Goal: Entertainment & Leisure: Browse casually

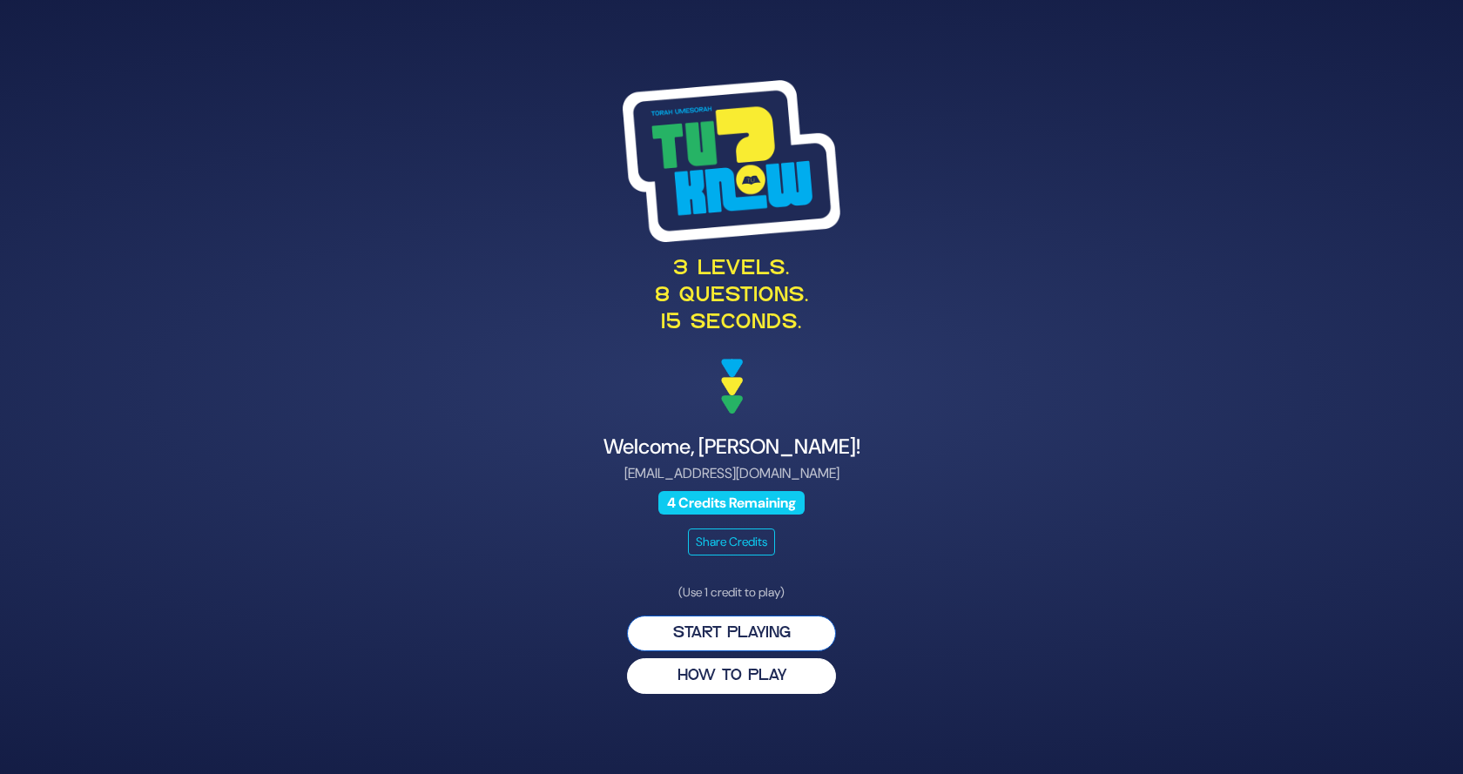
click at [739, 629] on button "Start Playing" at bounding box center [731, 634] width 209 height 36
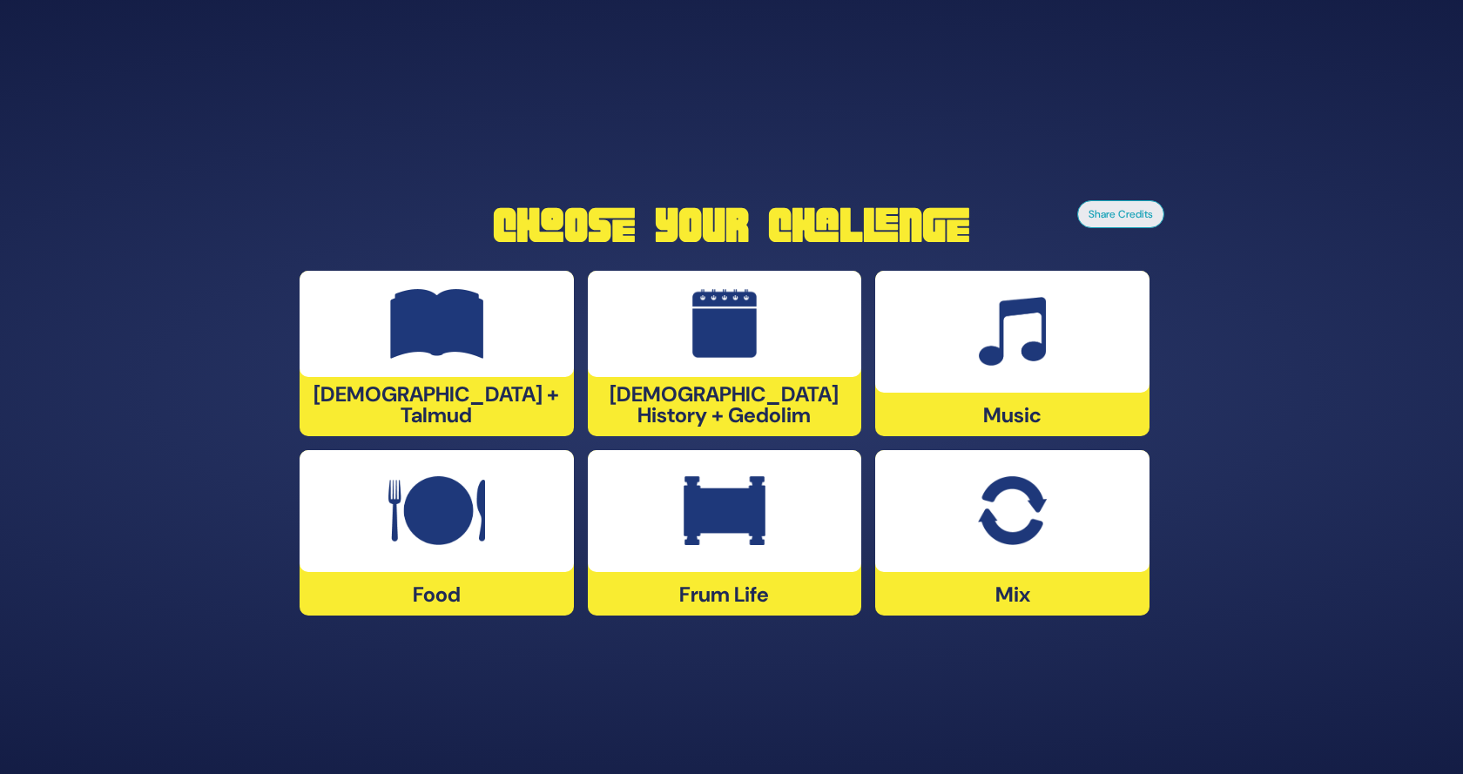
click at [675, 564] on div at bounding box center [725, 511] width 274 height 122
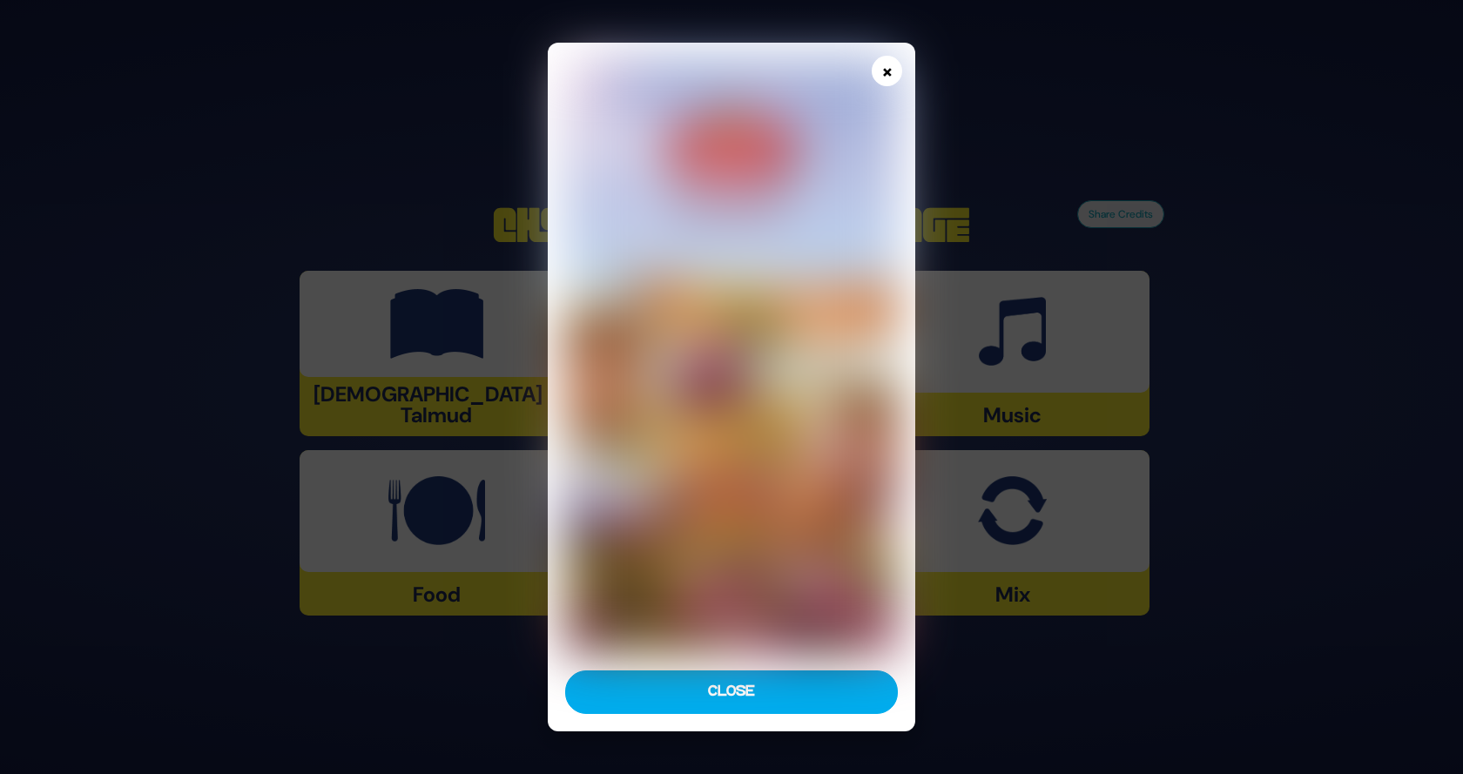
click at [888, 73] on button "×" at bounding box center [887, 71] width 30 height 30
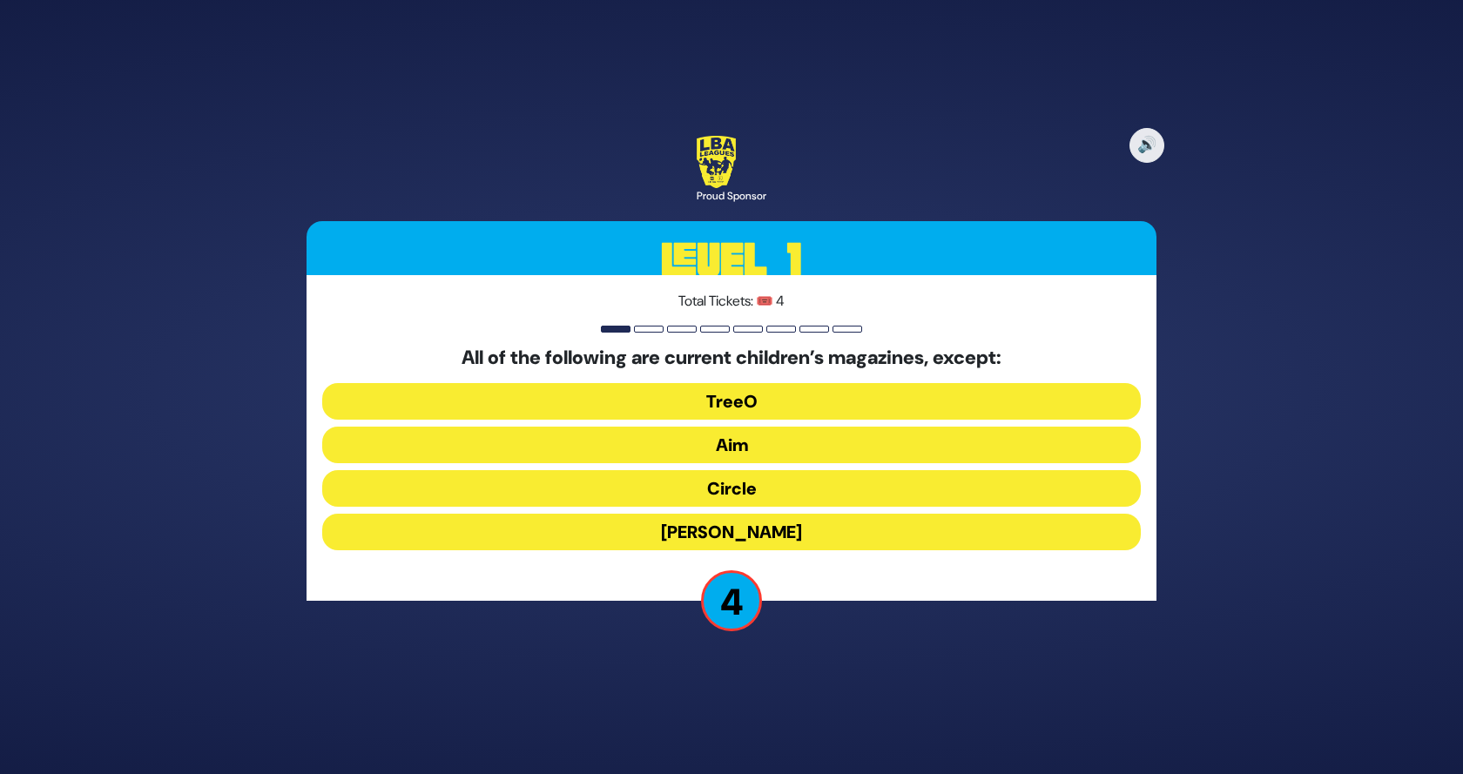
click at [763, 438] on button "Aim" at bounding box center [731, 445] width 819 height 37
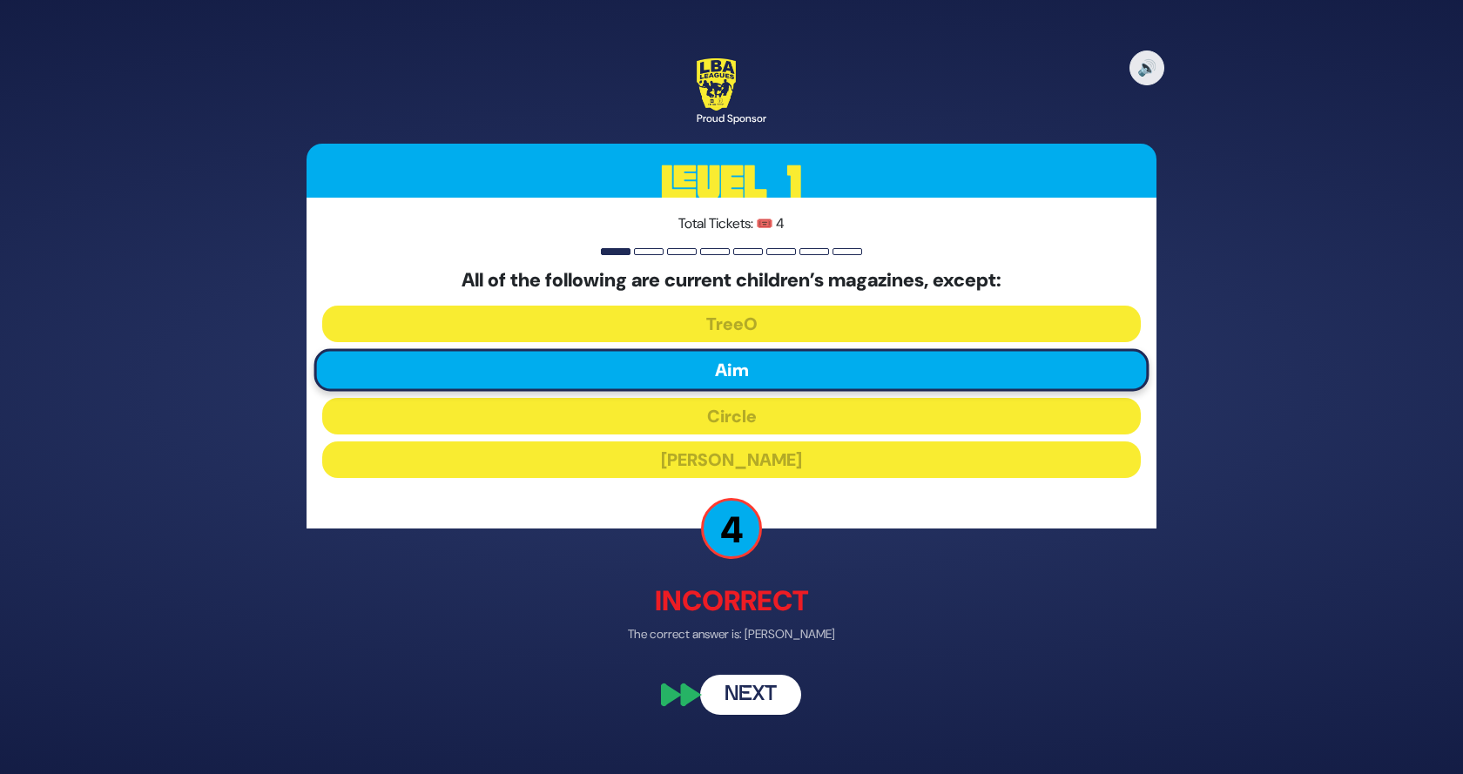
click at [753, 705] on button "Next" at bounding box center [750, 696] width 101 height 40
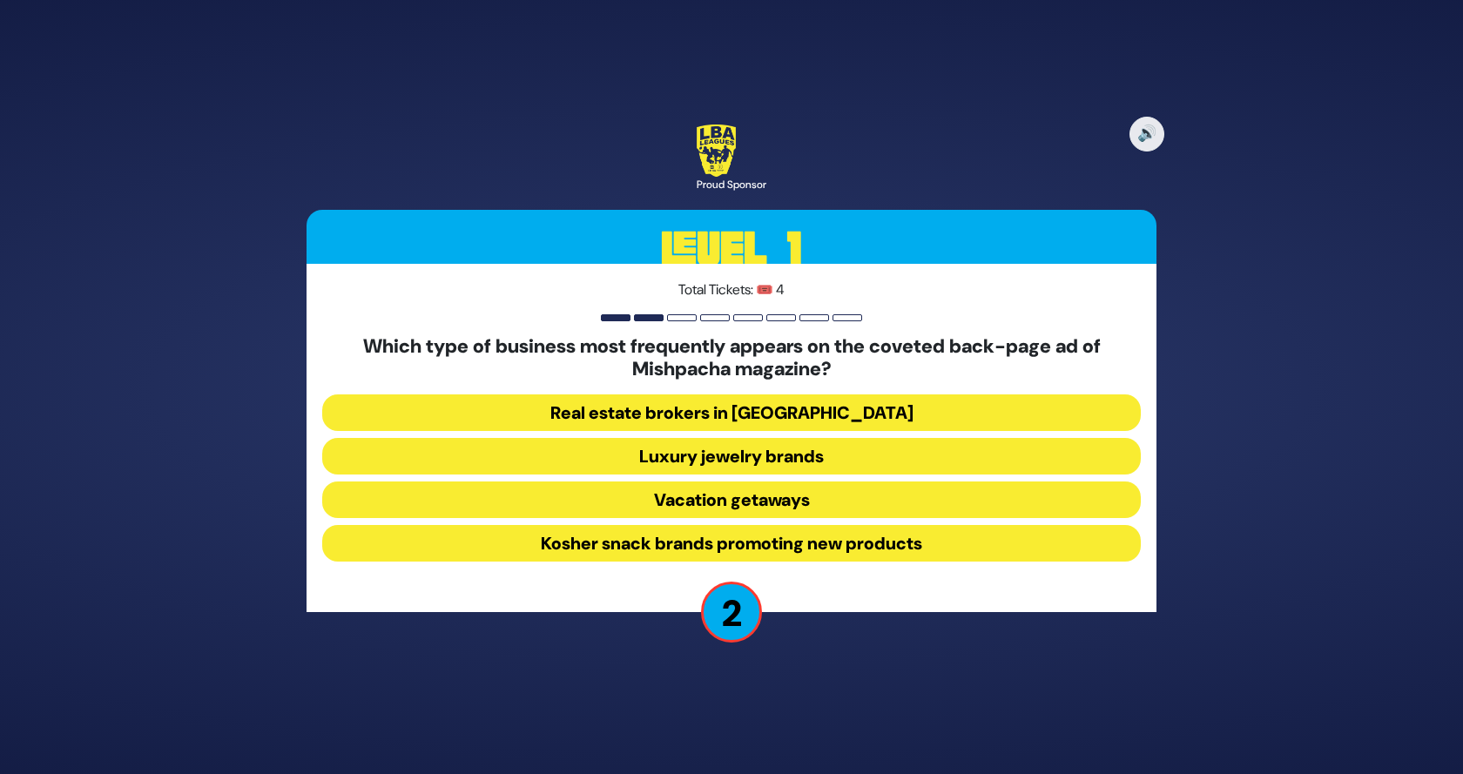
click at [738, 403] on button "Real estate brokers in [GEOGRAPHIC_DATA]" at bounding box center [731, 413] width 819 height 37
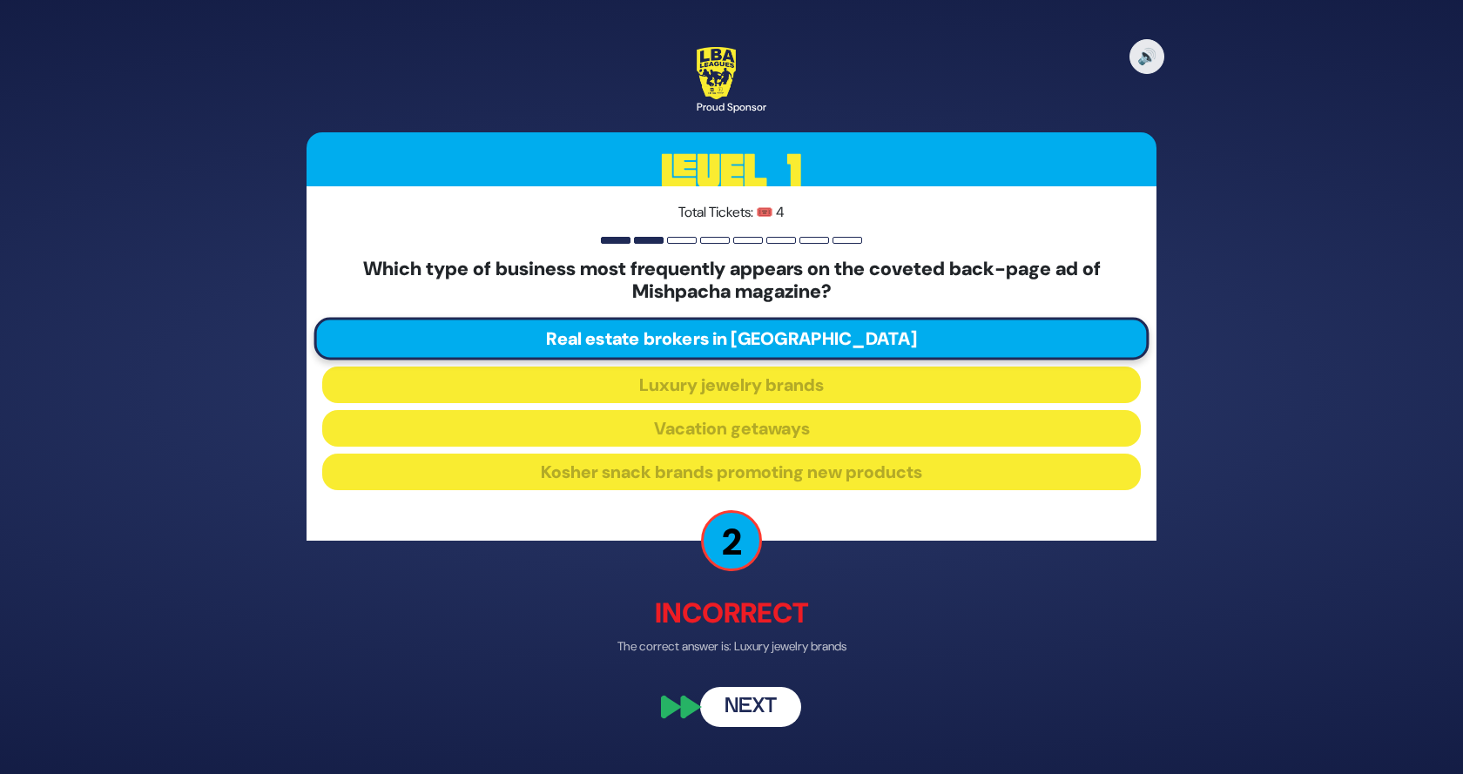
click at [735, 702] on button "Next" at bounding box center [750, 707] width 101 height 40
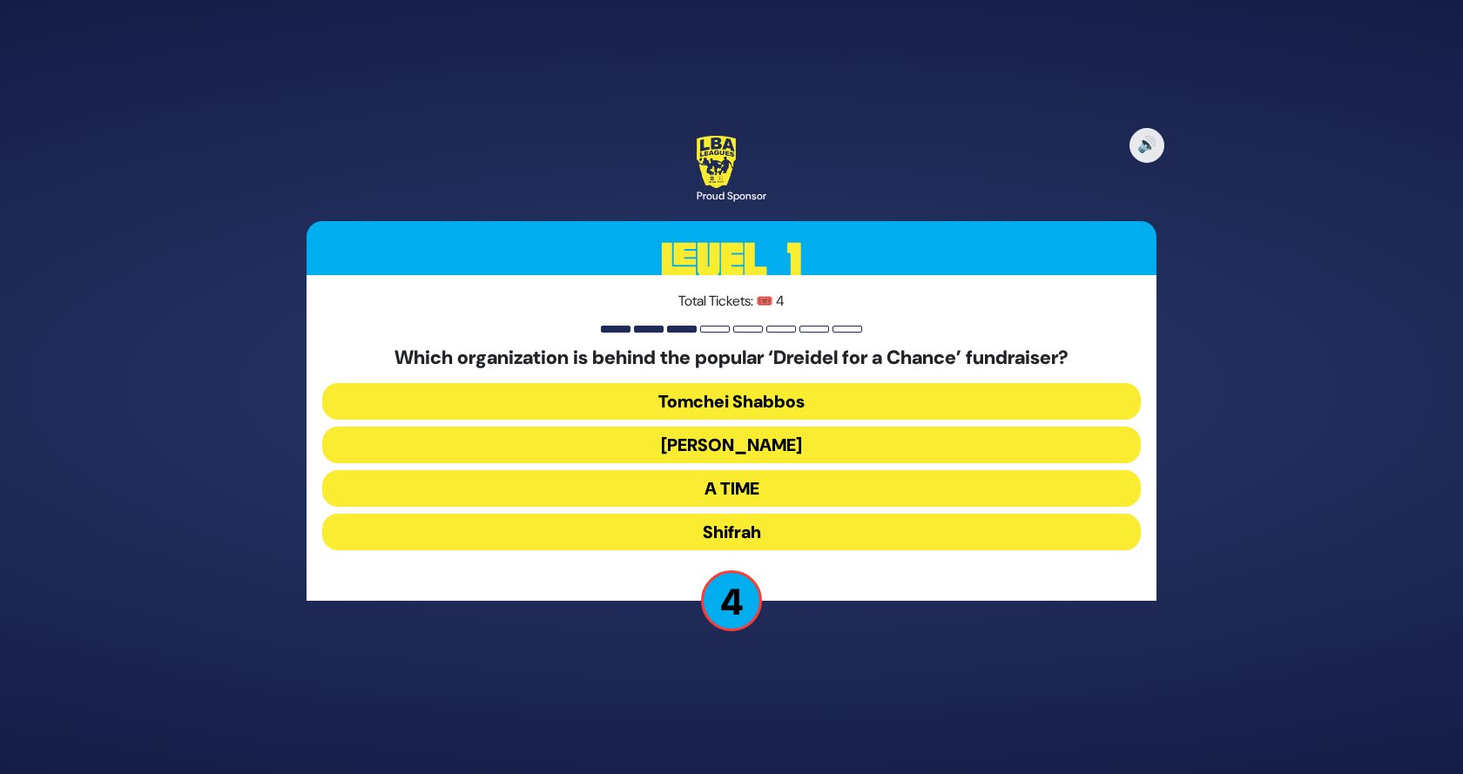
click at [722, 487] on button "A TIME" at bounding box center [731, 488] width 819 height 37
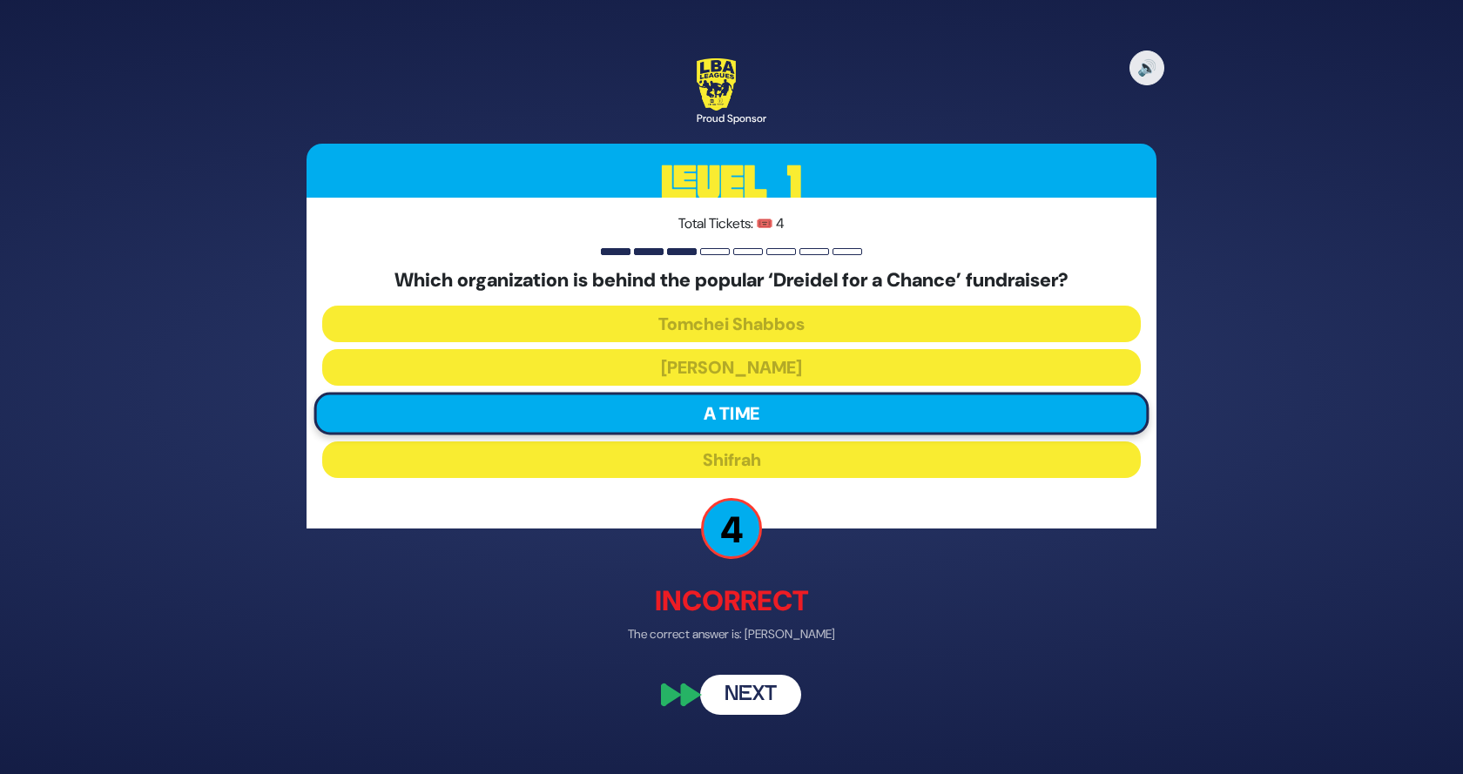
click at [725, 696] on button "Next" at bounding box center [750, 696] width 101 height 40
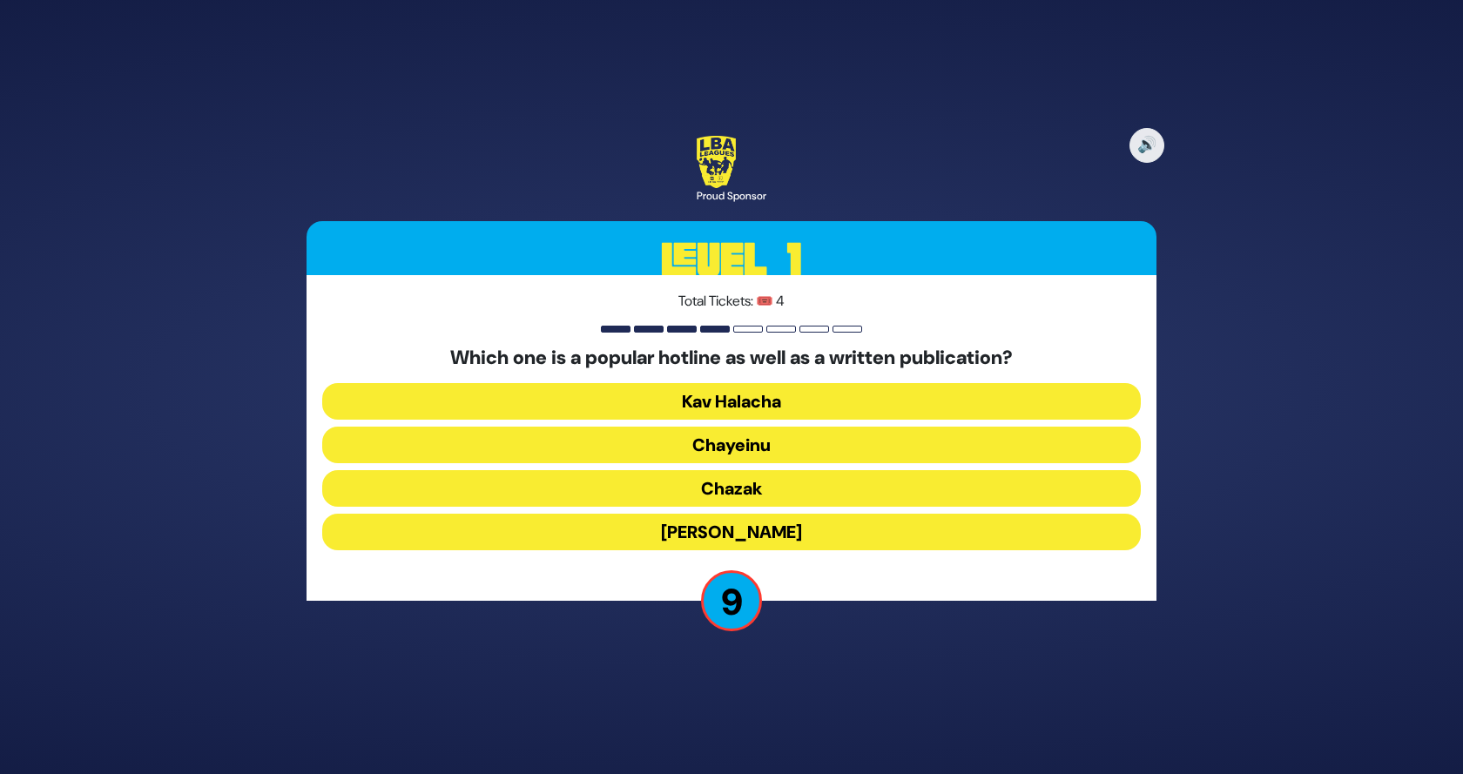
click at [752, 447] on button "Chayeinu" at bounding box center [731, 445] width 819 height 37
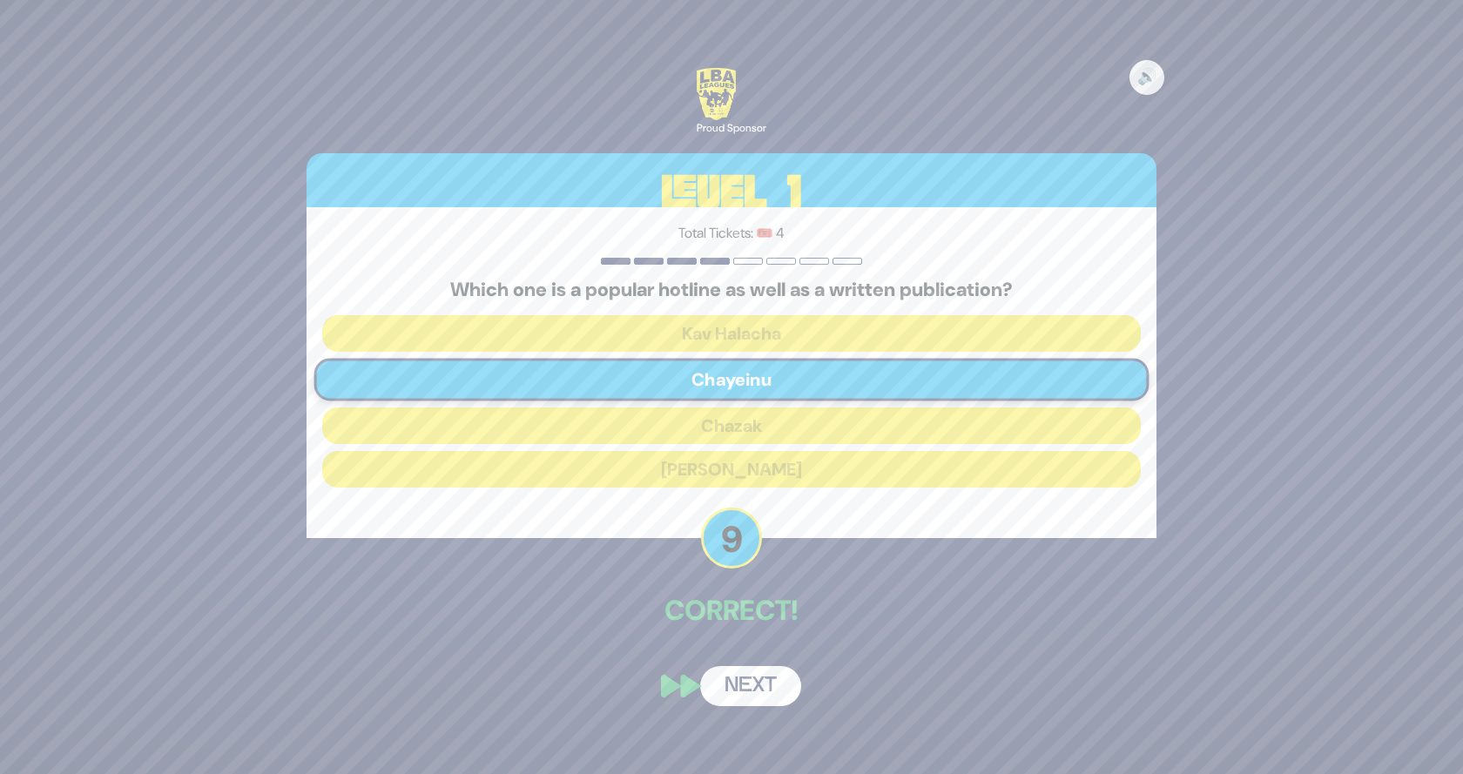
click at [740, 672] on button "Next" at bounding box center [750, 686] width 101 height 40
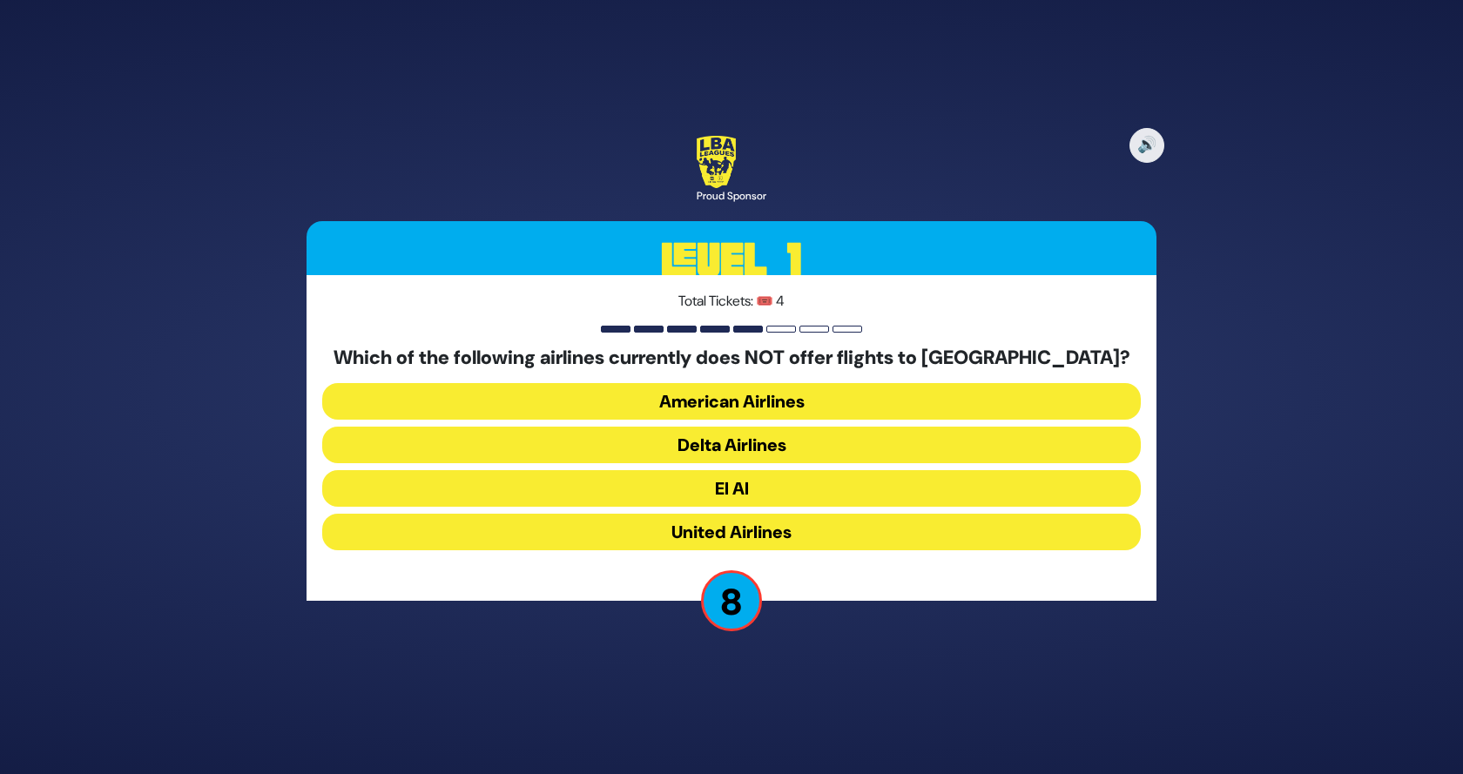
click at [750, 396] on button "American Airlines" at bounding box center [731, 401] width 819 height 37
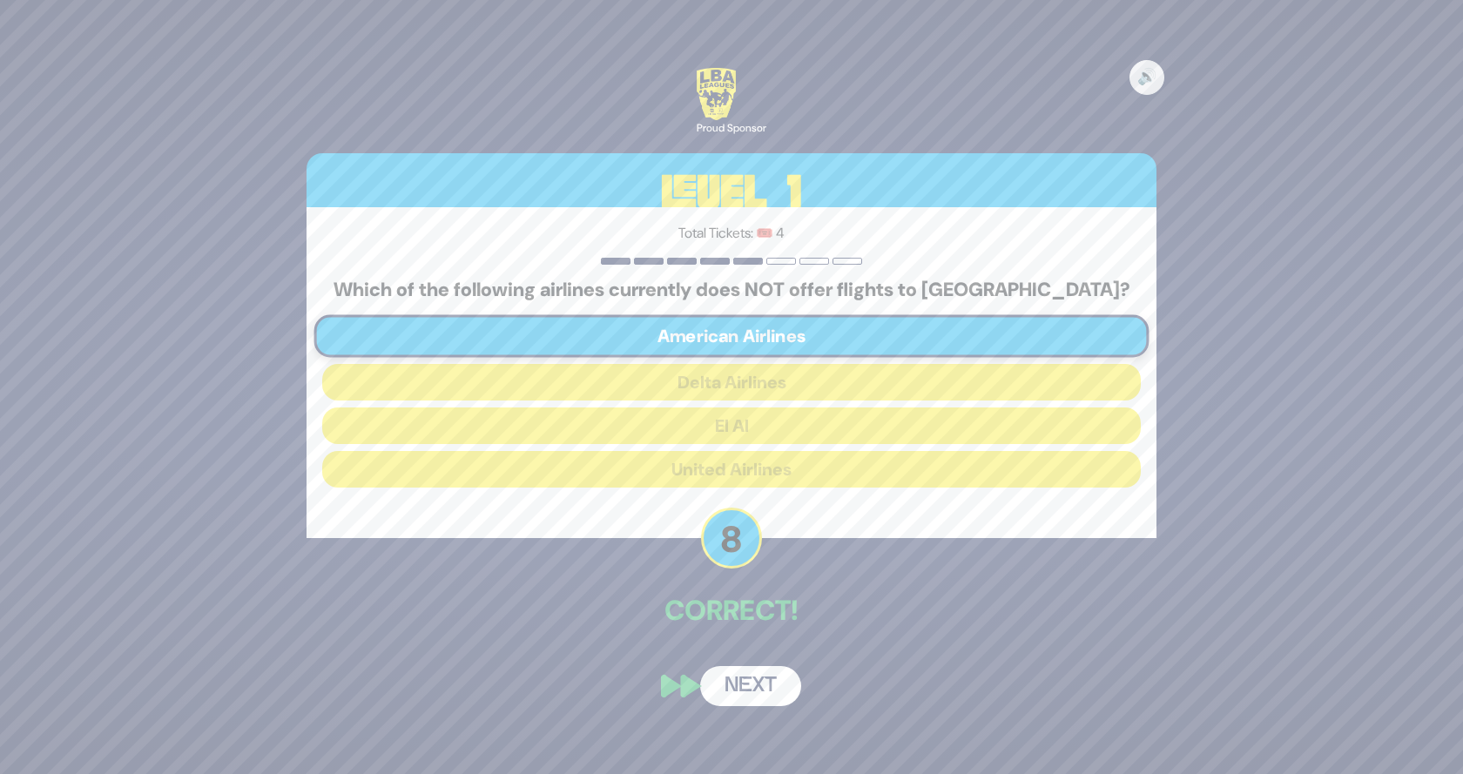
click at [751, 680] on button "Next" at bounding box center [750, 686] width 101 height 40
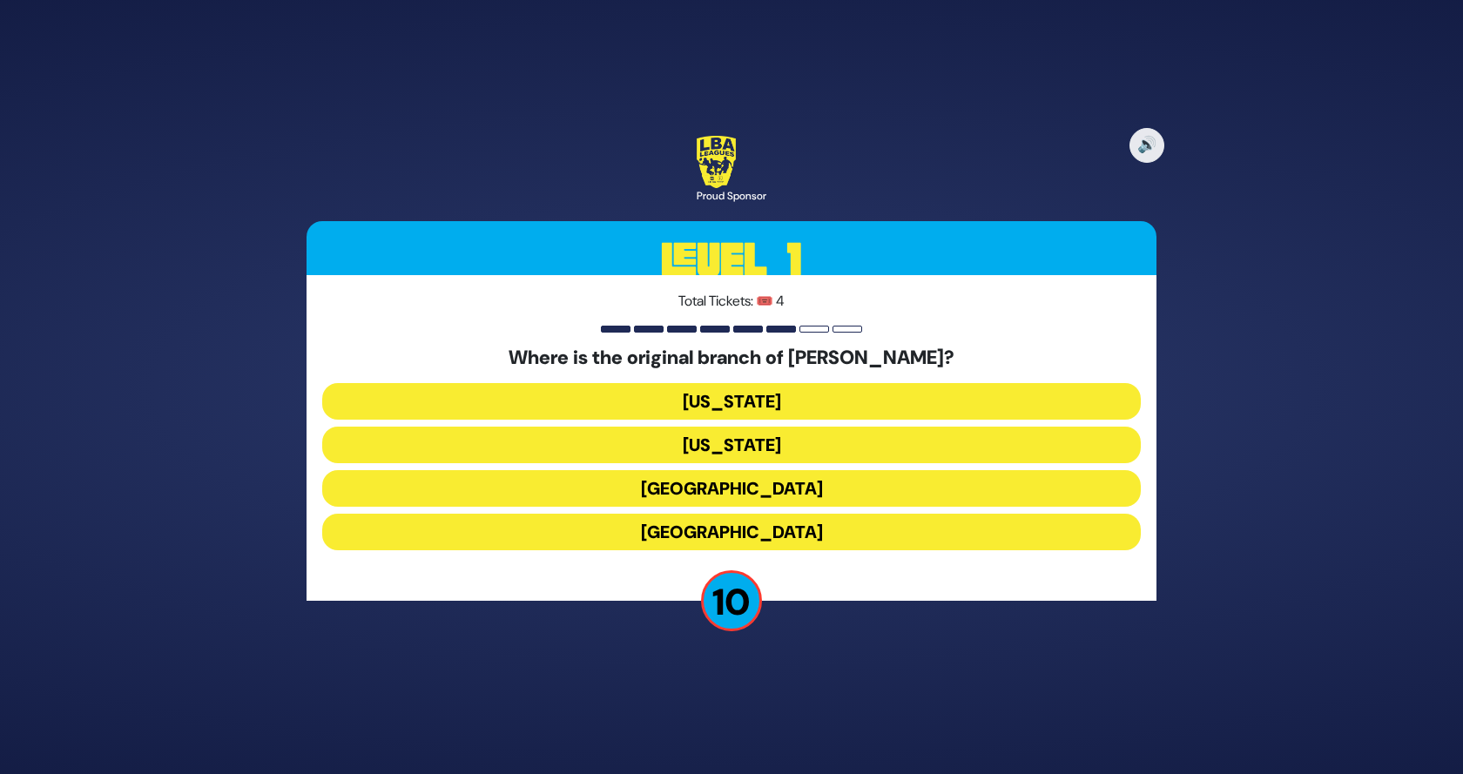
click at [757, 490] on button "[GEOGRAPHIC_DATA]" at bounding box center [731, 488] width 819 height 37
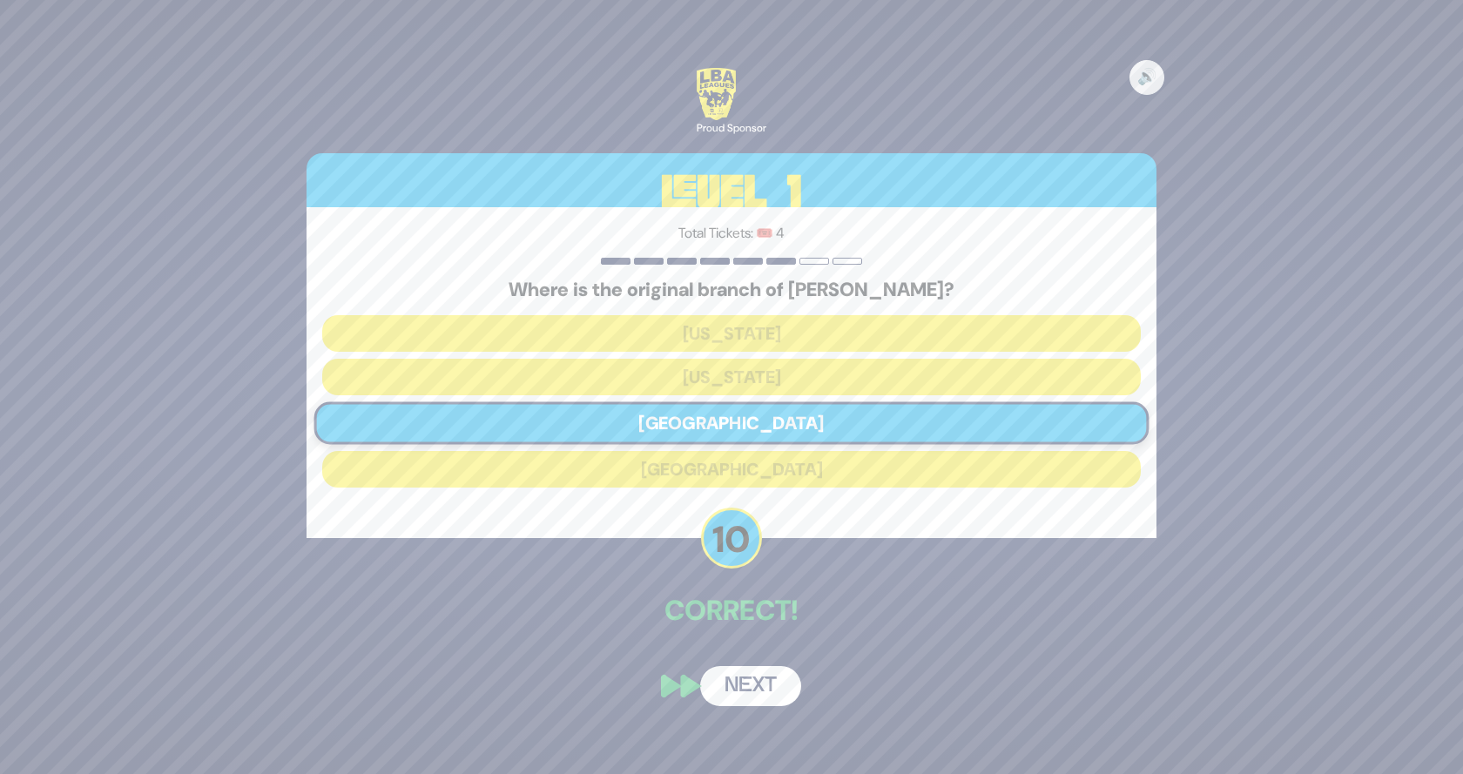
click at [750, 679] on button "Next" at bounding box center [750, 686] width 101 height 40
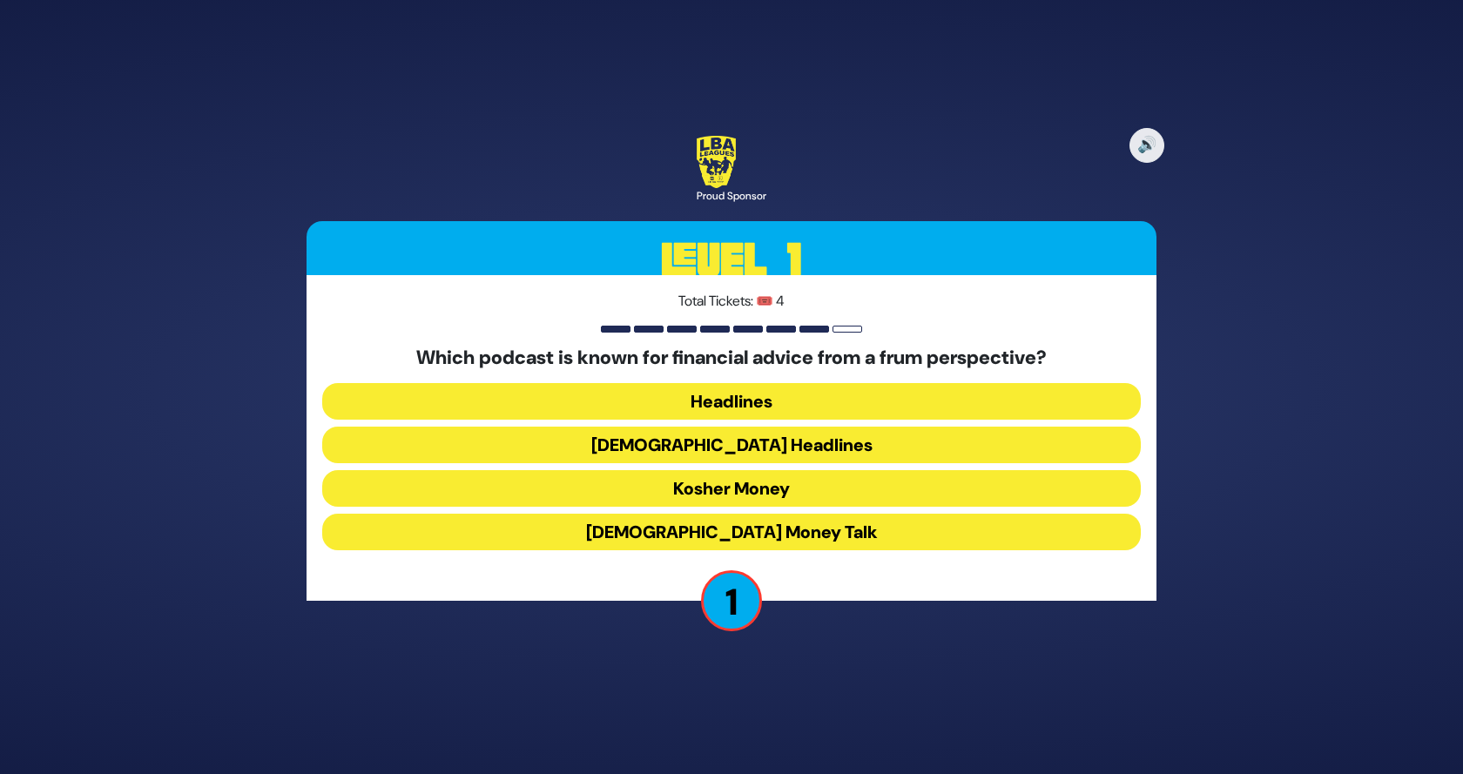
click at [753, 527] on button "[DEMOGRAPHIC_DATA] Money Talk" at bounding box center [731, 532] width 819 height 37
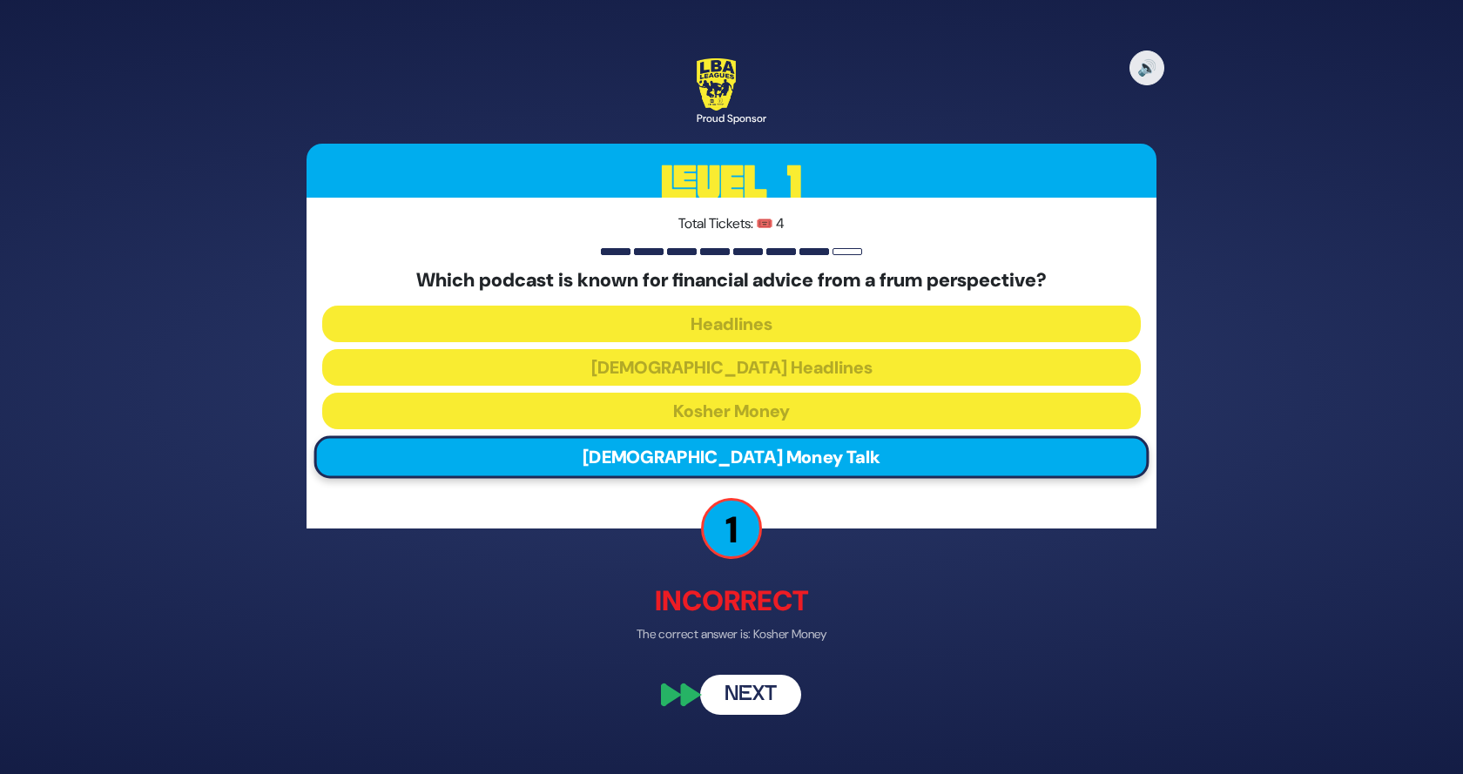
click at [742, 692] on button "Next" at bounding box center [750, 696] width 101 height 40
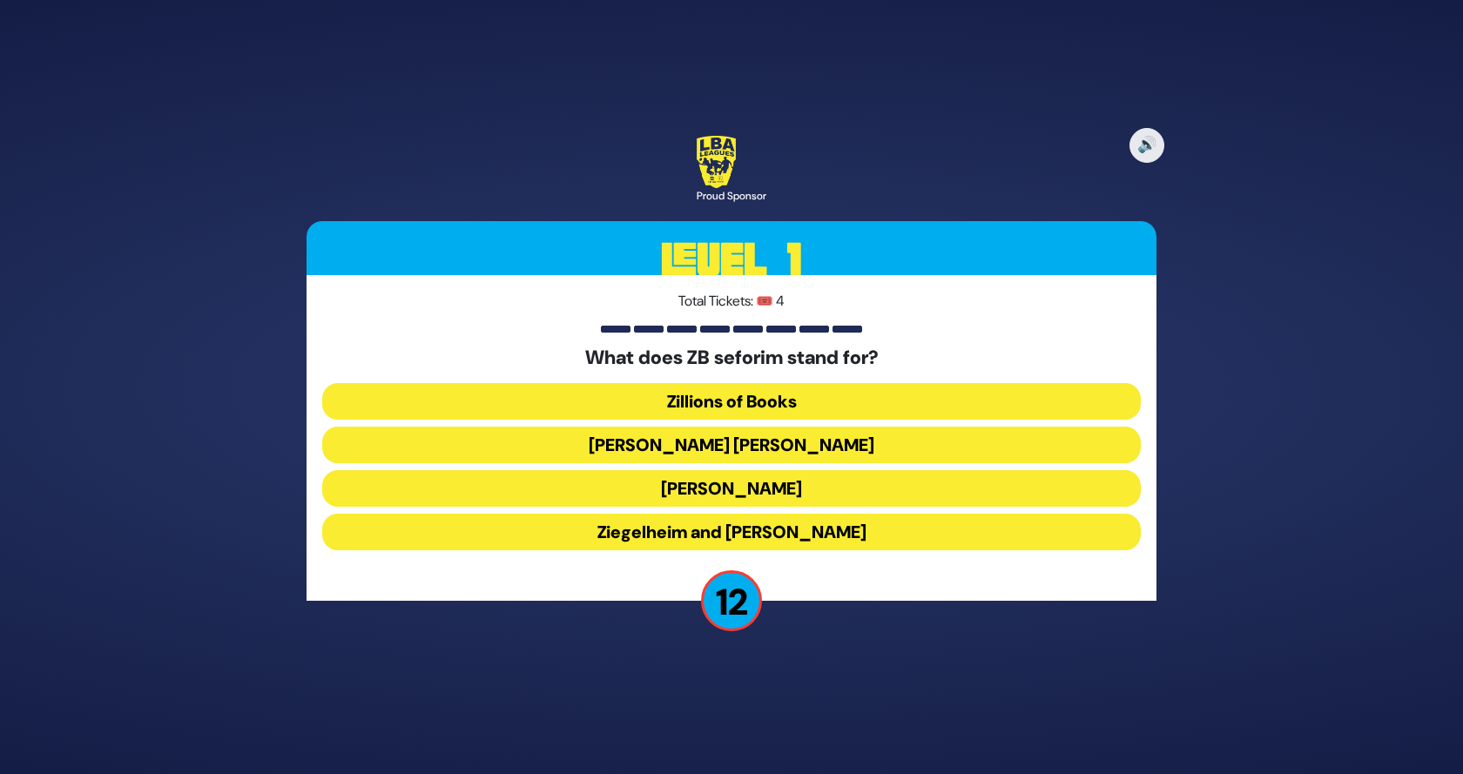
click at [769, 442] on button "[PERSON_NAME] [PERSON_NAME]" at bounding box center [731, 445] width 819 height 37
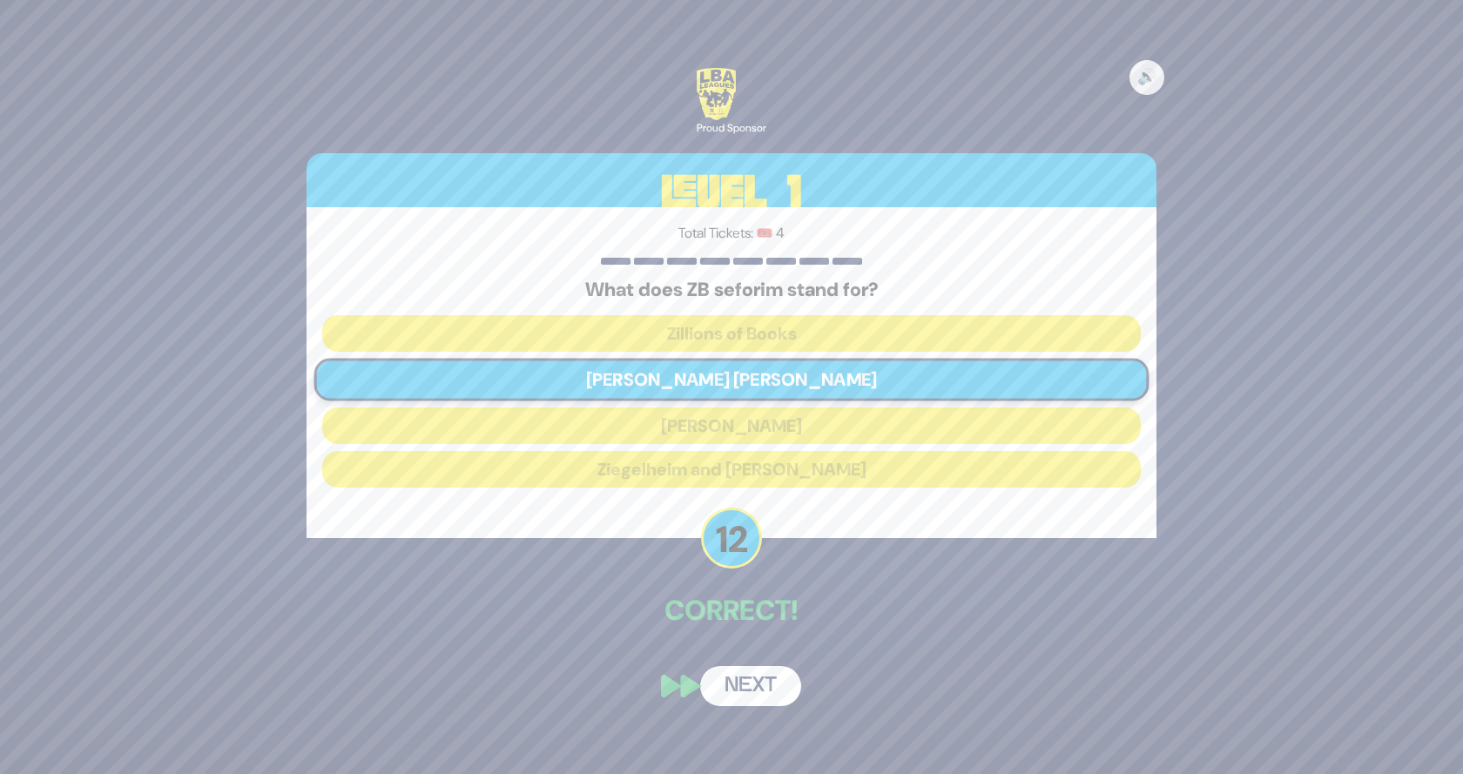
click at [738, 683] on button "Next" at bounding box center [750, 686] width 101 height 40
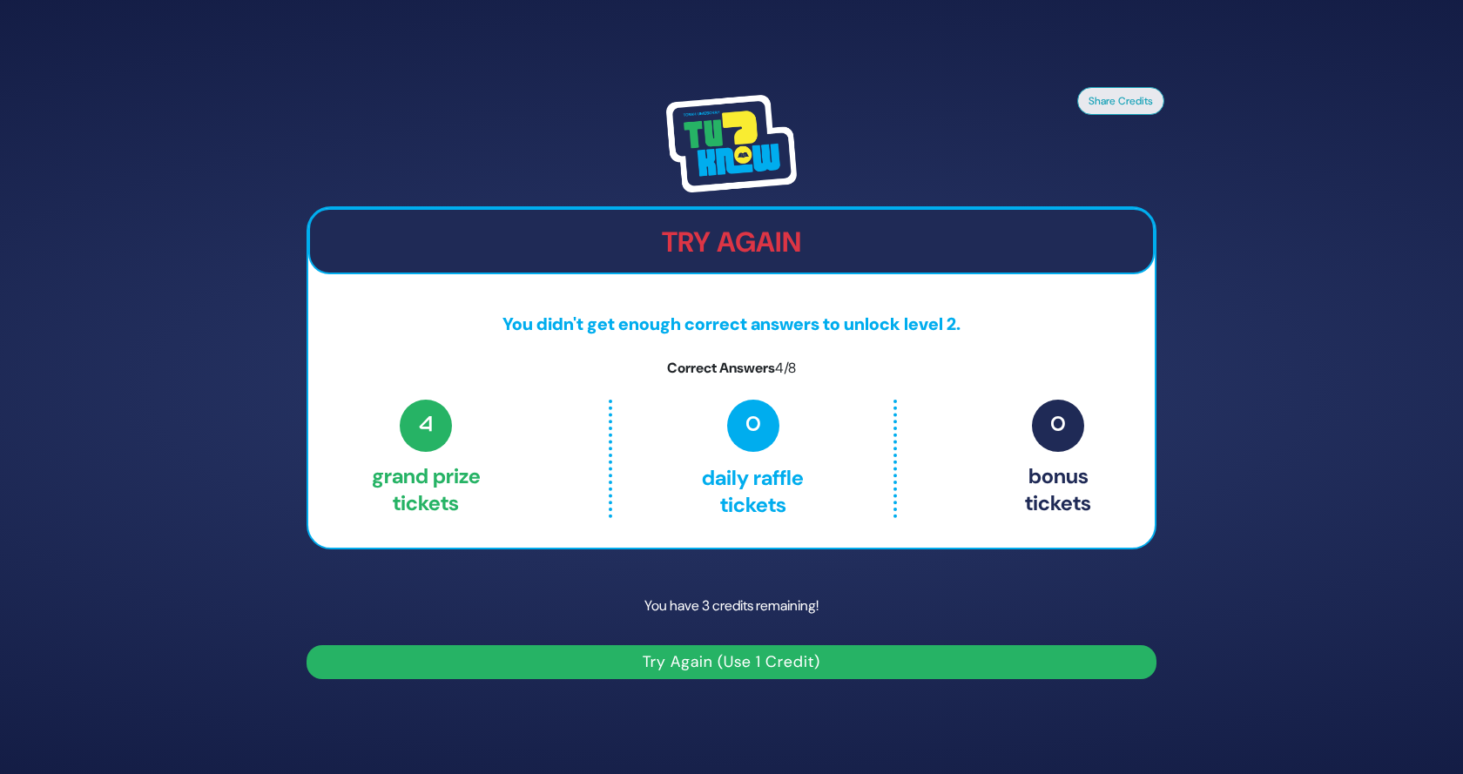
click at [680, 661] on button "Try Again (Use 1 Credit)" at bounding box center [732, 662] width 850 height 34
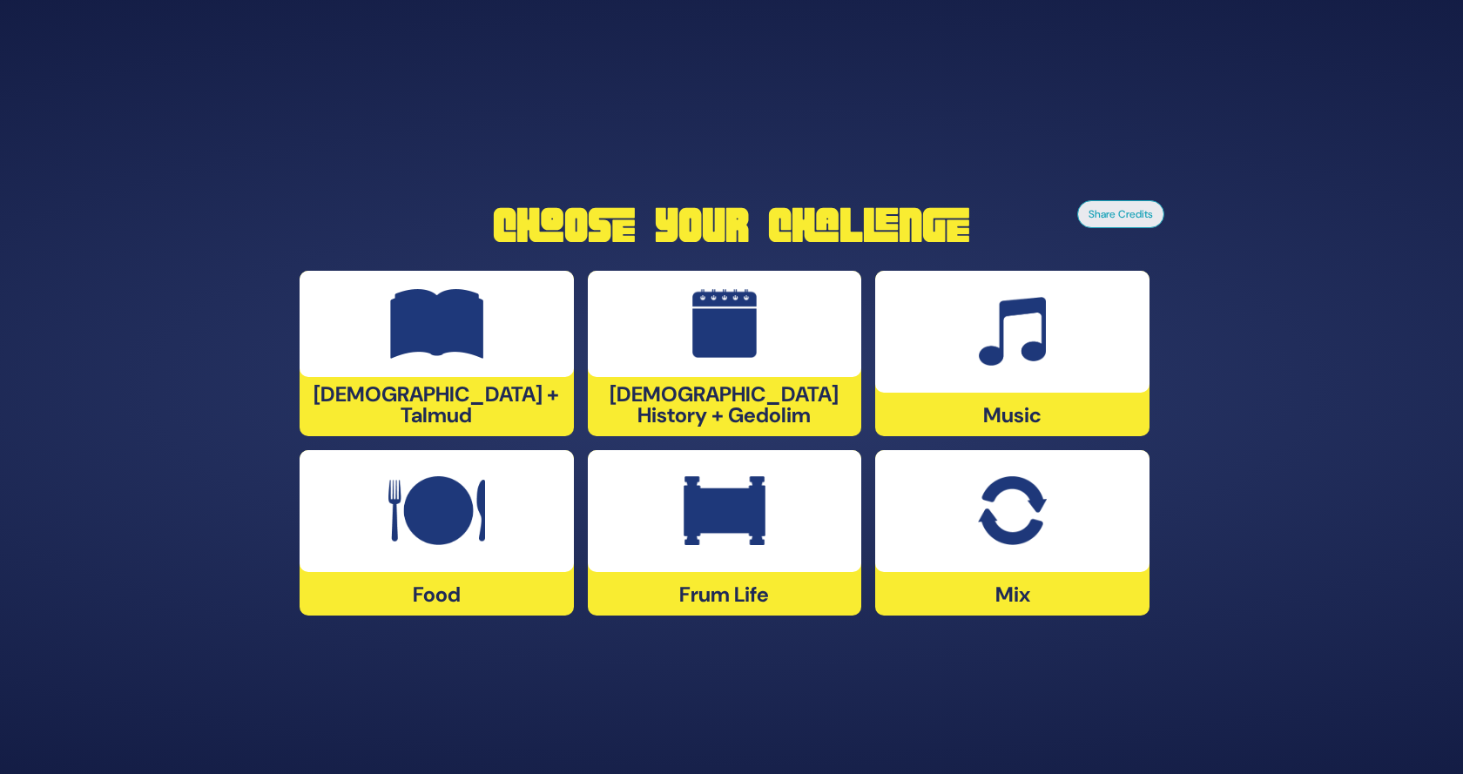
click at [993, 557] on div at bounding box center [1012, 511] width 274 height 122
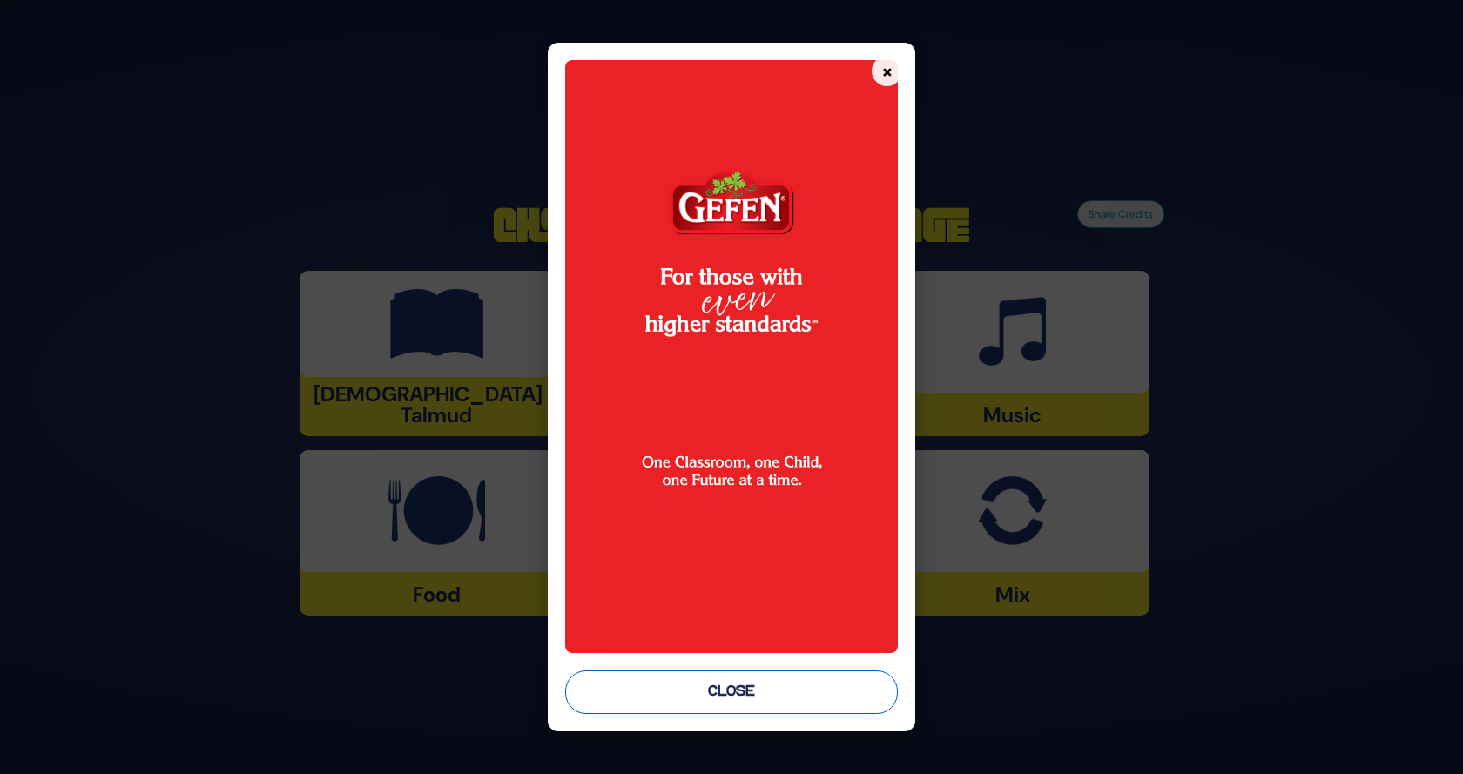
click at [737, 694] on button "Close" at bounding box center [732, 693] width 334 height 44
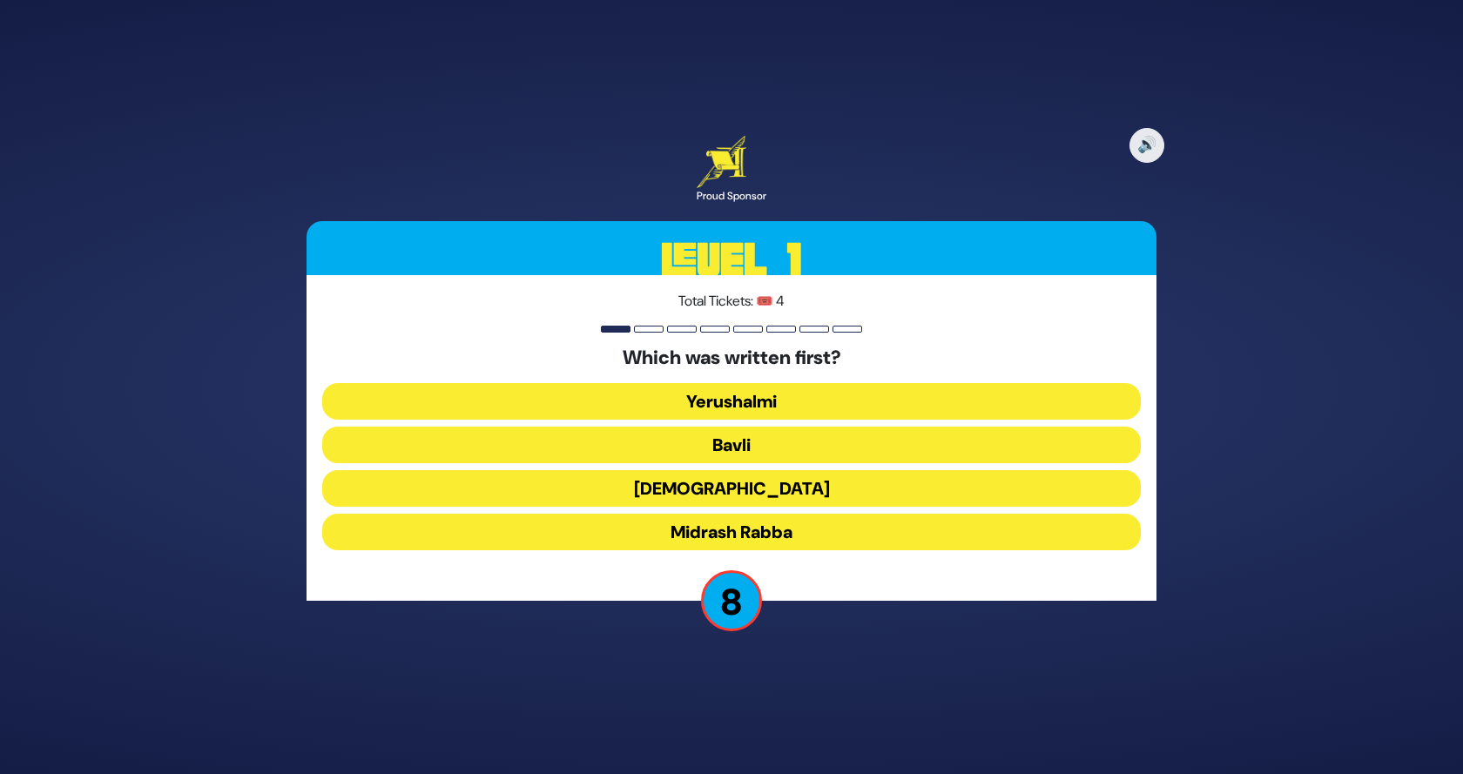
click at [754, 484] on button "Mishnah" at bounding box center [731, 488] width 819 height 37
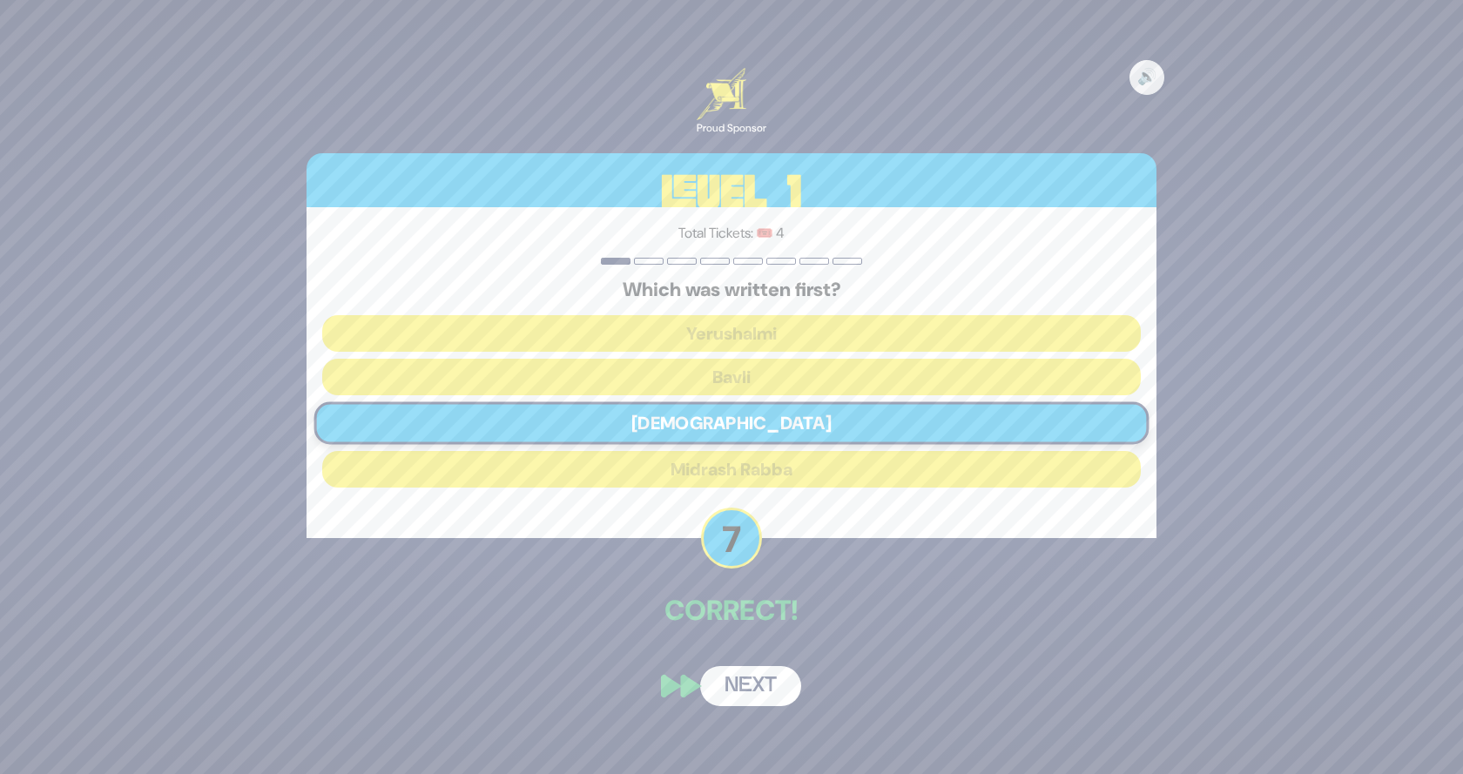
click at [733, 683] on button "Next" at bounding box center [750, 686] width 101 height 40
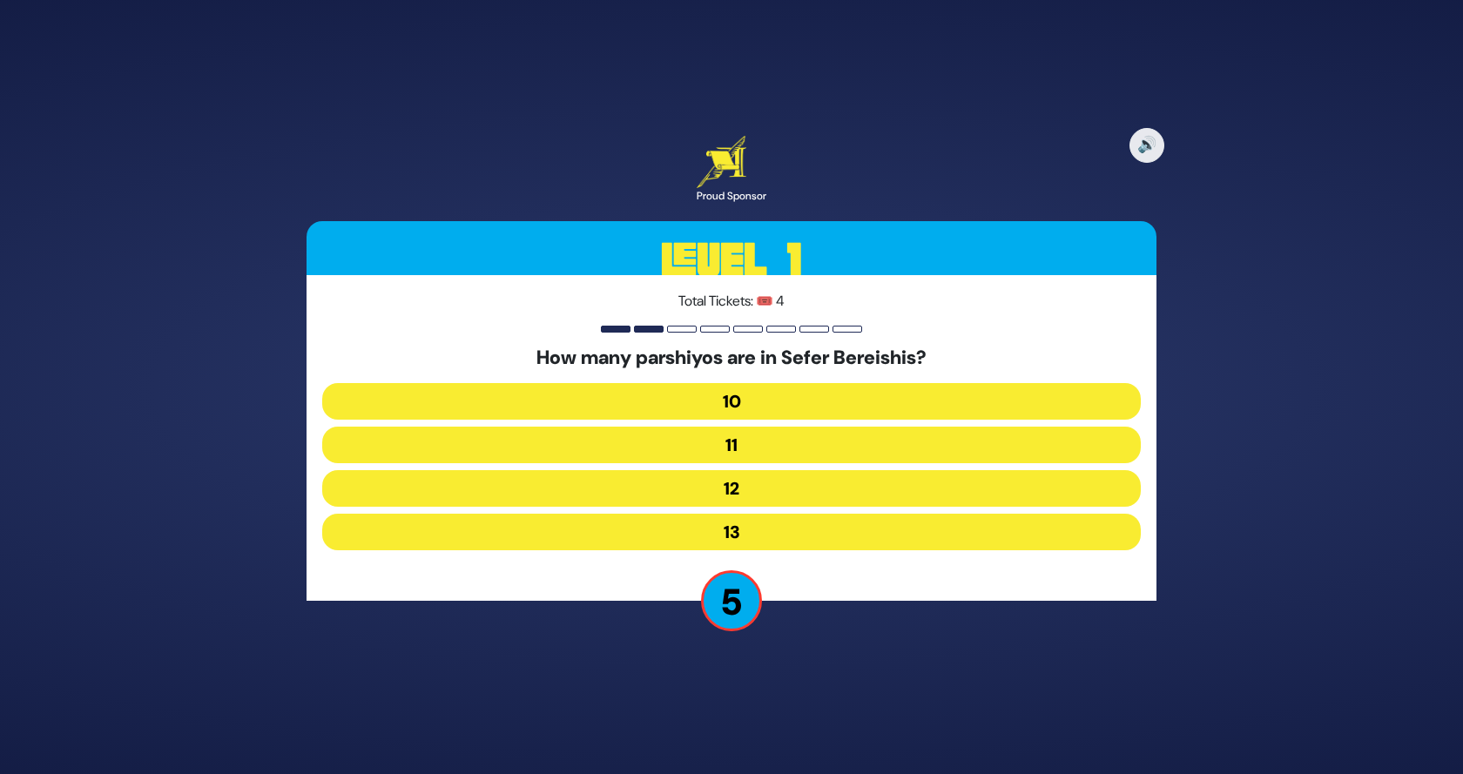
click at [726, 445] on button "11" at bounding box center [731, 445] width 819 height 37
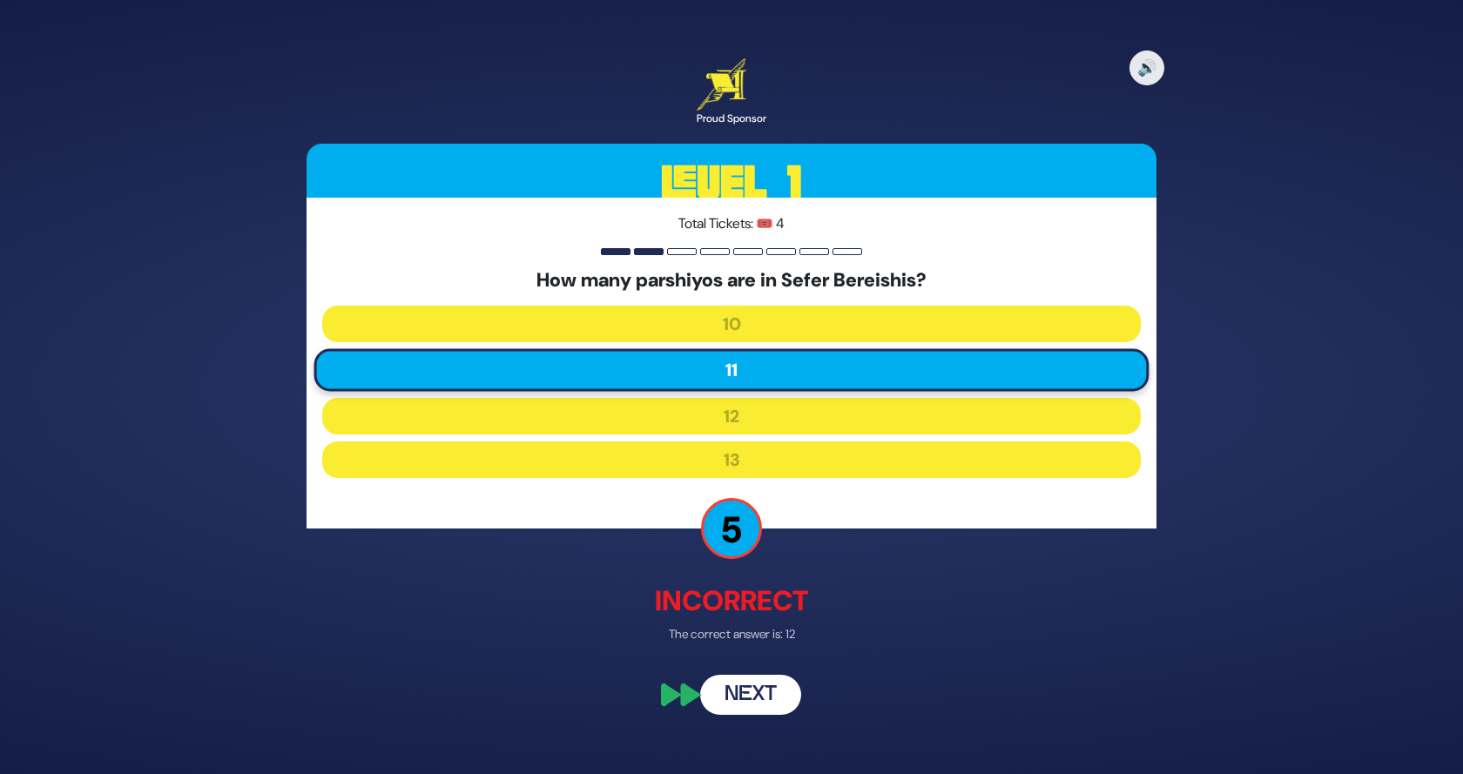
click at [745, 699] on button "Next" at bounding box center [750, 696] width 101 height 40
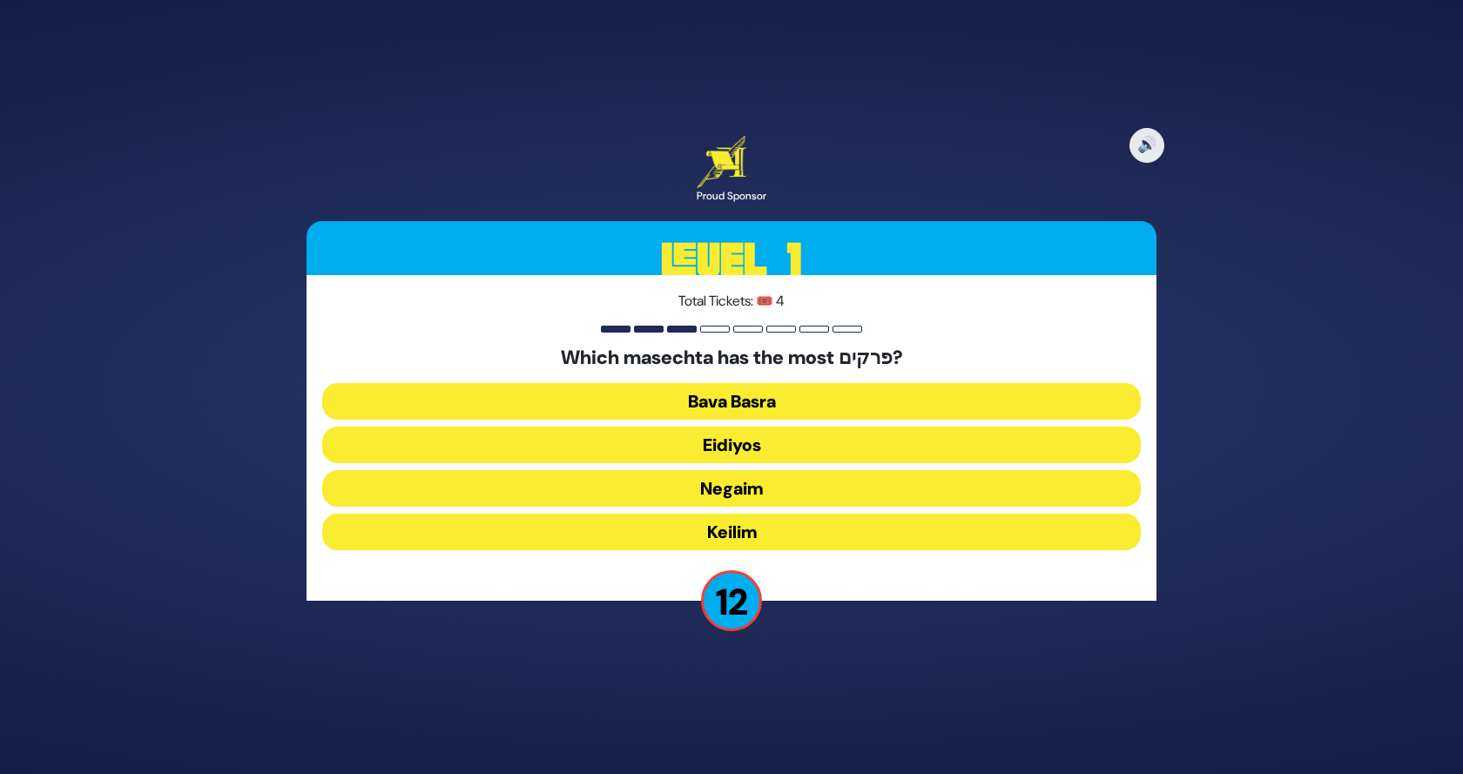
click at [733, 402] on button "Bava Basra" at bounding box center [731, 401] width 819 height 37
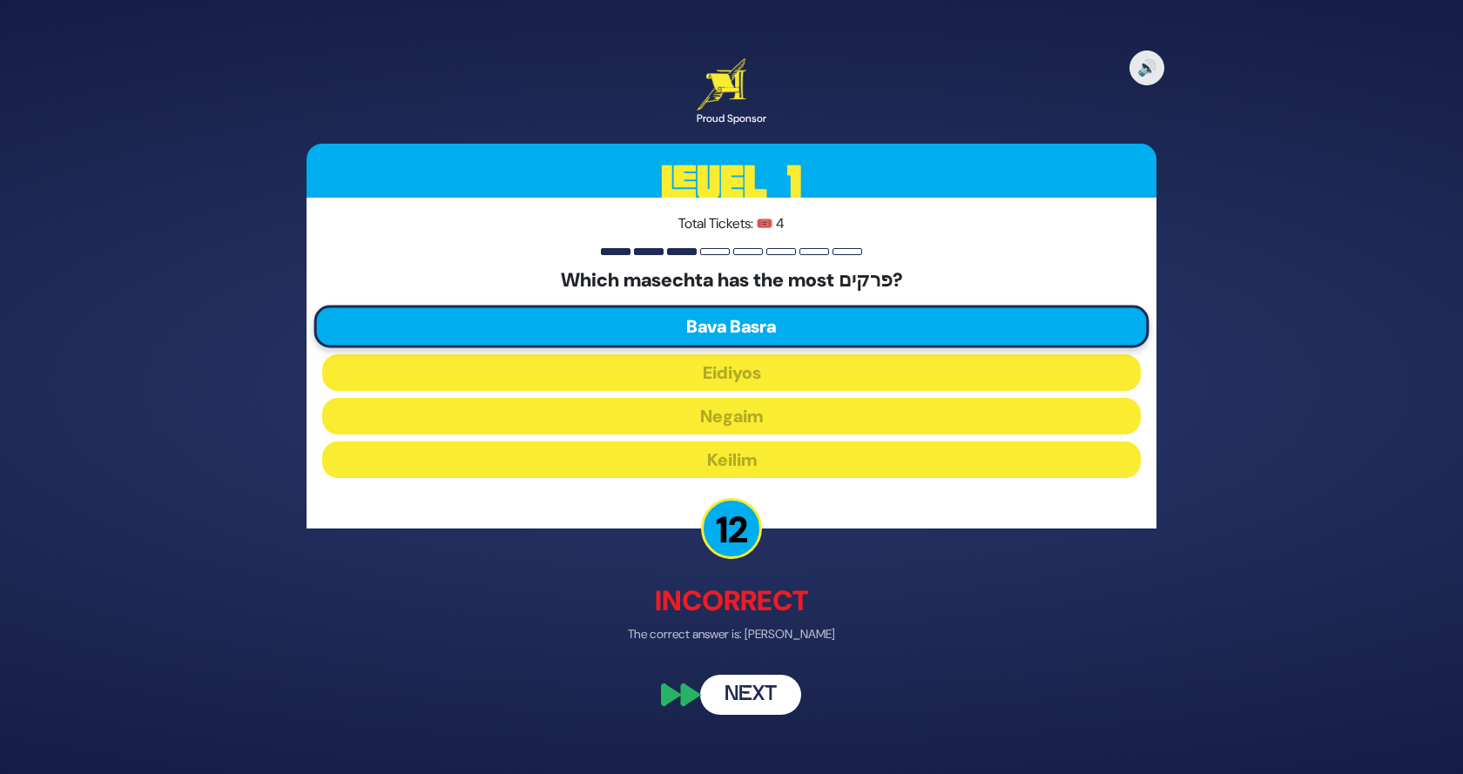
click at [735, 699] on button "Next" at bounding box center [750, 696] width 101 height 40
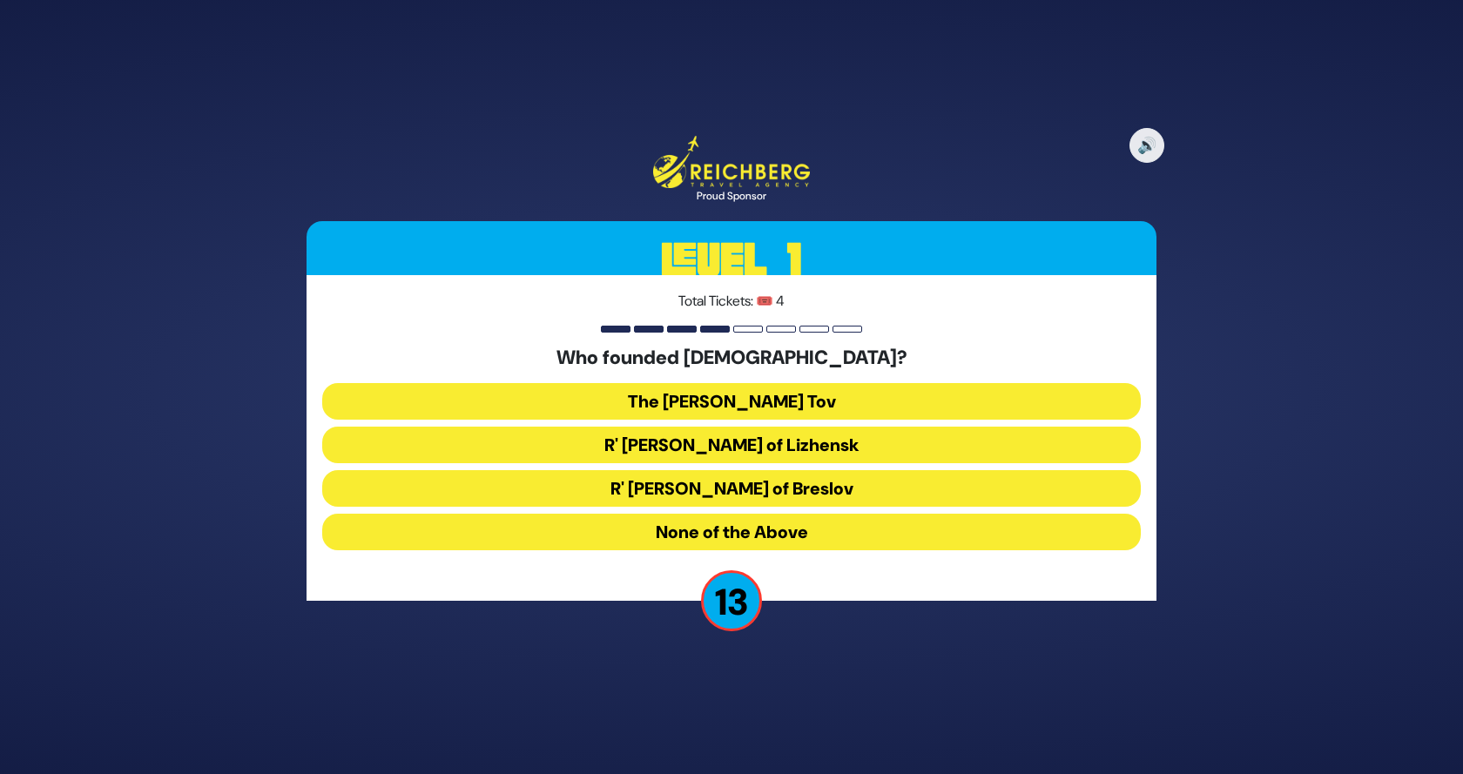
click at [747, 394] on button "The Baal Shem Tov" at bounding box center [731, 401] width 819 height 37
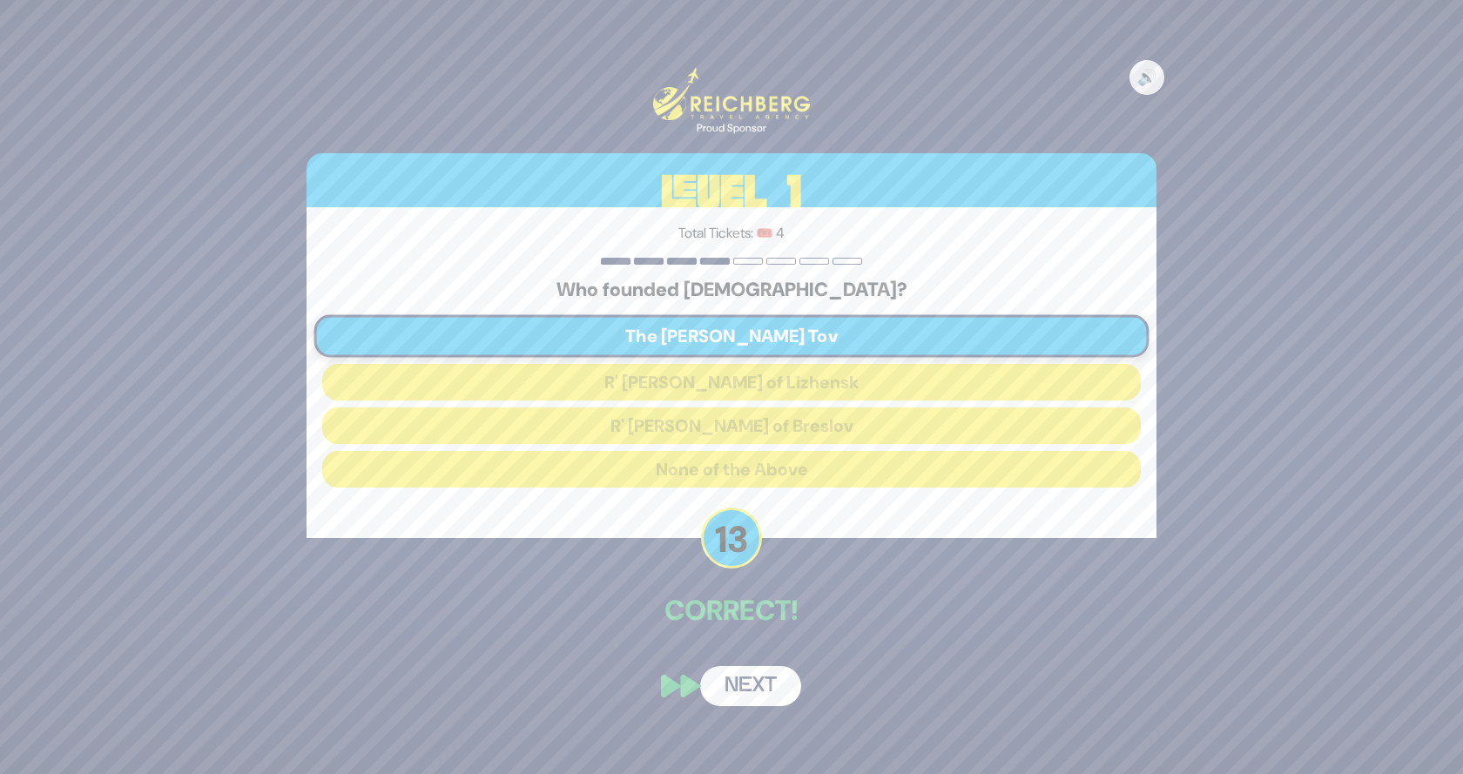
click at [751, 684] on button "Next" at bounding box center [750, 686] width 101 height 40
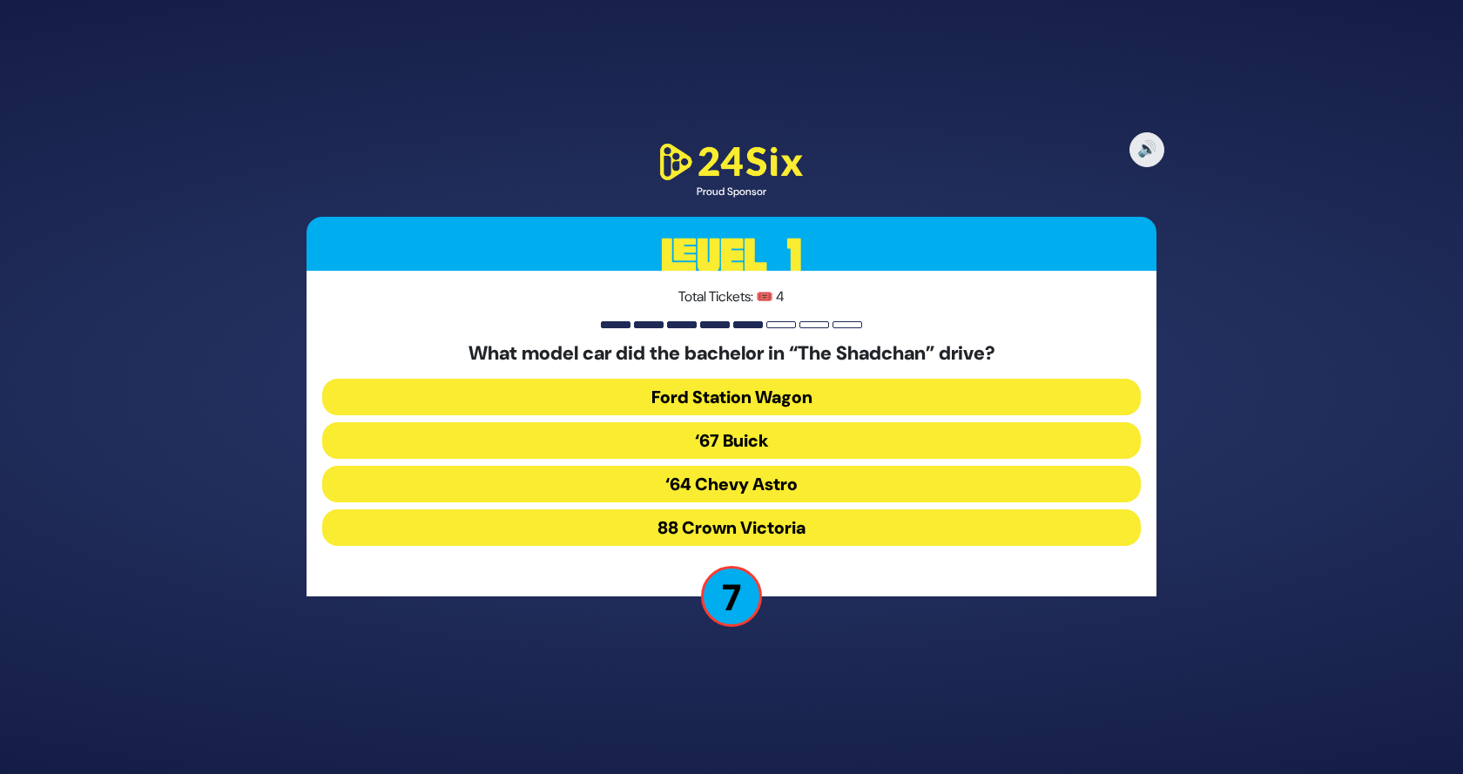
click at [762, 431] on button "‘67 Buick" at bounding box center [731, 440] width 819 height 37
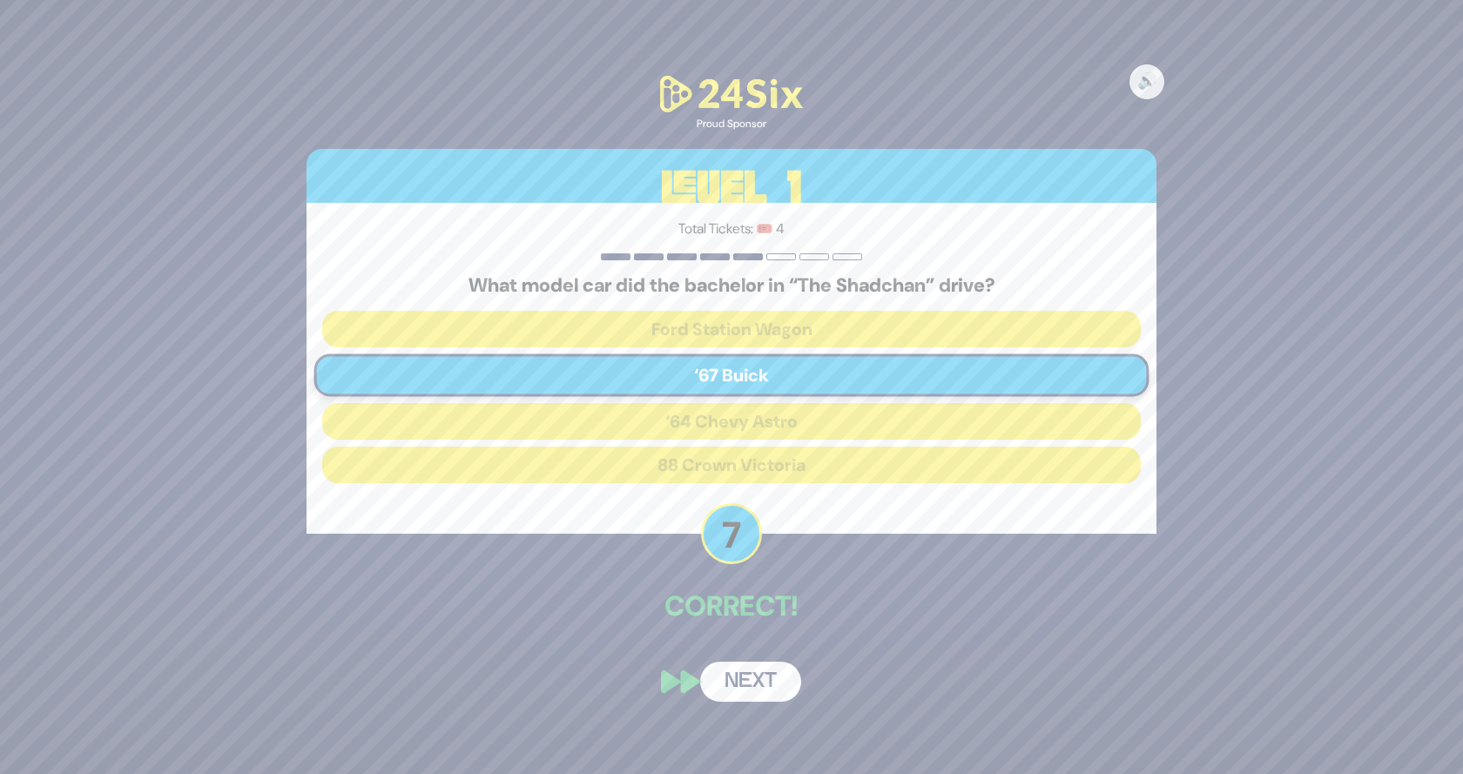
click at [746, 690] on button "Next" at bounding box center [750, 682] width 101 height 40
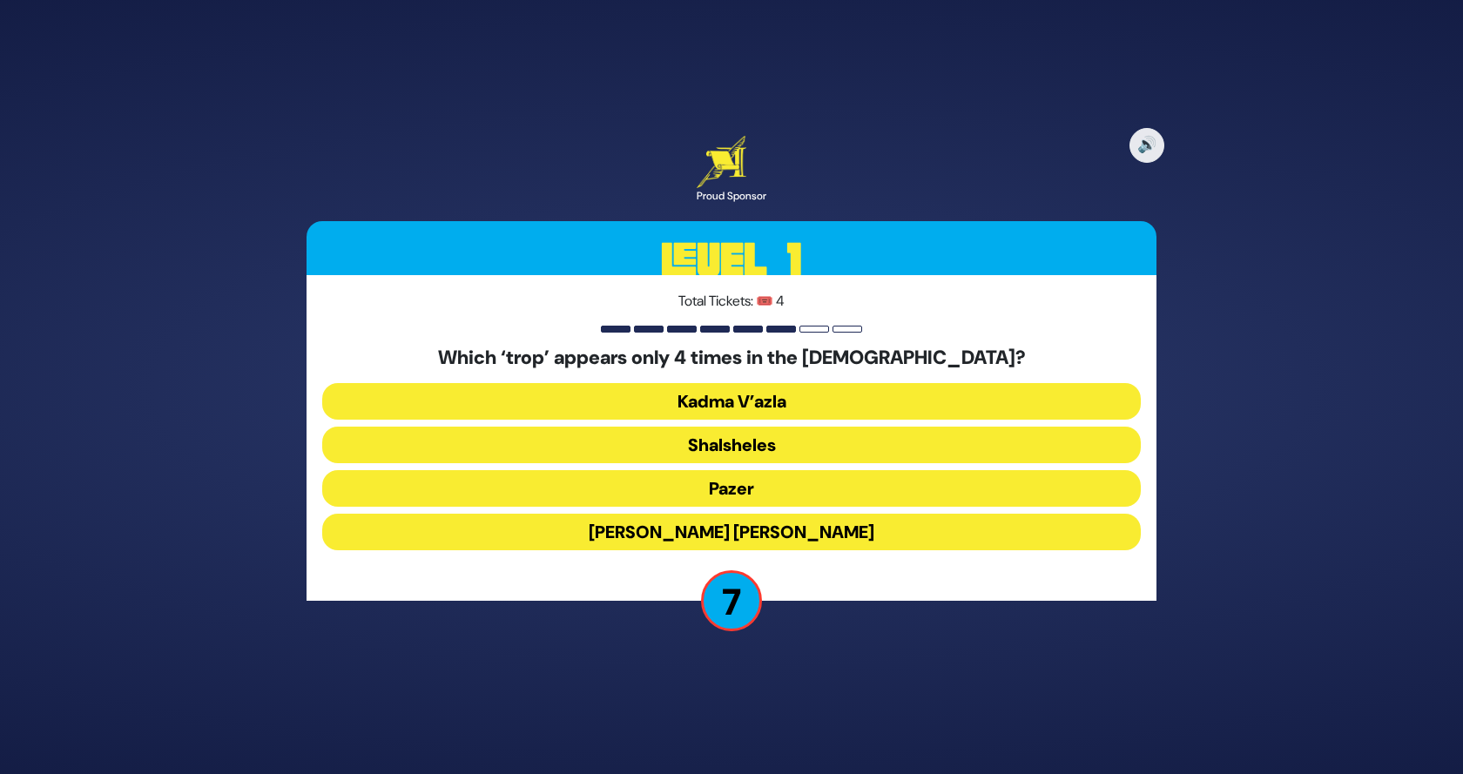
click at [742, 442] on button "Shalsheles" at bounding box center [731, 445] width 819 height 37
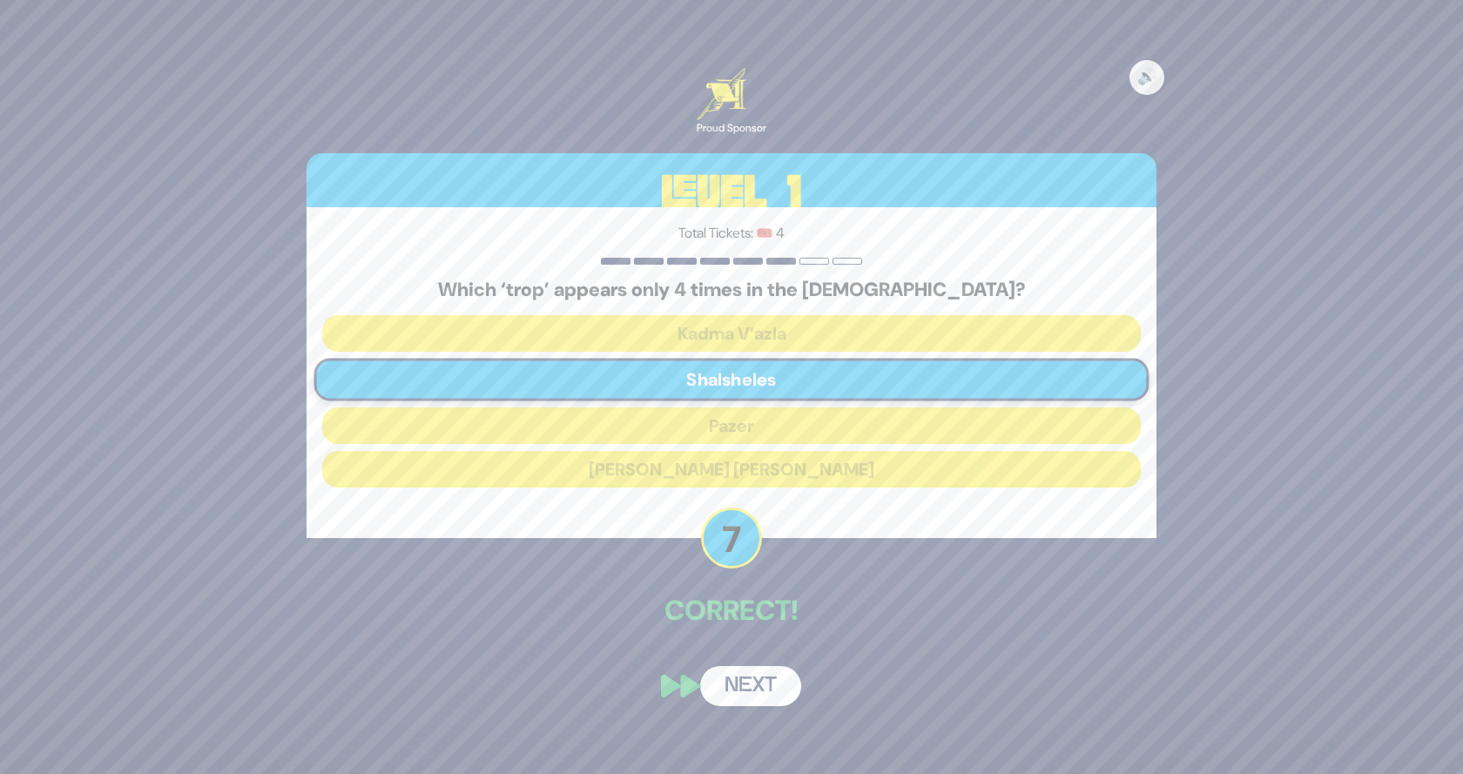
click at [748, 689] on button "Next" at bounding box center [750, 686] width 101 height 40
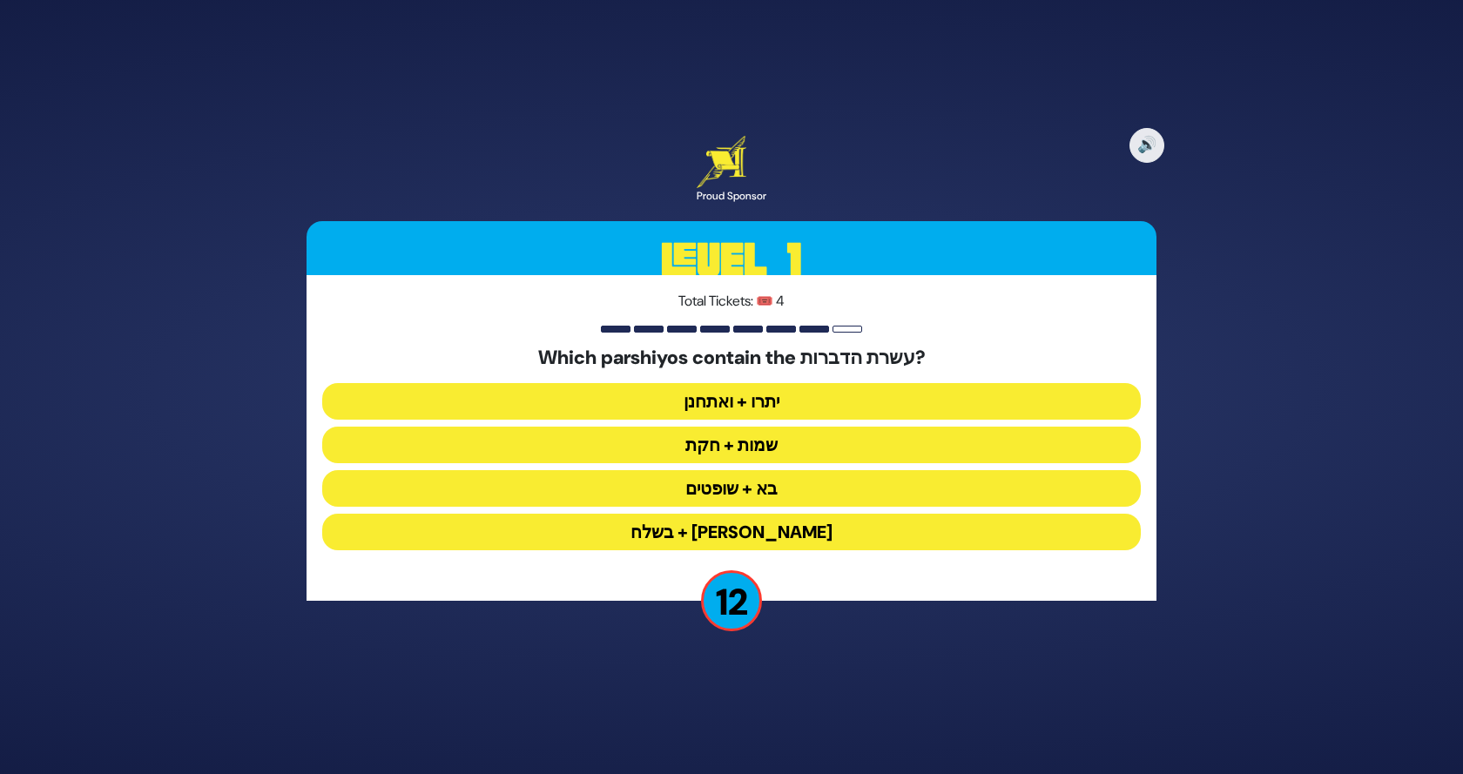
click at [763, 401] on button "יתרו + ואתחנן" at bounding box center [731, 401] width 819 height 37
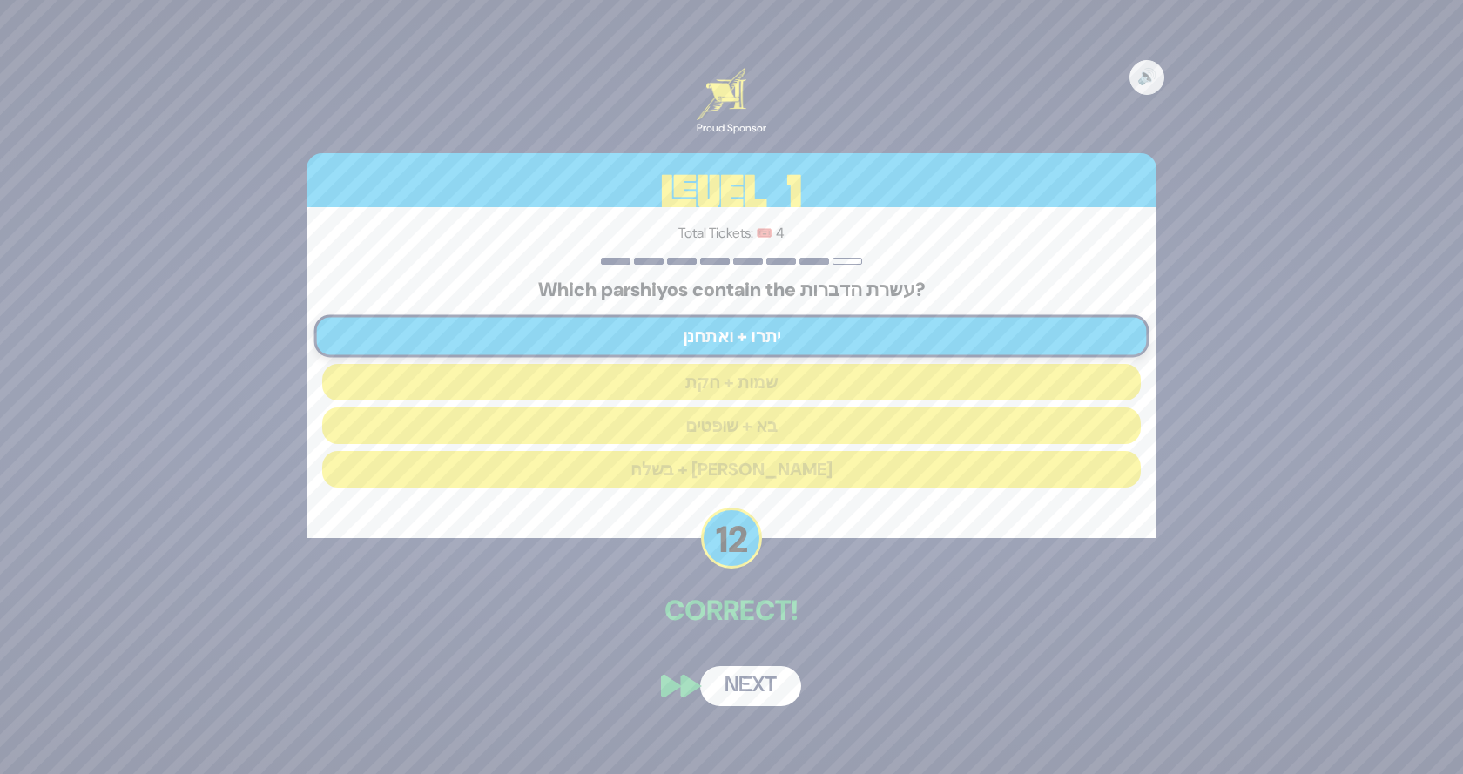
click at [736, 683] on button "Next" at bounding box center [750, 686] width 101 height 40
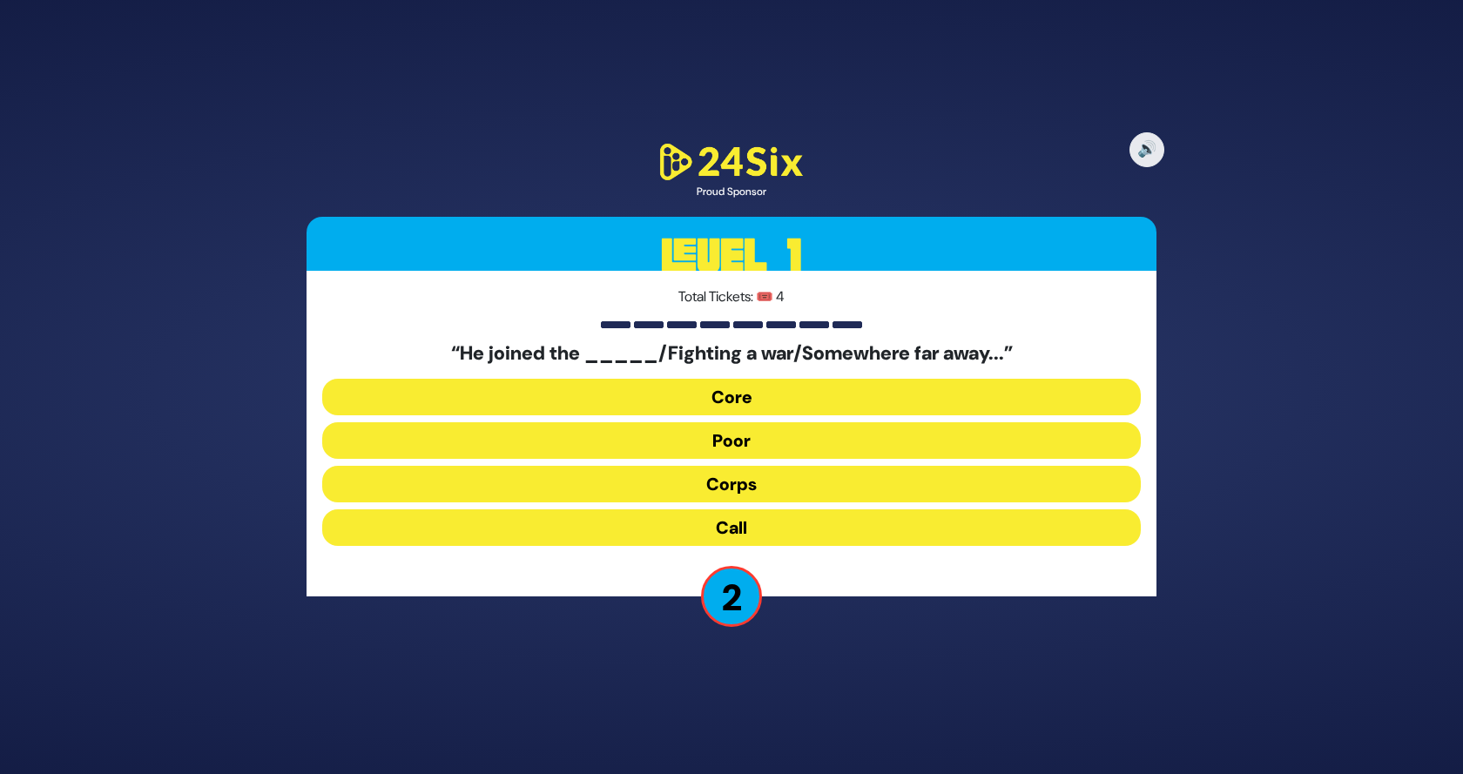
click at [618, 529] on button "Call" at bounding box center [731, 528] width 819 height 37
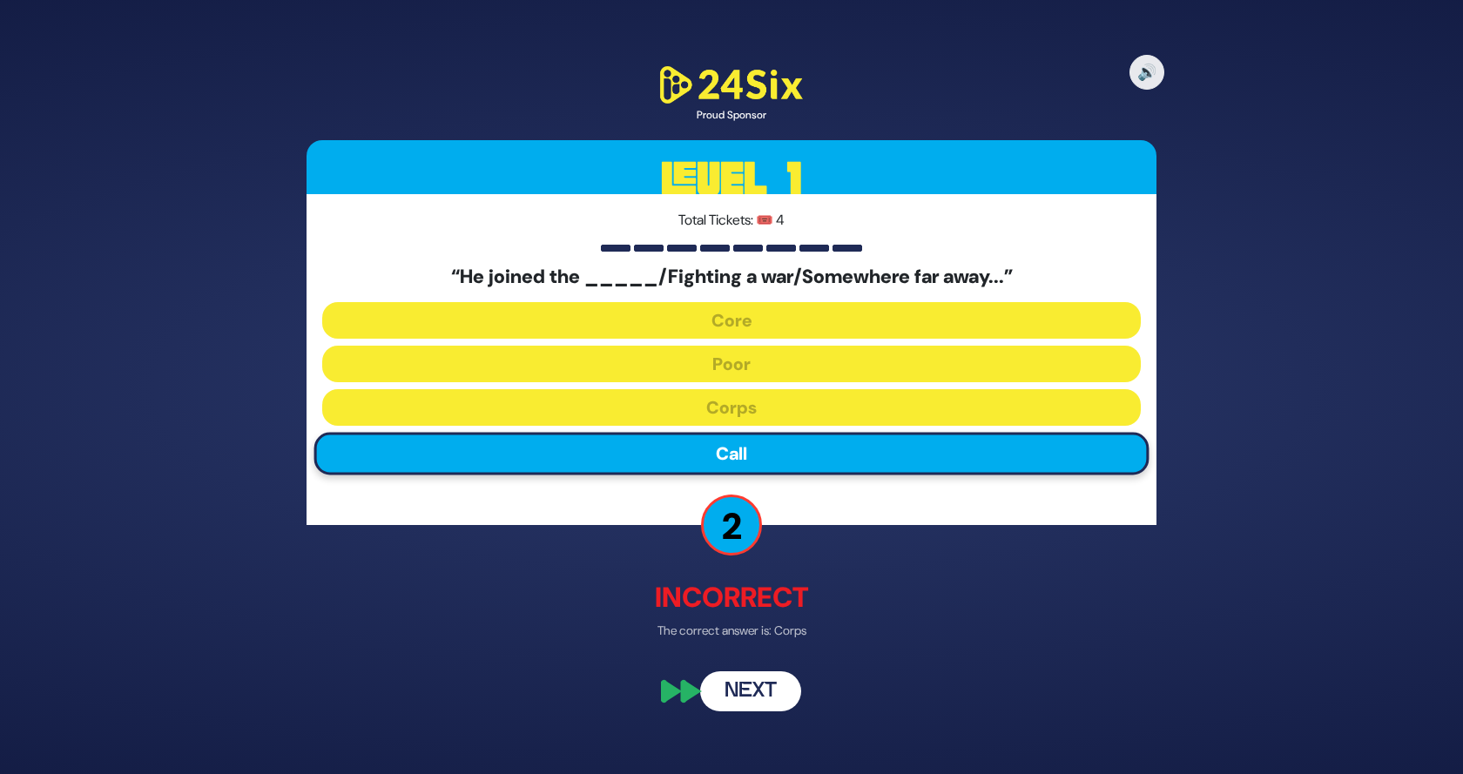
click at [743, 700] on button "Next" at bounding box center [750, 692] width 101 height 40
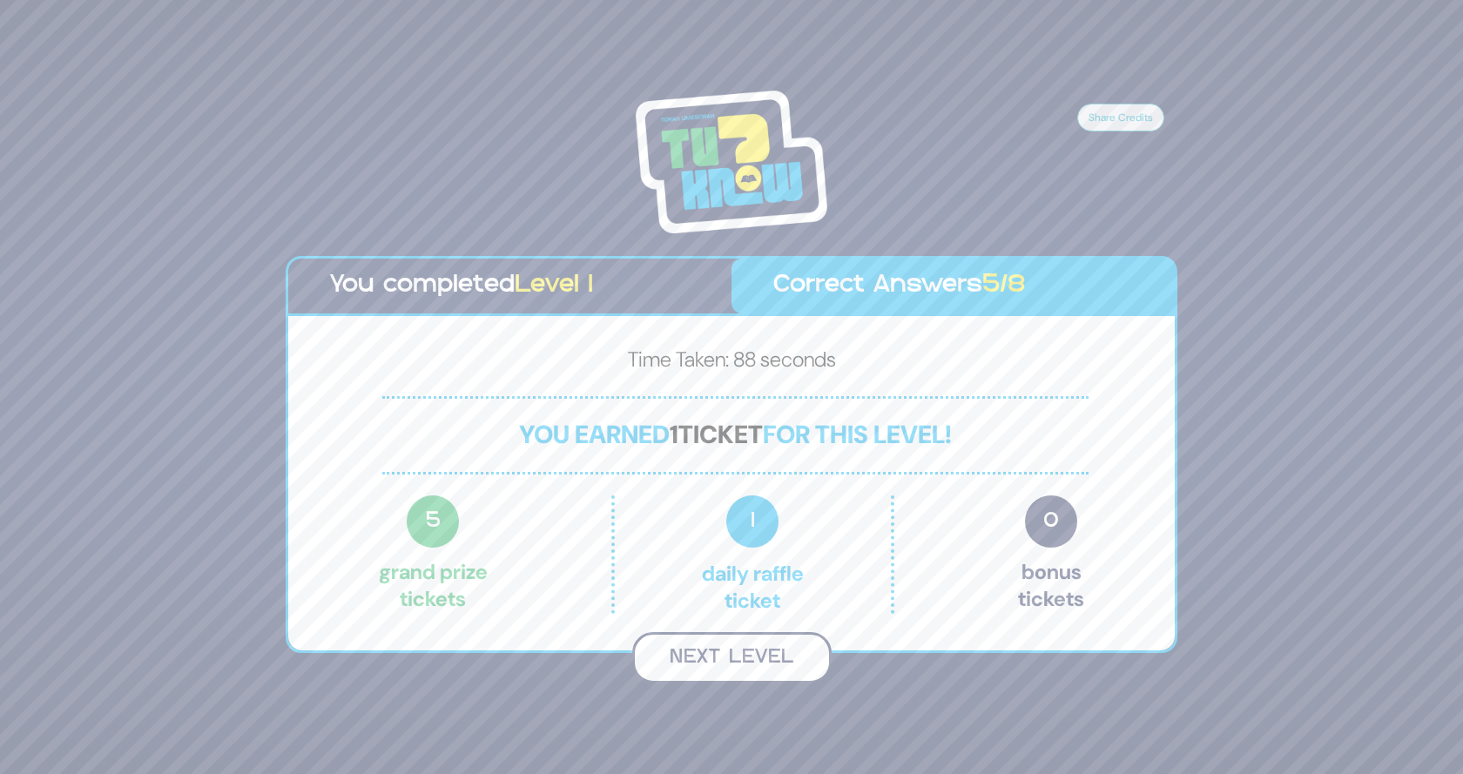
click at [755, 651] on button "Next Level" at bounding box center [731, 657] width 199 height 51
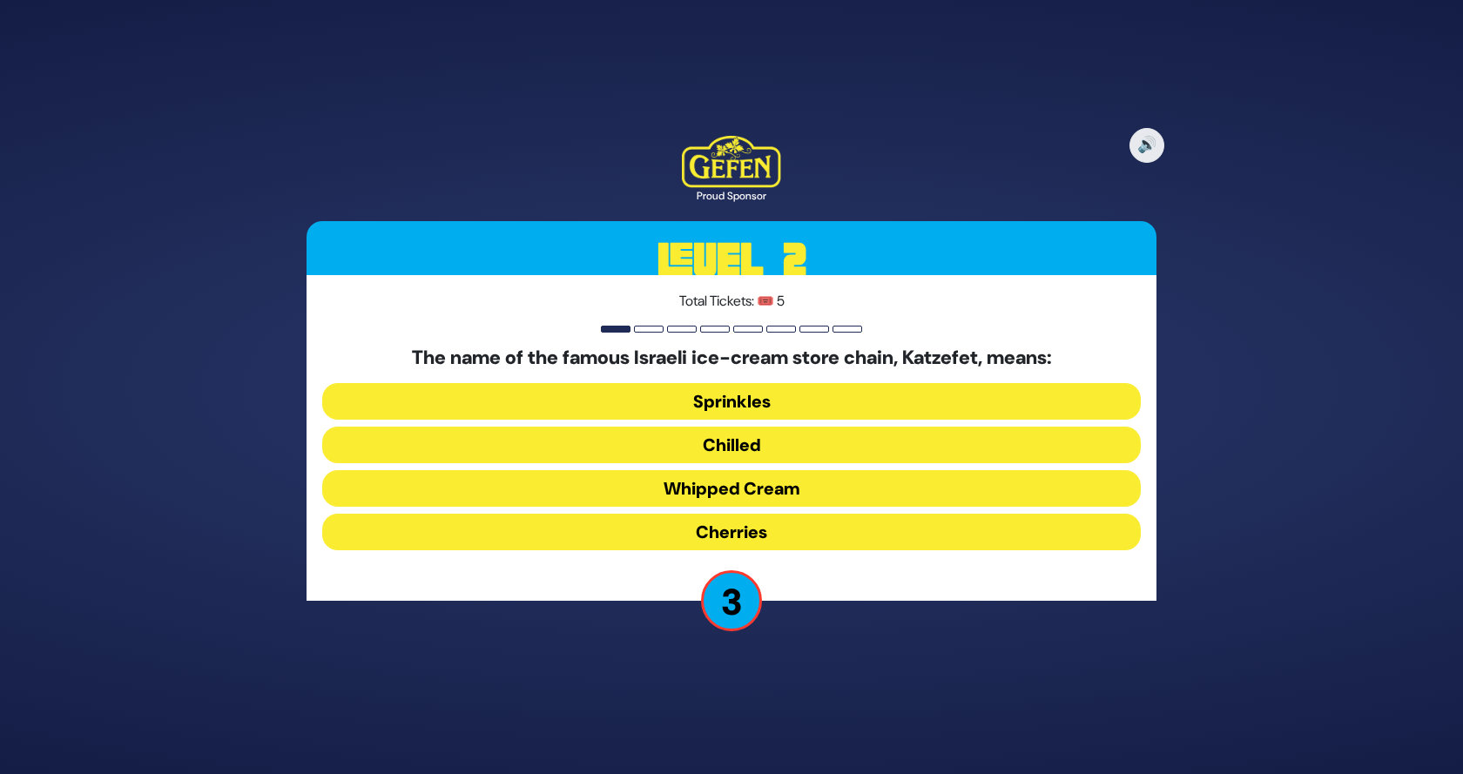
click at [759, 391] on button "Sprinkles" at bounding box center [731, 401] width 819 height 37
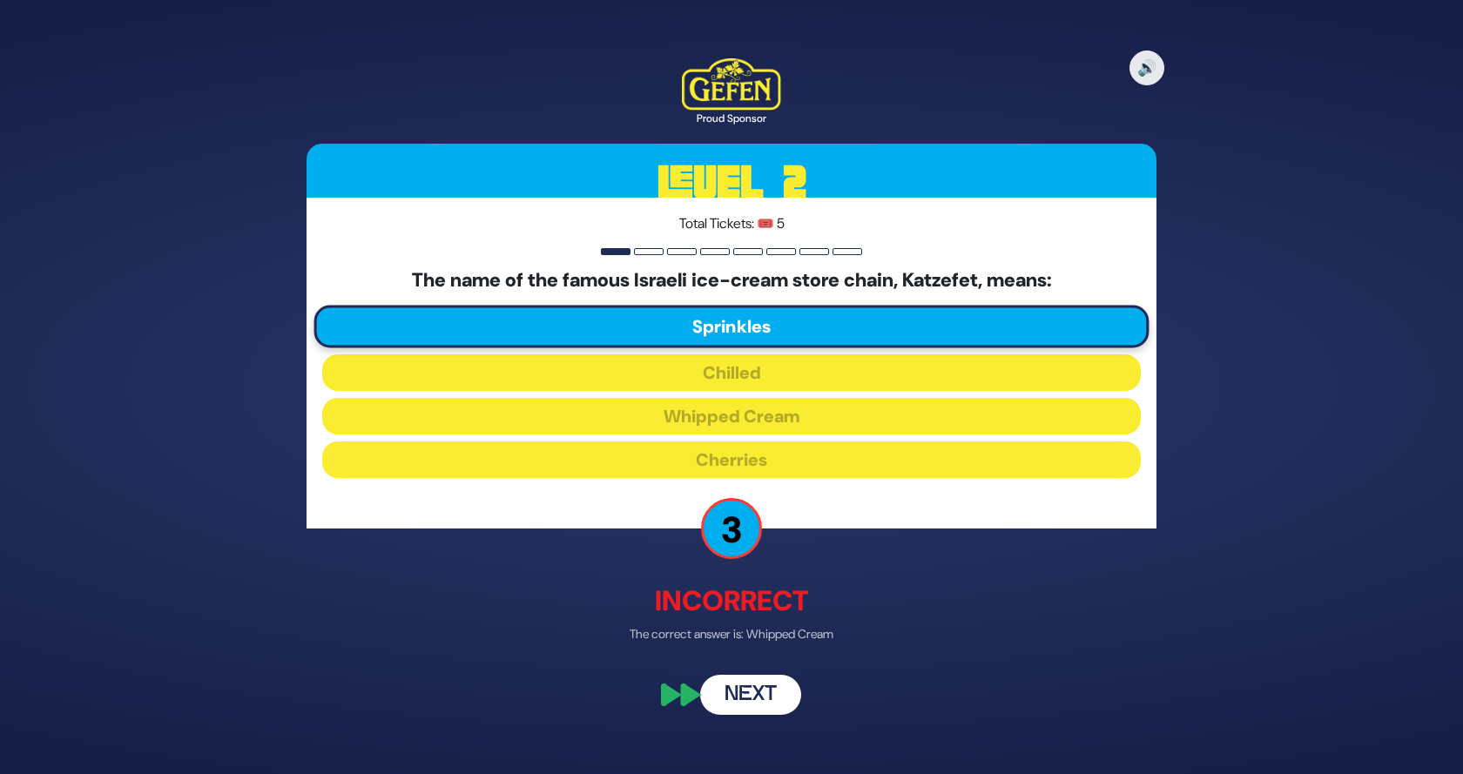
click at [732, 692] on button "Next" at bounding box center [750, 696] width 101 height 40
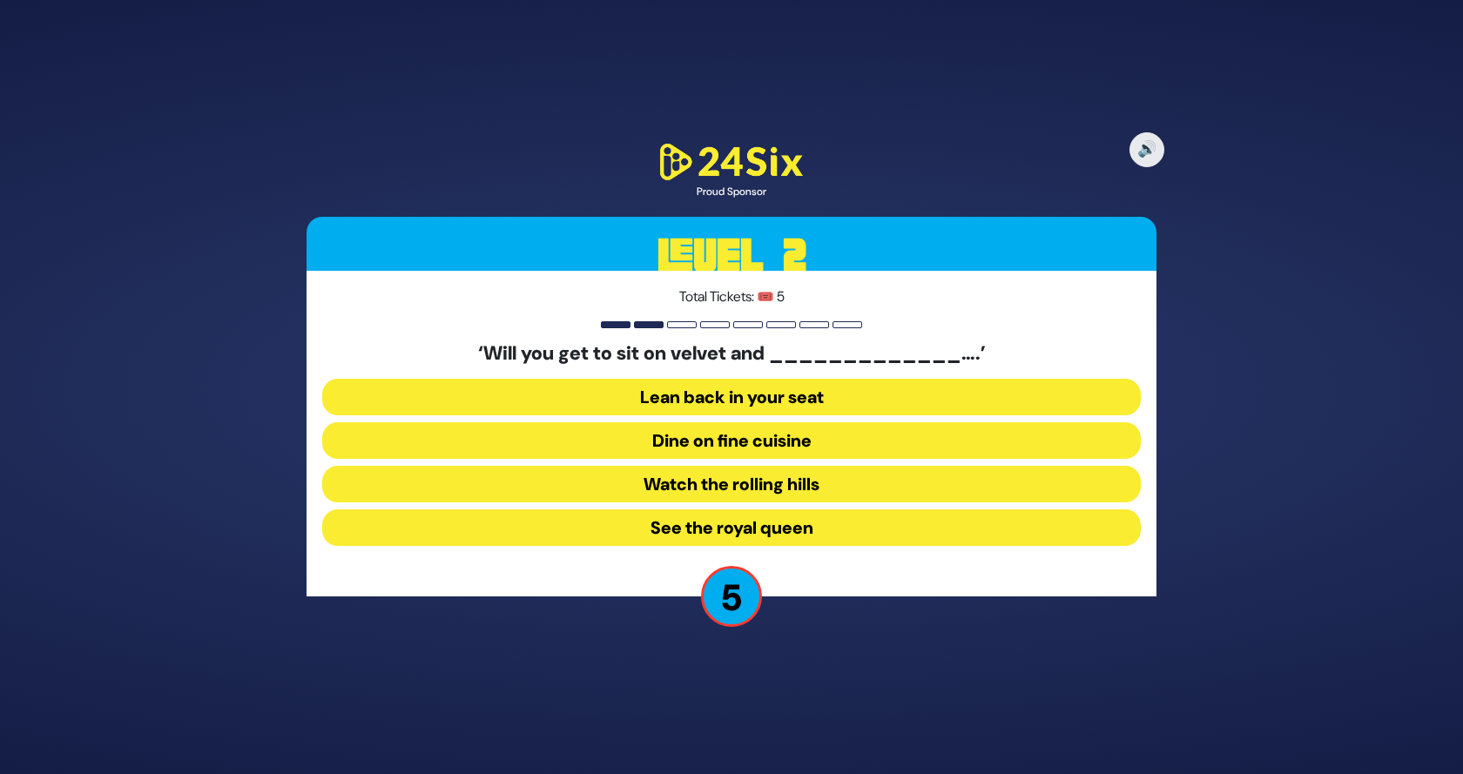
click at [773, 482] on button "Watch the rolling hills" at bounding box center [731, 484] width 819 height 37
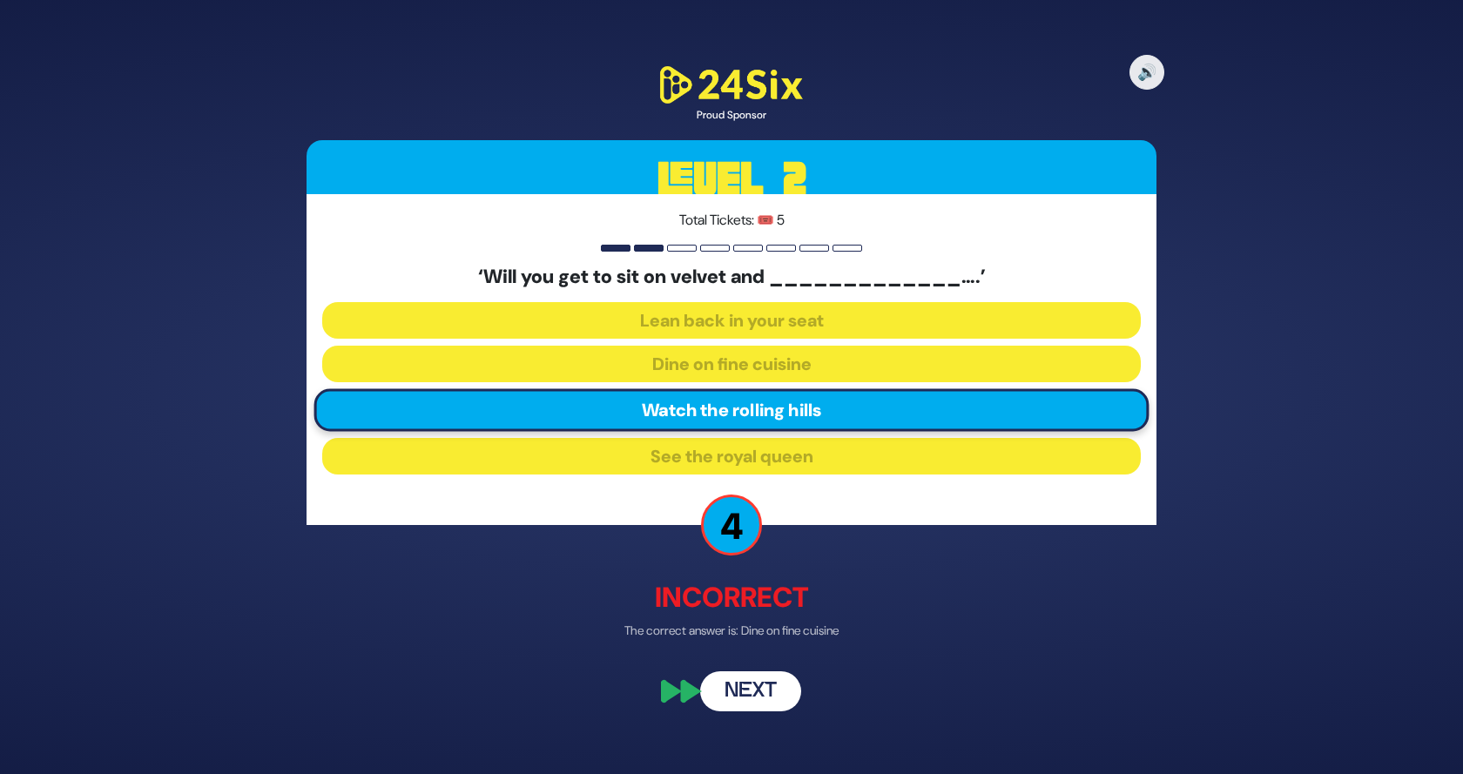
click at [727, 692] on button "Next" at bounding box center [750, 692] width 101 height 40
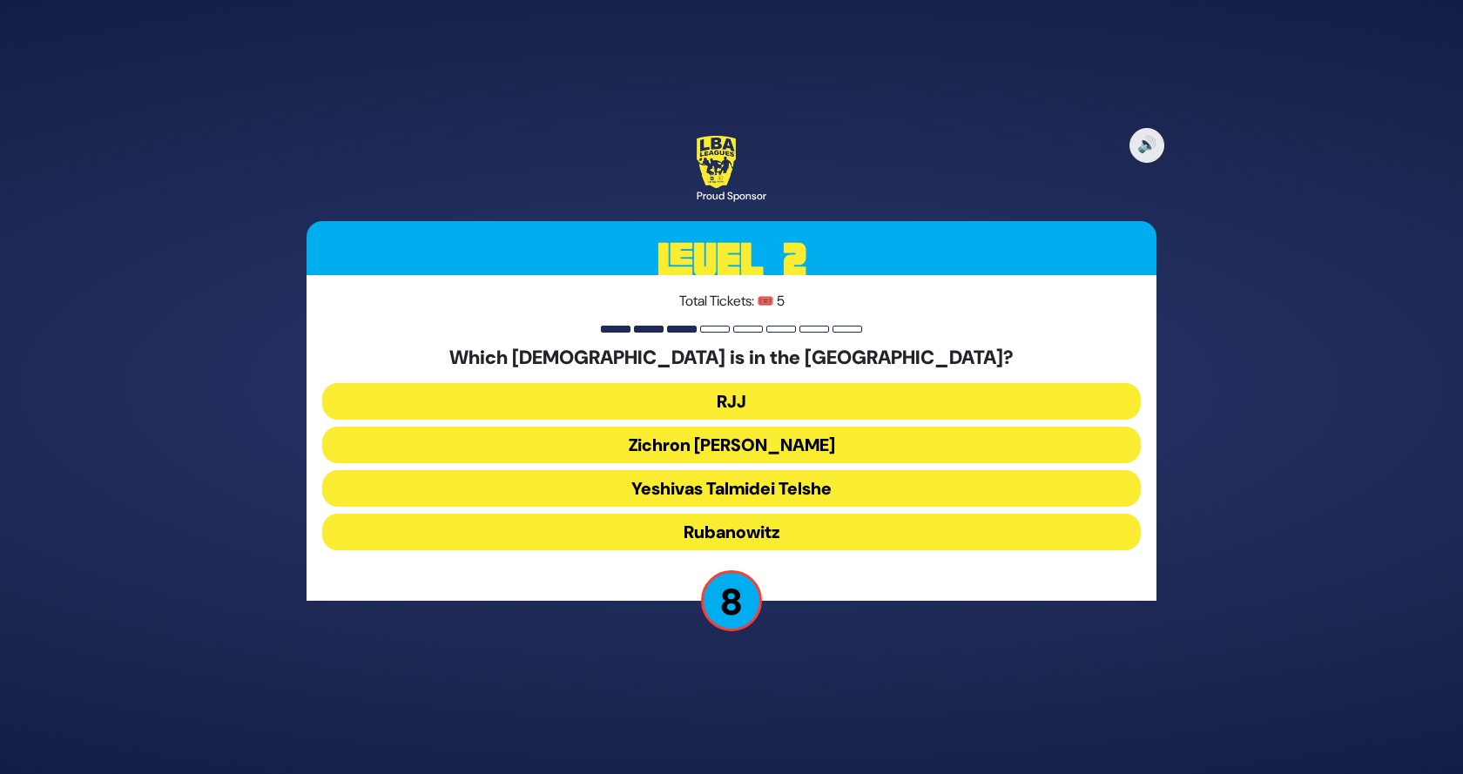
click at [789, 442] on button "Zichron Moshe" at bounding box center [731, 445] width 819 height 37
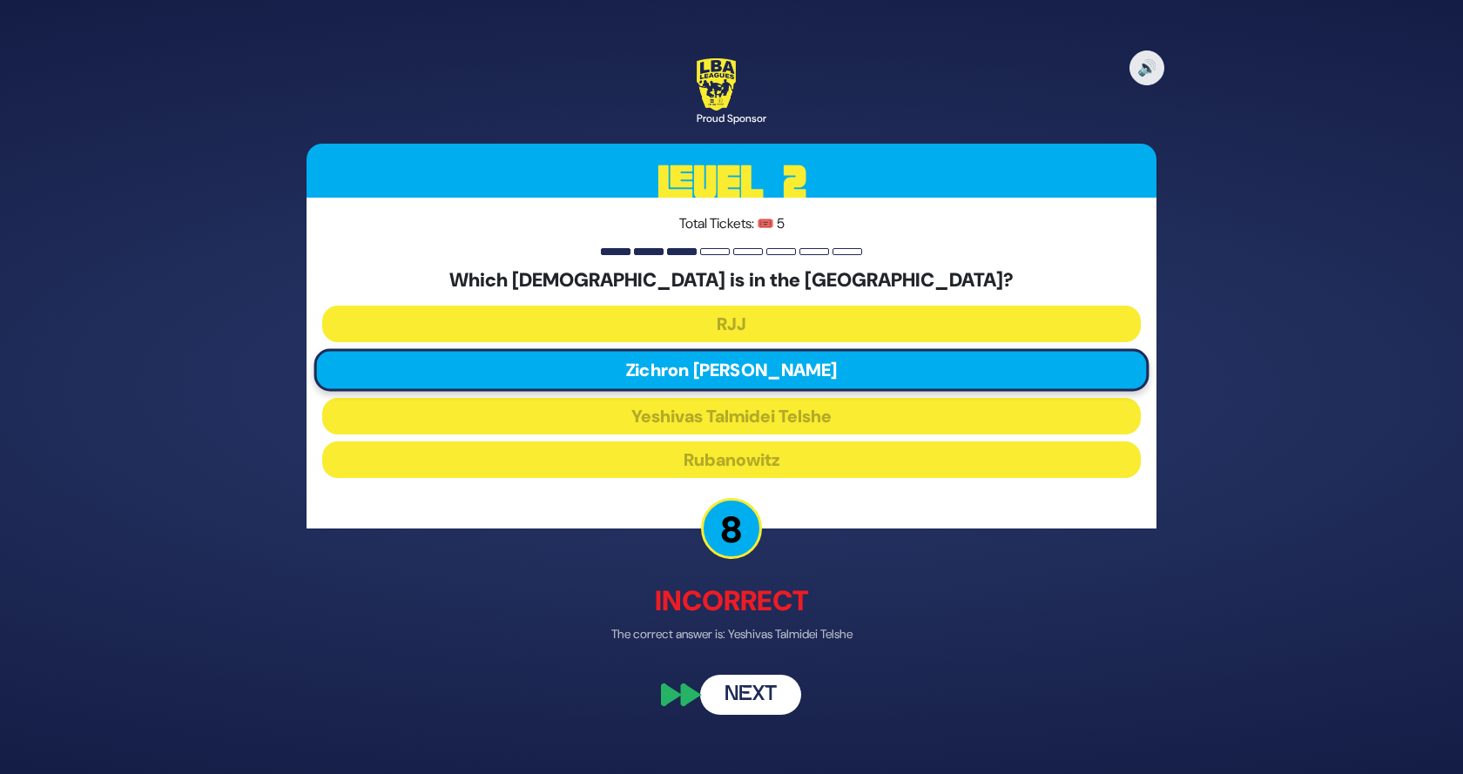
click at [727, 702] on button "Next" at bounding box center [750, 696] width 101 height 40
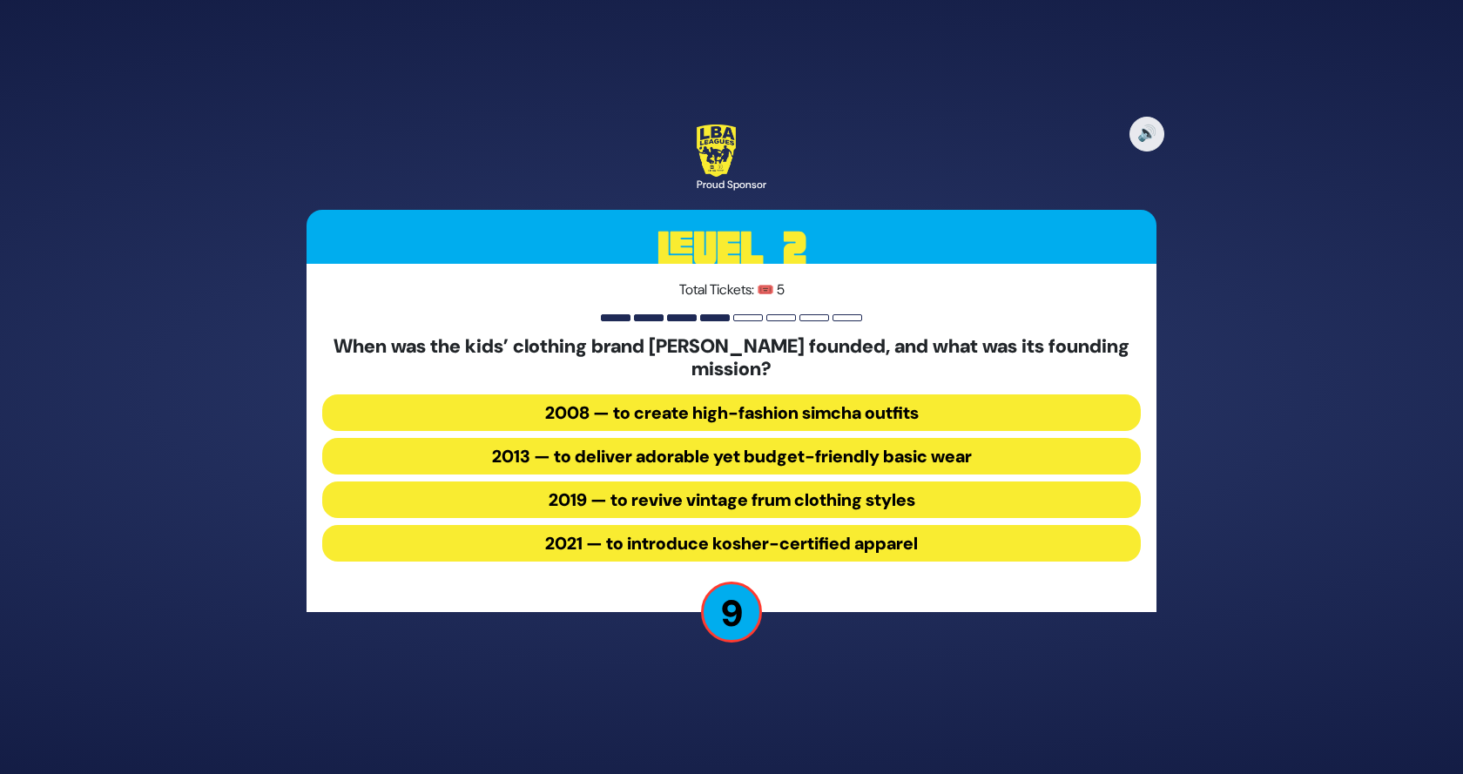
click at [782, 453] on button "2013 — to deliver adorable yet budget-friendly basic wear" at bounding box center [731, 456] width 819 height 37
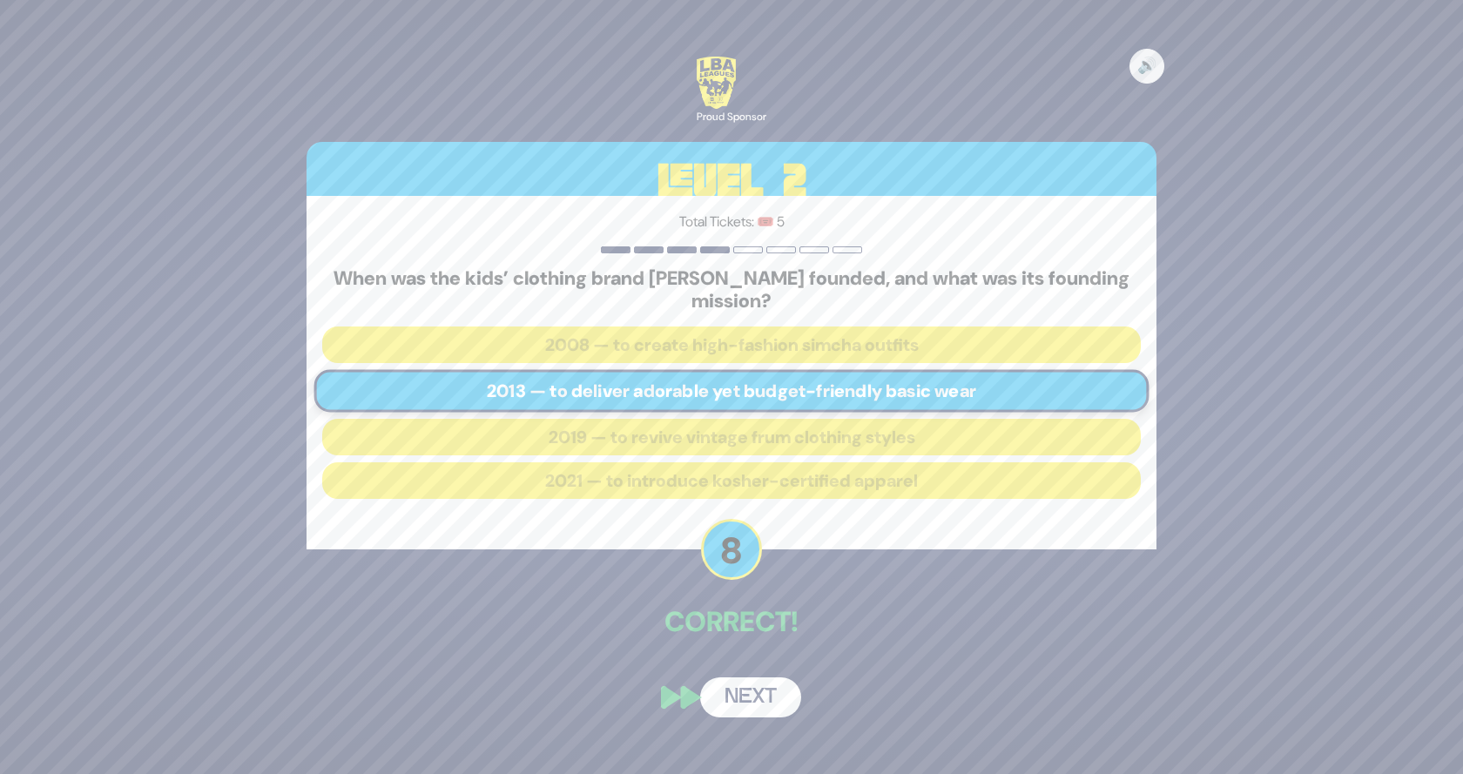
click at [736, 697] on button "Next" at bounding box center [750, 698] width 101 height 40
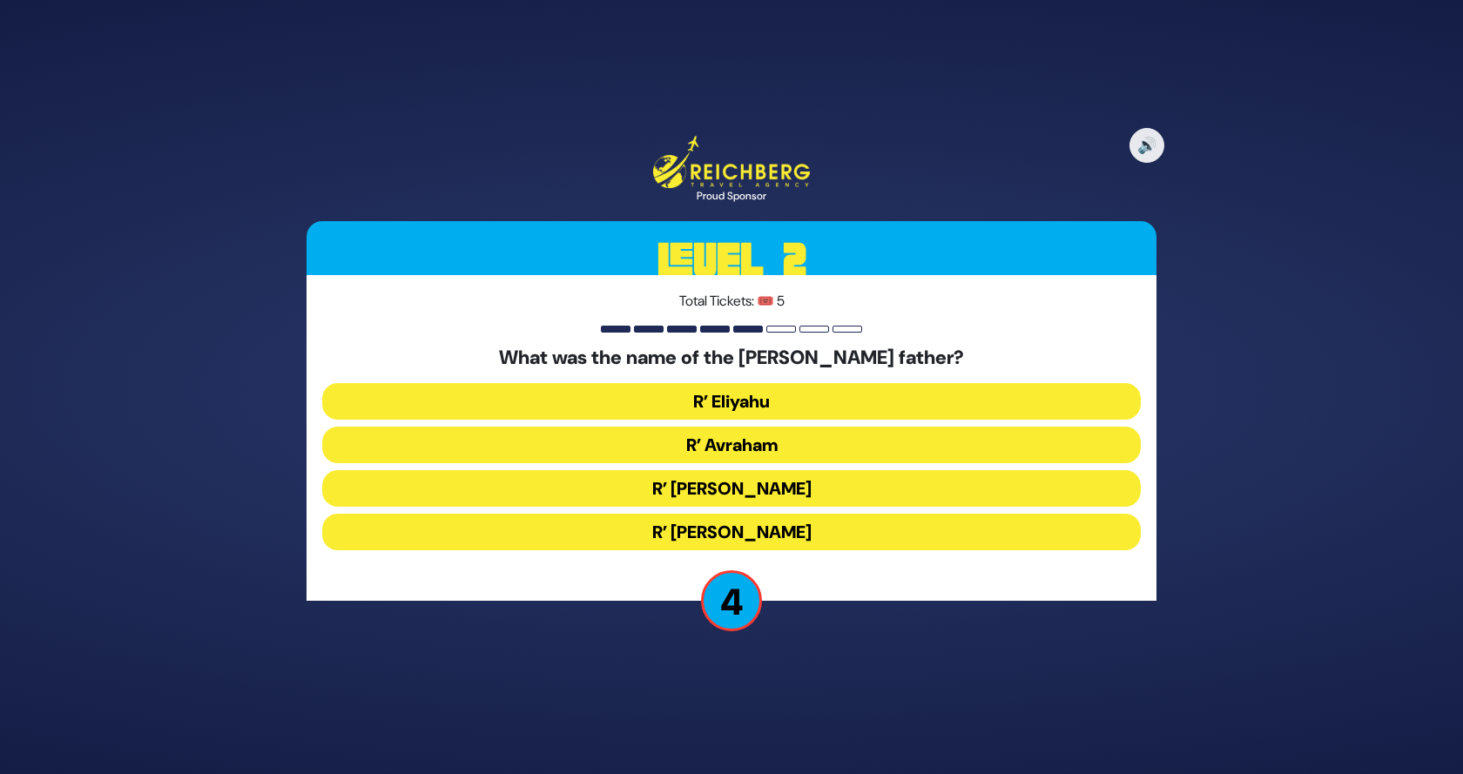
click at [753, 537] on button "R’ Chaim" at bounding box center [731, 532] width 819 height 37
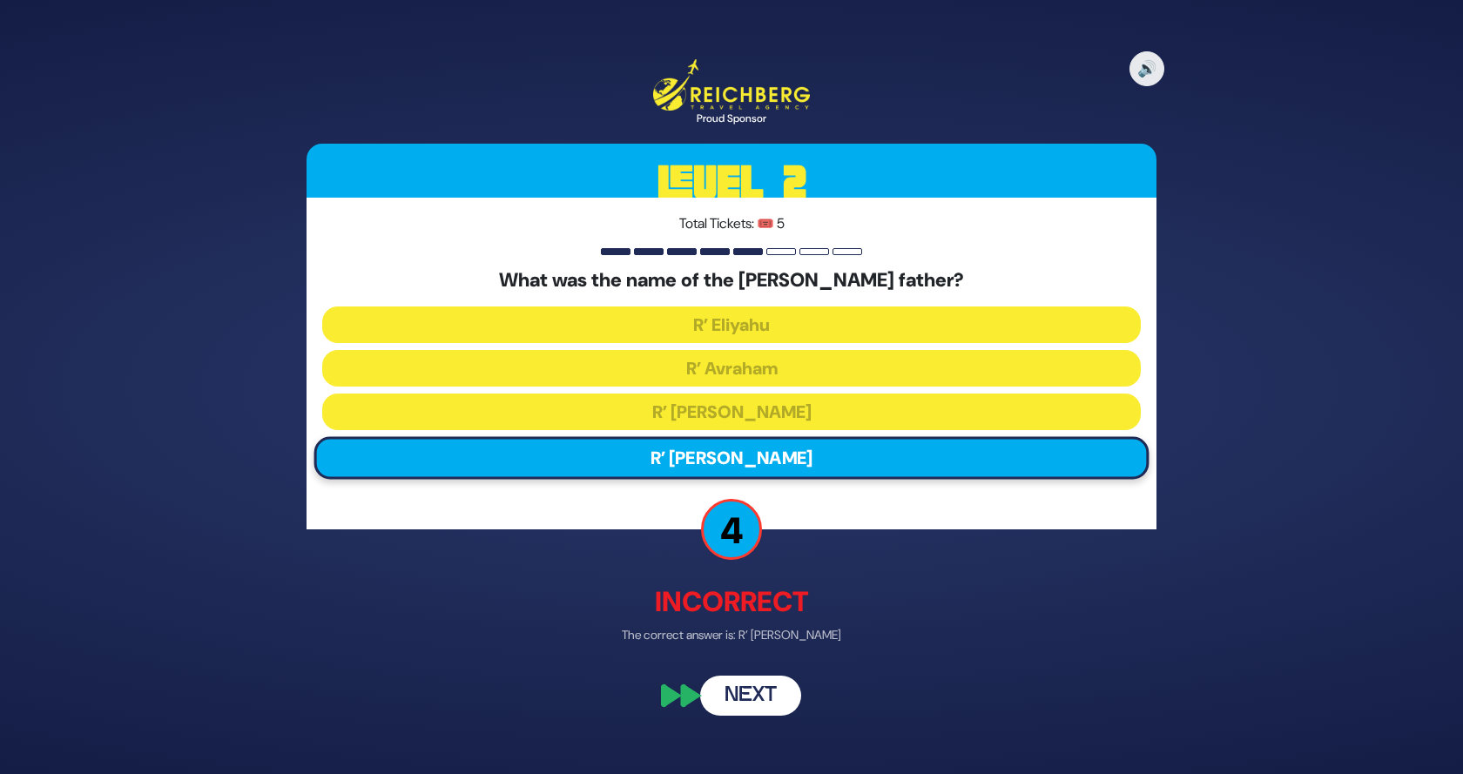
click at [738, 689] on button "Next" at bounding box center [750, 695] width 101 height 40
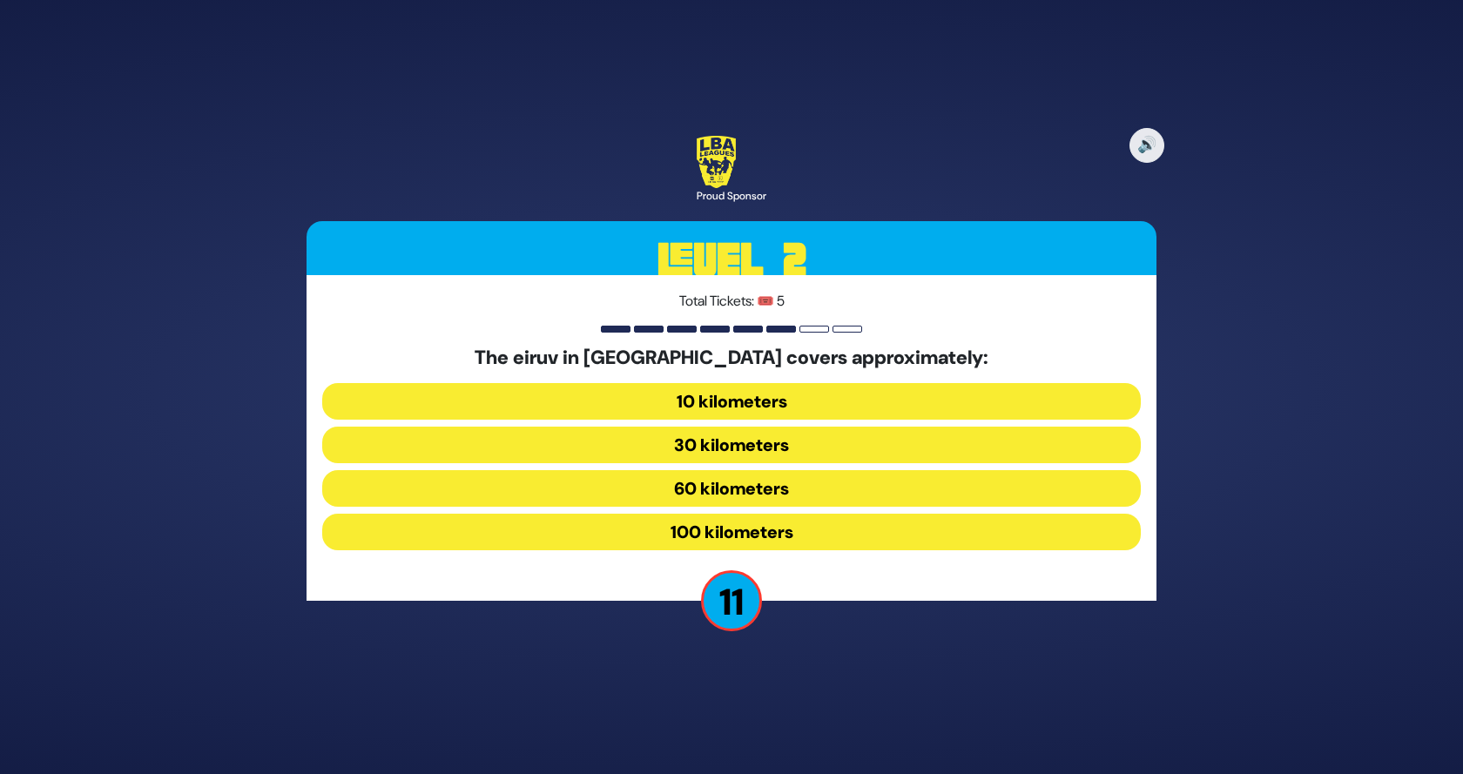
click at [732, 530] on button "100 kilometers" at bounding box center [731, 532] width 819 height 37
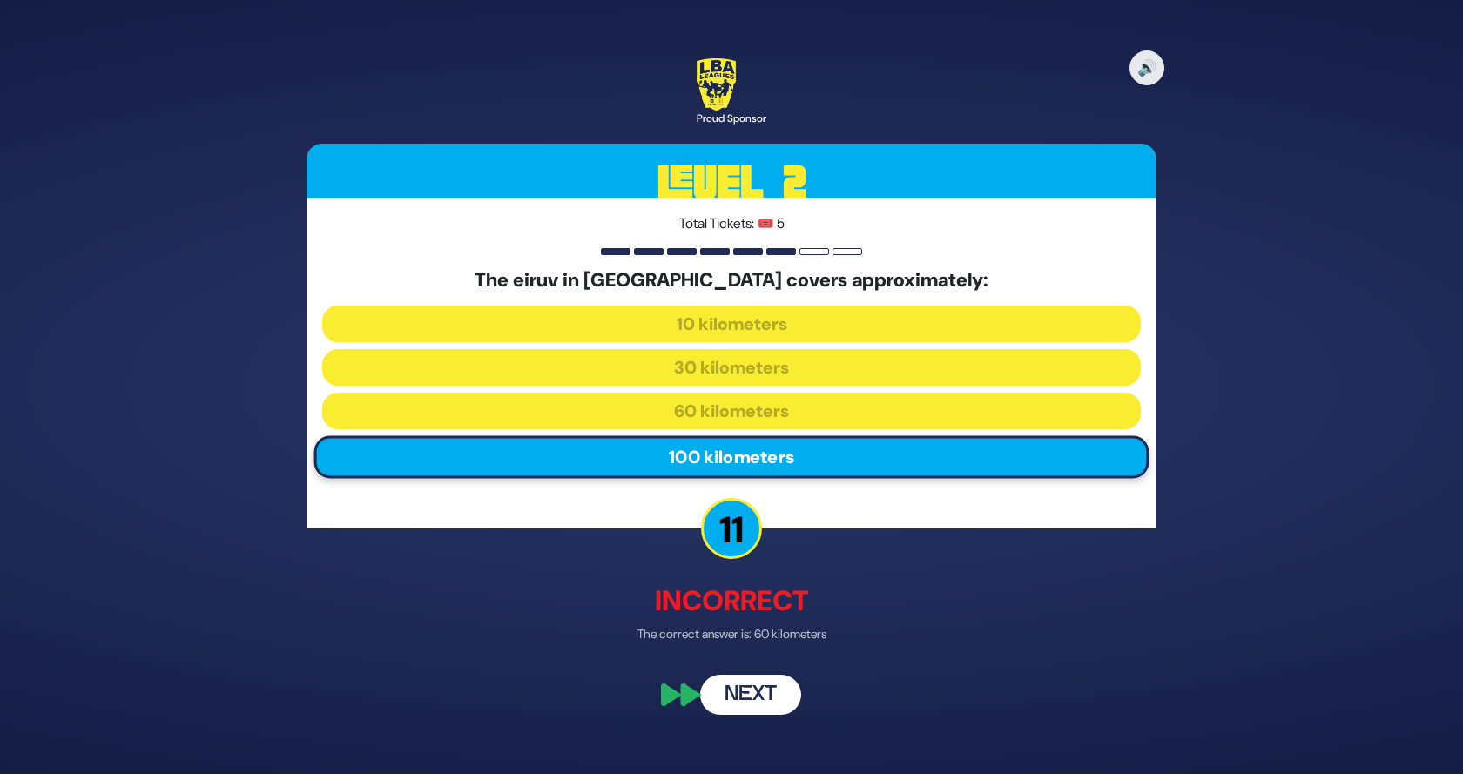
click at [732, 706] on button "Next" at bounding box center [750, 696] width 101 height 40
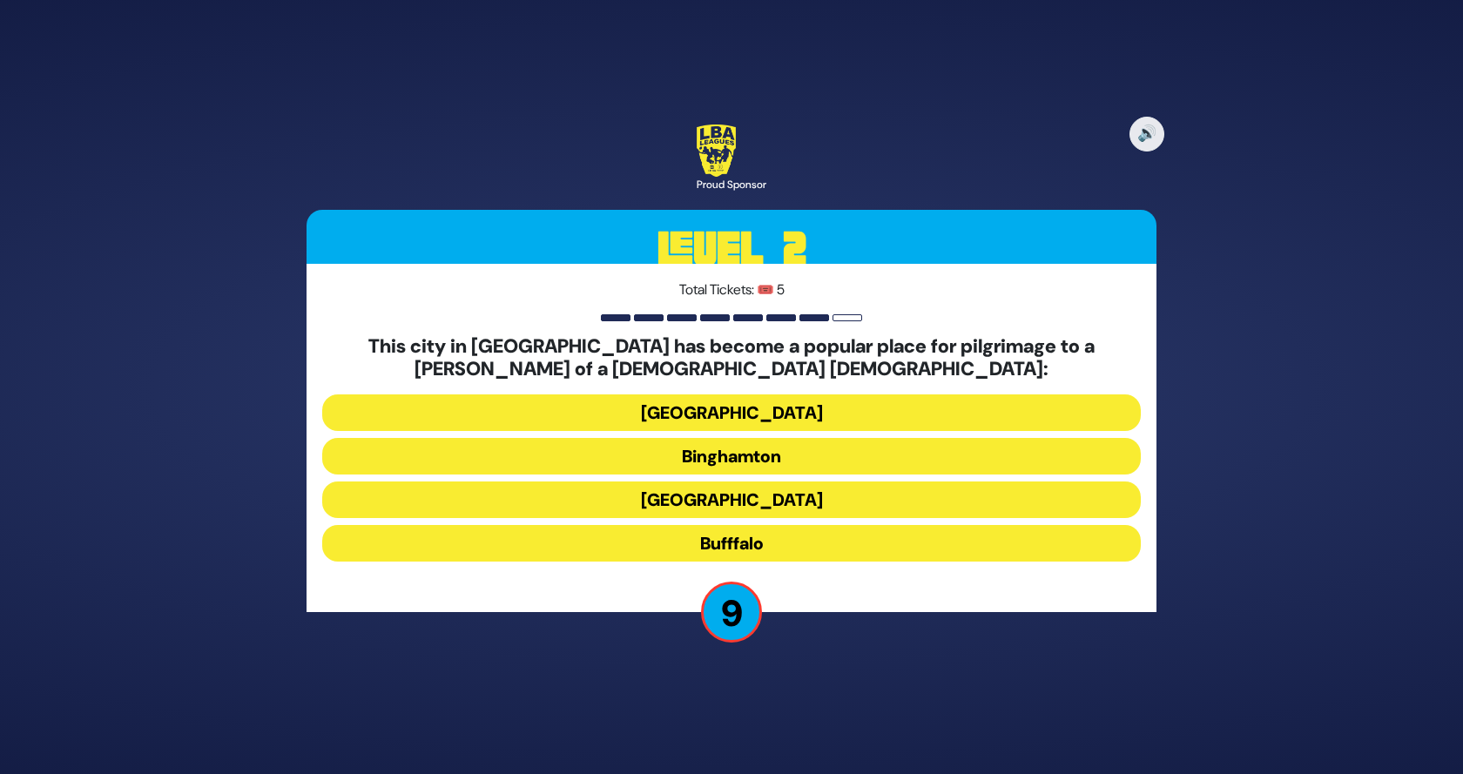
click at [748, 496] on button "Rochester" at bounding box center [731, 500] width 819 height 37
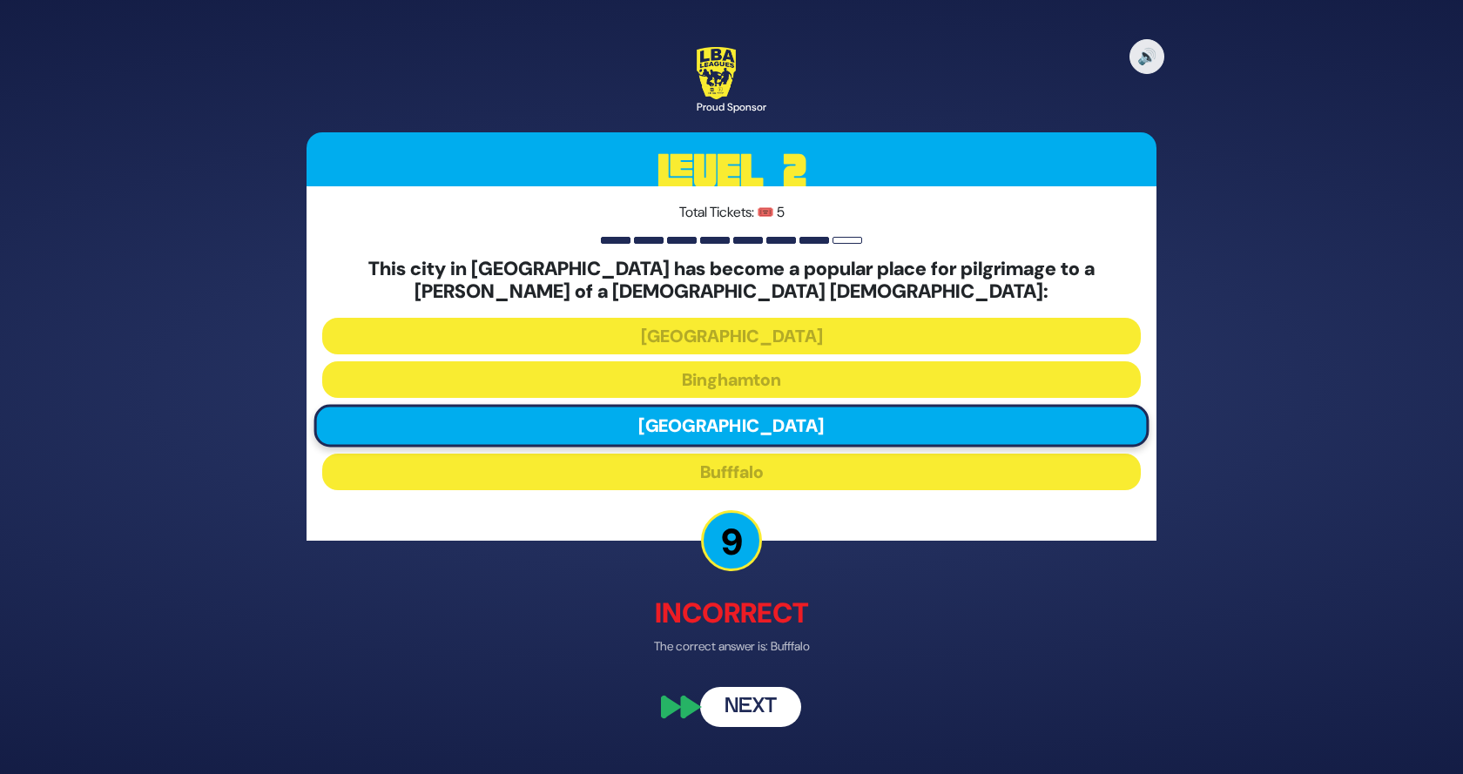
click at [738, 714] on button "Next" at bounding box center [750, 707] width 101 height 40
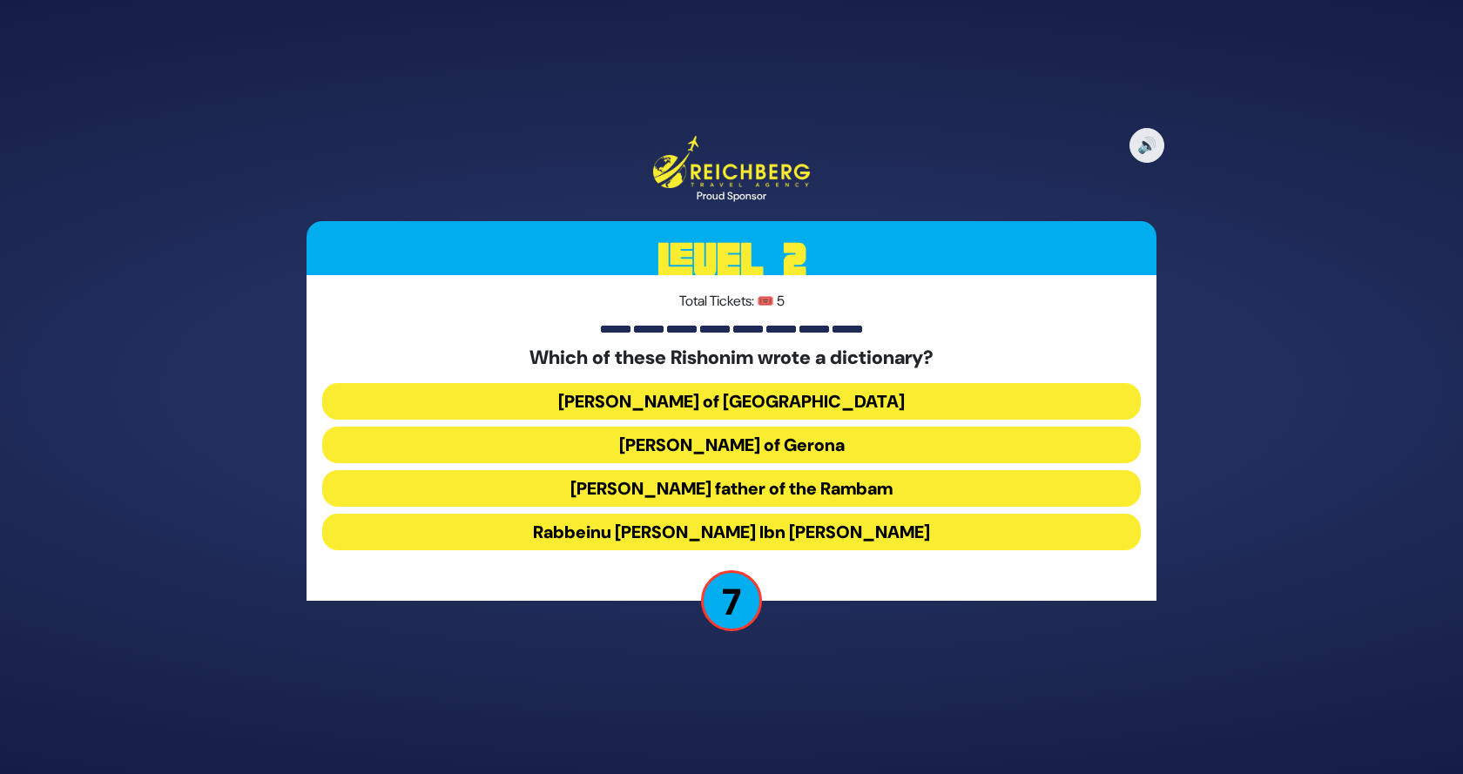
click at [764, 492] on button "Rabbeinu Maimon father of the Rambam" at bounding box center [731, 488] width 819 height 37
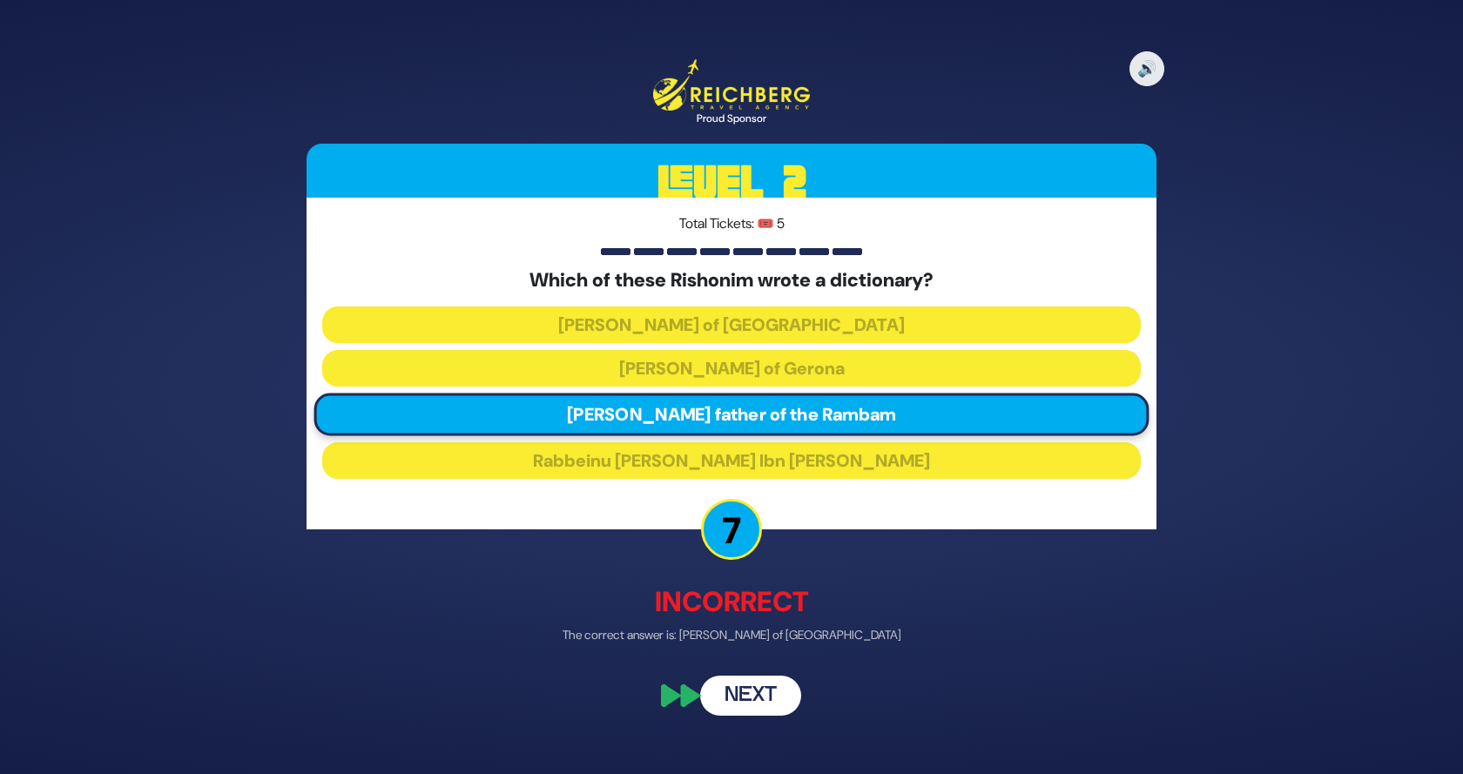
click at [751, 692] on button "Next" at bounding box center [750, 695] width 101 height 40
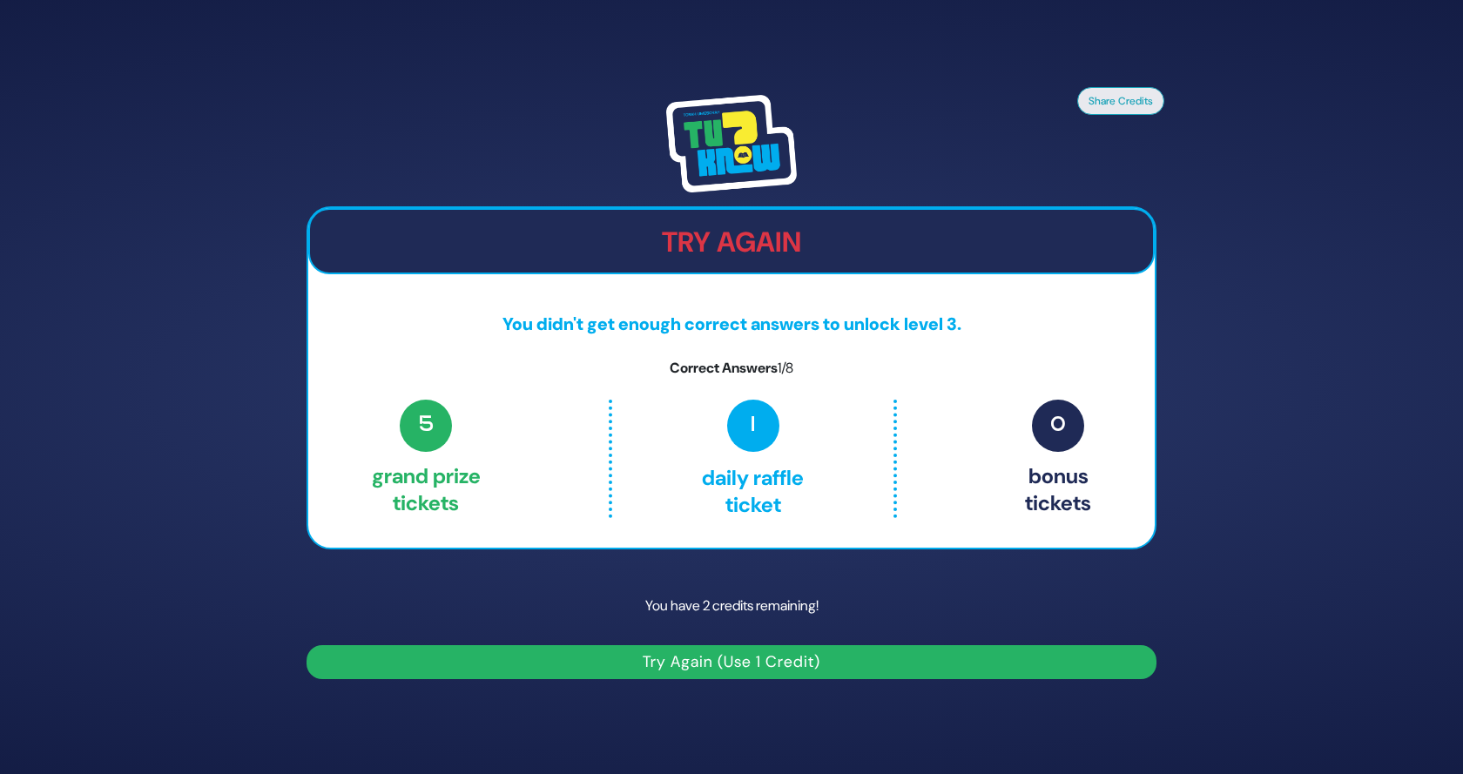
click at [497, 658] on button "Try Again (Use 1 Credit)" at bounding box center [732, 662] width 850 height 34
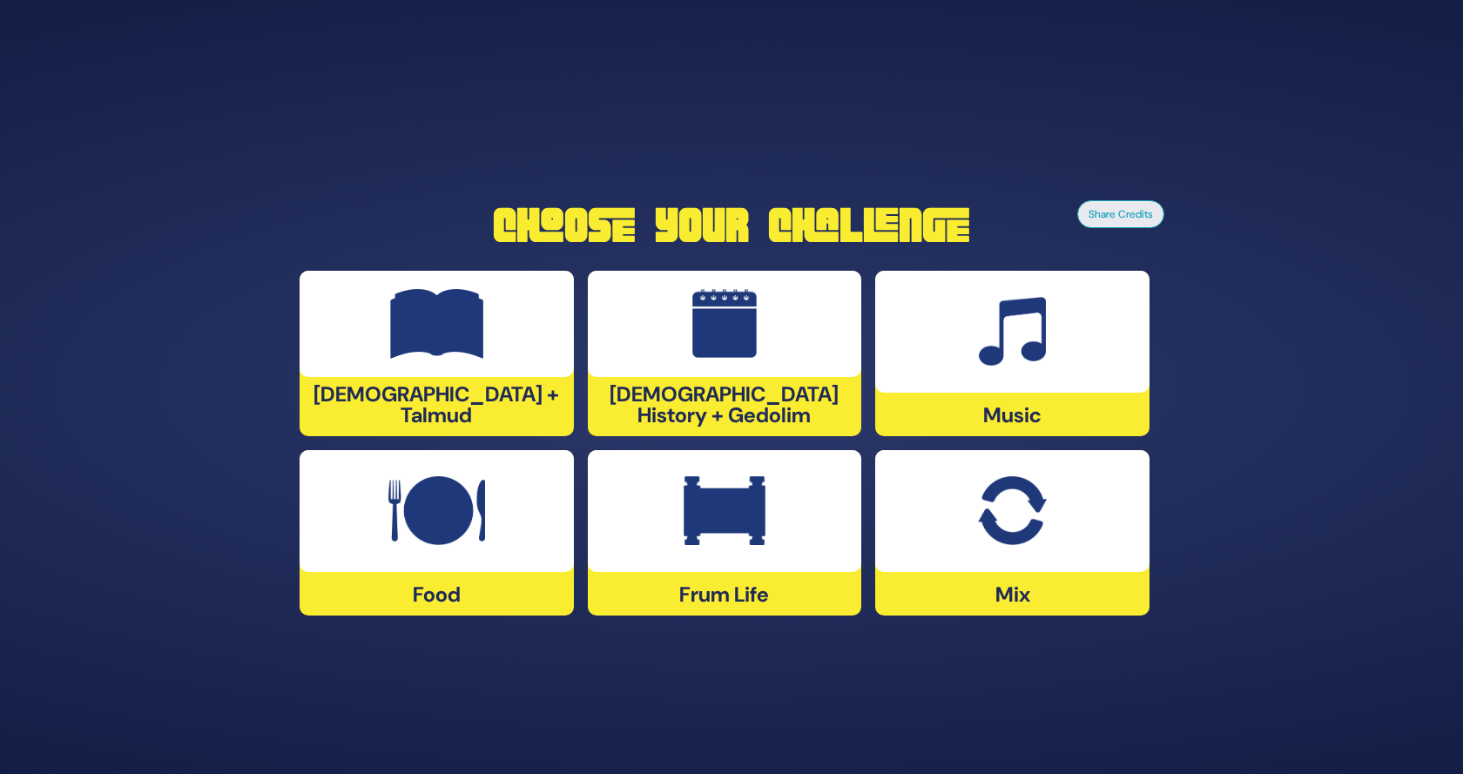
click at [708, 565] on div at bounding box center [725, 511] width 274 height 122
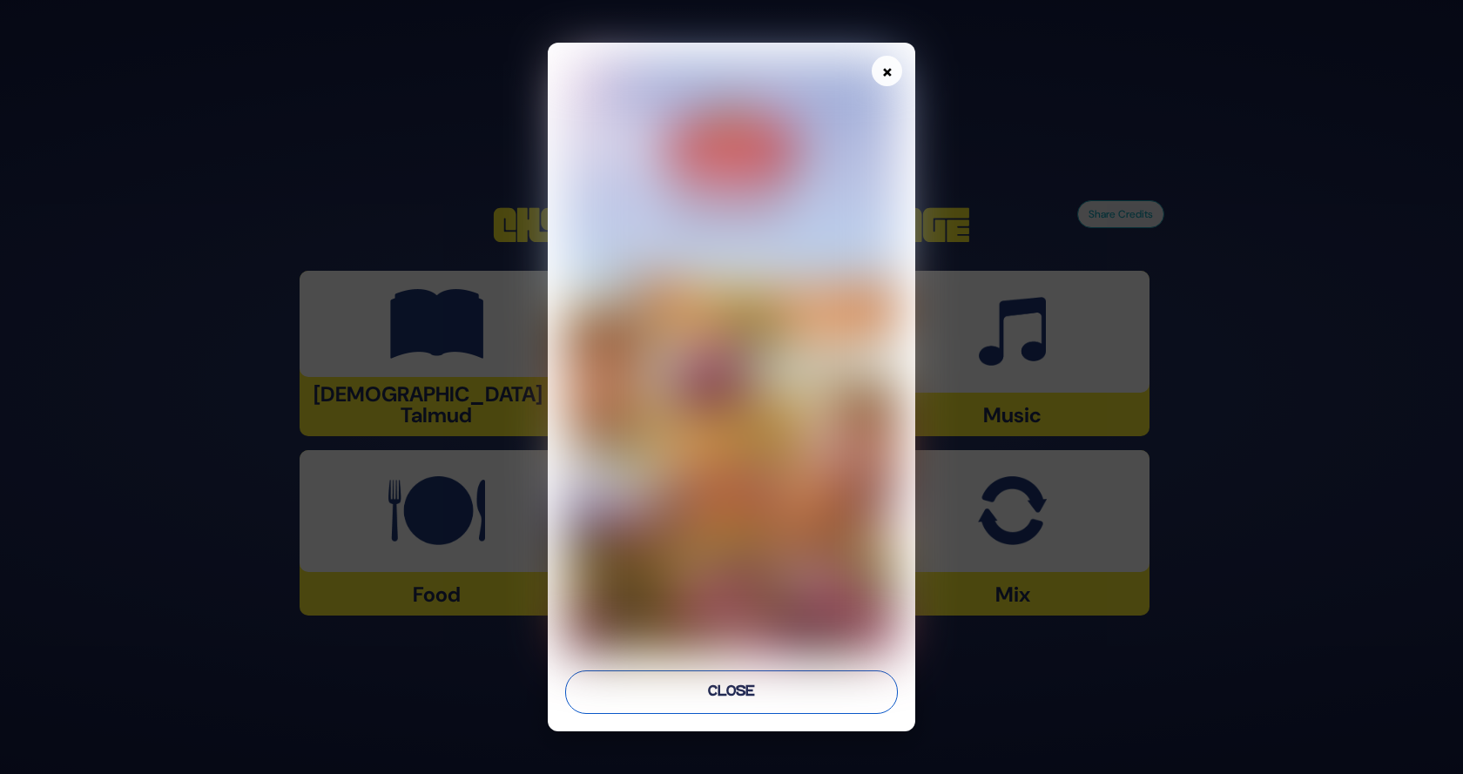
click at [746, 700] on button "Close" at bounding box center [732, 693] width 334 height 44
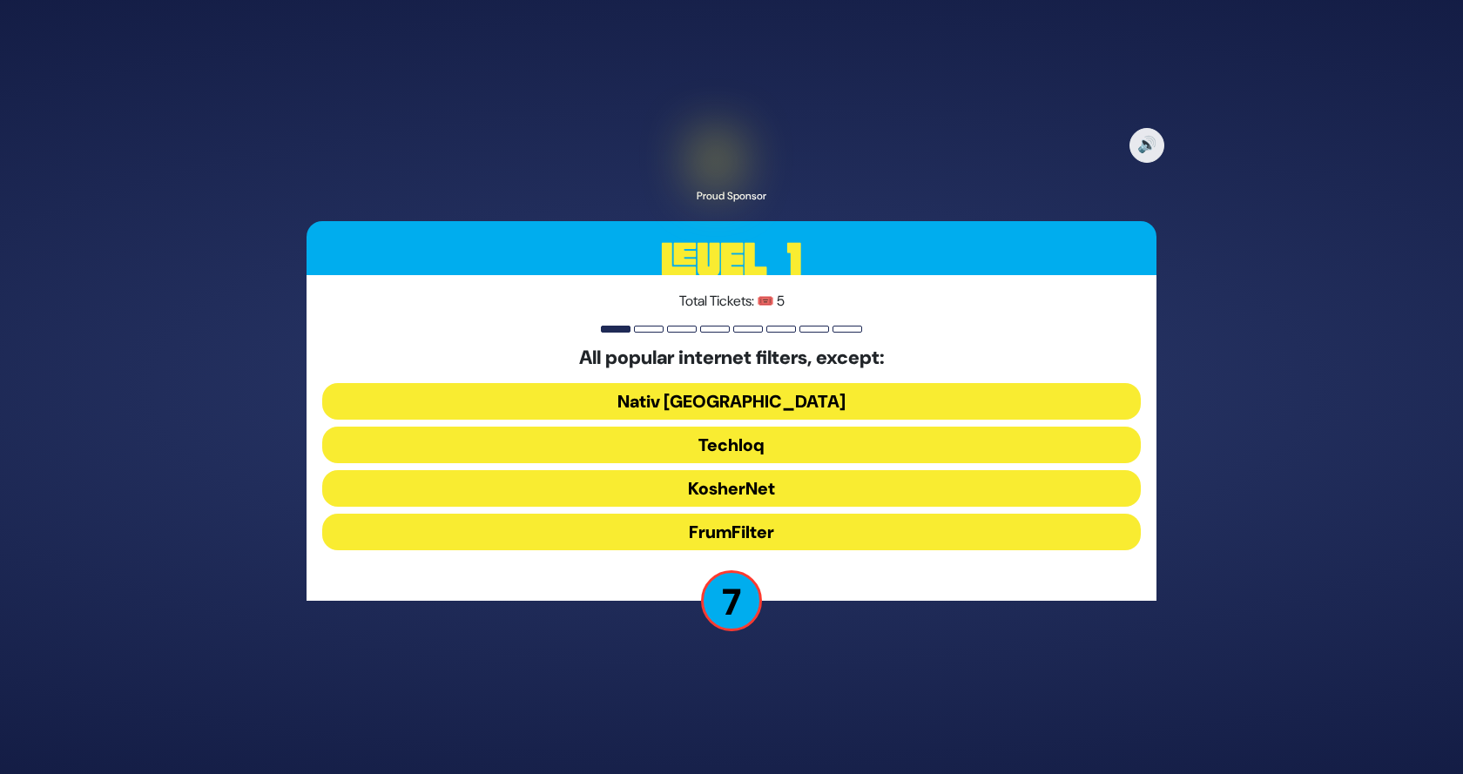
click at [745, 405] on button "Nativ USA" at bounding box center [731, 401] width 819 height 37
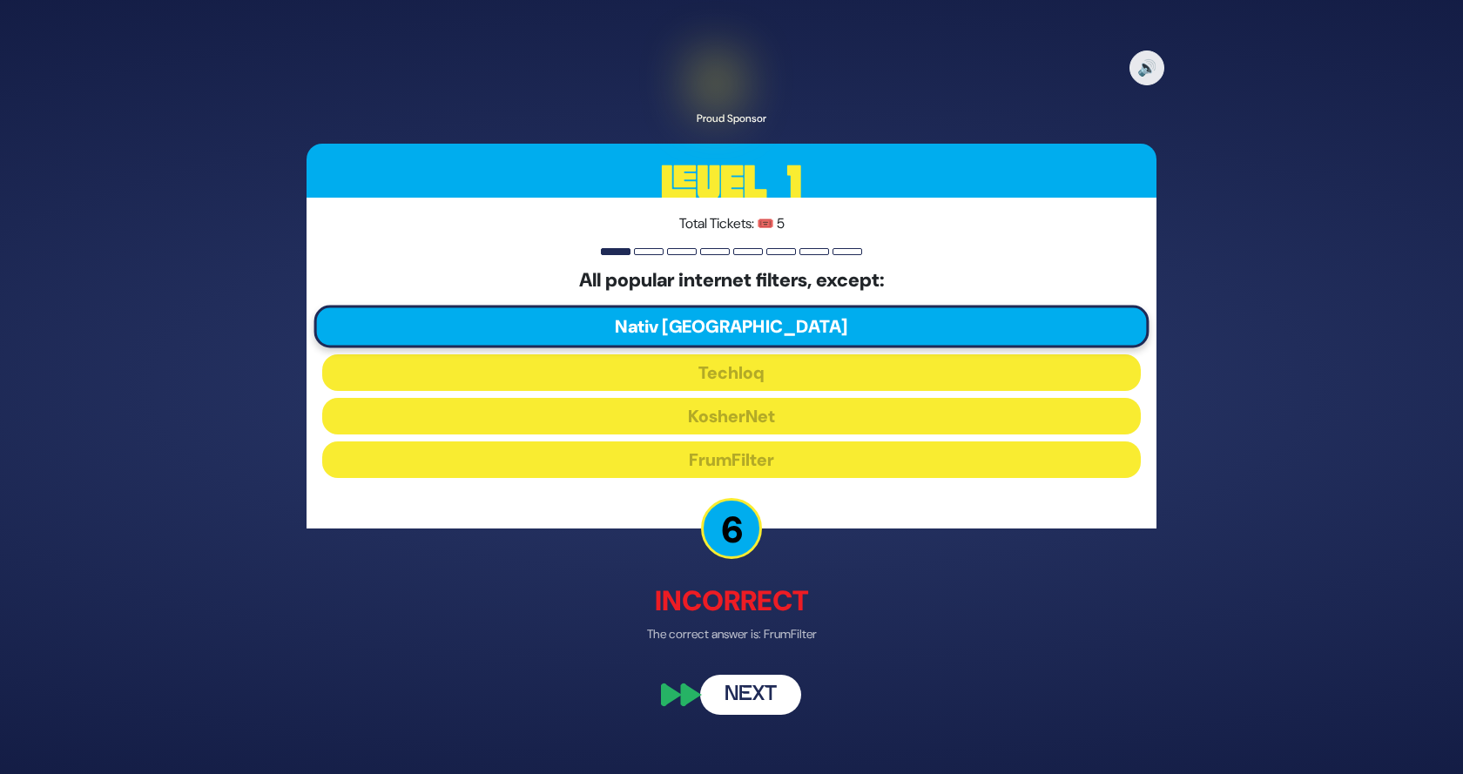
click at [749, 687] on button "Next" at bounding box center [750, 696] width 101 height 40
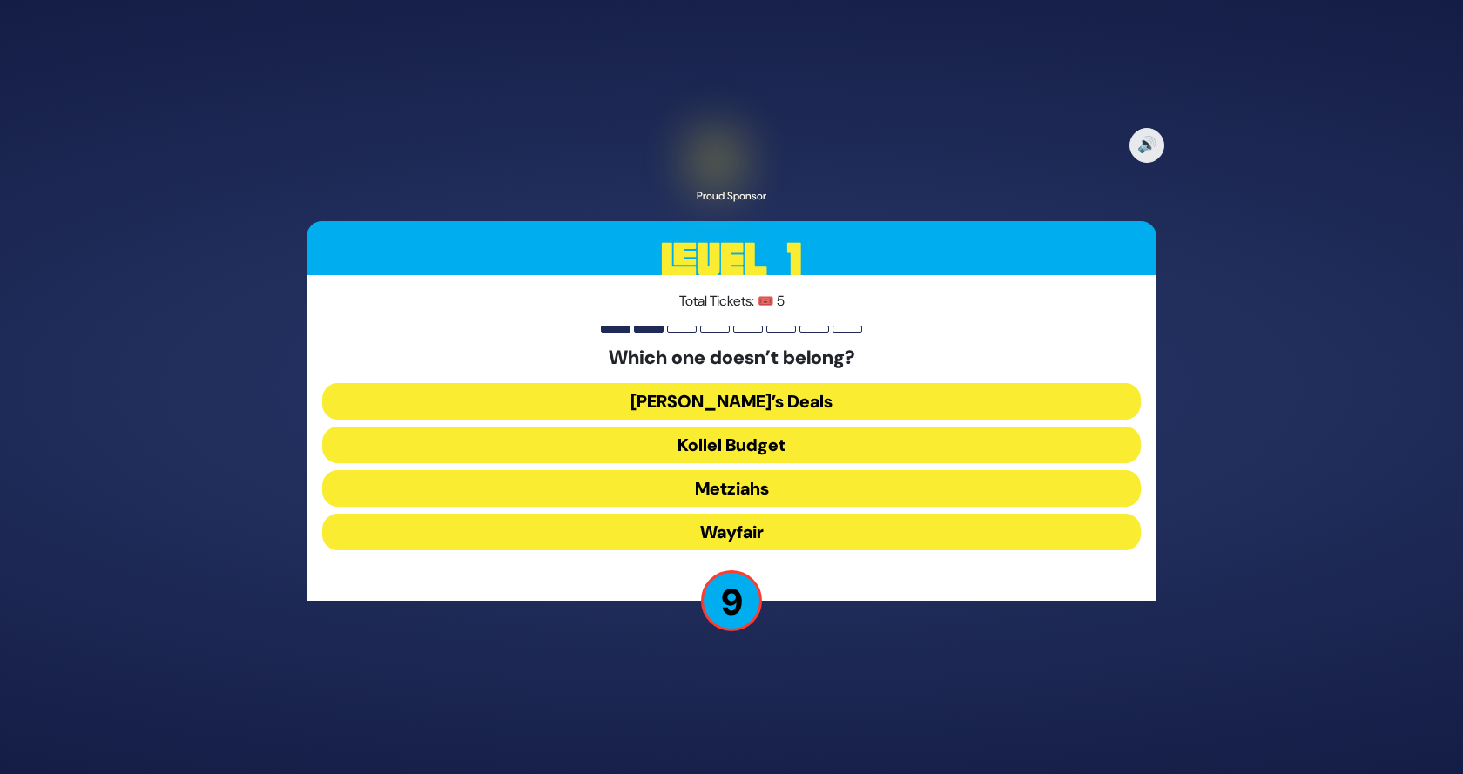
click at [743, 449] on button "Kollel Budget" at bounding box center [731, 445] width 819 height 37
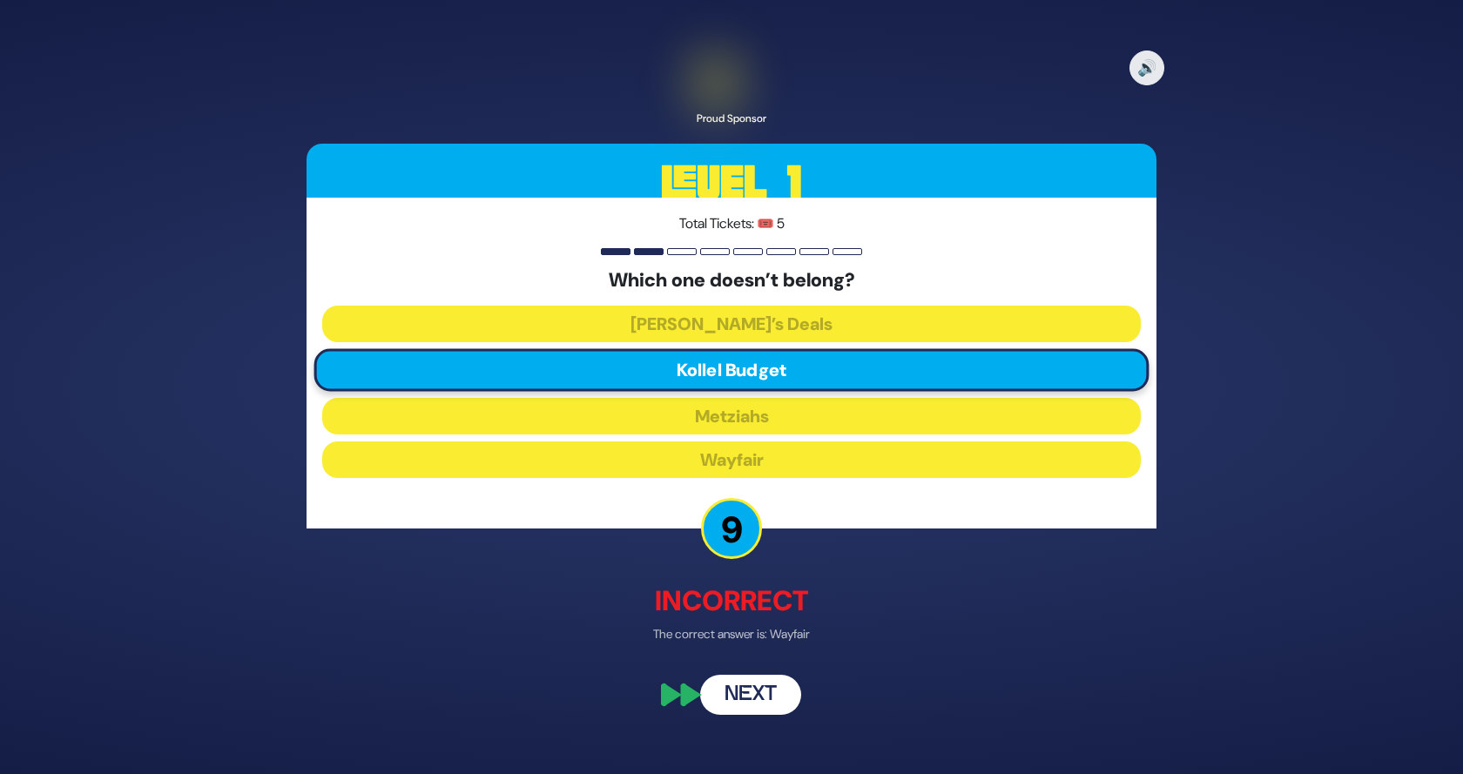
click at [753, 683] on button "Next" at bounding box center [750, 696] width 101 height 40
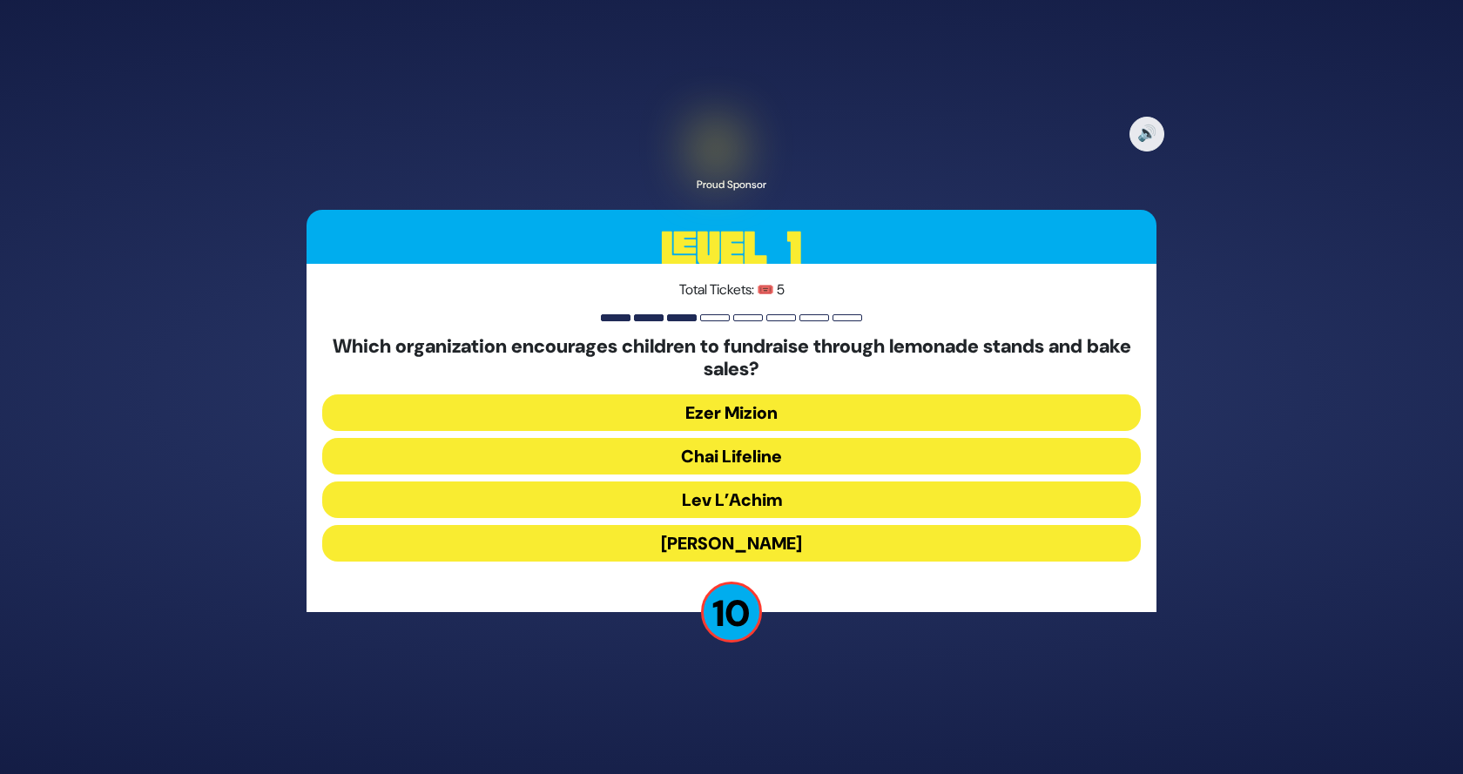
click at [761, 405] on button "Ezer Mizion" at bounding box center [731, 413] width 819 height 37
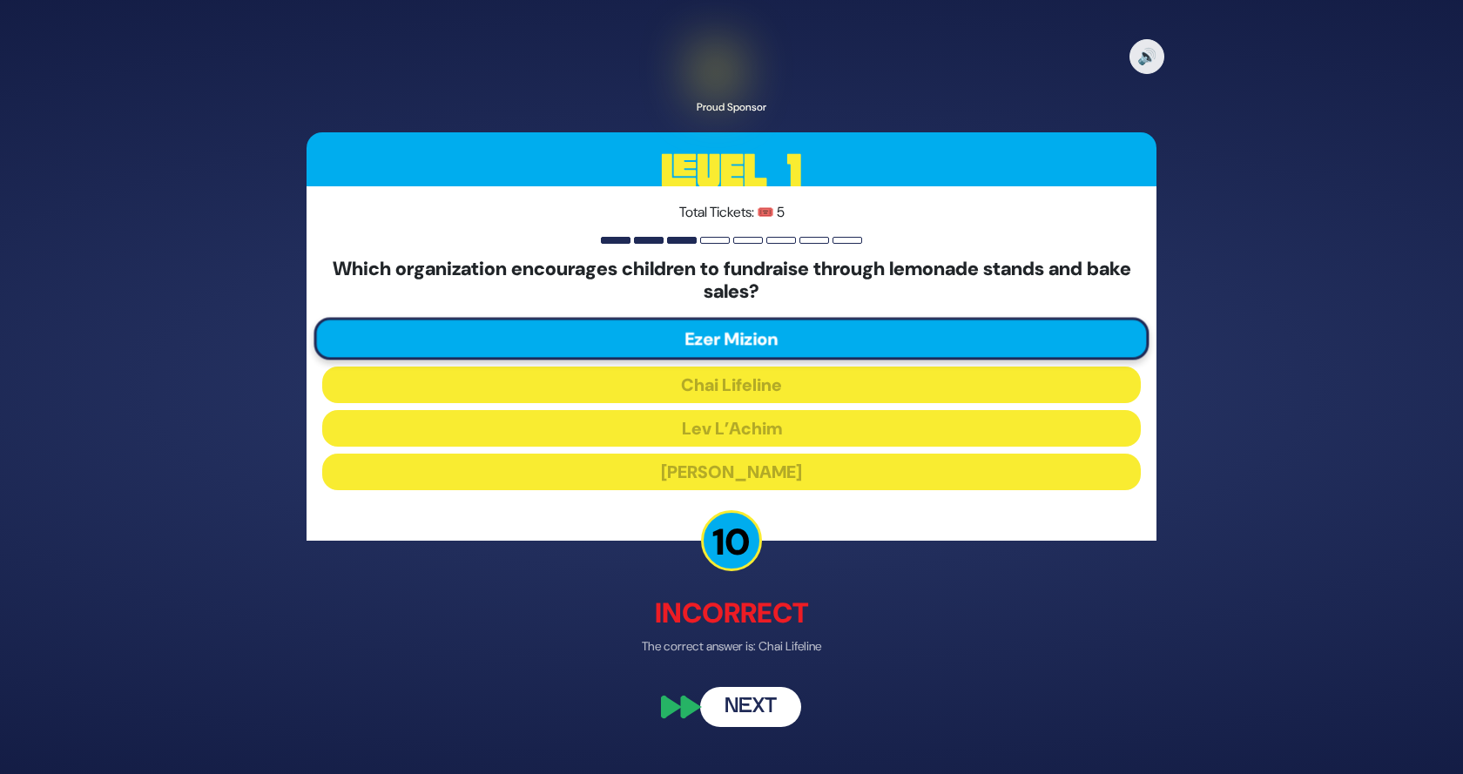
click at [733, 704] on button "Next" at bounding box center [750, 707] width 101 height 40
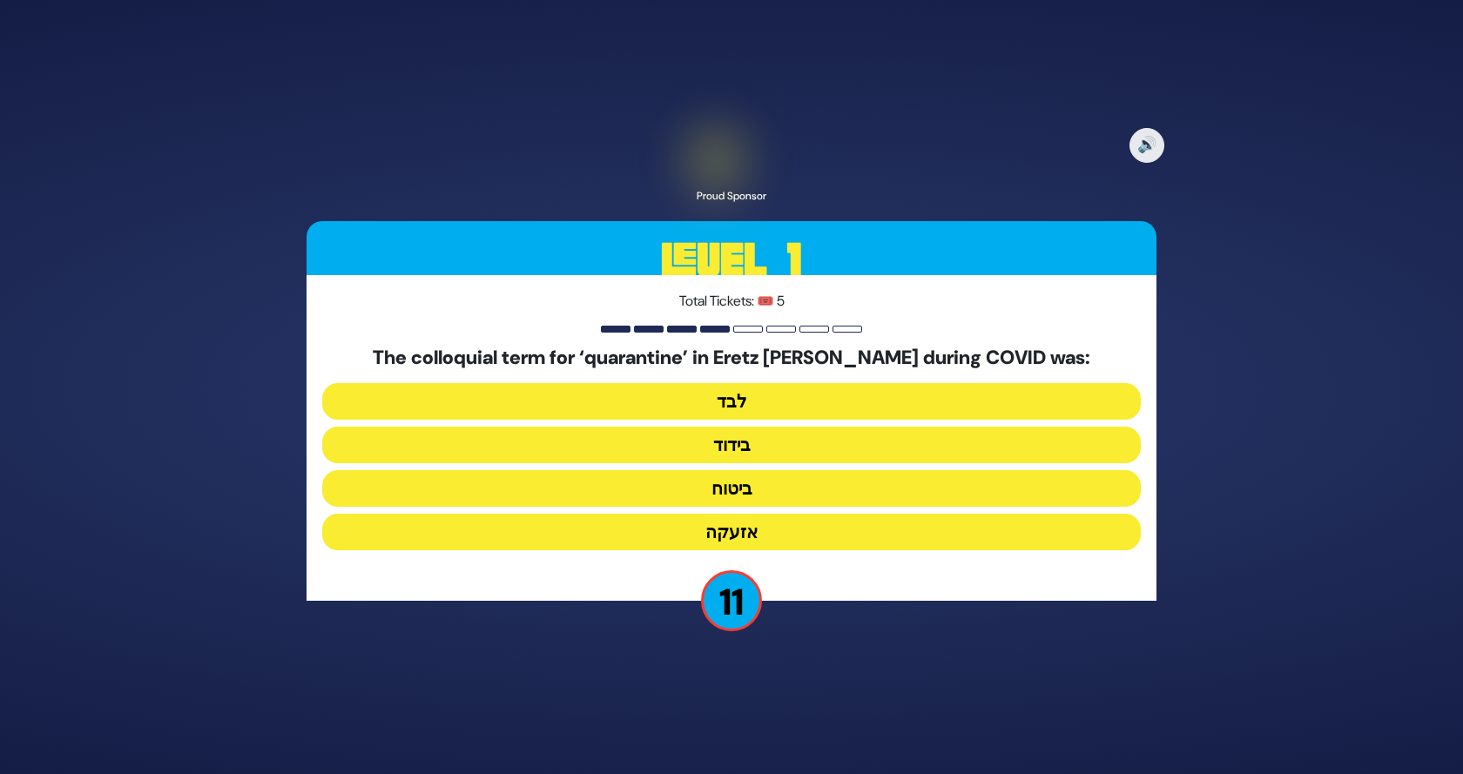
click at [735, 442] on button "בידוד" at bounding box center [731, 445] width 819 height 37
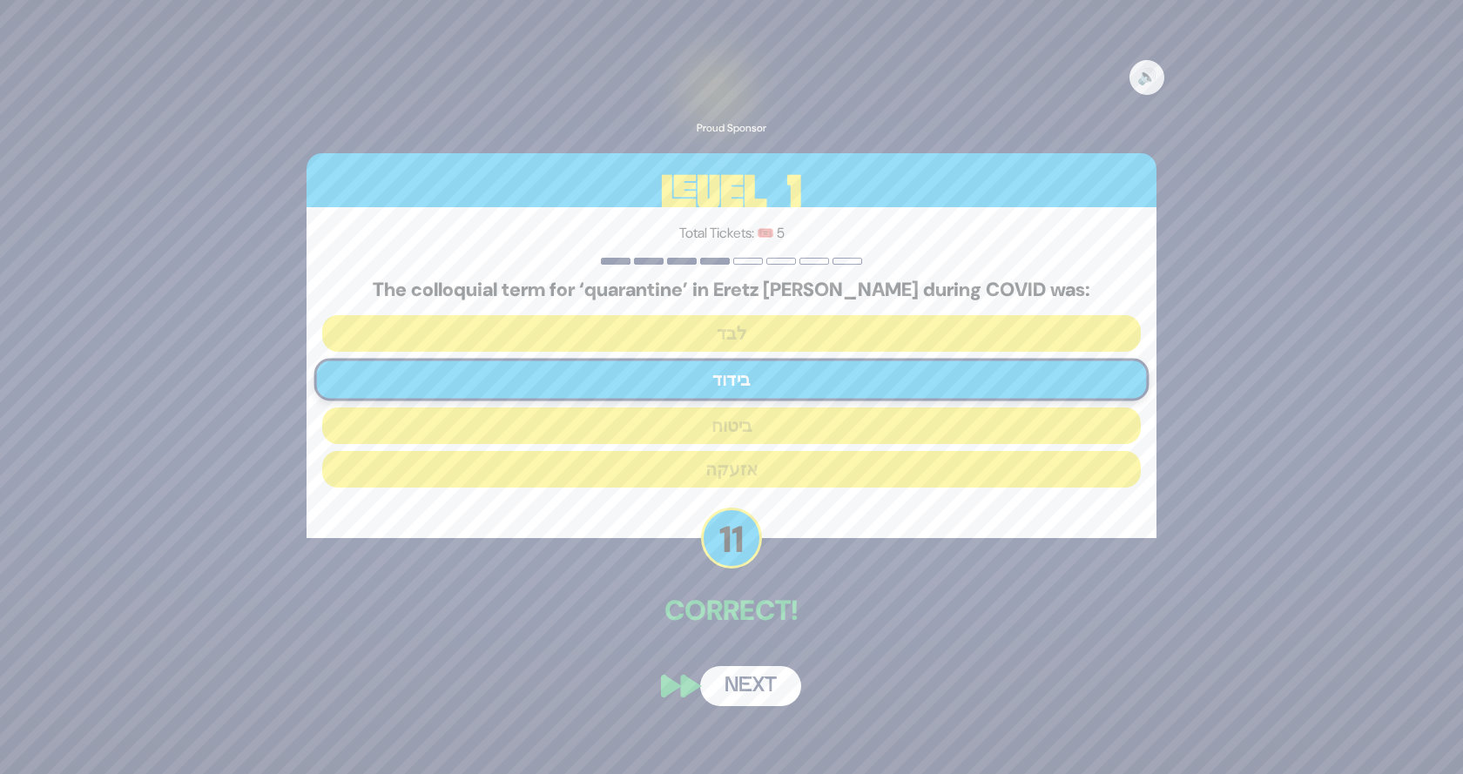
click at [746, 690] on button "Next" at bounding box center [750, 686] width 101 height 40
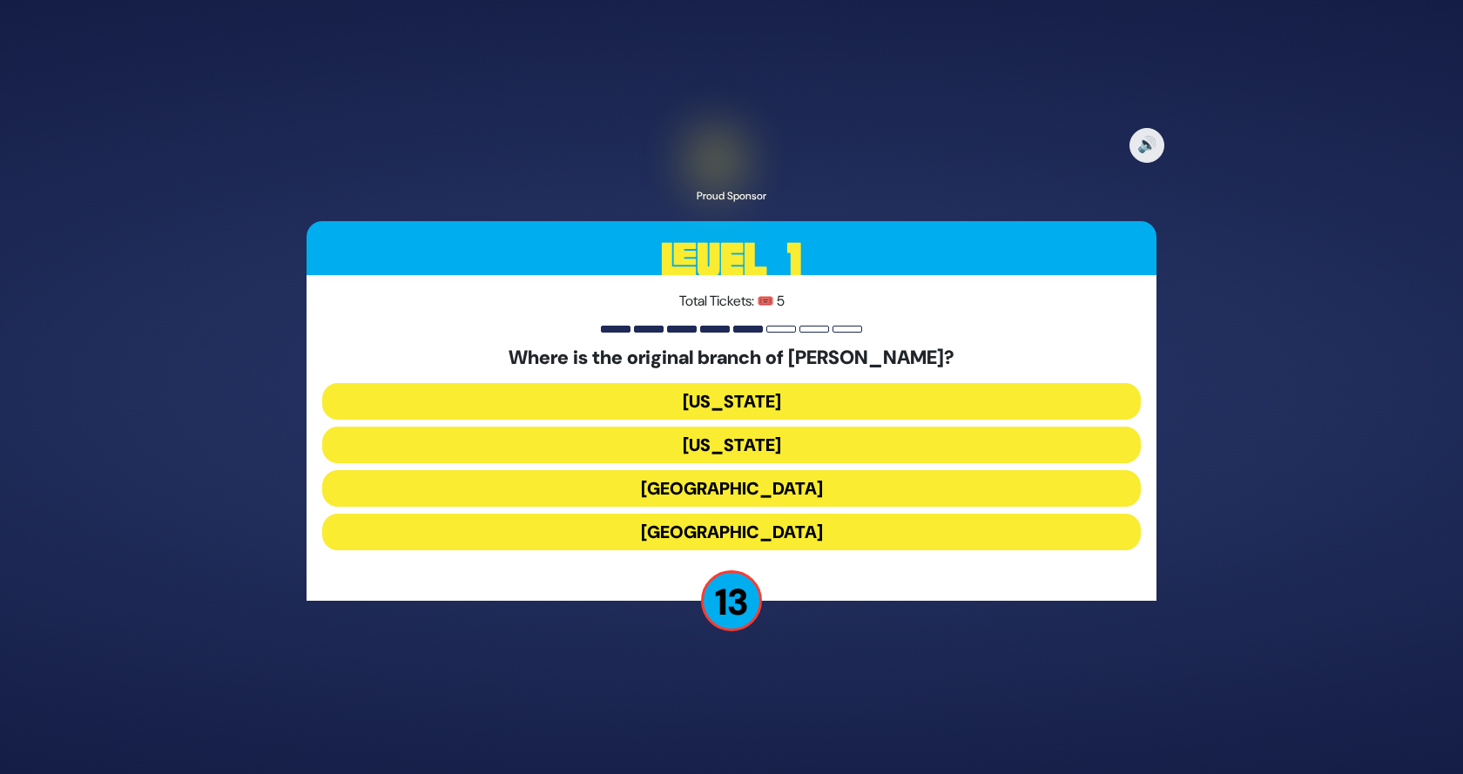
click at [763, 483] on button "[GEOGRAPHIC_DATA]" at bounding box center [731, 488] width 819 height 37
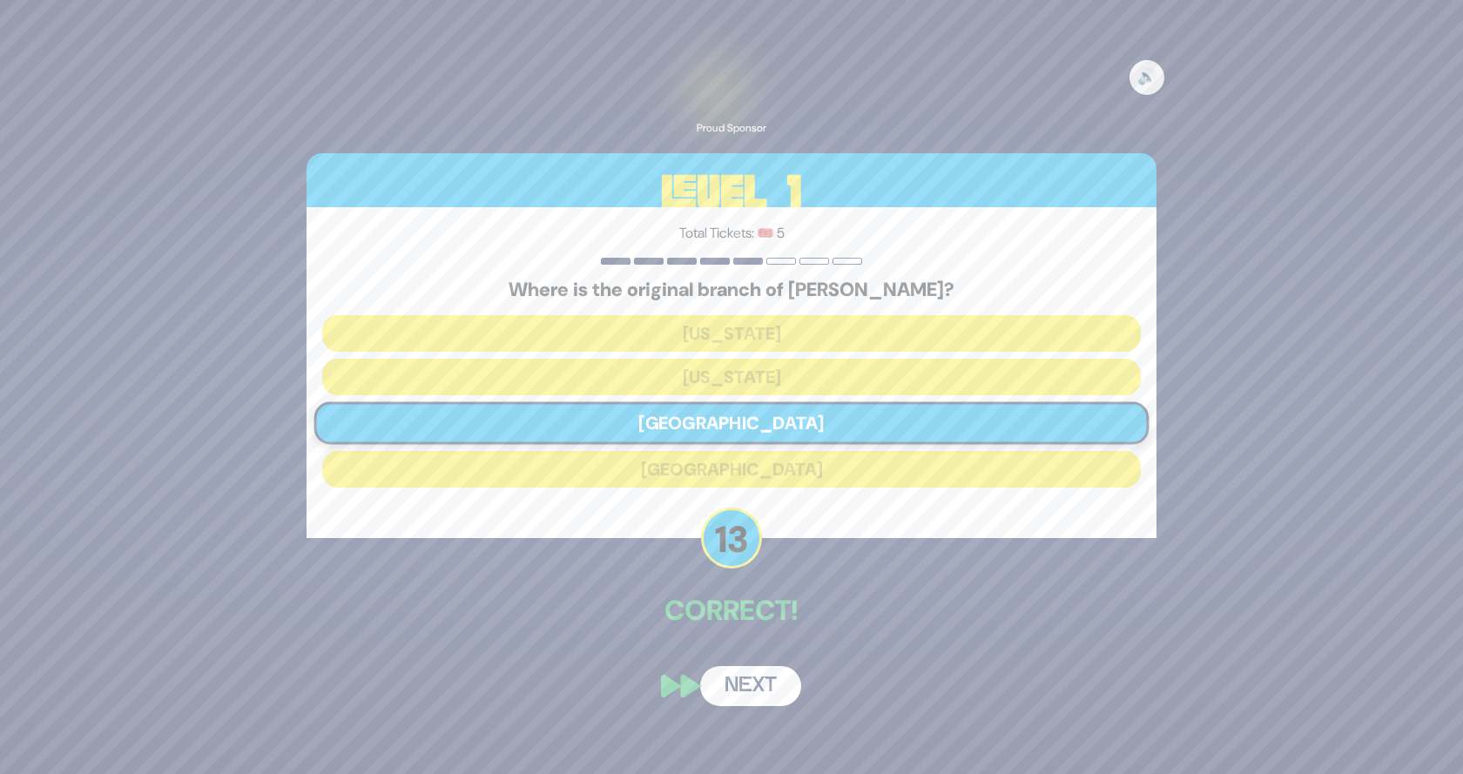
click at [759, 678] on button "Next" at bounding box center [750, 686] width 101 height 40
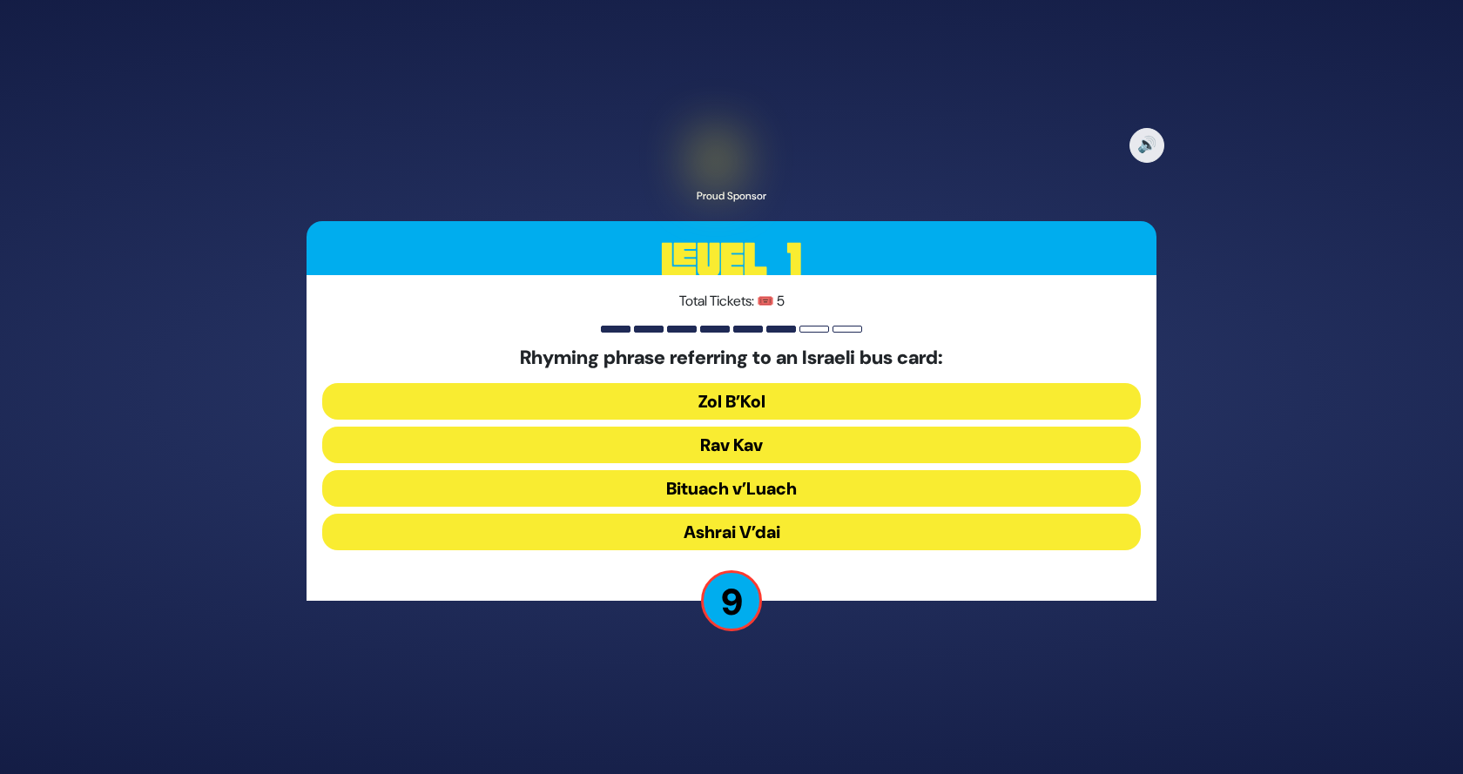
click at [776, 439] on button "Rav Kav" at bounding box center [731, 445] width 819 height 37
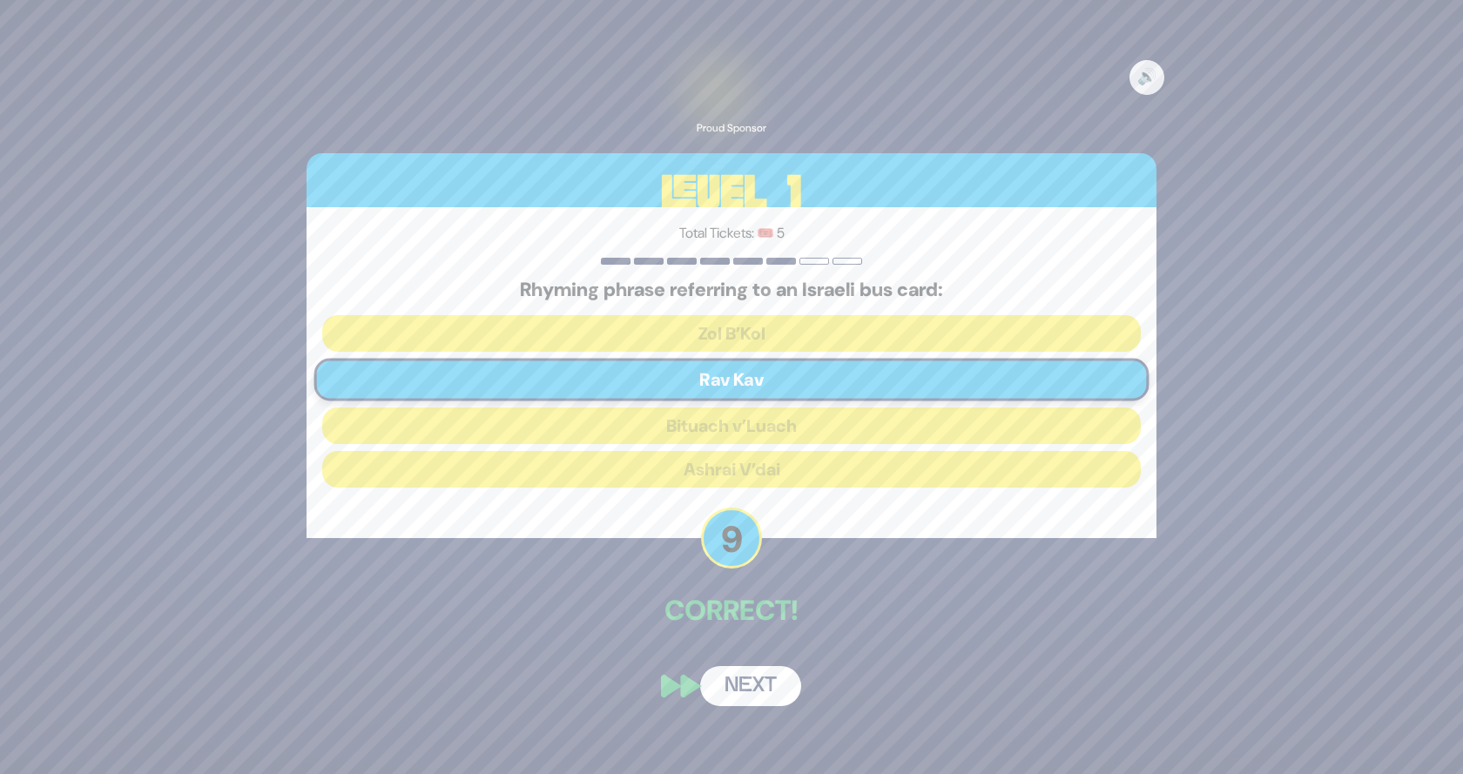
click at [767, 688] on button "Next" at bounding box center [750, 686] width 101 height 40
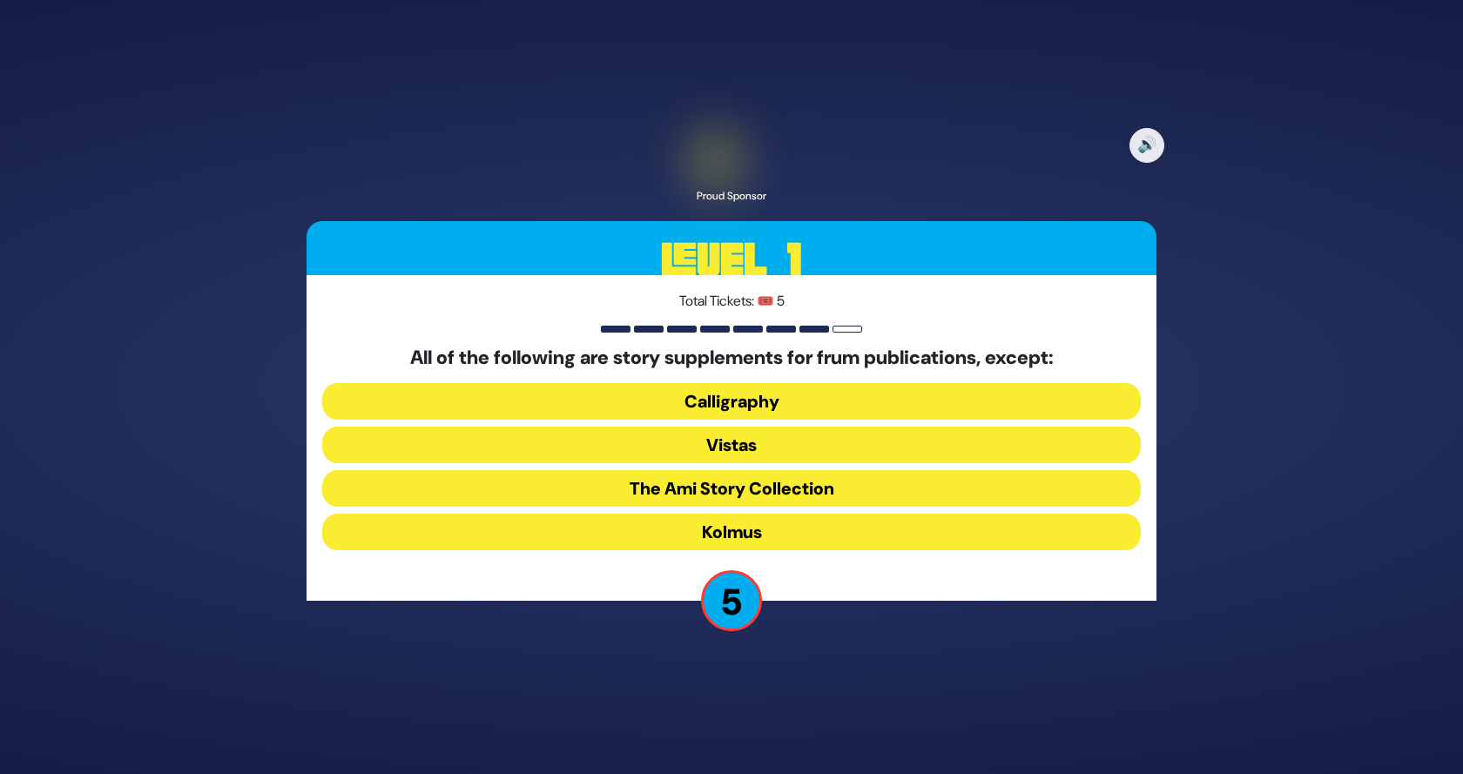
click at [752, 530] on button "Kolmus" at bounding box center [731, 532] width 819 height 37
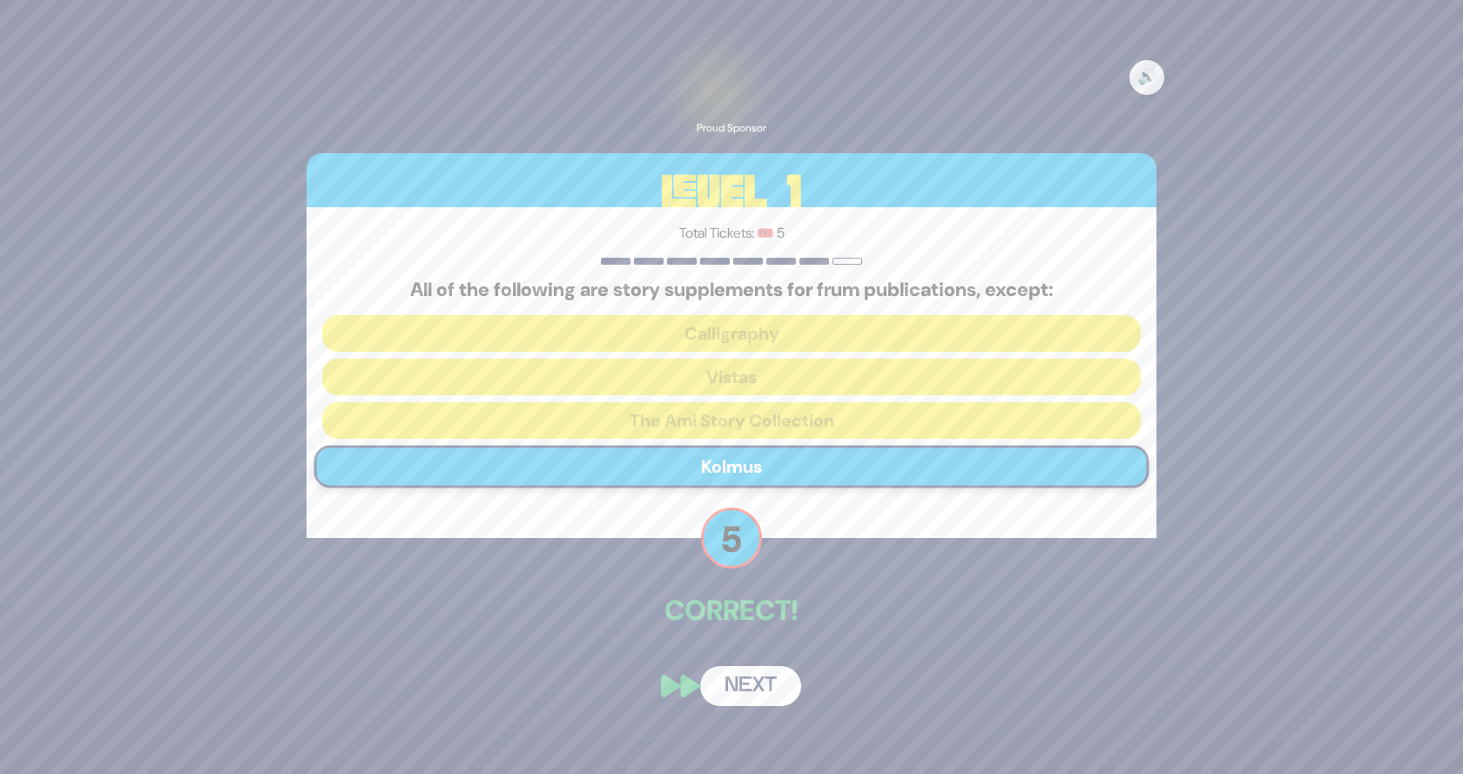
click at [733, 691] on button "Next" at bounding box center [750, 686] width 101 height 40
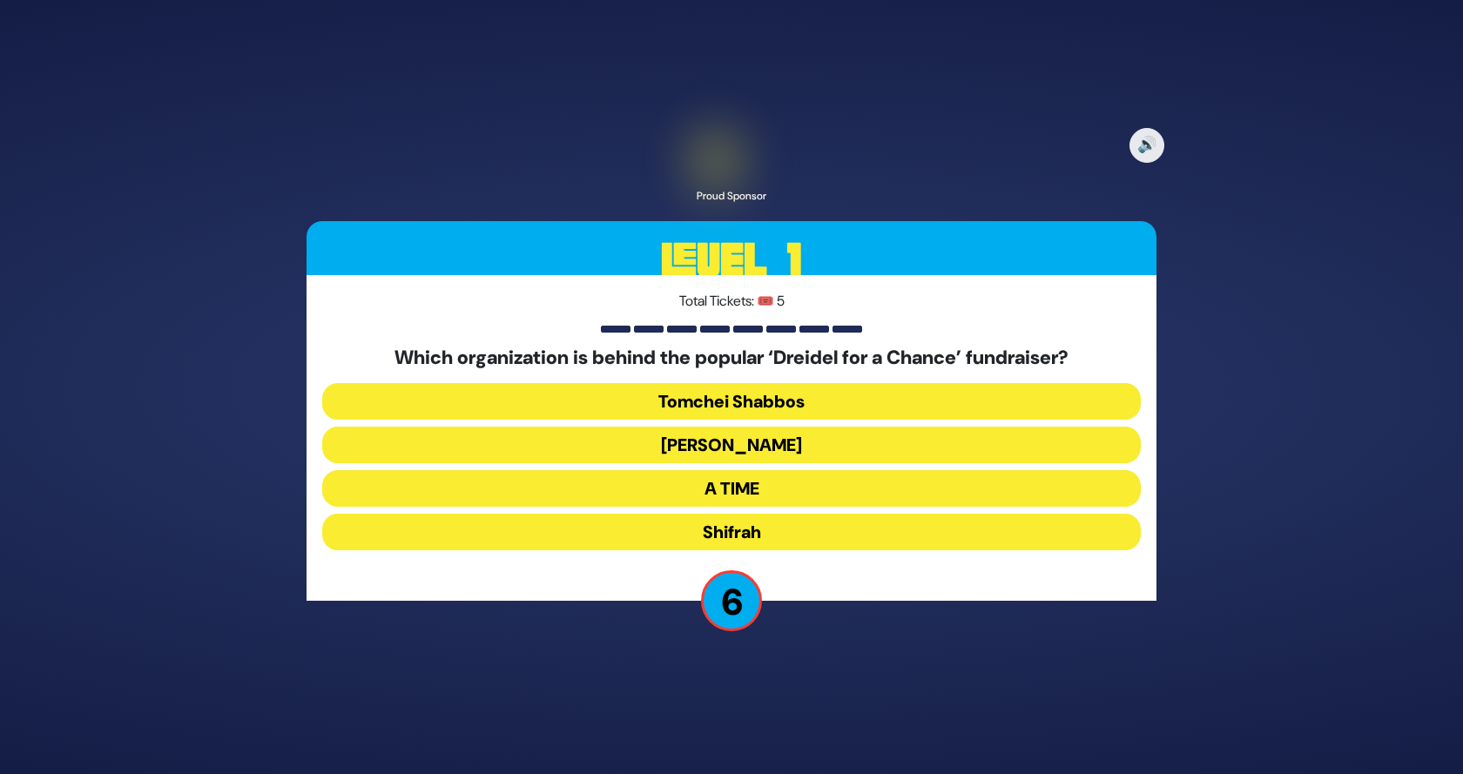
click at [753, 489] on button "A TIME" at bounding box center [731, 488] width 819 height 37
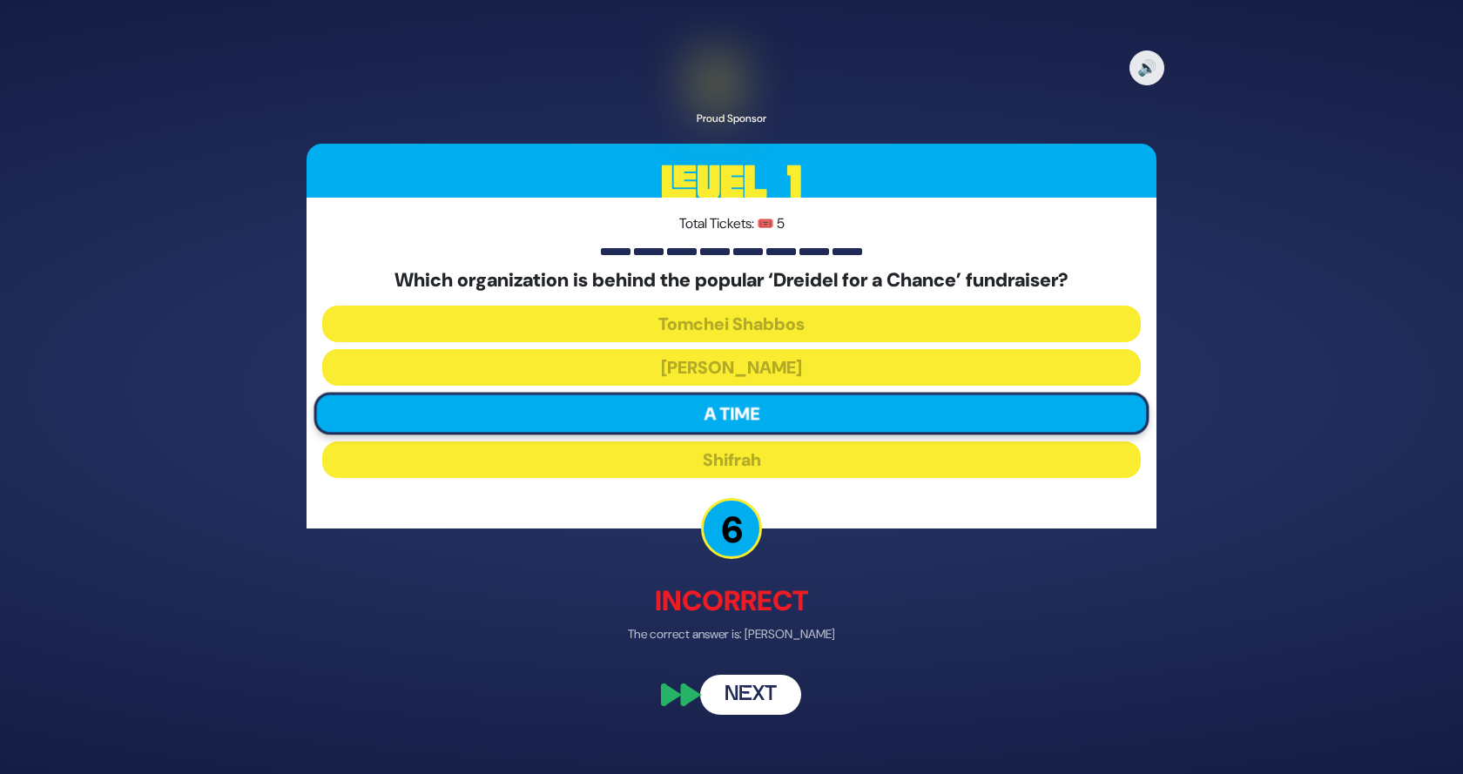
click at [745, 692] on button "Next" at bounding box center [750, 696] width 101 height 40
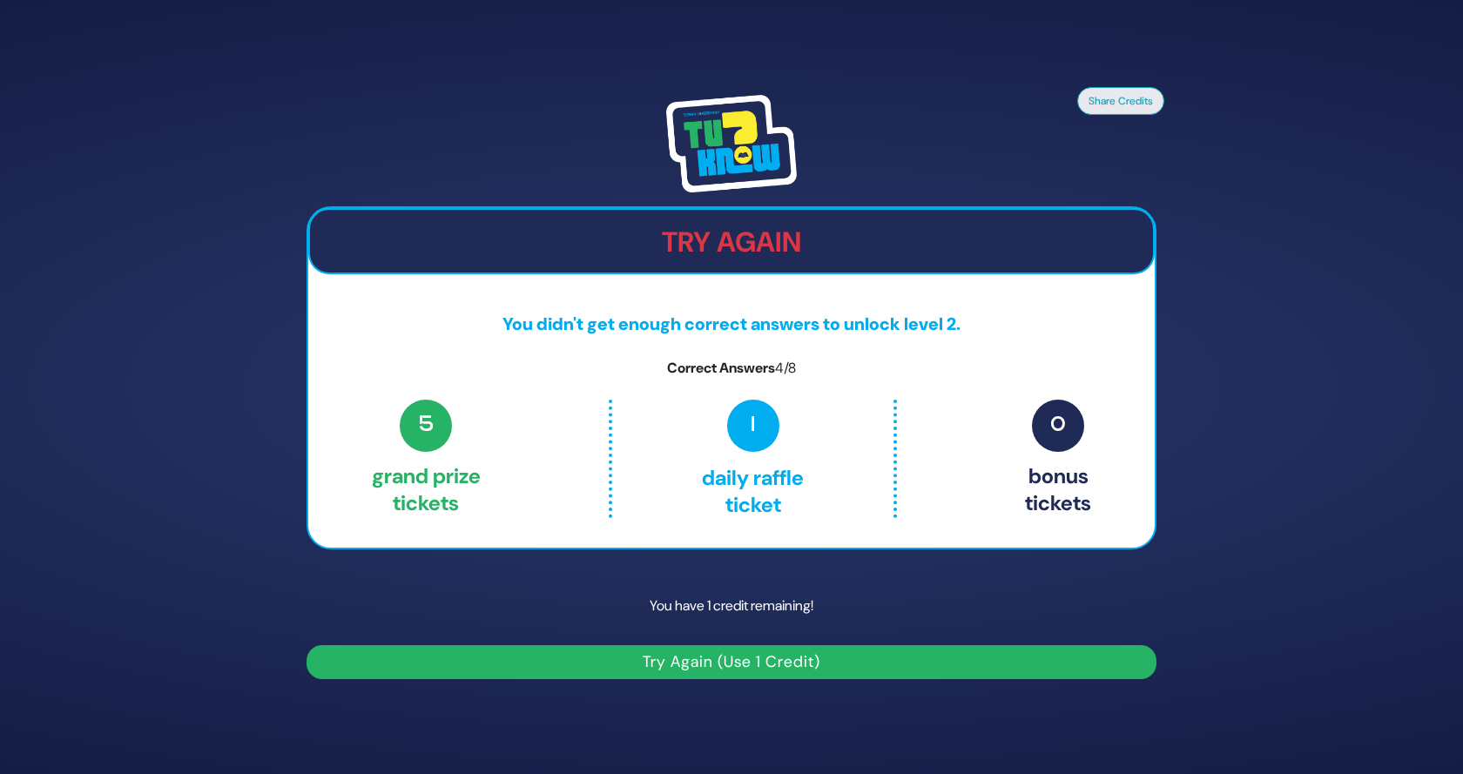
click at [712, 657] on button "Try Again (Use 1 Credit)" at bounding box center [732, 662] width 850 height 34
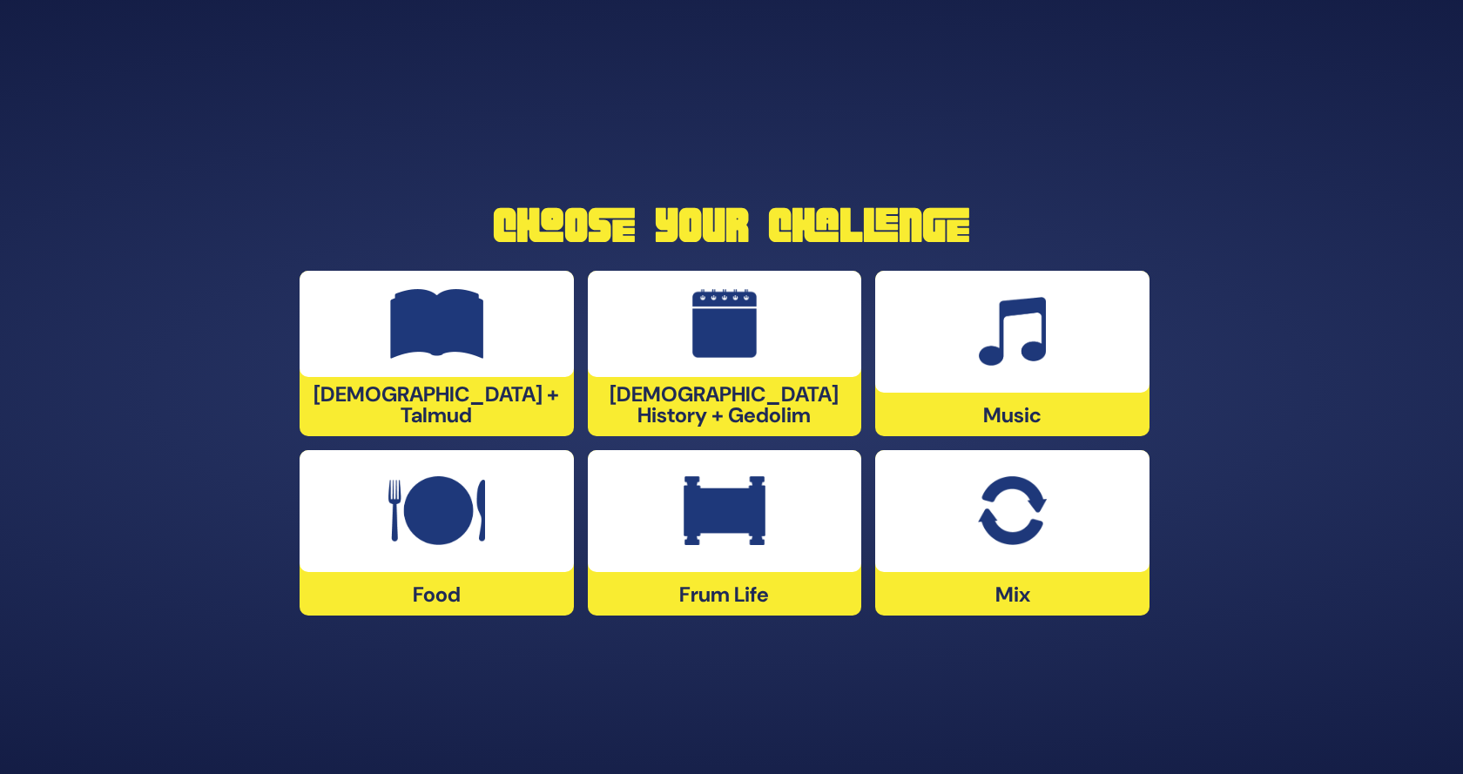
click at [512, 370] on div at bounding box center [437, 324] width 274 height 106
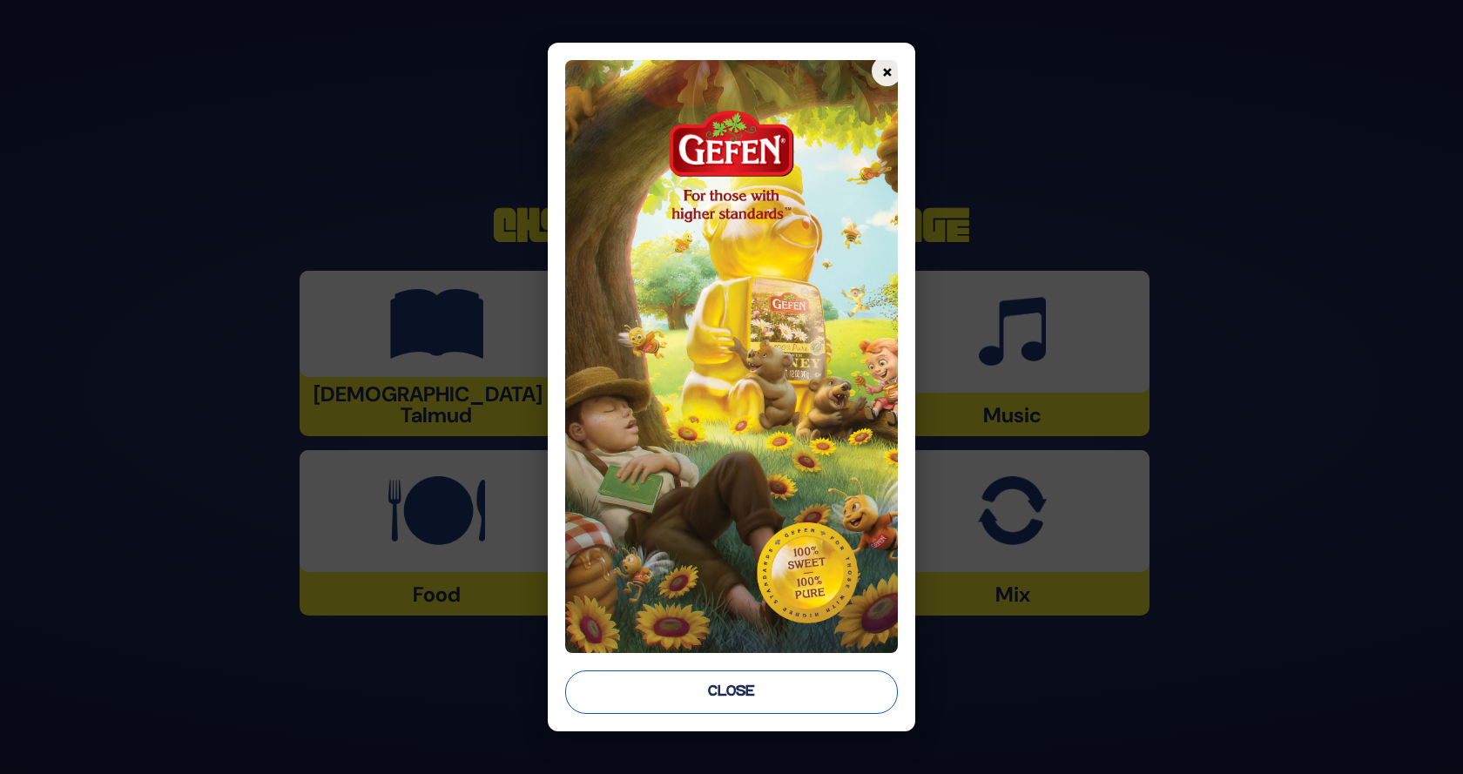
click at [640, 699] on button "Close" at bounding box center [732, 693] width 334 height 44
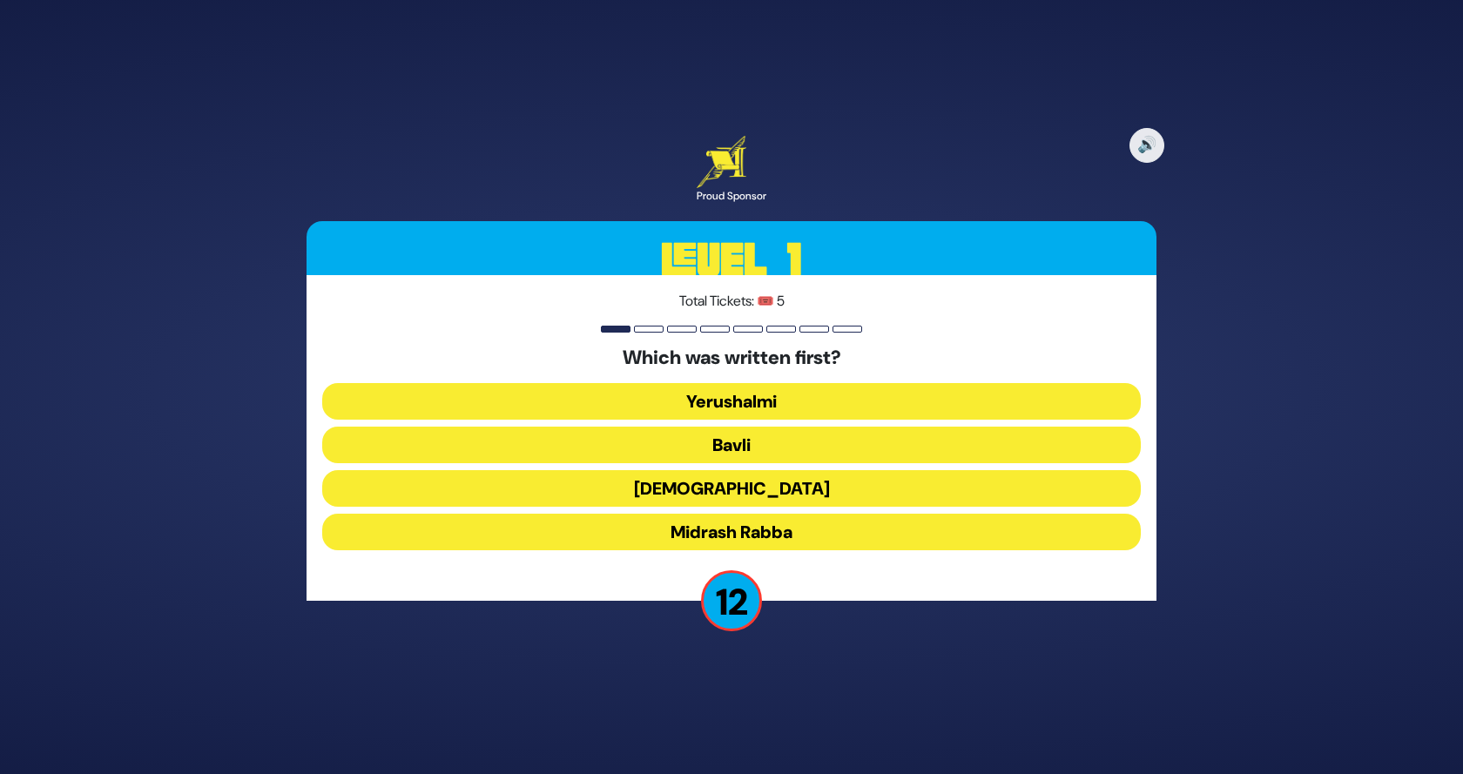
click at [712, 489] on button "Mishnah" at bounding box center [731, 488] width 819 height 37
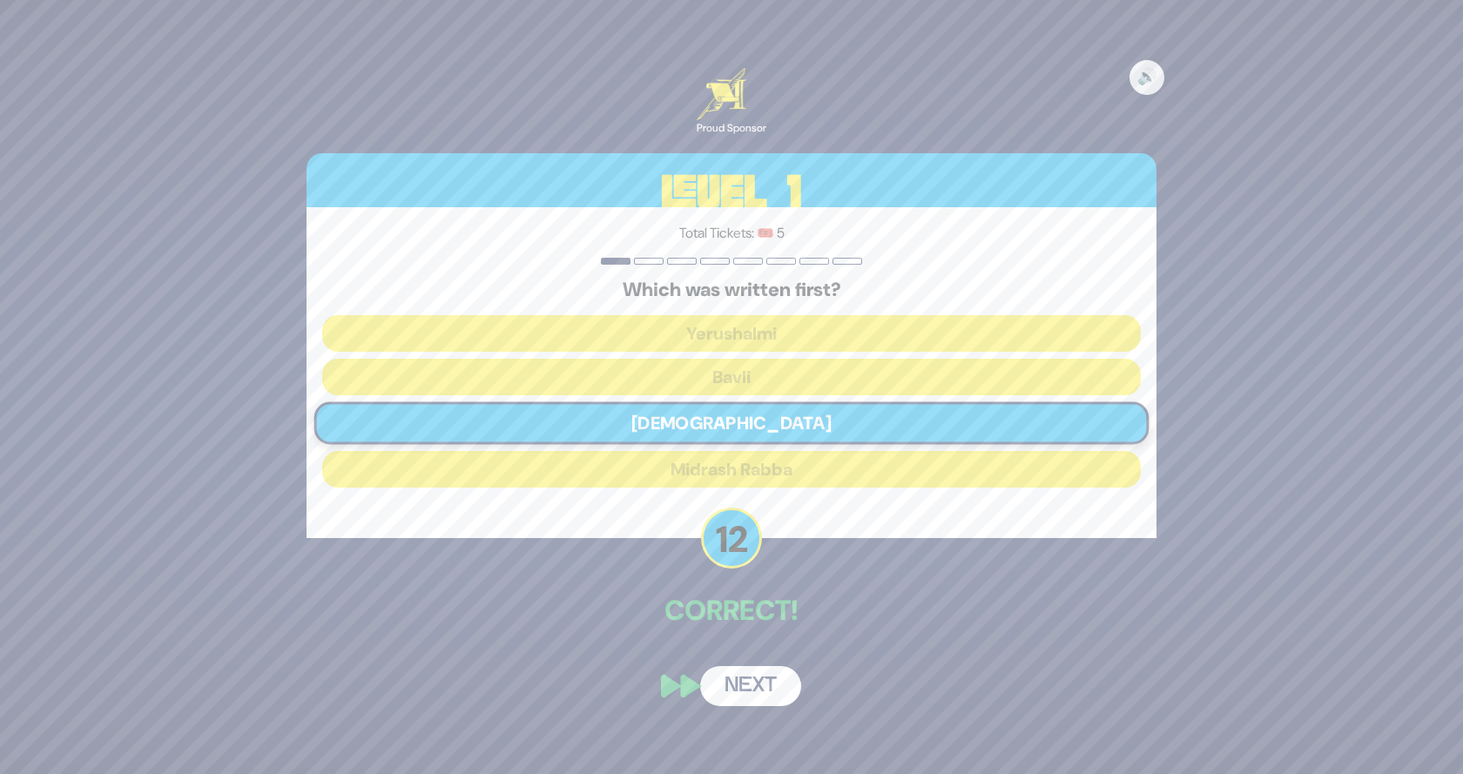
click at [712, 695] on button "Next" at bounding box center [750, 686] width 101 height 40
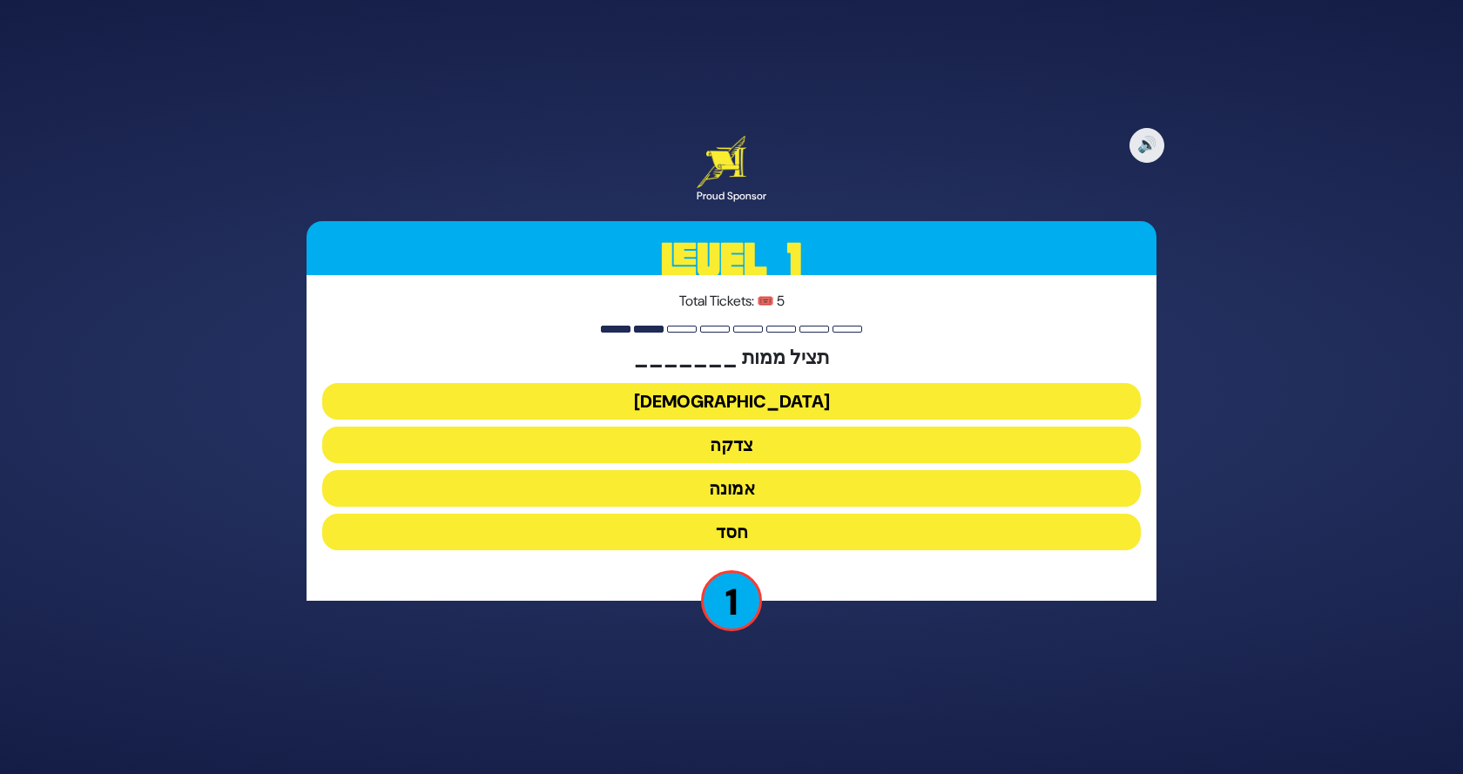
click at [762, 440] on button "צדקה" at bounding box center [731, 445] width 819 height 37
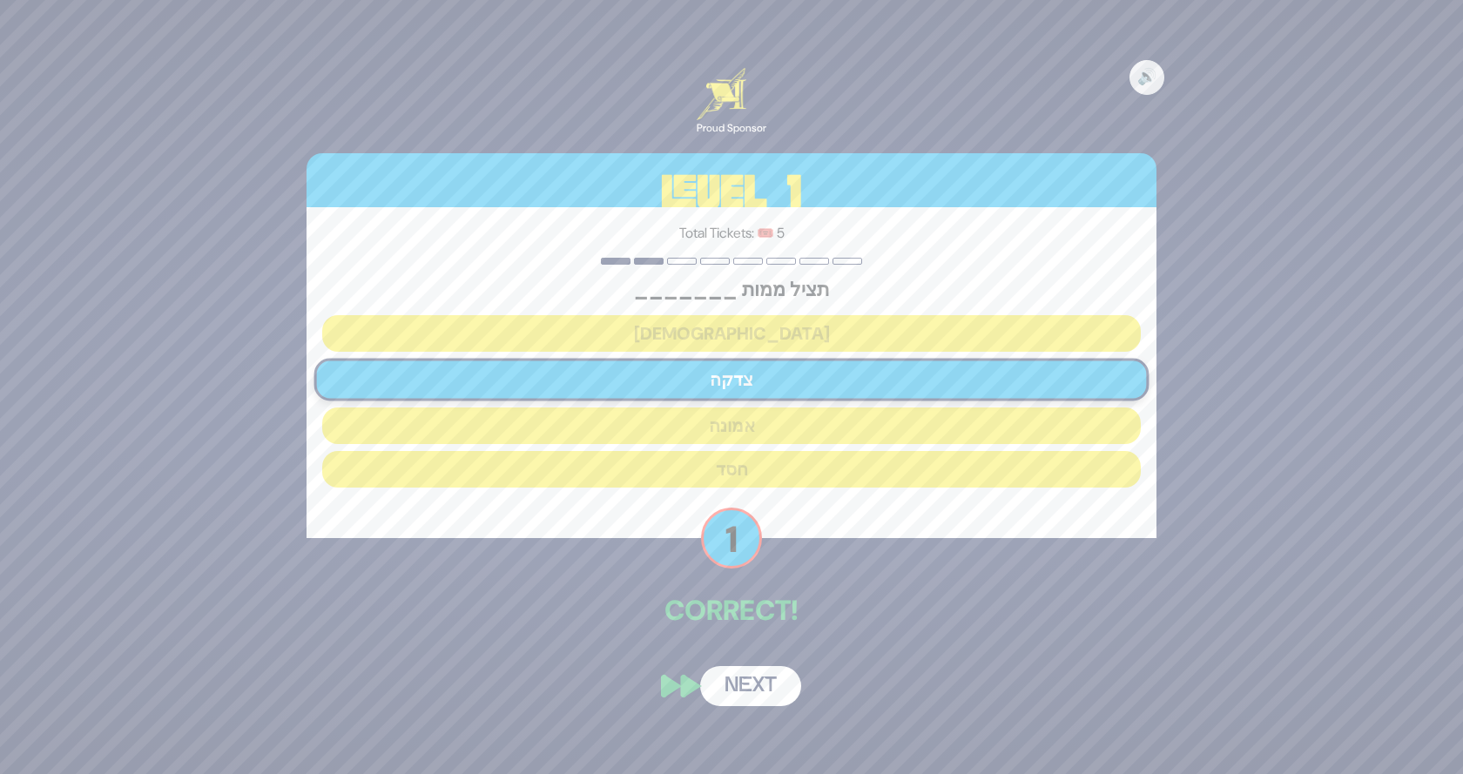
click at [716, 680] on button "Next" at bounding box center [750, 686] width 101 height 40
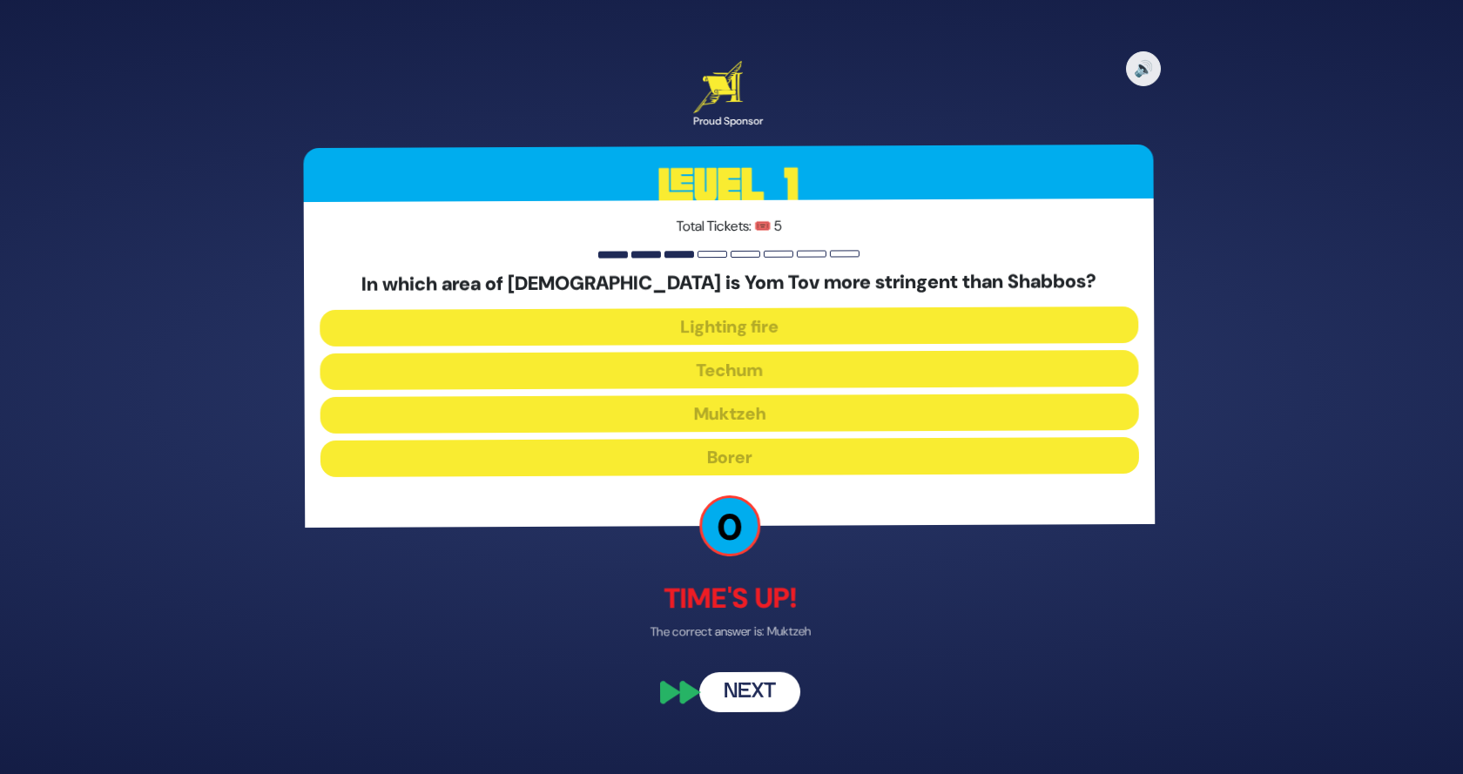
click at [741, 688] on button "Next" at bounding box center [750, 693] width 101 height 40
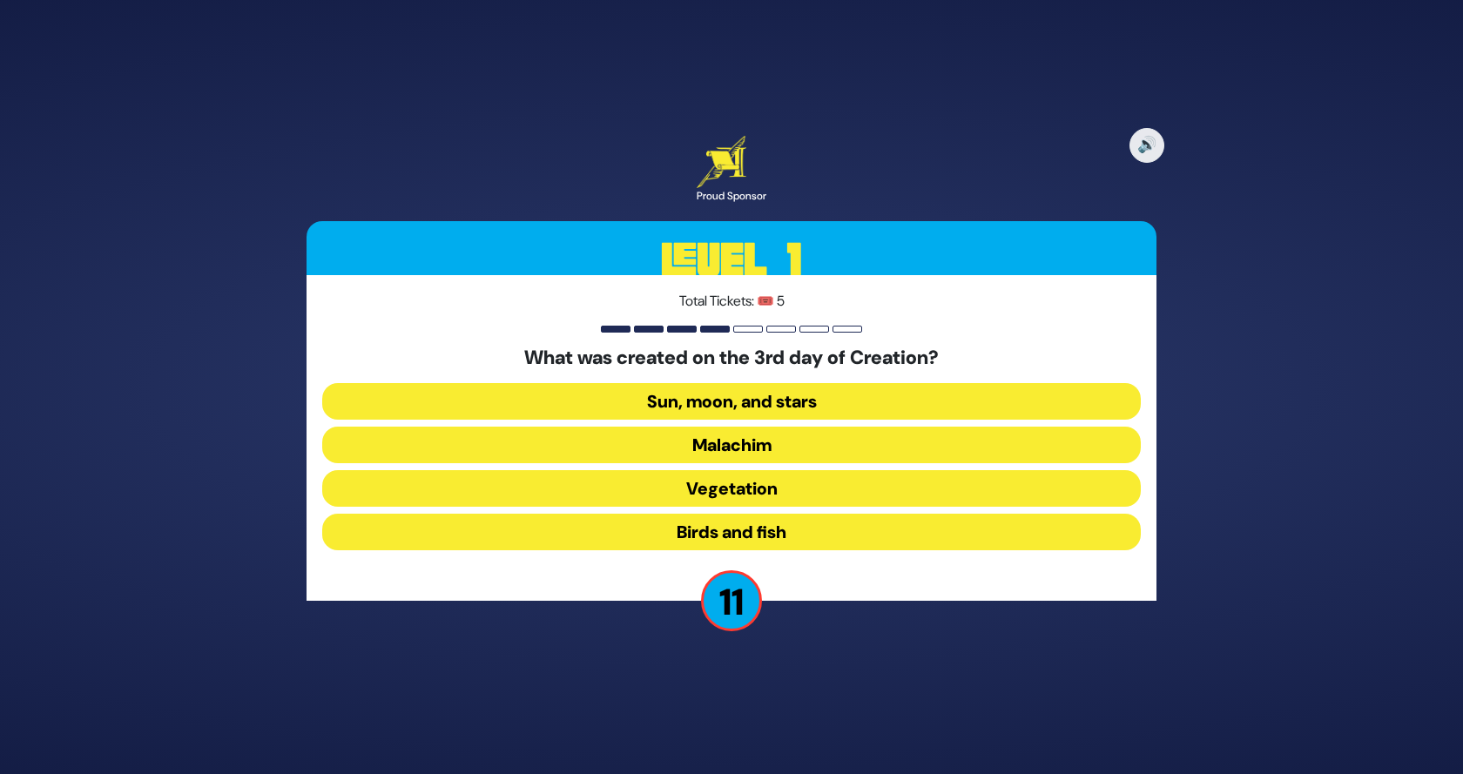
click at [764, 398] on button "Sun, moon, and stars" at bounding box center [731, 401] width 819 height 37
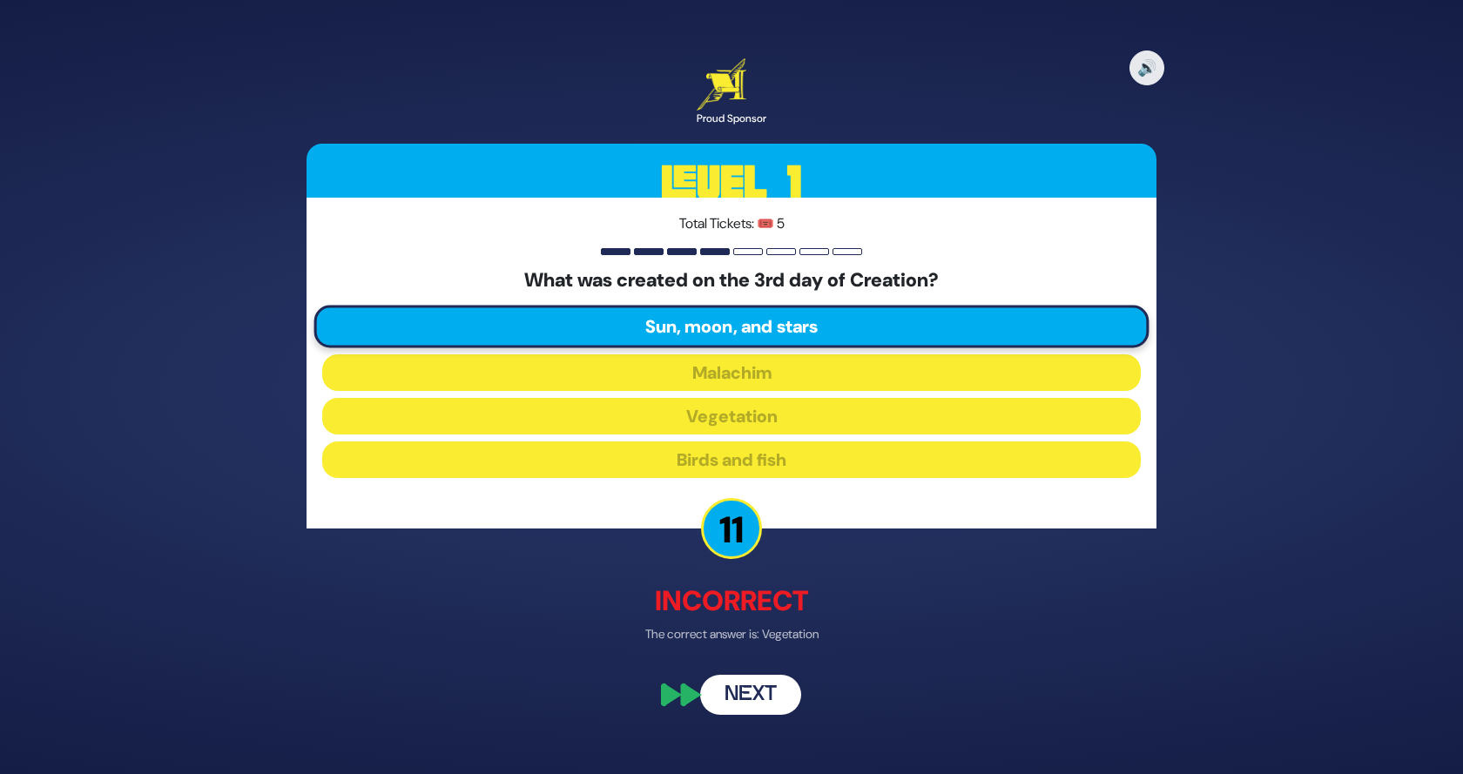
click at [739, 692] on button "Next" at bounding box center [750, 696] width 101 height 40
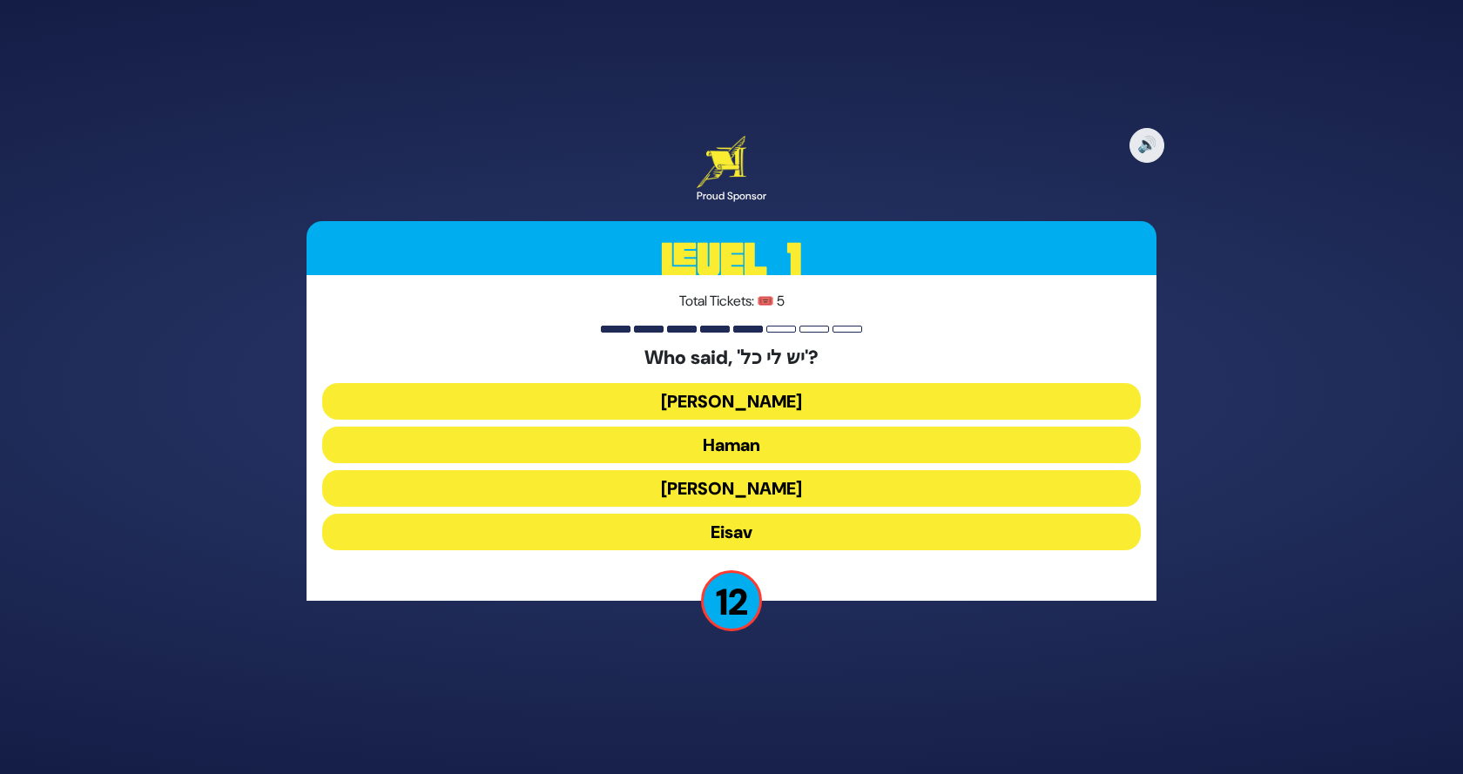
click at [749, 395] on button "Yaakov Avinu" at bounding box center [731, 401] width 819 height 37
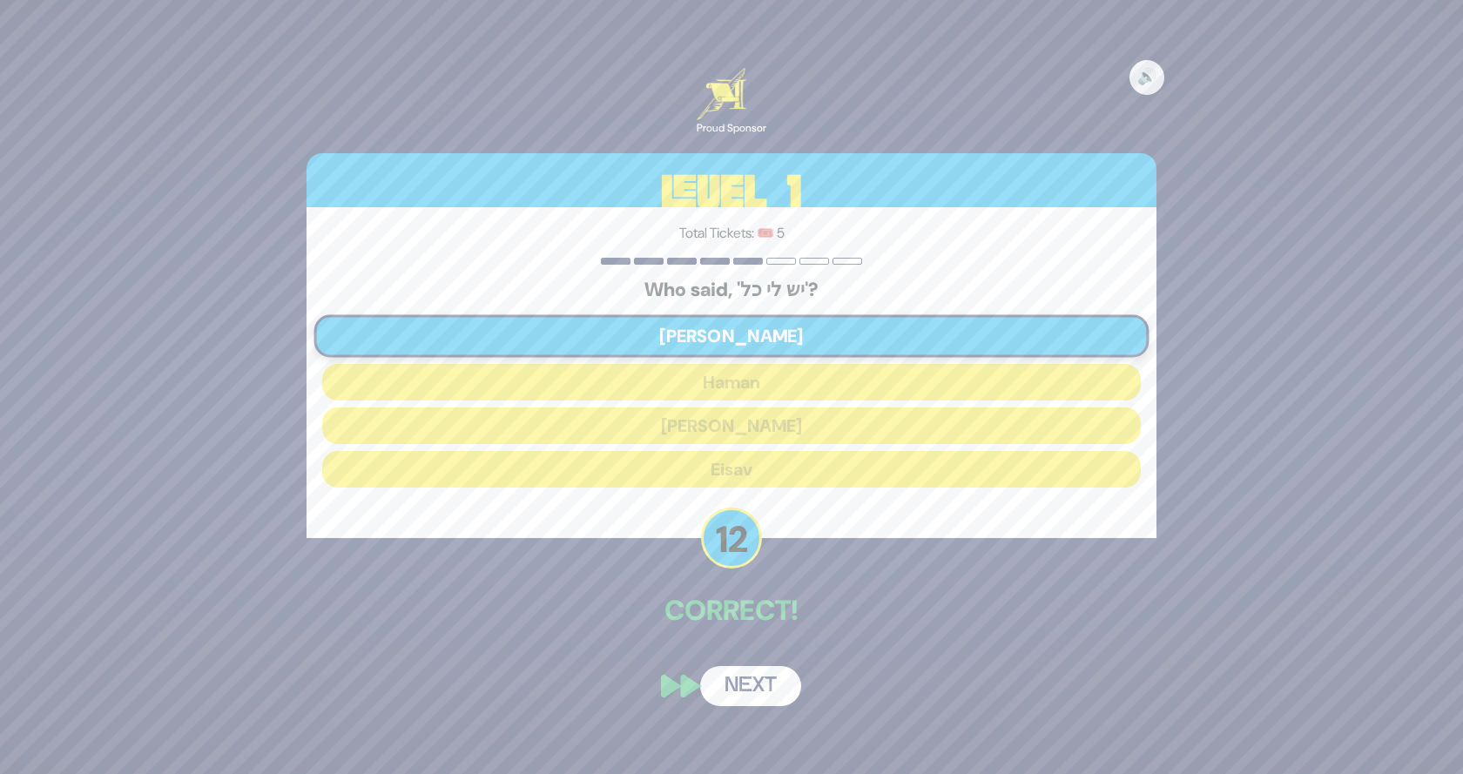
click at [753, 693] on button "Next" at bounding box center [750, 686] width 101 height 40
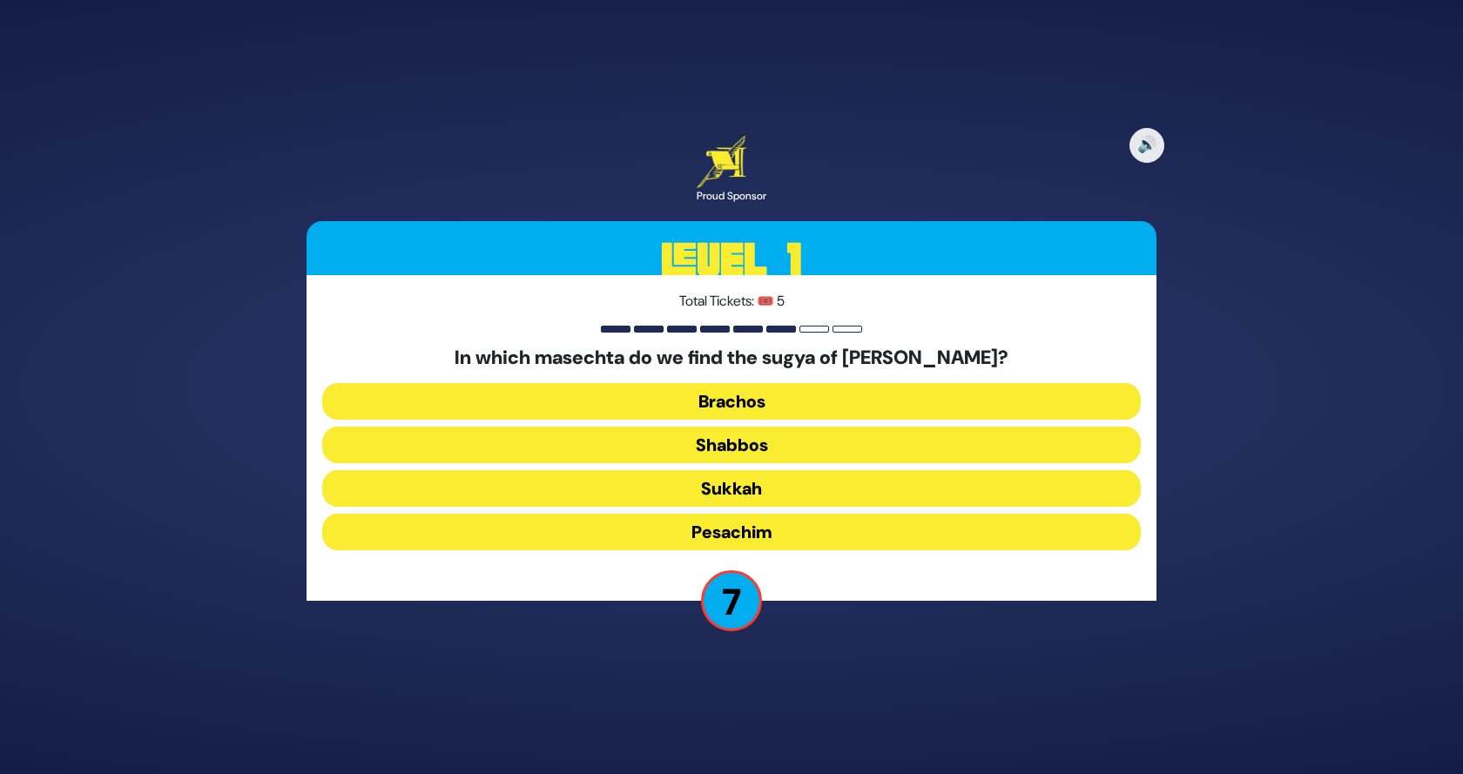
click at [741, 430] on button "Shabbos" at bounding box center [731, 445] width 819 height 37
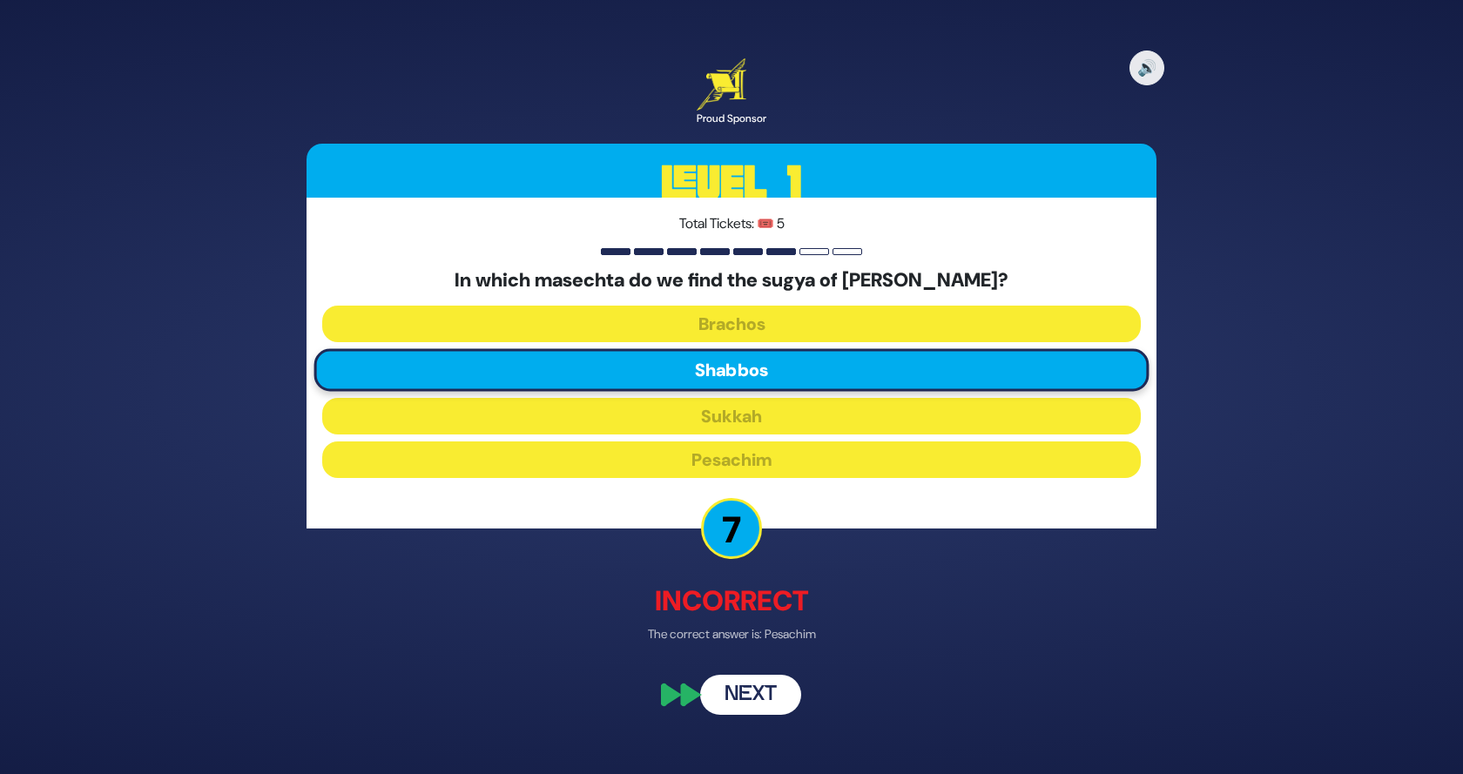
click at [746, 692] on button "Next" at bounding box center [750, 696] width 101 height 40
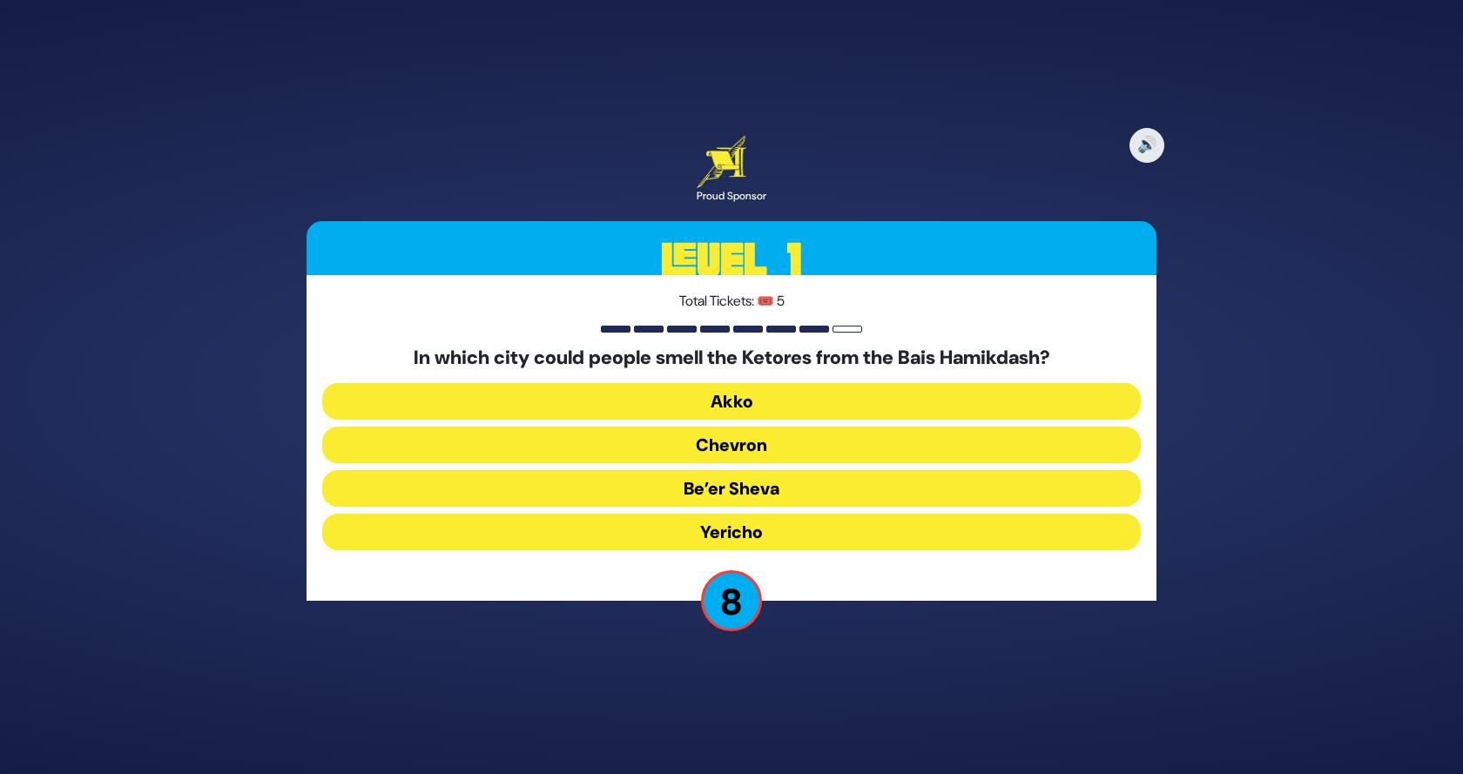
click at [756, 524] on button "Yericho" at bounding box center [731, 532] width 819 height 37
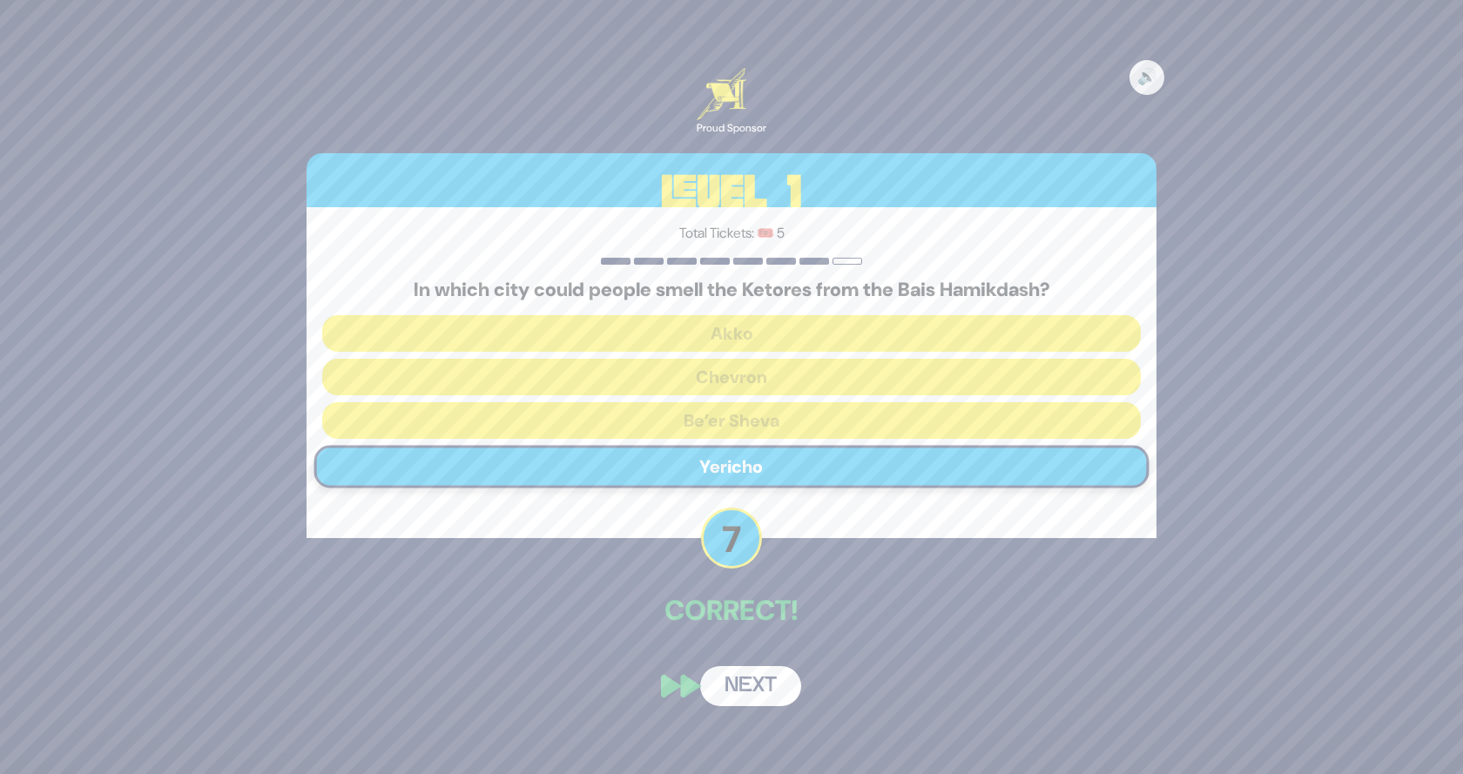
click at [731, 678] on button "Next" at bounding box center [750, 686] width 101 height 40
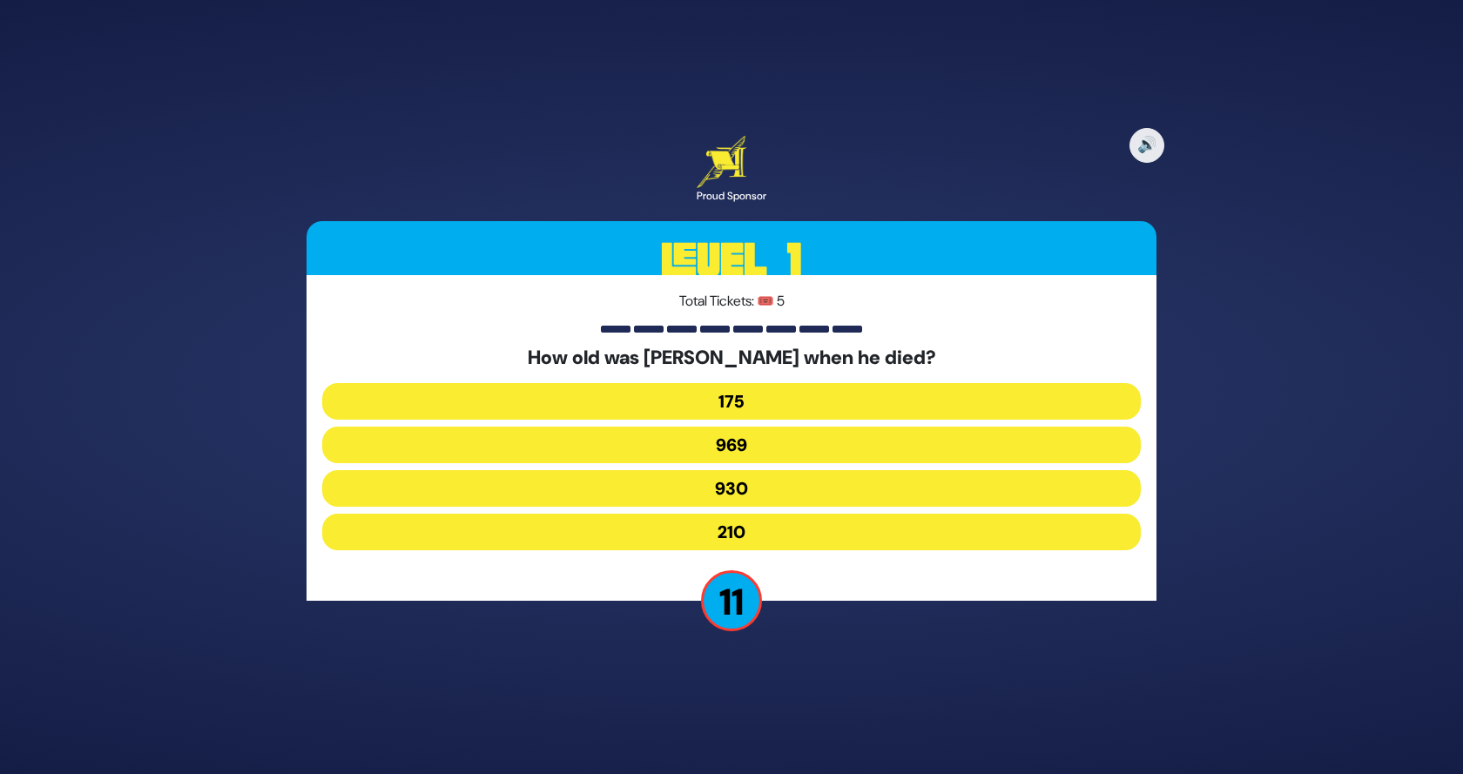
click at [742, 443] on button "969" at bounding box center [731, 445] width 819 height 37
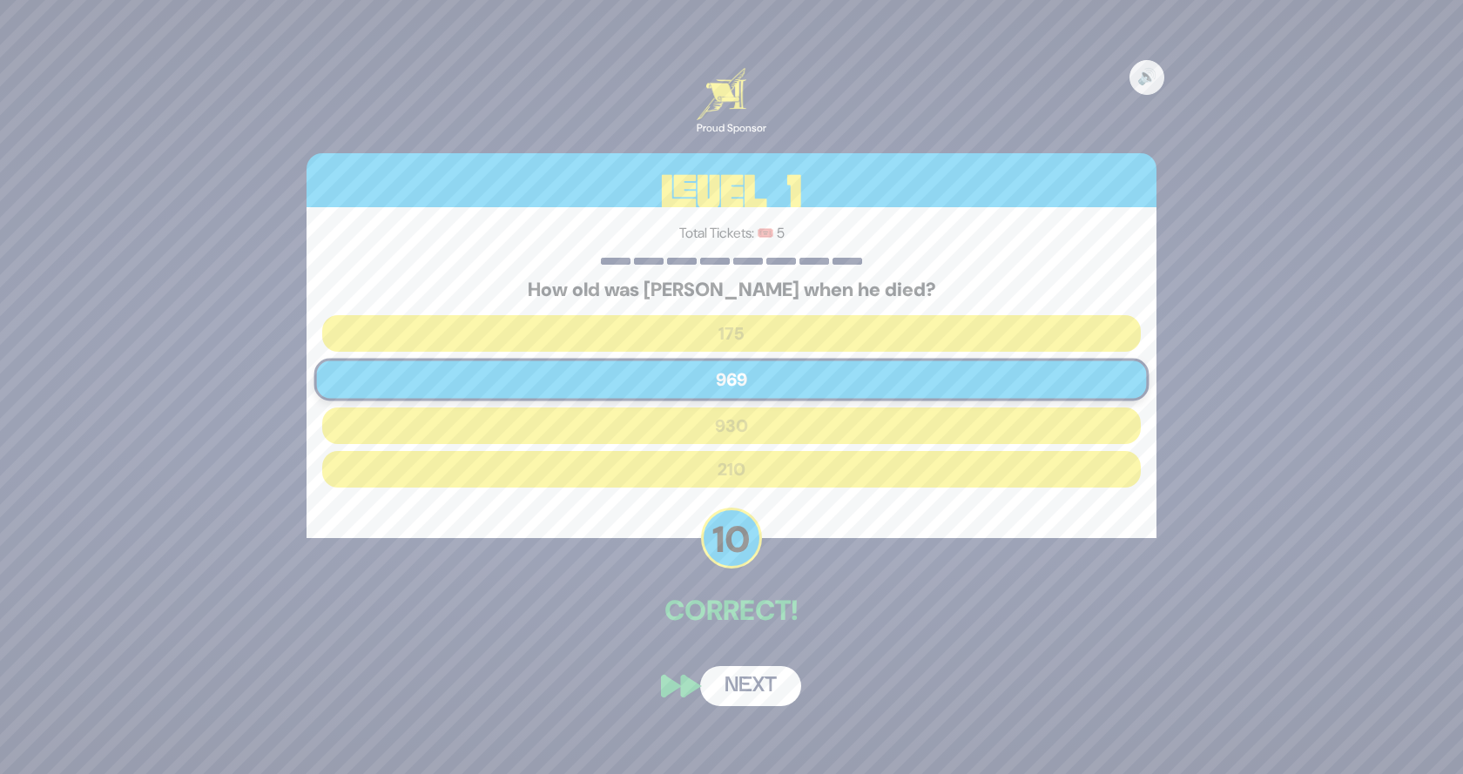
click at [746, 693] on button "Next" at bounding box center [750, 686] width 101 height 40
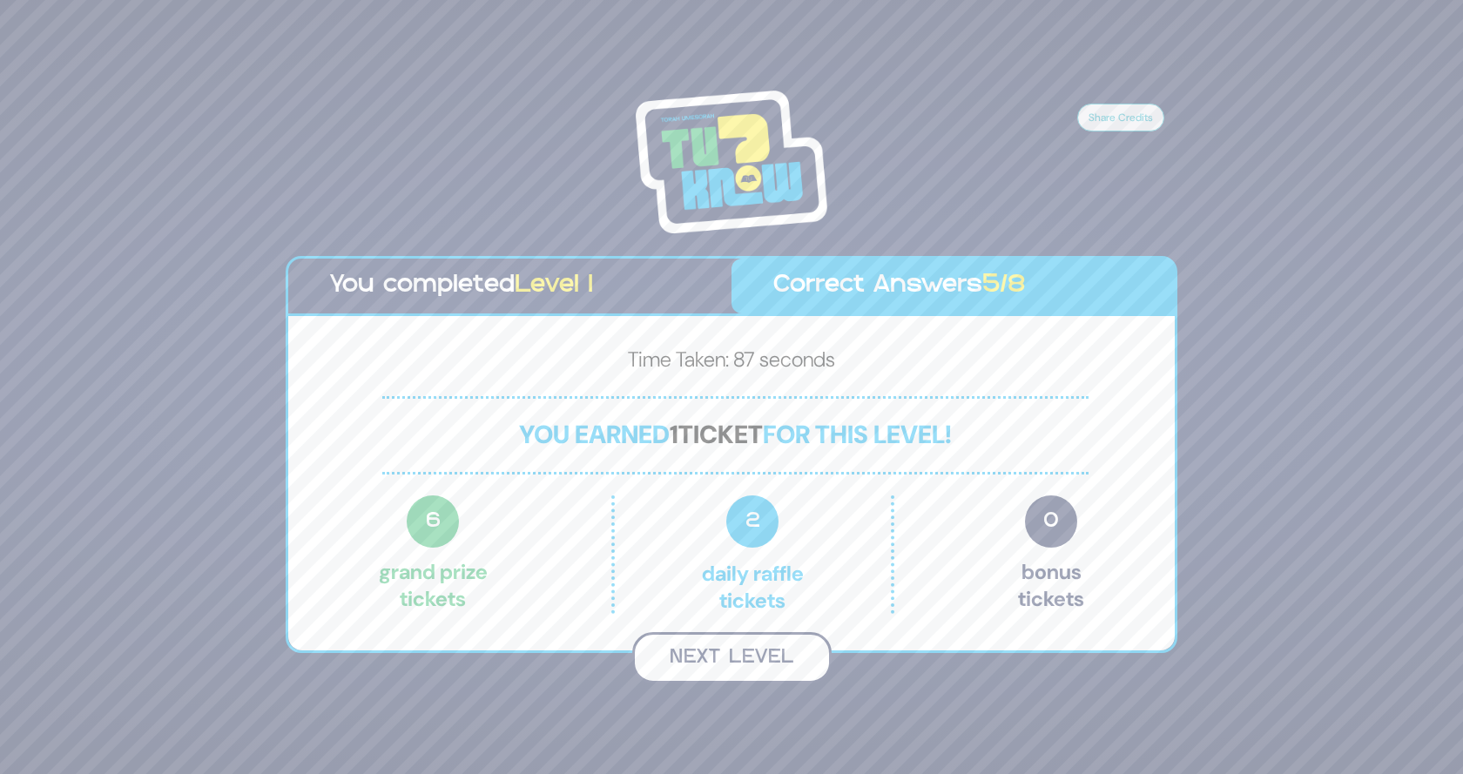
click at [747, 657] on button "Next Level" at bounding box center [731, 657] width 199 height 51
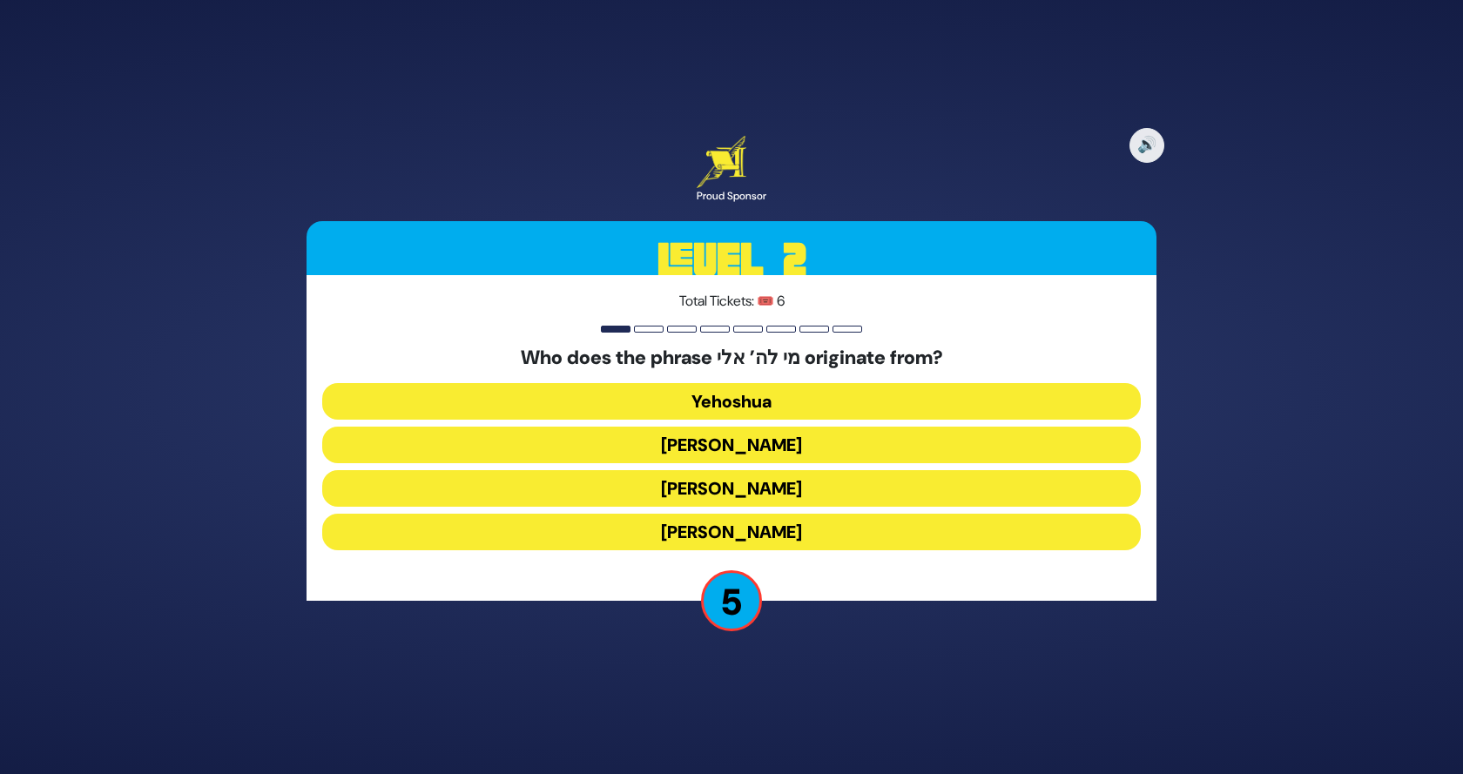
click at [738, 488] on button "Moshe Rabbeinu" at bounding box center [731, 488] width 819 height 37
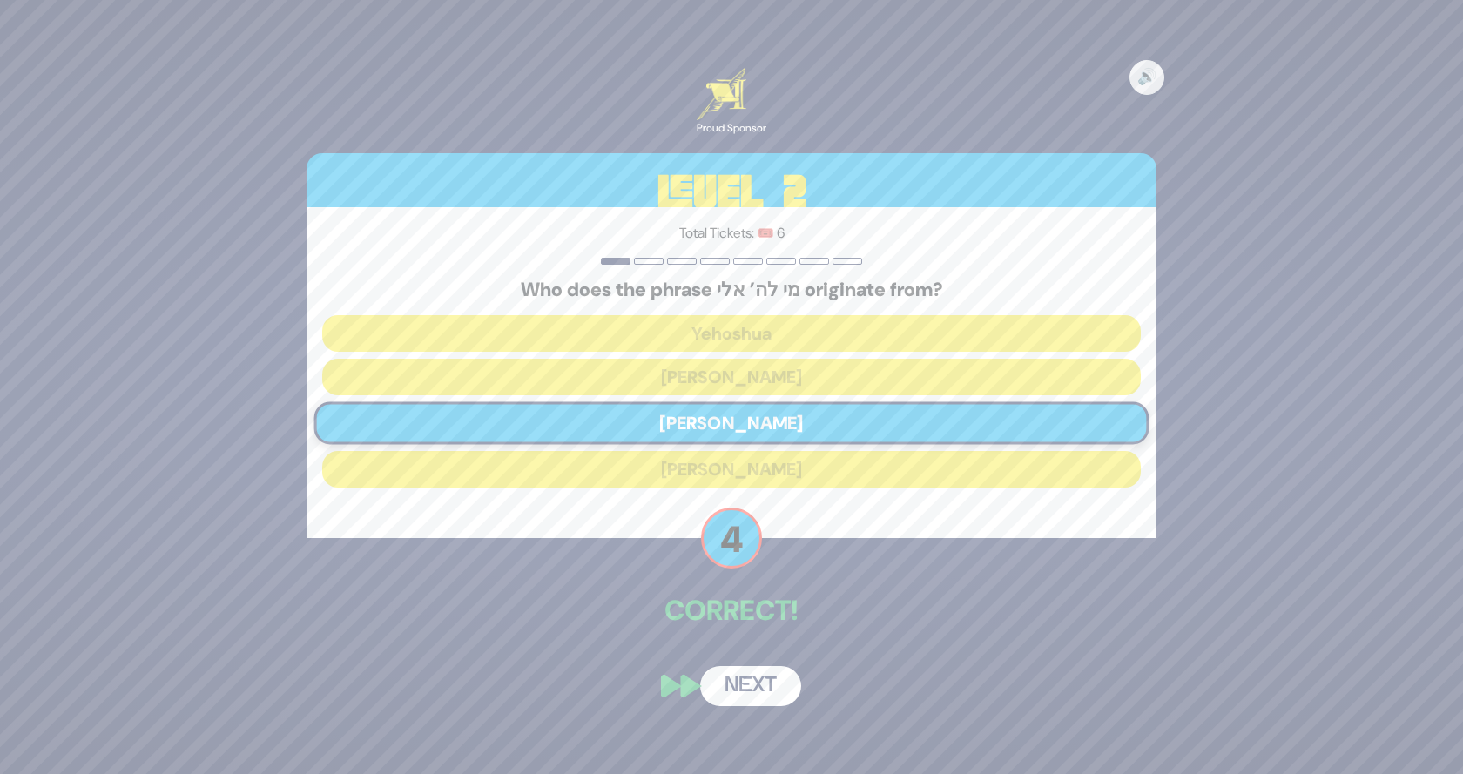
click at [760, 687] on button "Next" at bounding box center [750, 686] width 101 height 40
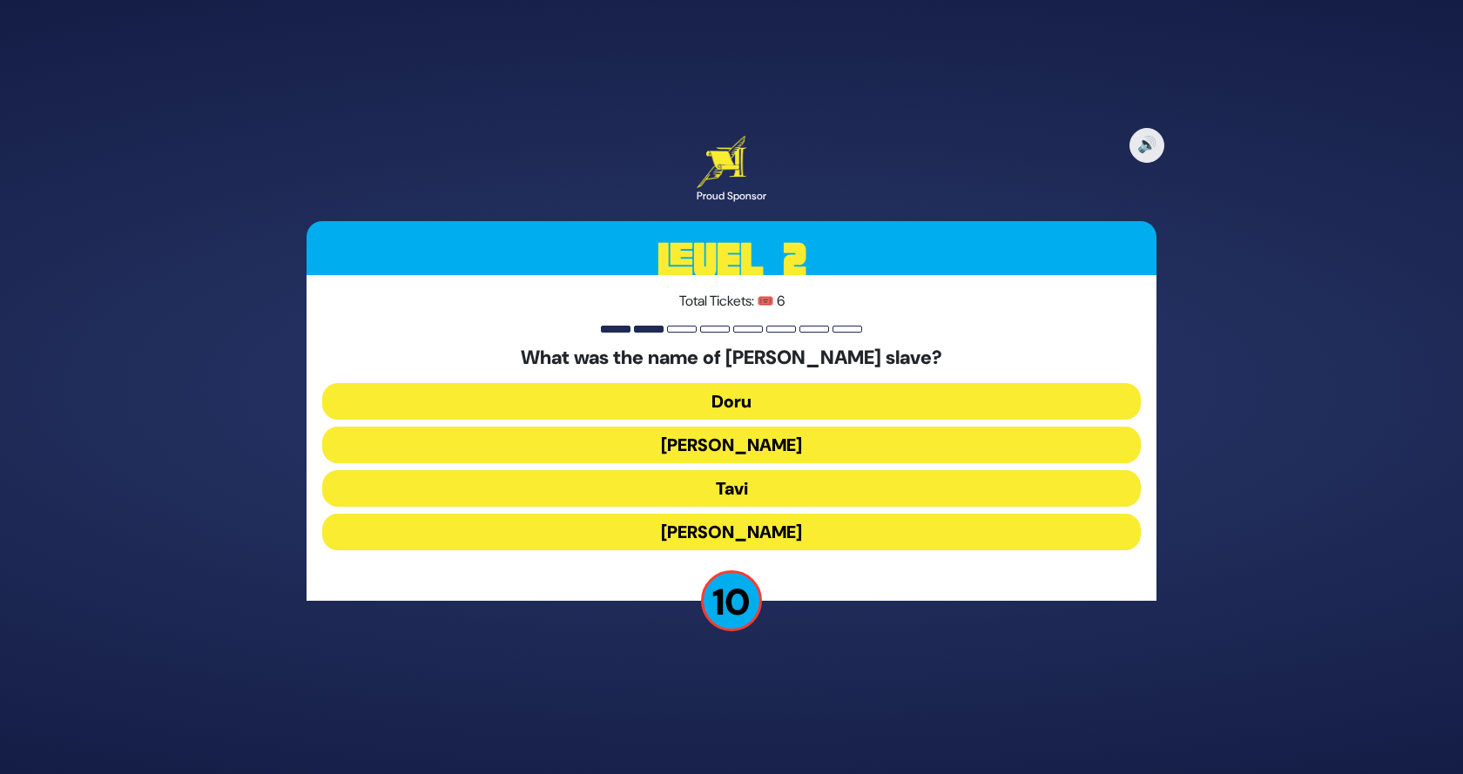
click at [733, 397] on button "Doru" at bounding box center [731, 401] width 819 height 37
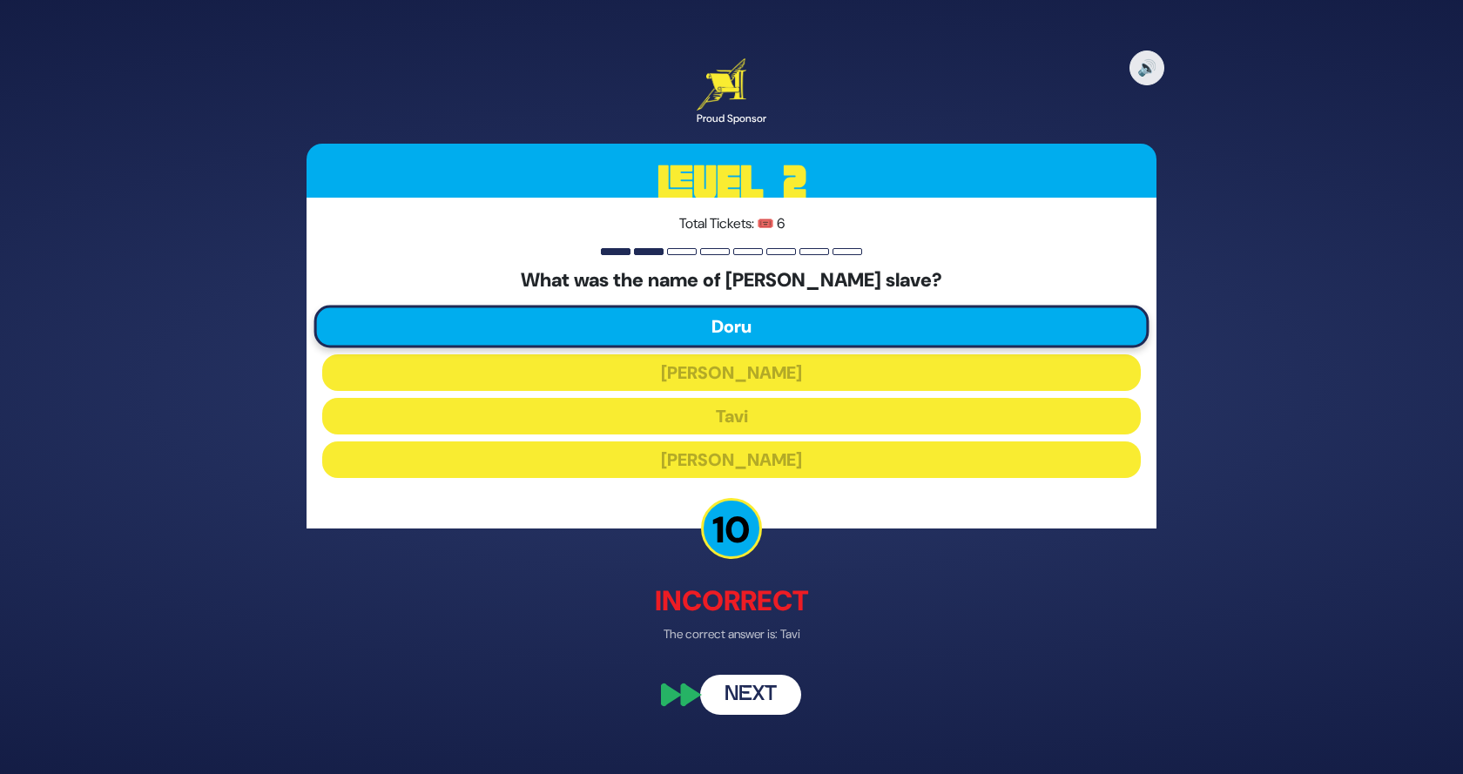
click at [751, 694] on button "Next" at bounding box center [750, 696] width 101 height 40
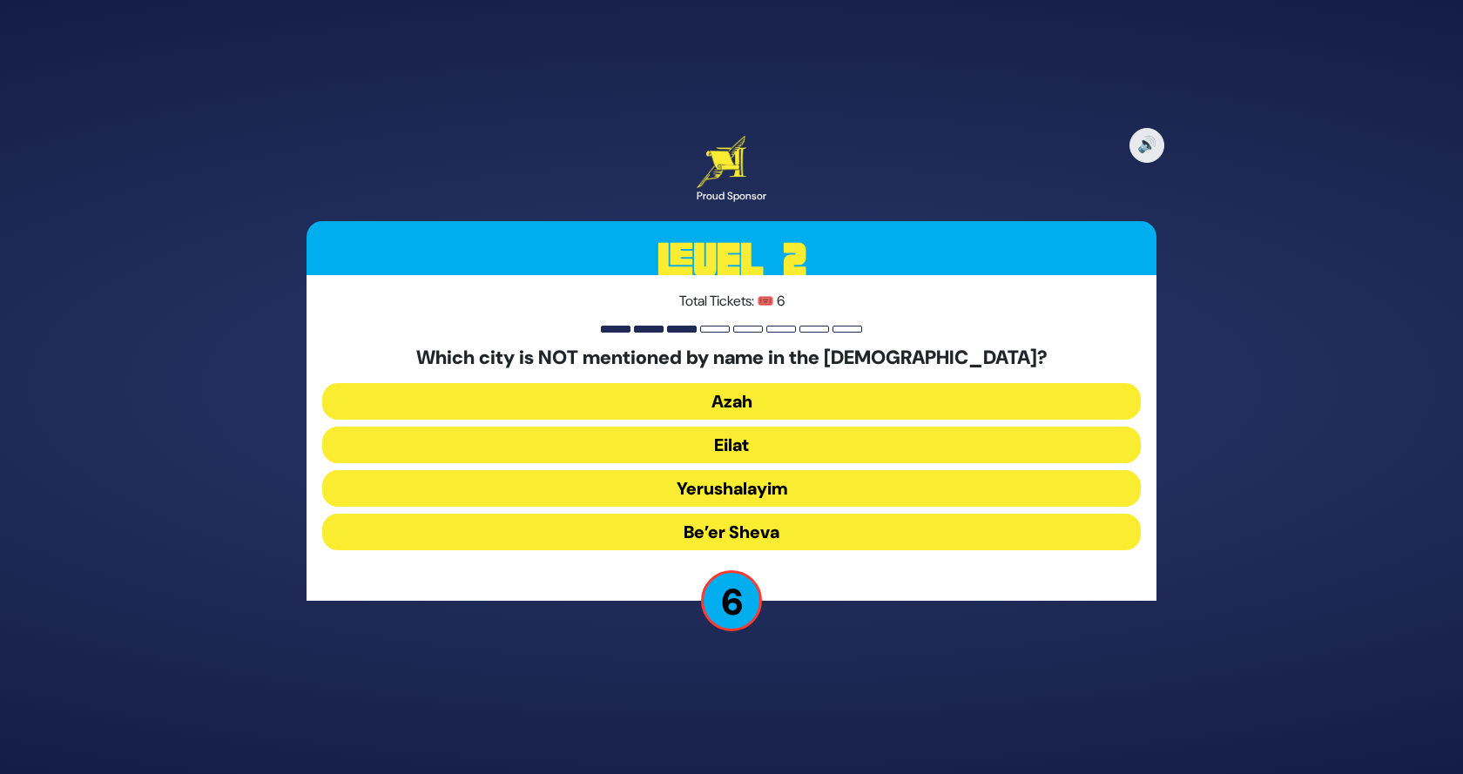
click at [649, 446] on button "Eilat" at bounding box center [731, 445] width 819 height 37
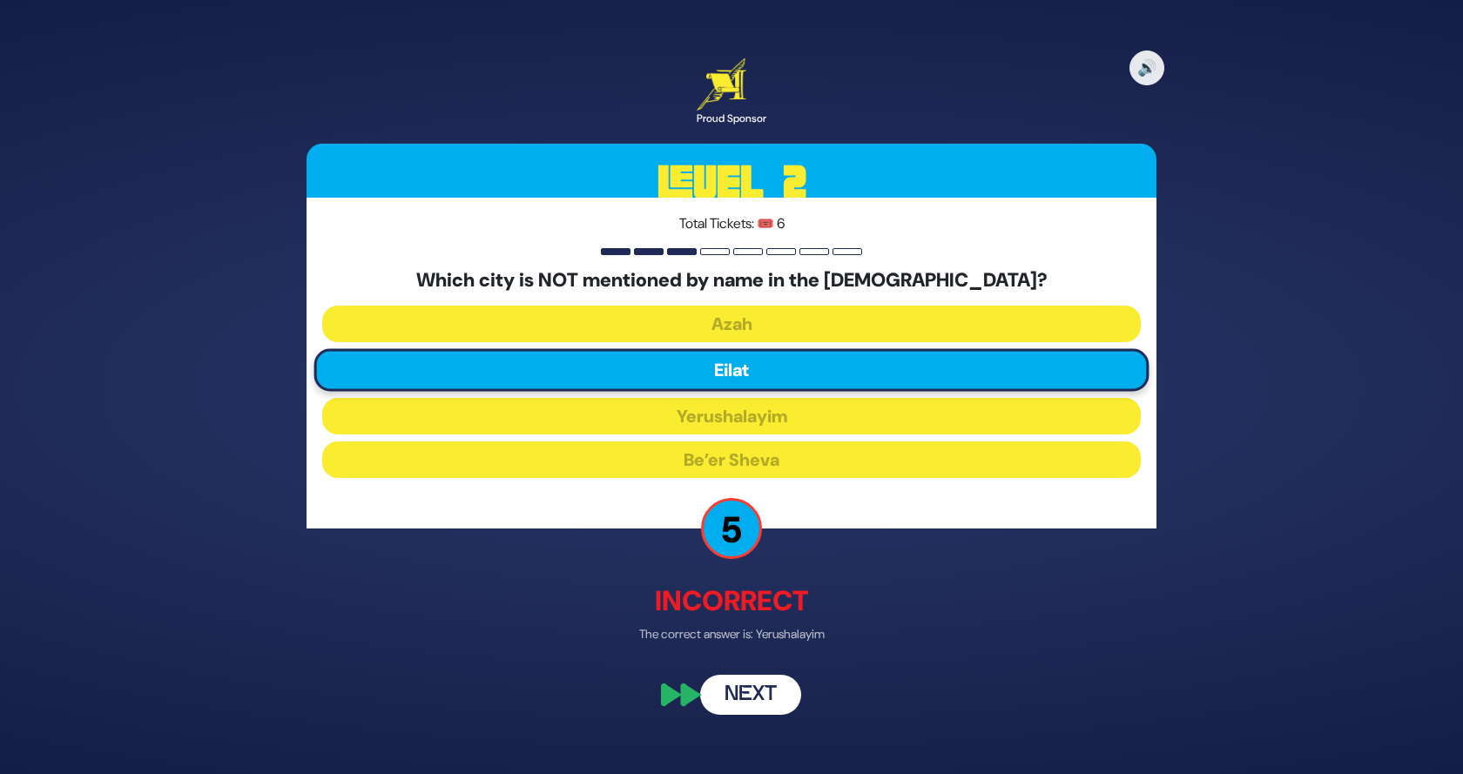
click at [740, 696] on button "Next" at bounding box center [750, 696] width 101 height 40
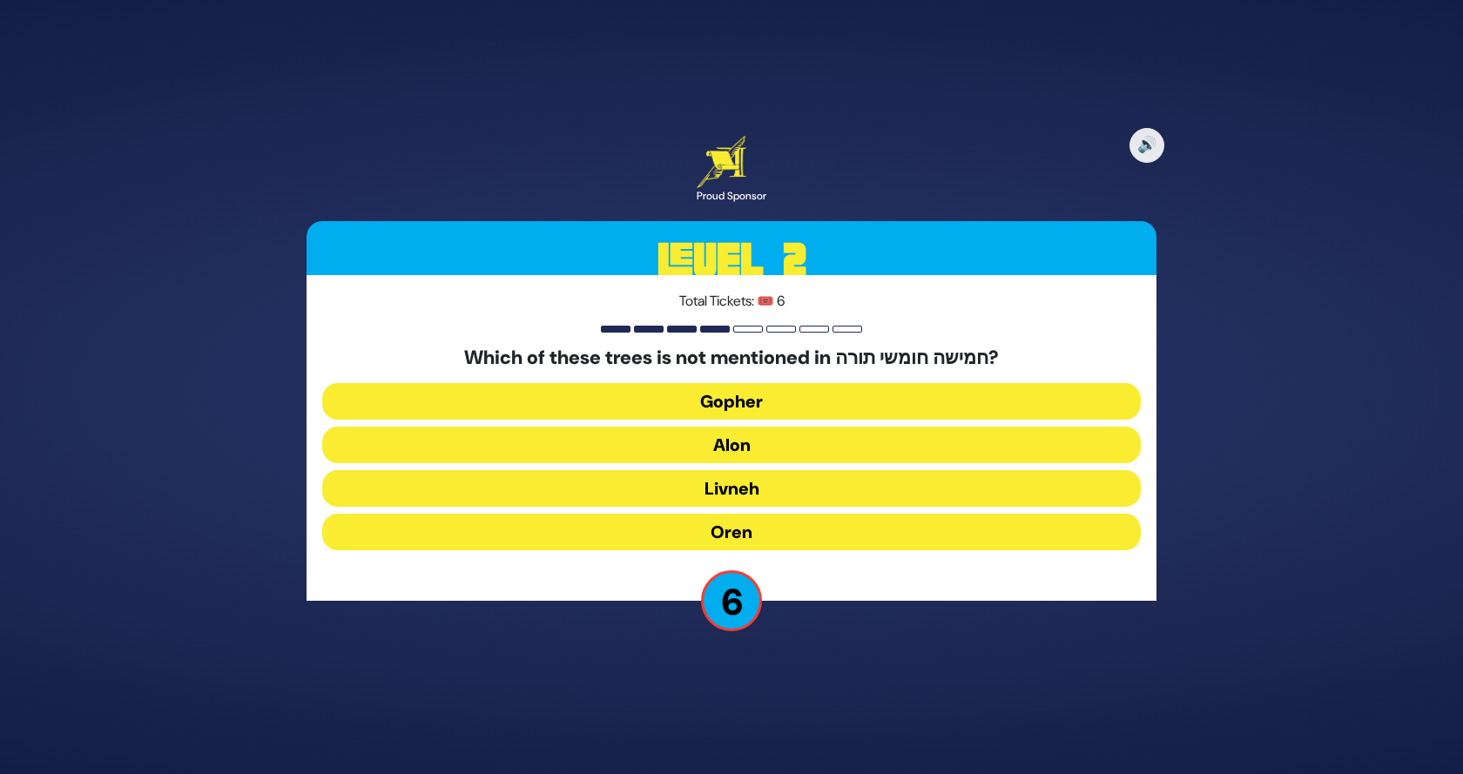
click at [687, 548] on button "Oren" at bounding box center [731, 532] width 819 height 37
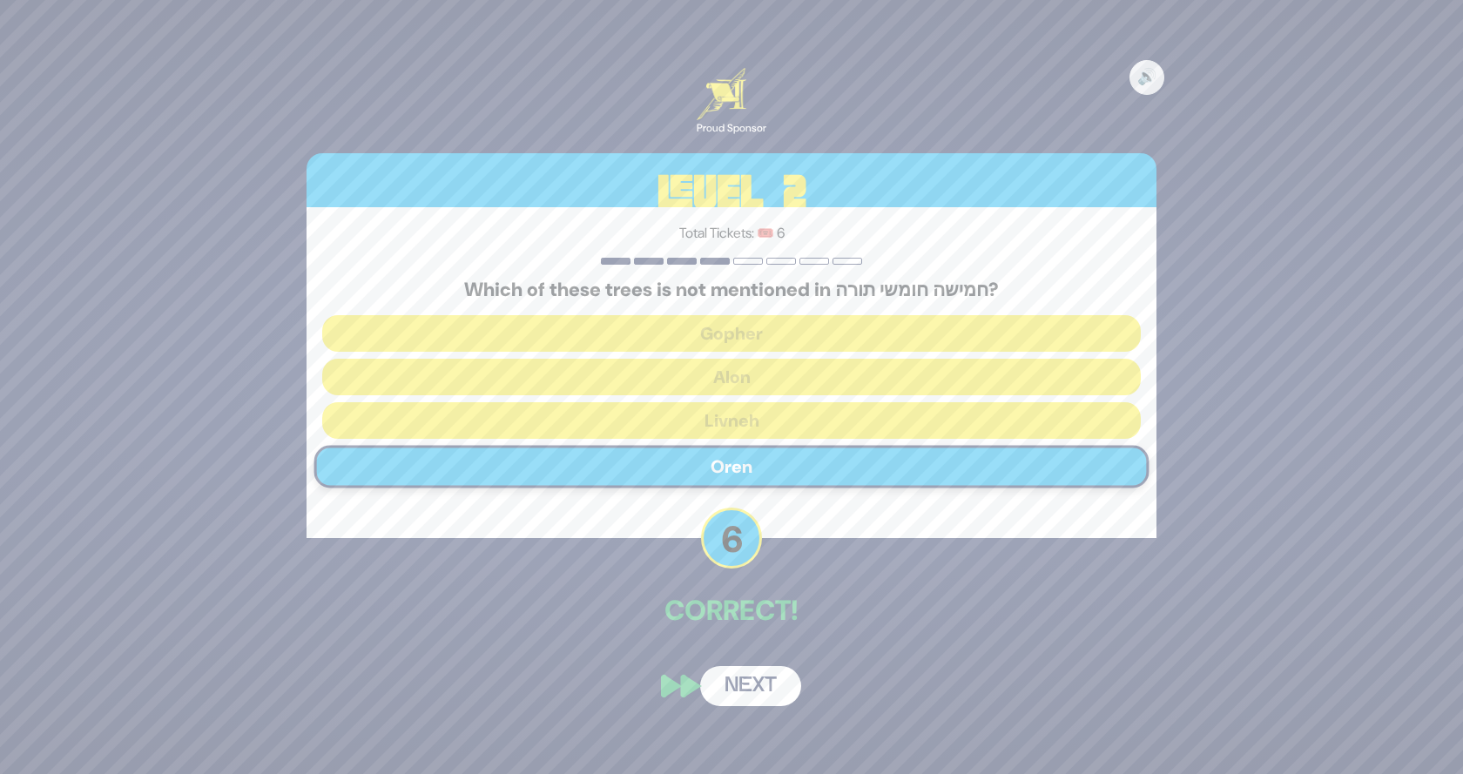
click at [731, 678] on button "Next" at bounding box center [750, 686] width 101 height 40
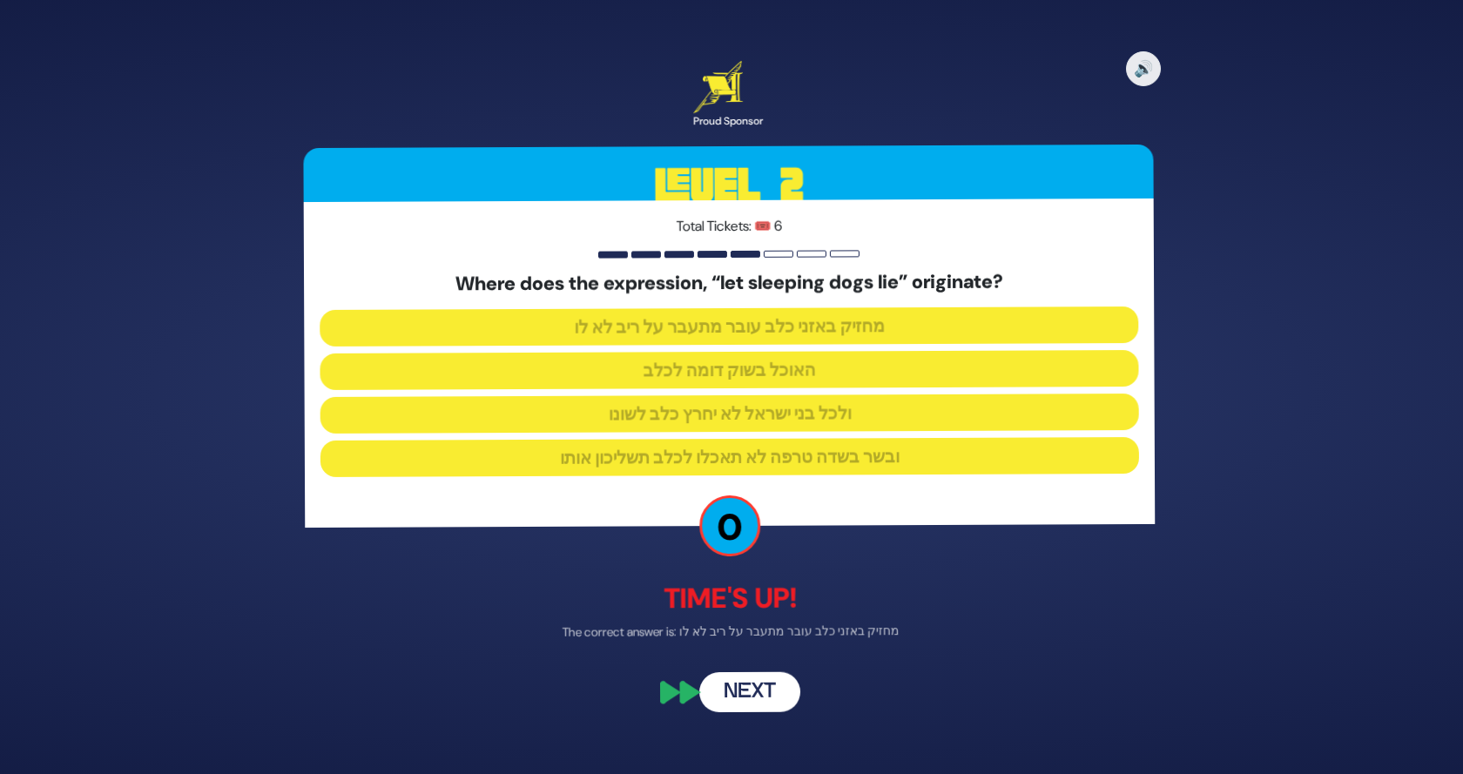
click at [763, 661] on div "🔊 Proud Sponsor Level 2 Total Tickets: 🎟️ 6 Where does the expression, “let sle…" at bounding box center [732, 386] width 892 height 693
click at [759, 682] on button "Next" at bounding box center [750, 693] width 101 height 40
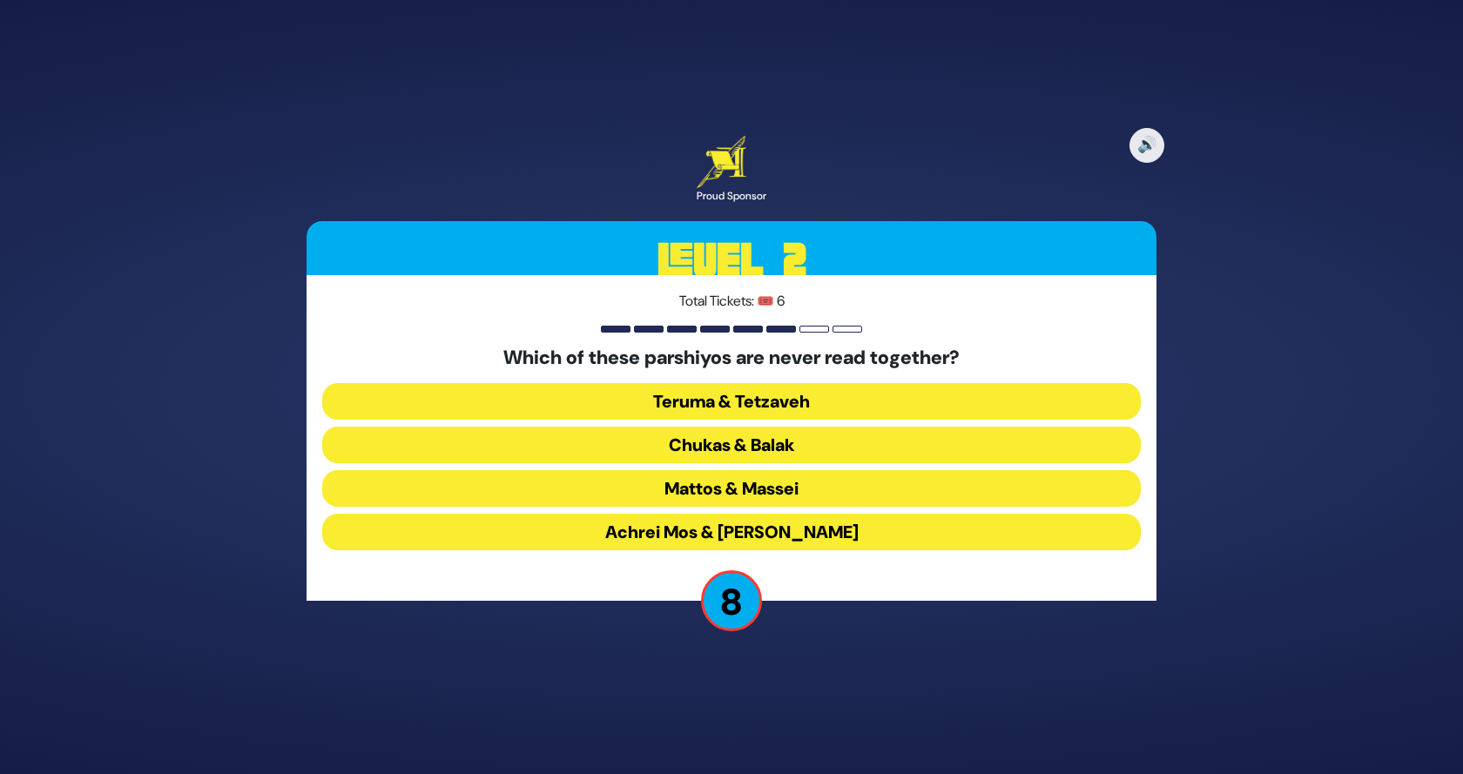
click at [765, 395] on button "Teruma & Tetzaveh" at bounding box center [731, 401] width 819 height 37
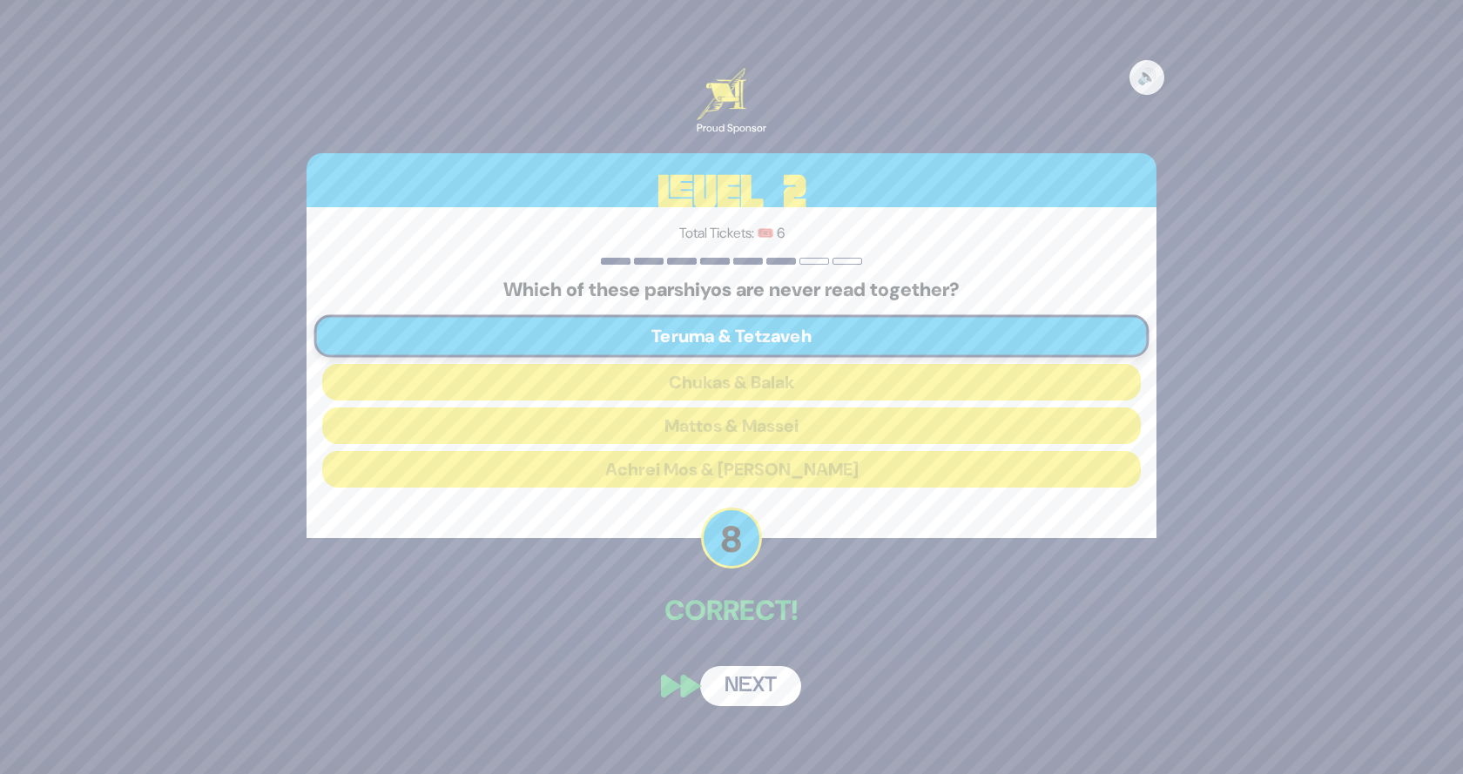
click at [753, 688] on button "Next" at bounding box center [750, 686] width 101 height 40
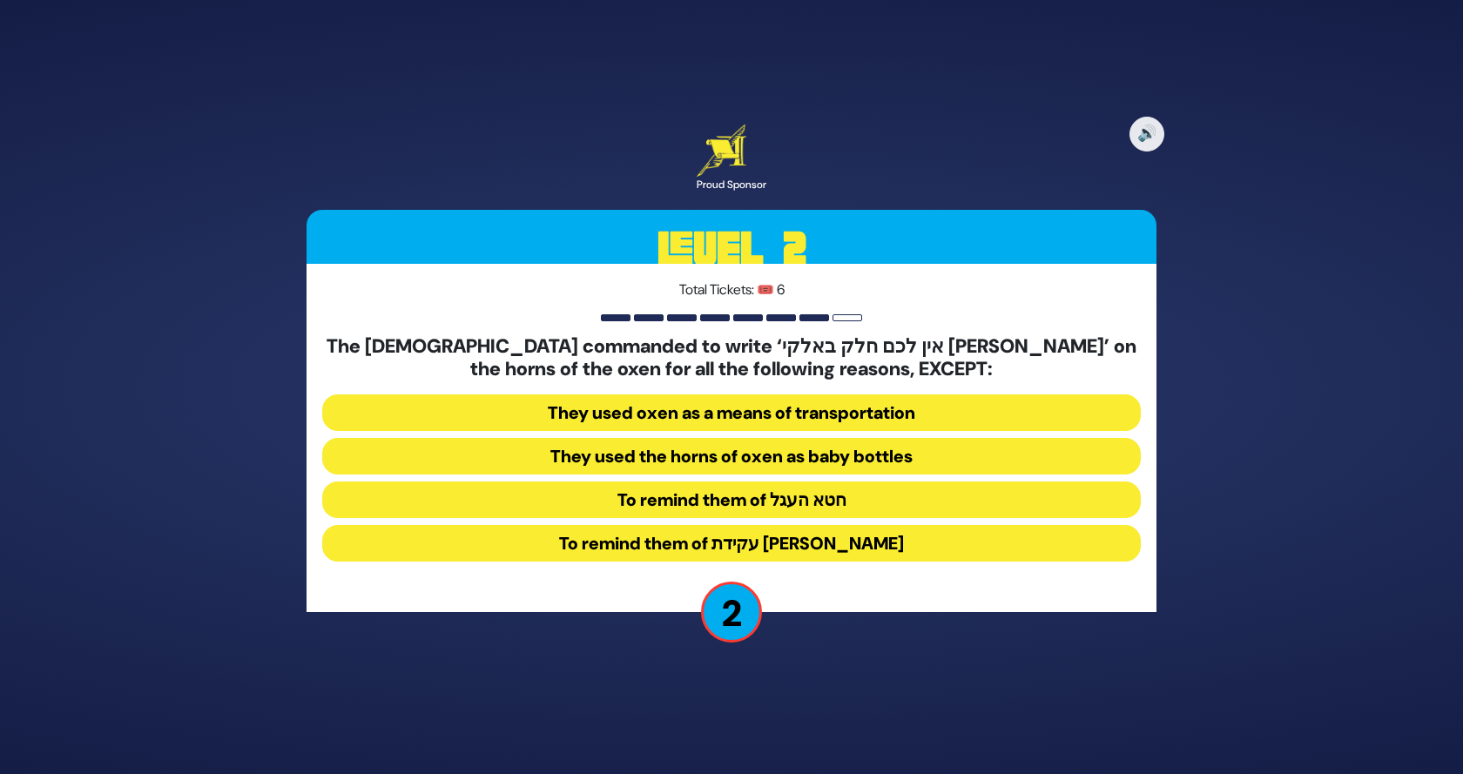
click at [747, 538] on button "To remind them of עקידת יצחק" at bounding box center [731, 543] width 819 height 37
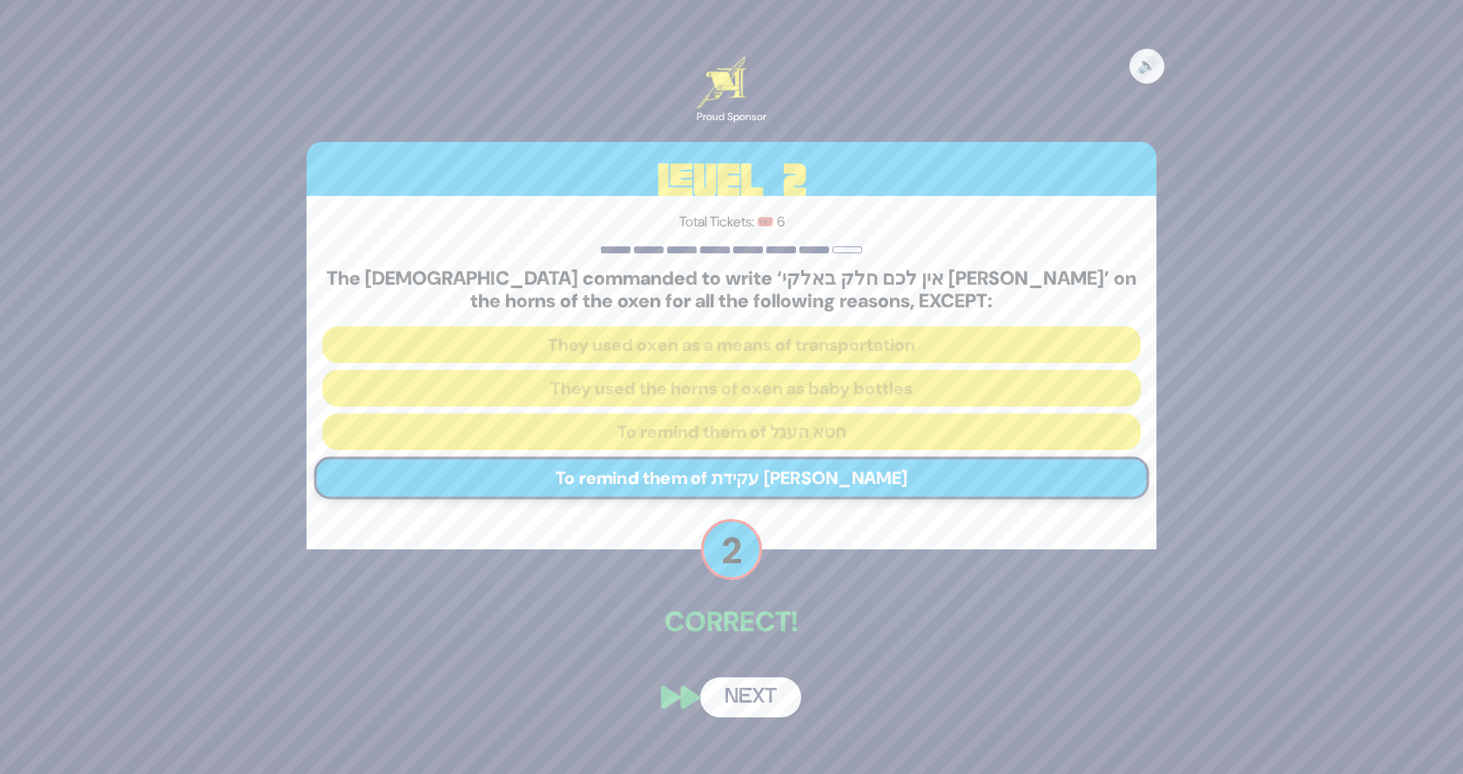
click at [760, 712] on button "Next" at bounding box center [750, 698] width 101 height 40
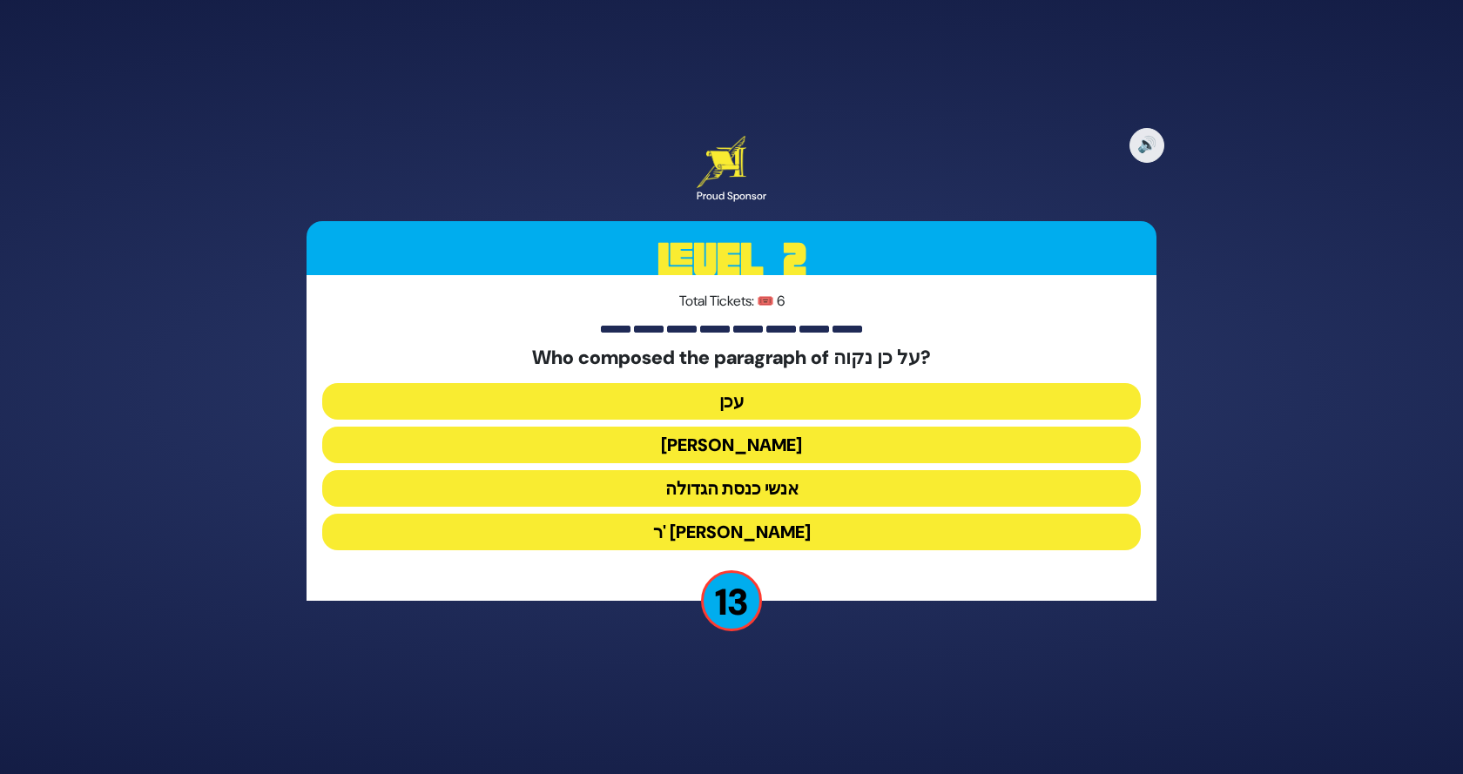
click at [741, 404] on button "עכן" at bounding box center [731, 401] width 819 height 37
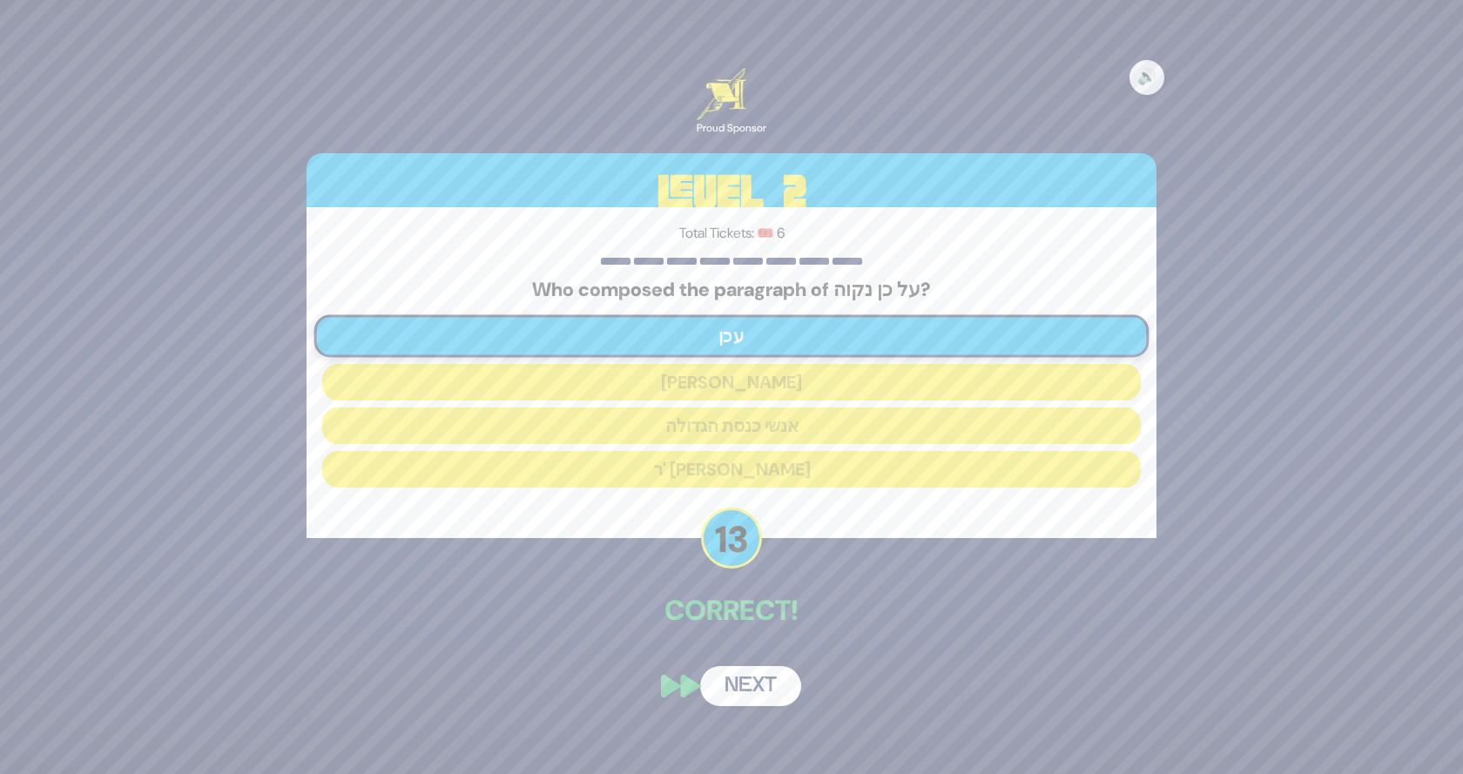
click at [751, 690] on button "Next" at bounding box center [750, 686] width 101 height 40
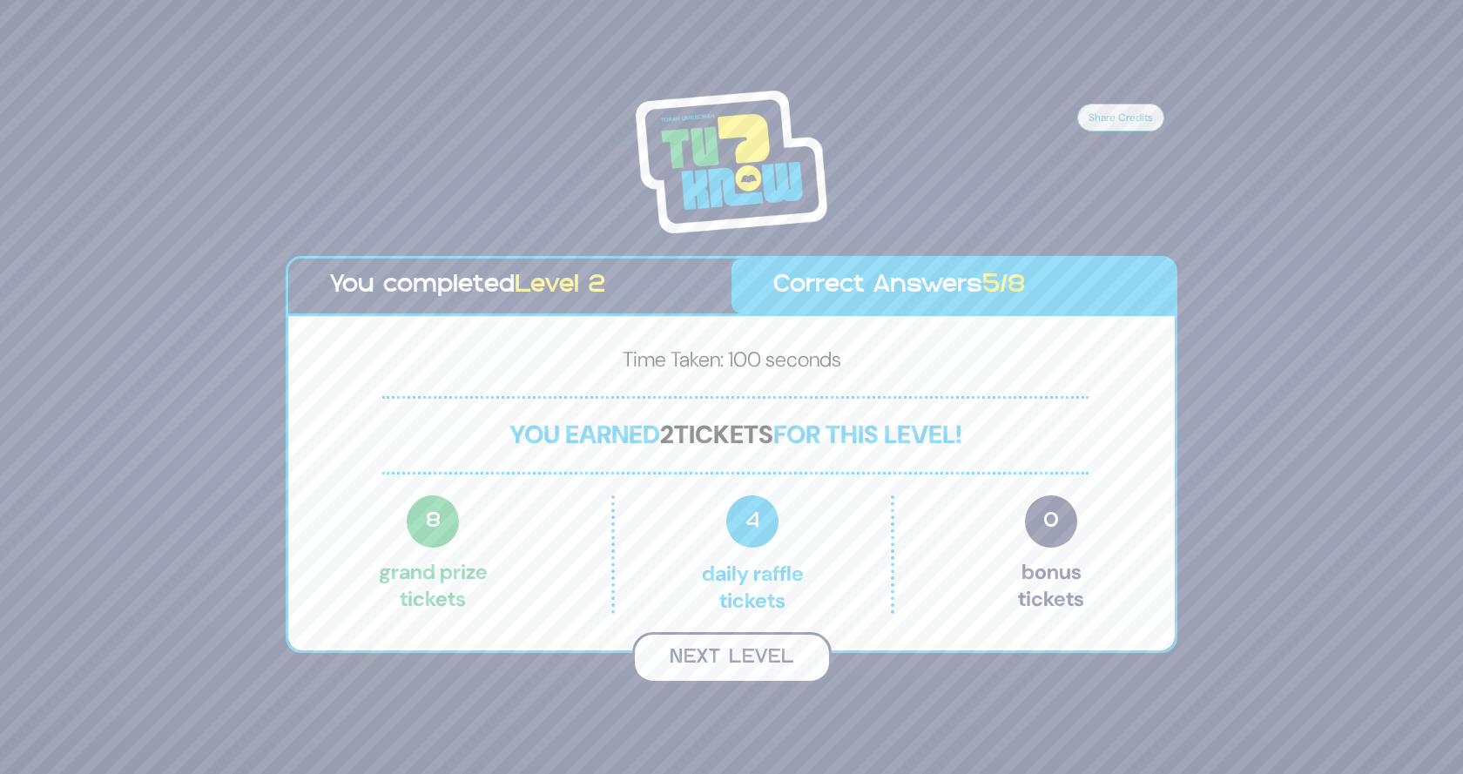
click at [707, 658] on button "Next Level" at bounding box center [731, 657] width 199 height 51
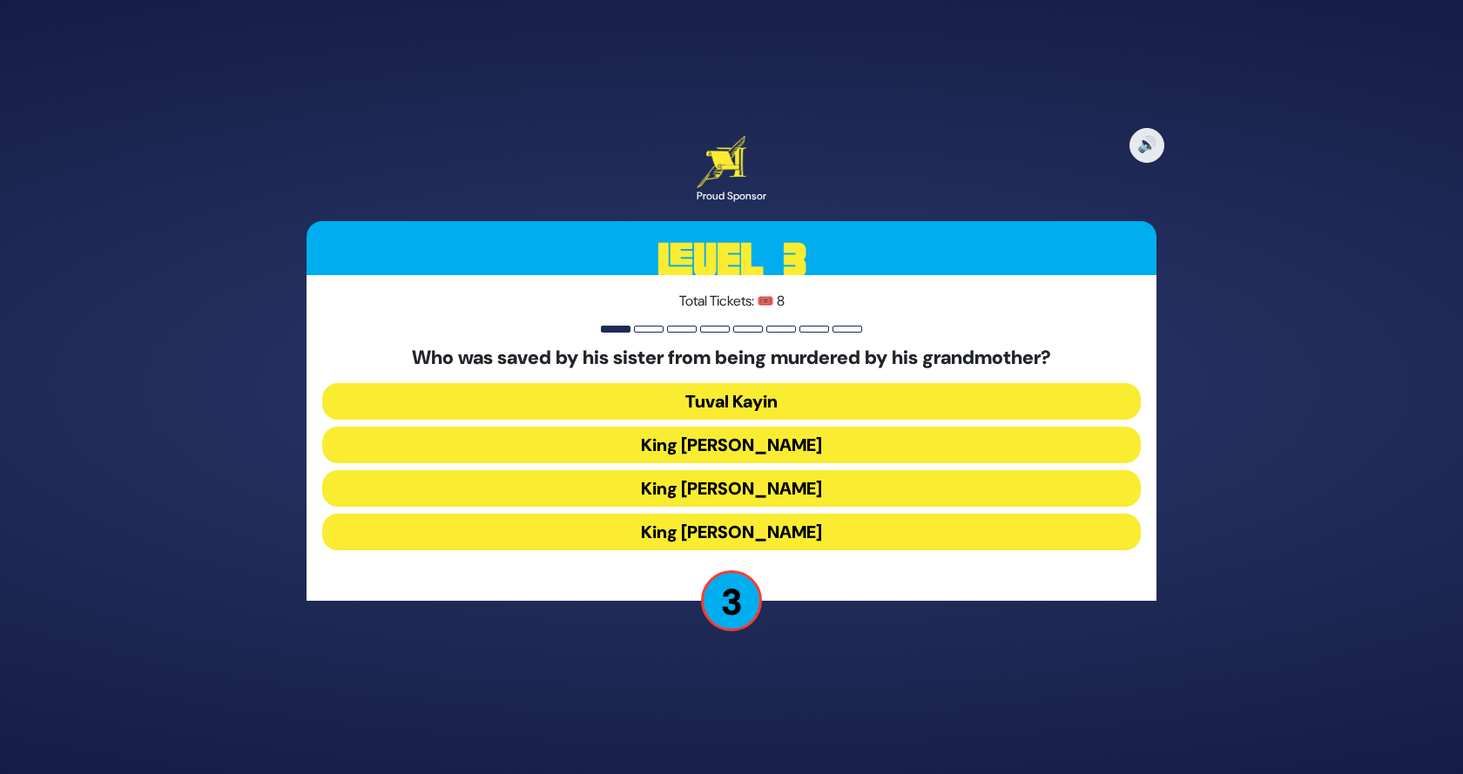
click at [789, 428] on button "King Yehoash" at bounding box center [731, 445] width 819 height 37
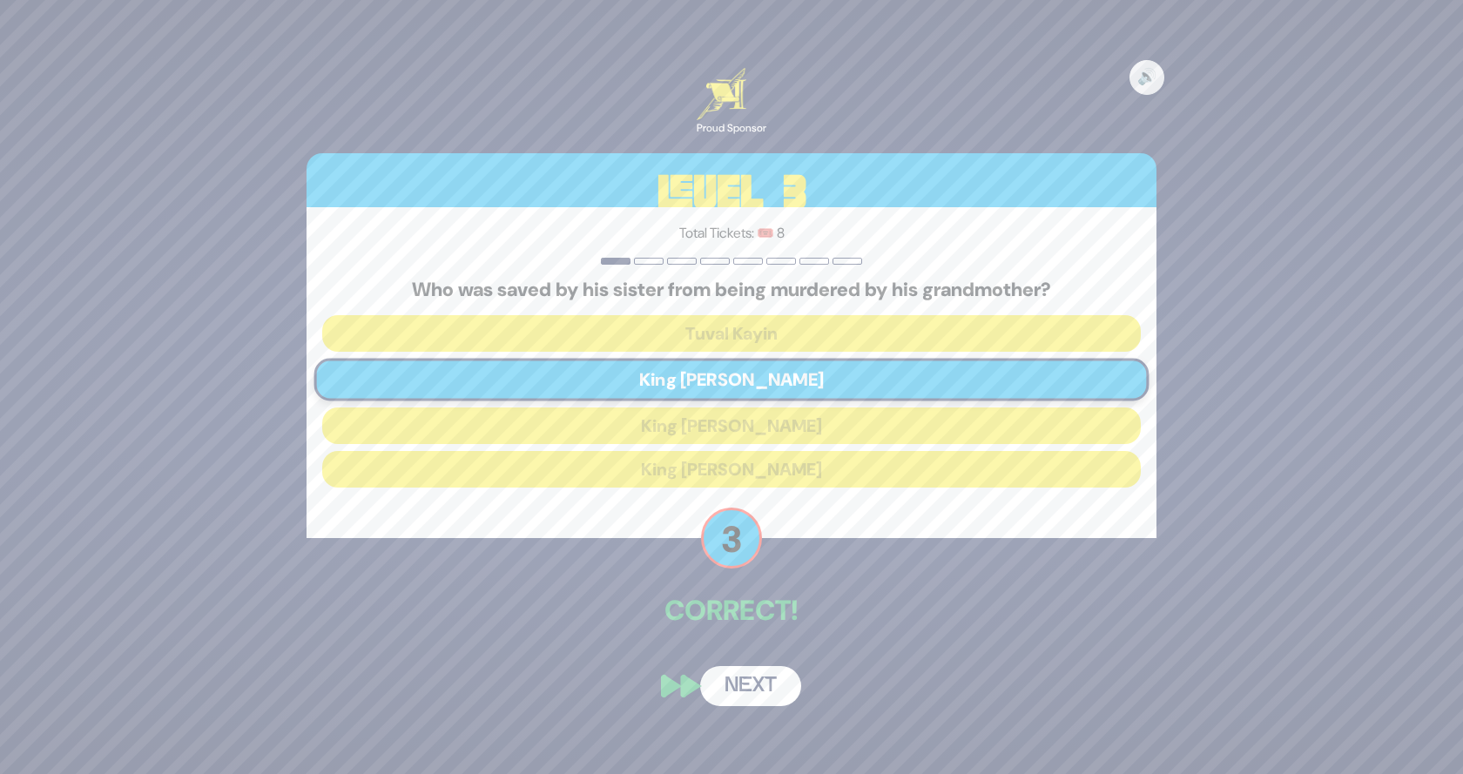
click at [739, 689] on button "Next" at bounding box center [750, 686] width 101 height 40
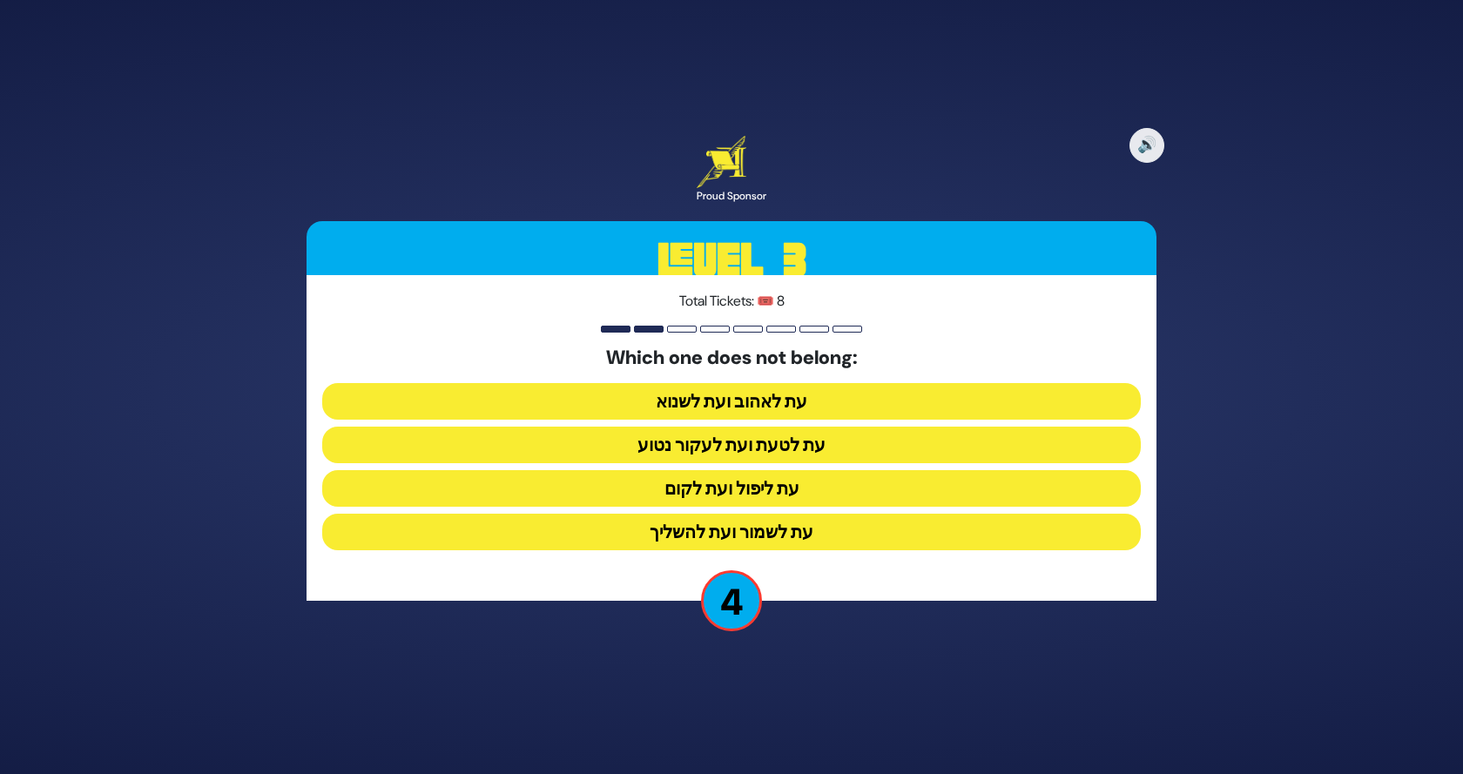
click at [760, 447] on button "עת לטעת ועת לעקור נטוע" at bounding box center [731, 445] width 819 height 37
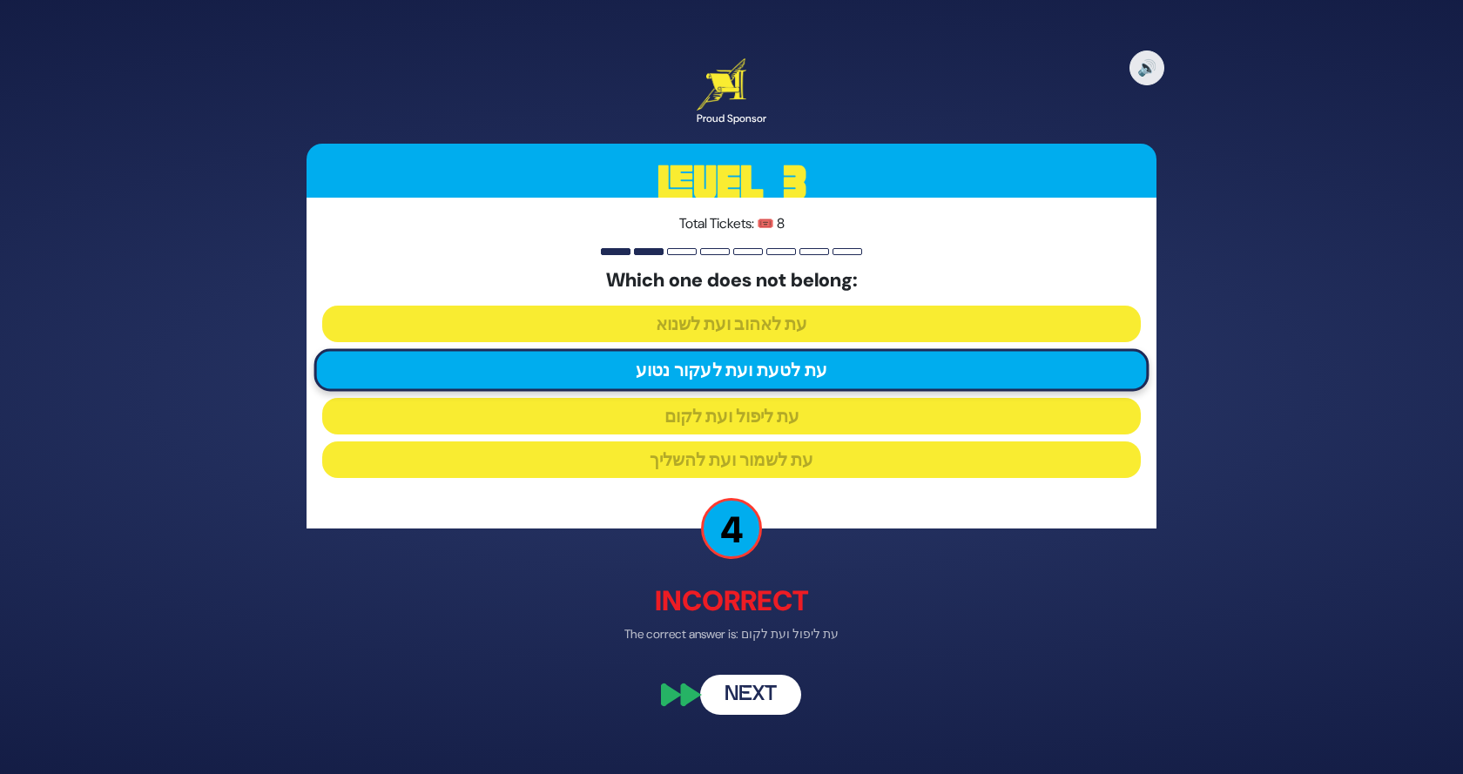
click at [736, 710] on button "Next" at bounding box center [750, 696] width 101 height 40
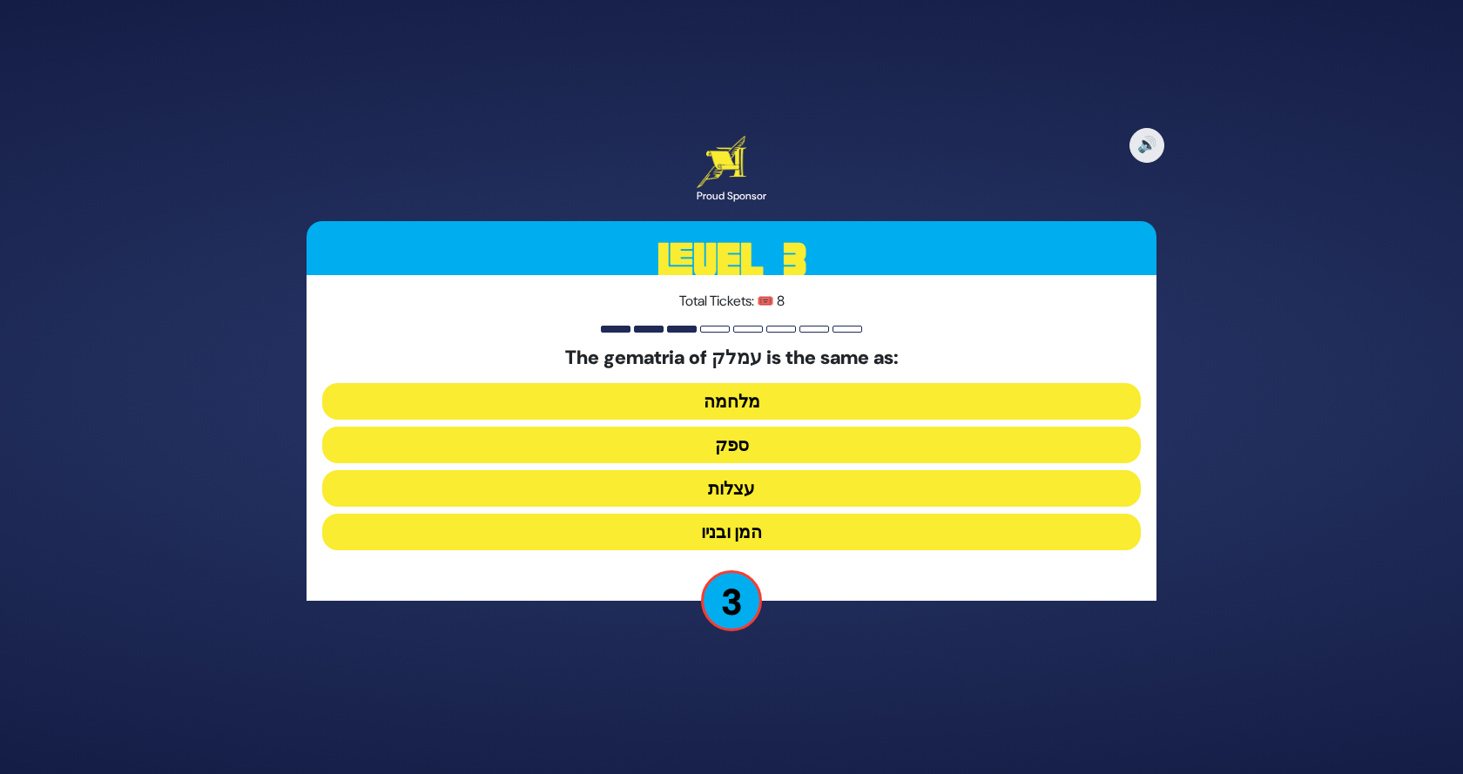
click at [755, 446] on button "ספק" at bounding box center [731, 445] width 819 height 37
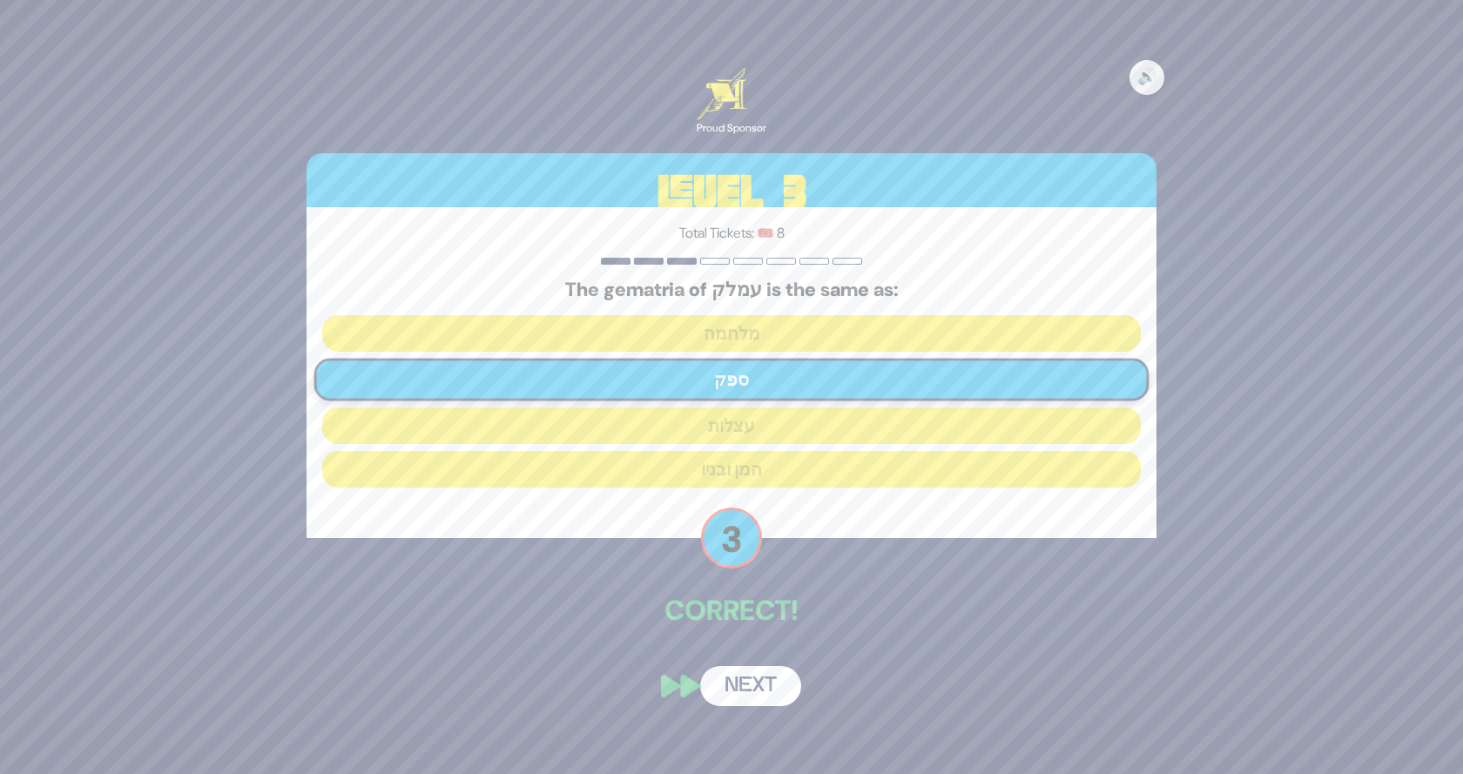
click at [744, 693] on button "Next" at bounding box center [750, 686] width 101 height 40
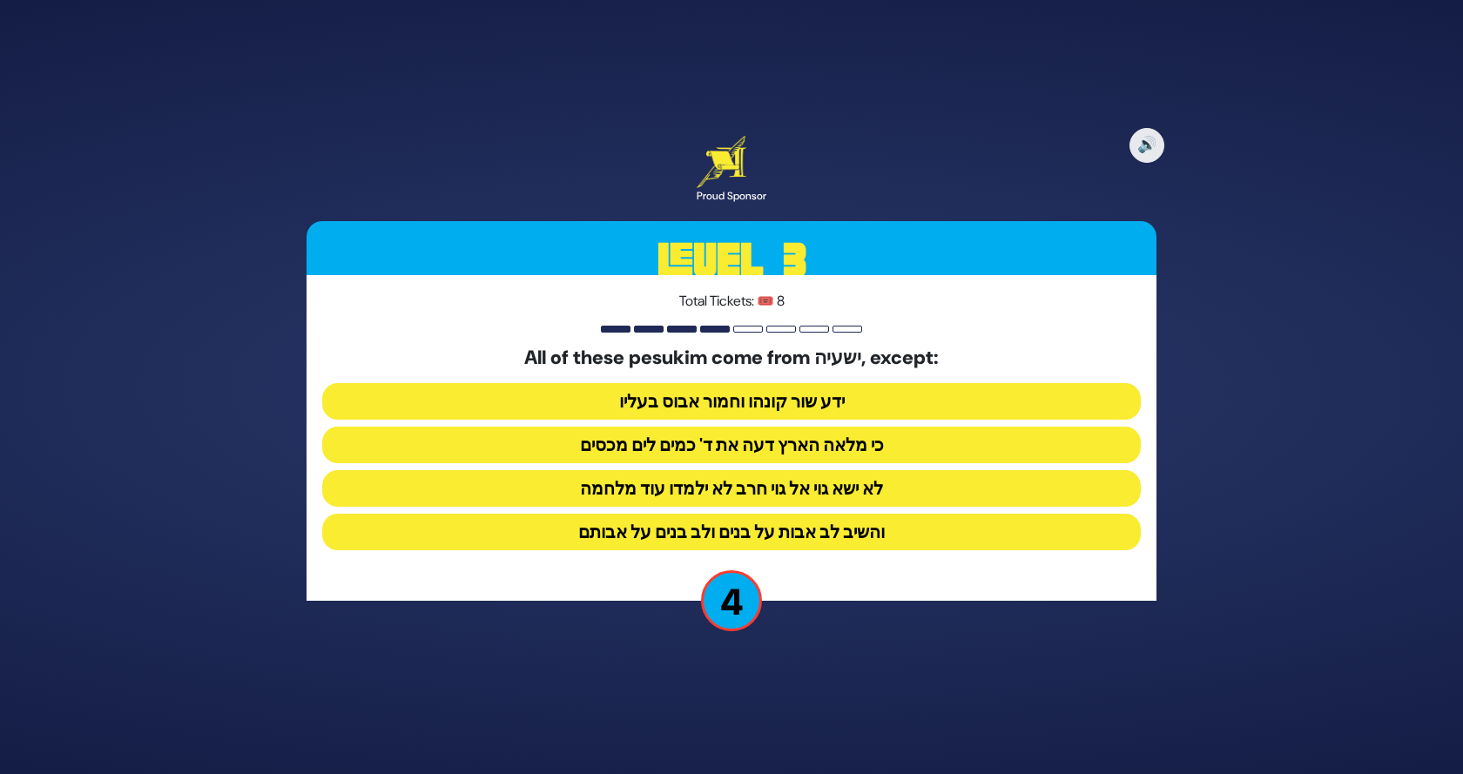
click at [759, 395] on button "ידע שור קונהו וחמור אבוס בעליו" at bounding box center [731, 401] width 819 height 37
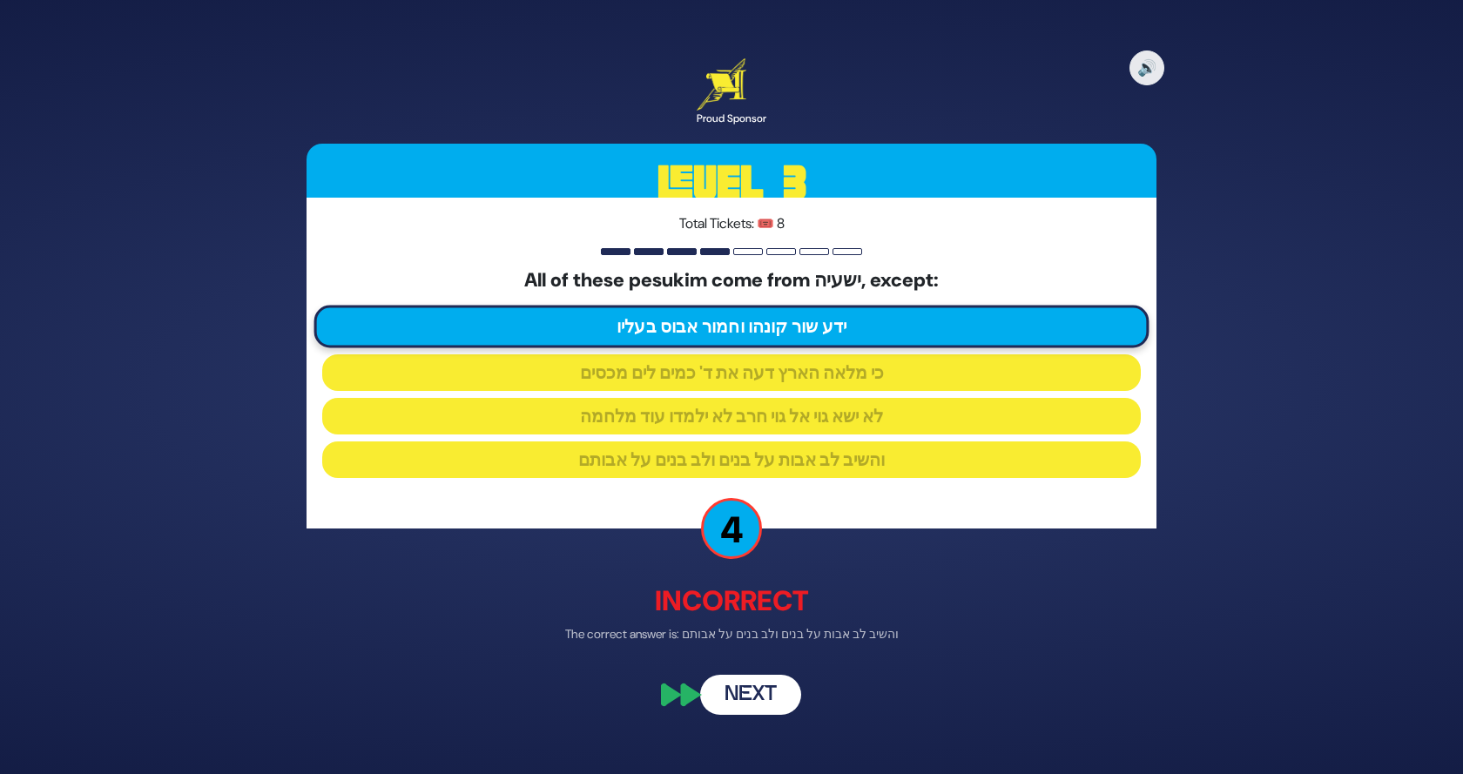
click at [720, 708] on button "Next" at bounding box center [750, 696] width 101 height 40
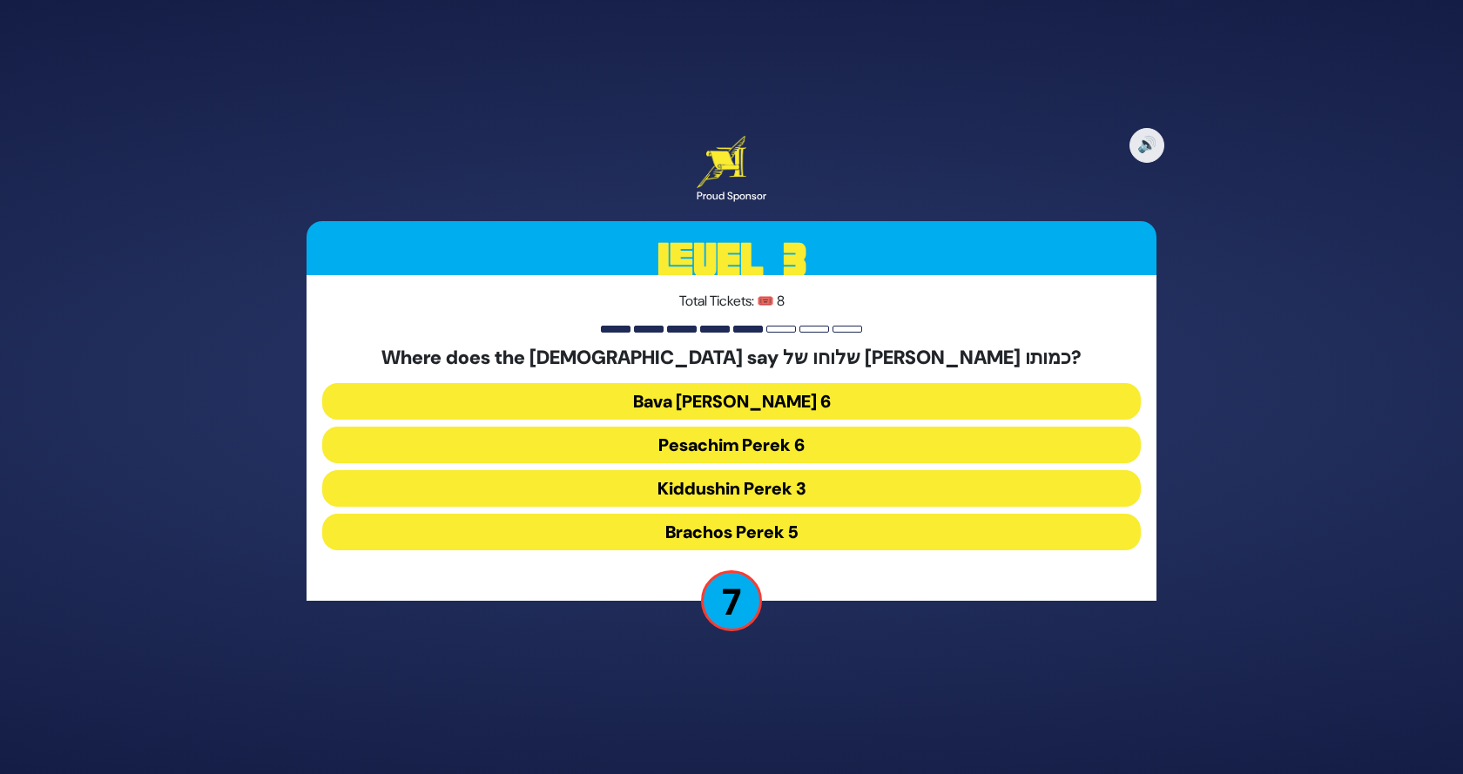
click at [692, 534] on button "Brachos Perek 5" at bounding box center [731, 532] width 819 height 37
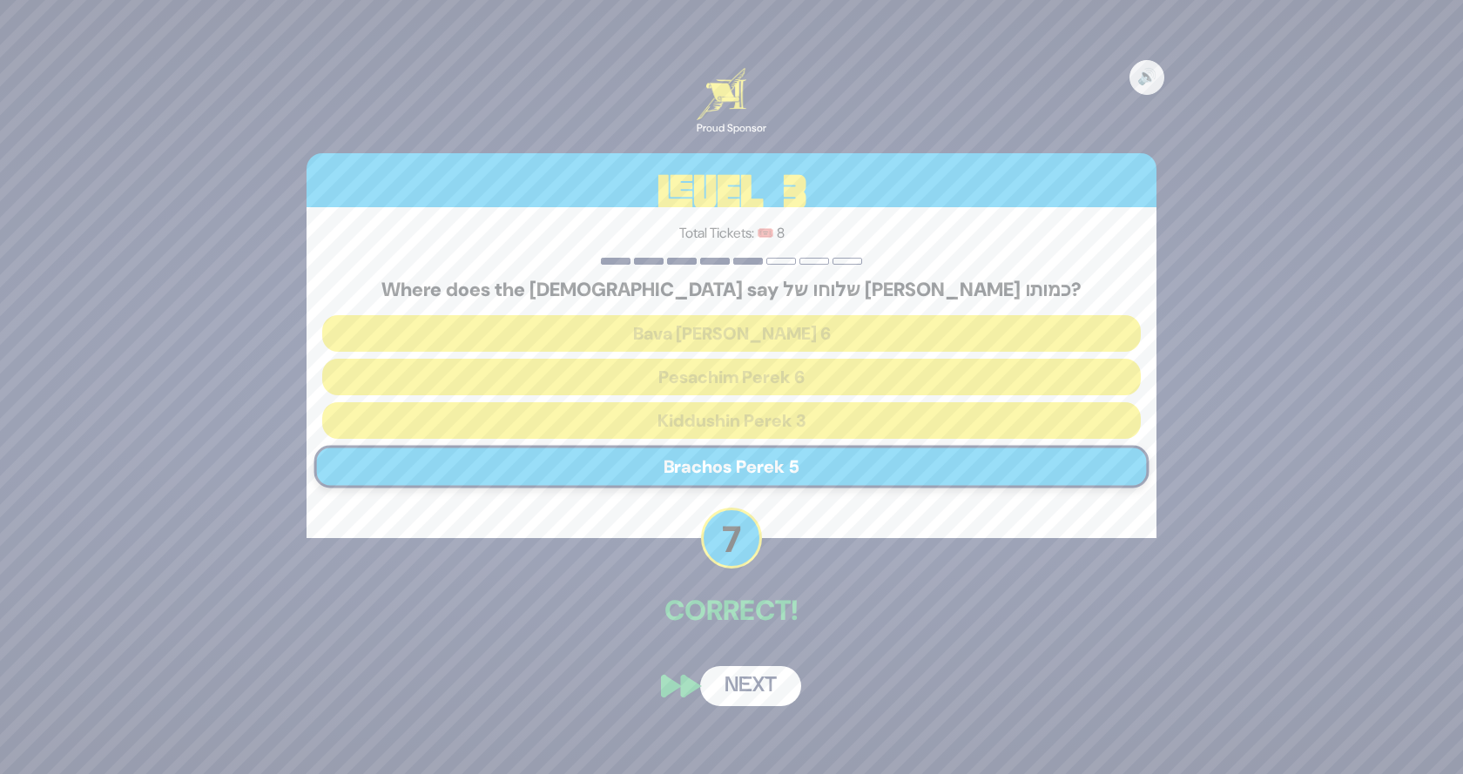
click at [725, 694] on button "Next" at bounding box center [750, 686] width 101 height 40
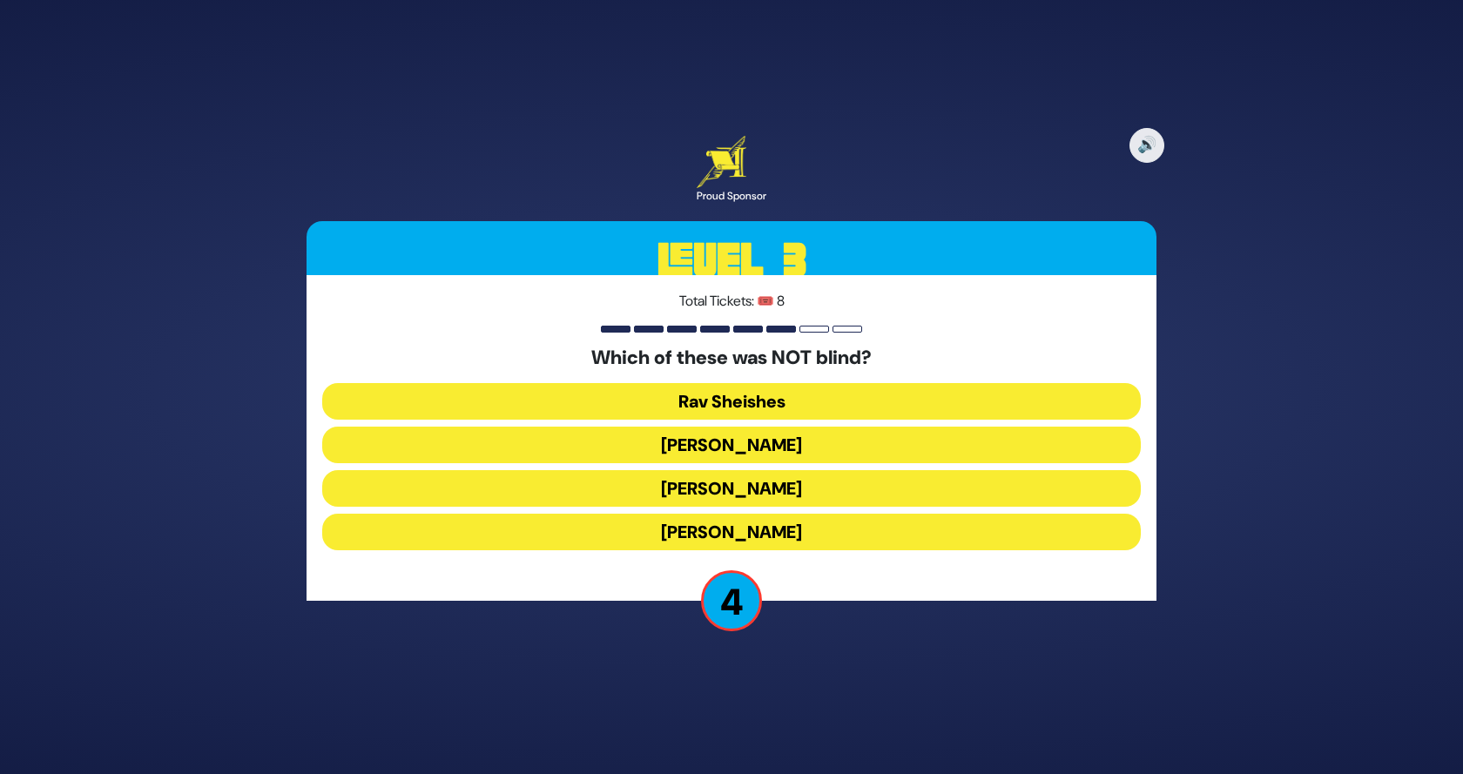
click at [773, 407] on button "Rav Sheishes" at bounding box center [731, 401] width 819 height 37
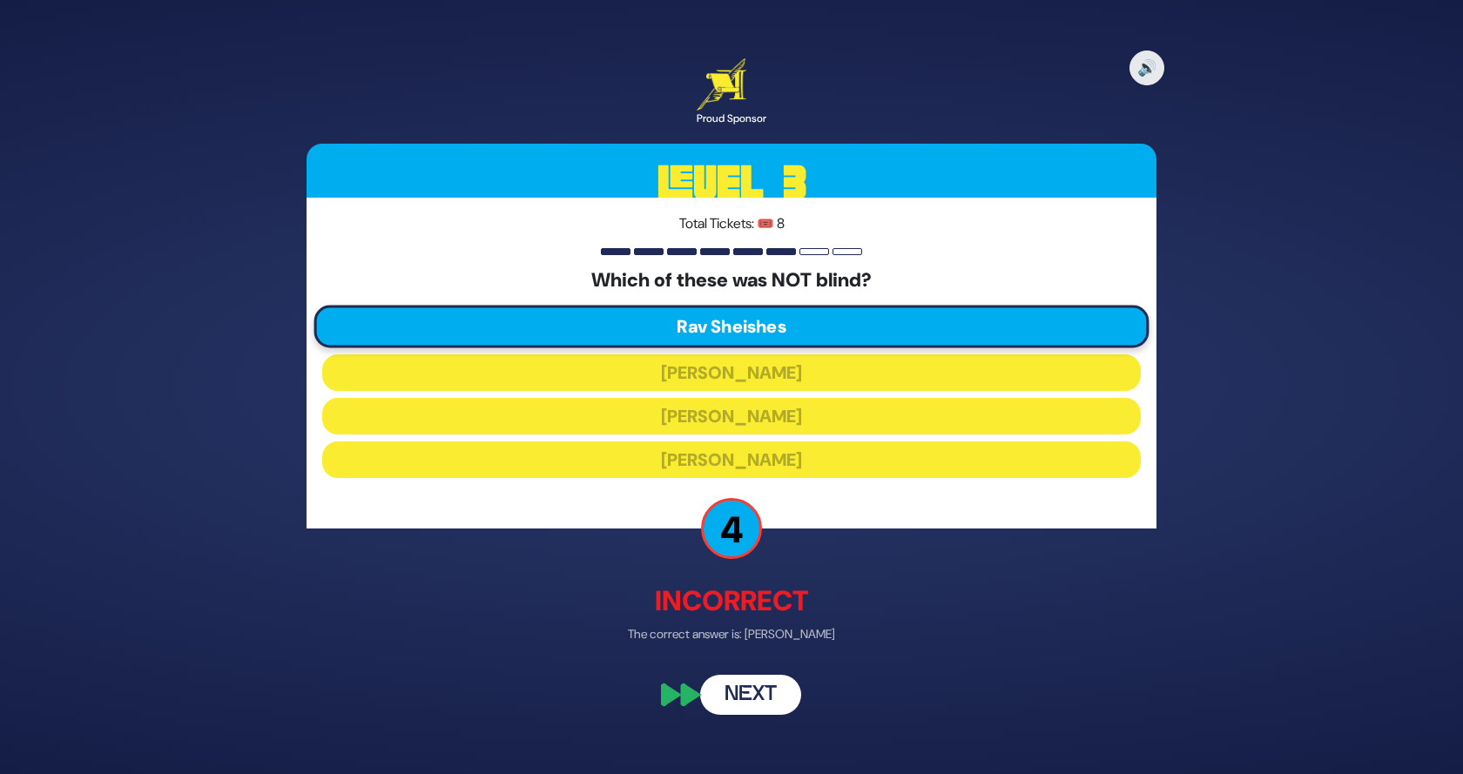
click at [757, 698] on button "Next" at bounding box center [750, 696] width 101 height 40
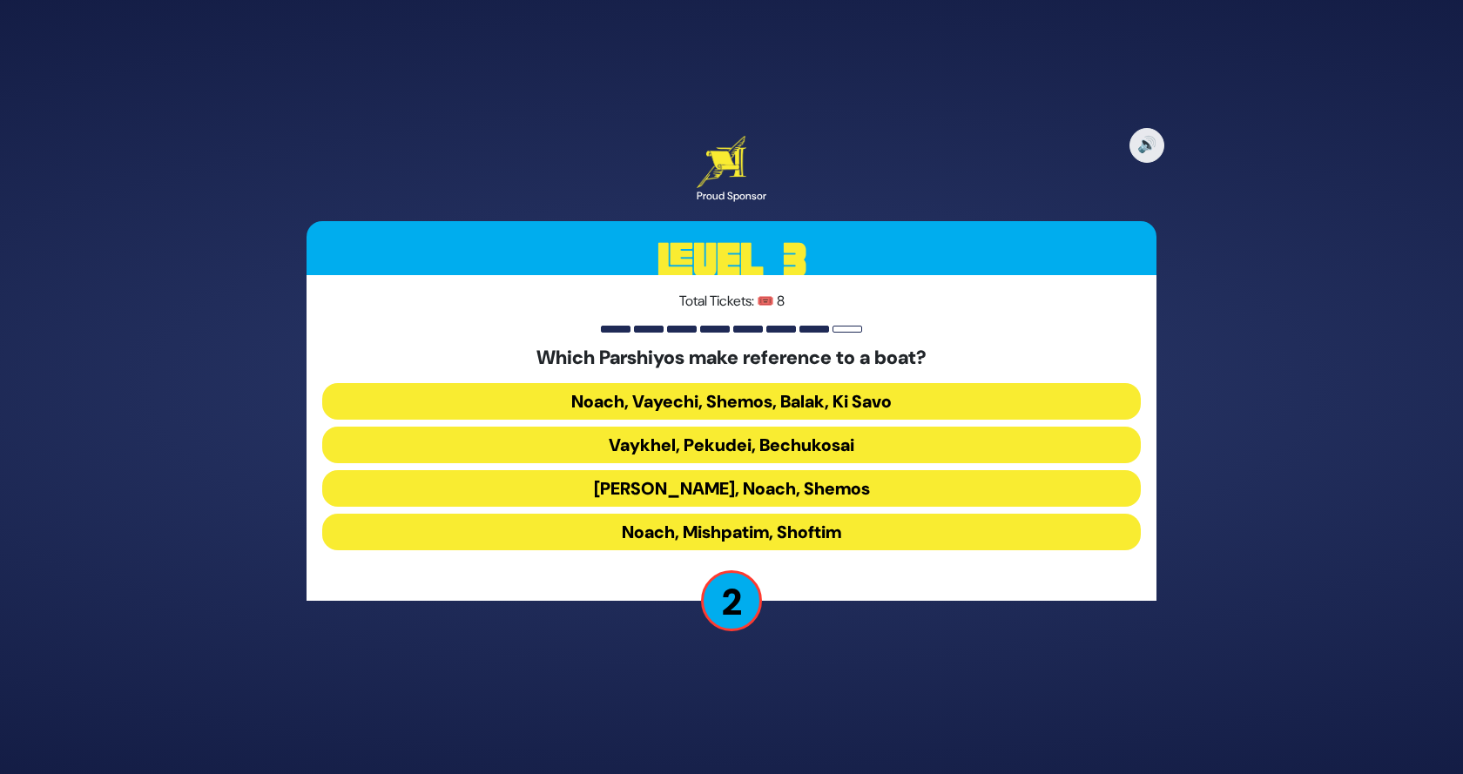
click at [736, 481] on button "Bereishis, Noach, Shemos" at bounding box center [731, 488] width 819 height 37
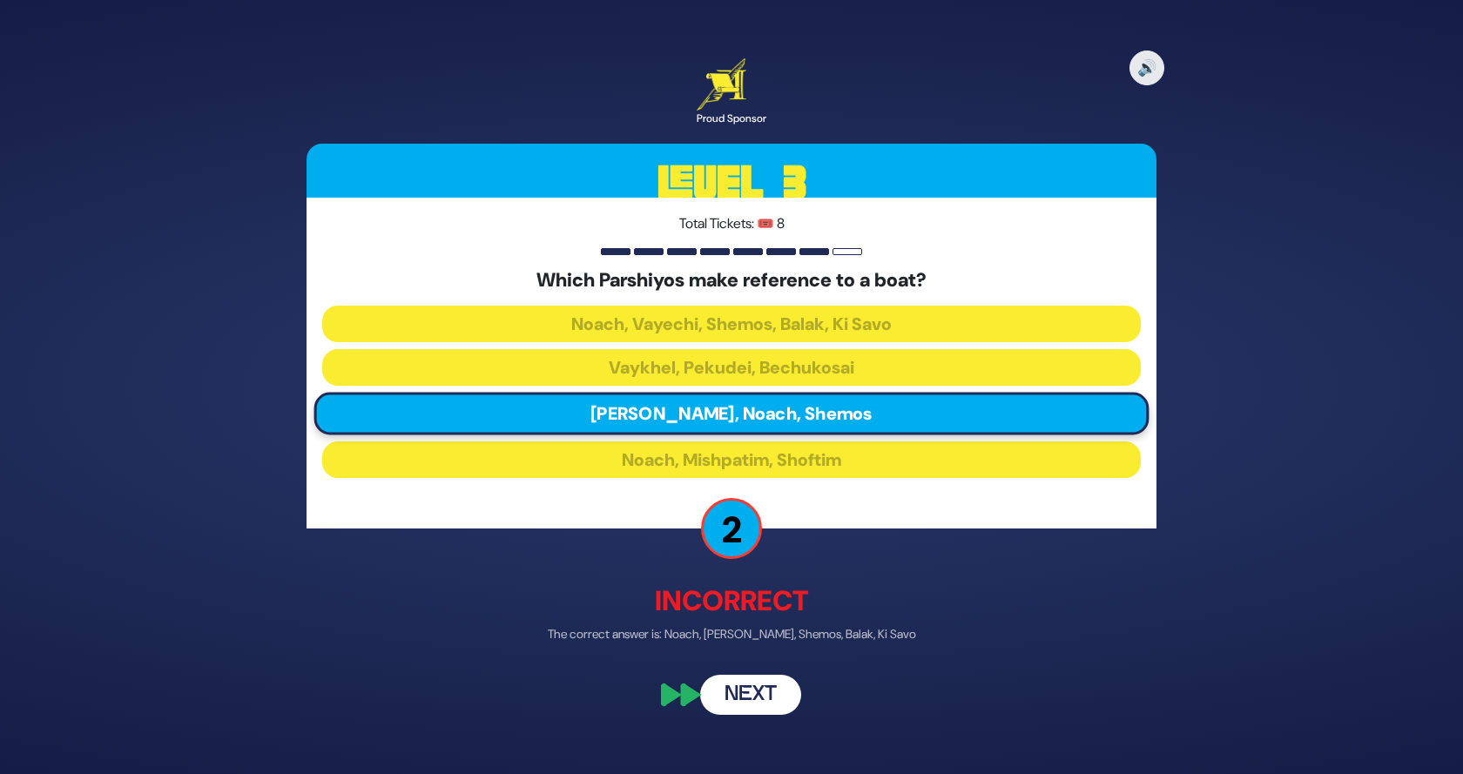
click at [723, 687] on button "Next" at bounding box center [750, 696] width 101 height 40
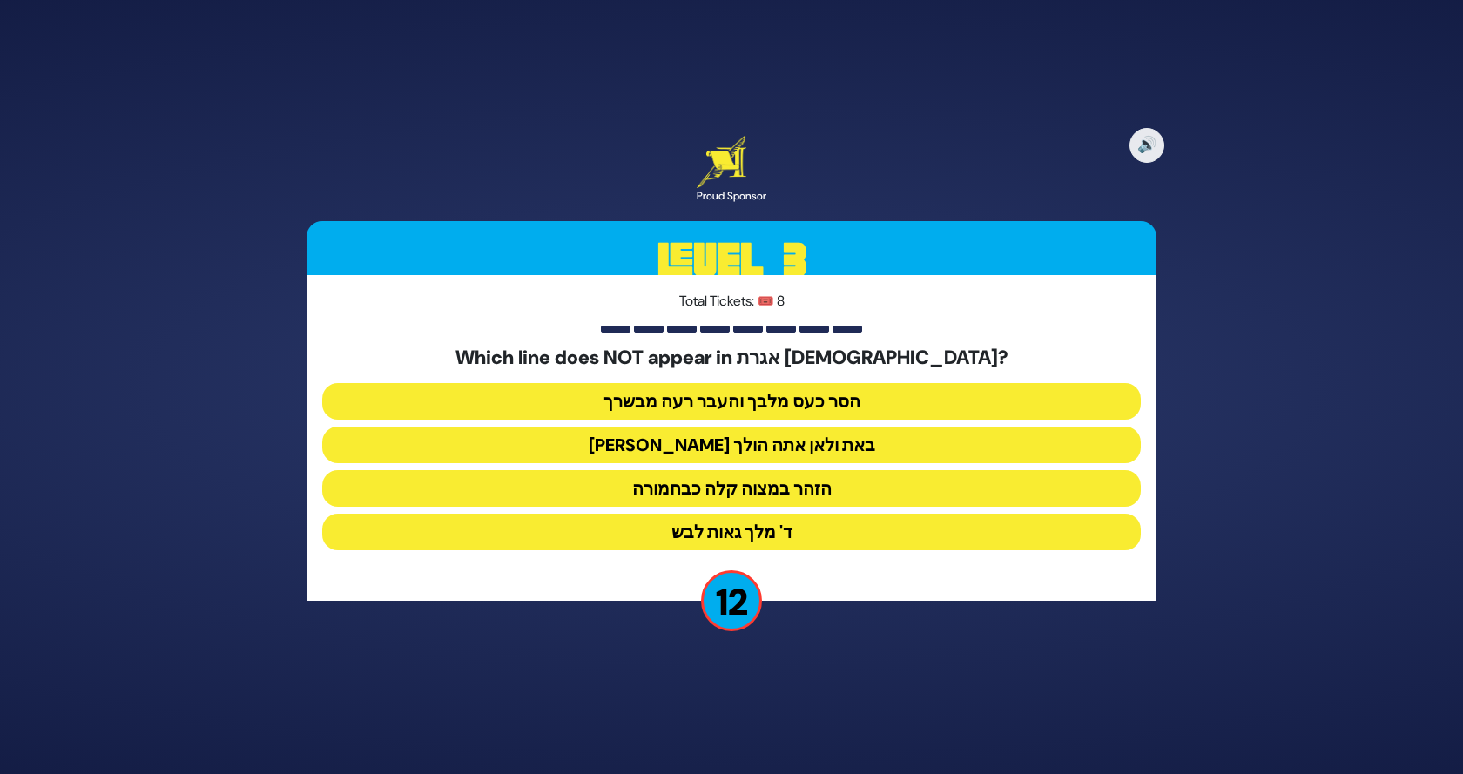
click at [736, 534] on button "ד' מלך גאות לבש" at bounding box center [731, 532] width 819 height 37
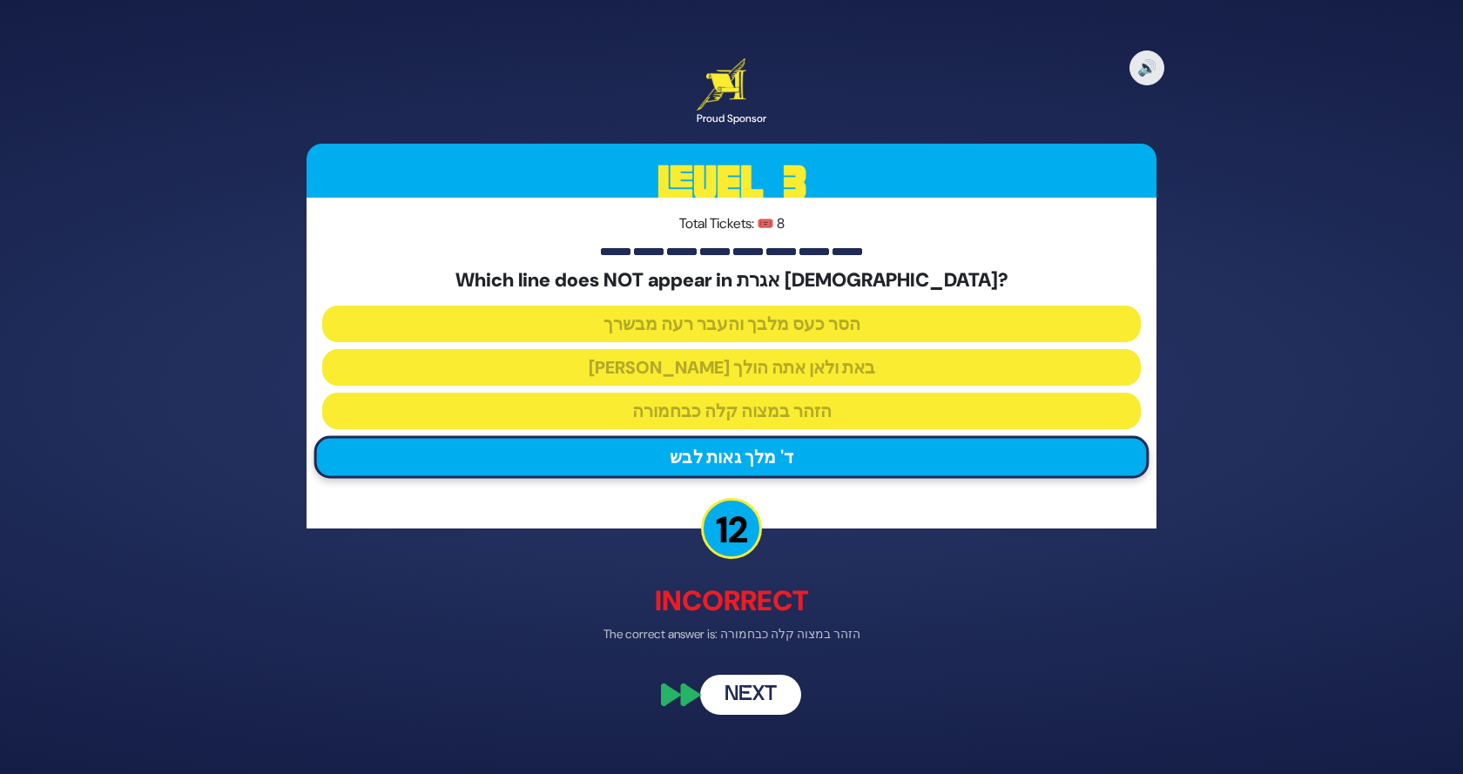
click at [746, 697] on button "Next" at bounding box center [750, 696] width 101 height 40
